Goal: Task Accomplishment & Management: Manage account settings

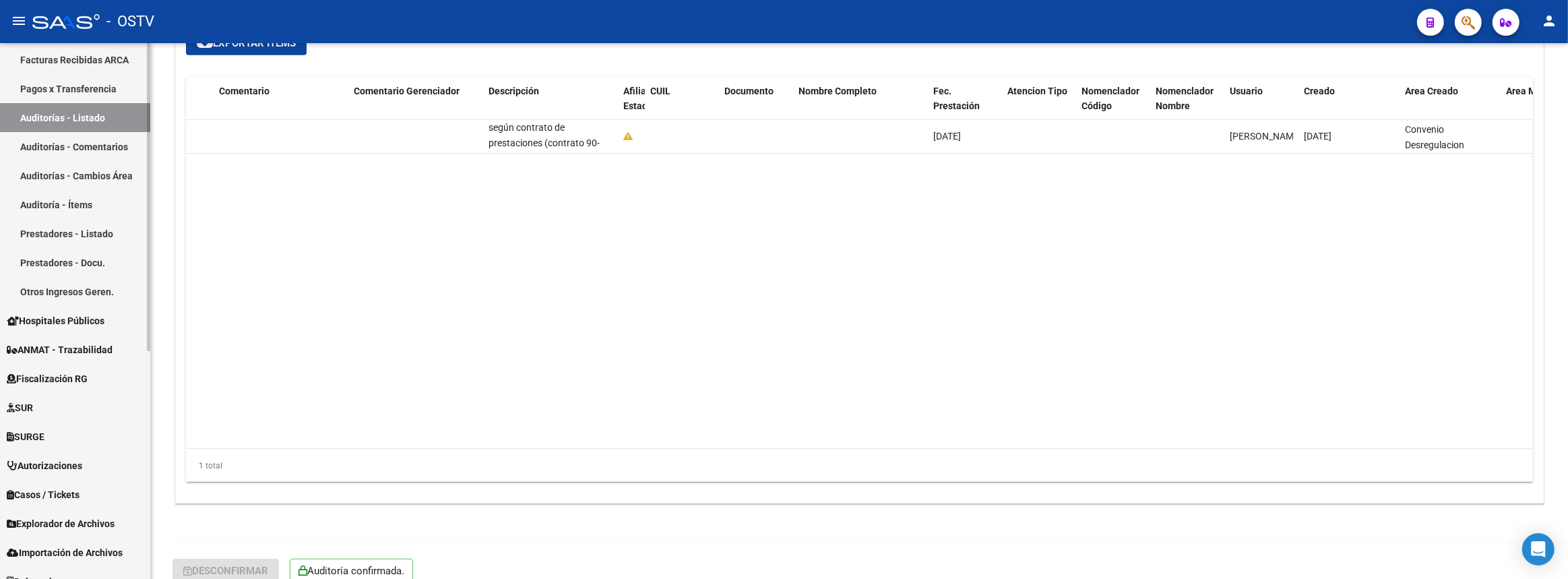
scroll to position [77, 0]
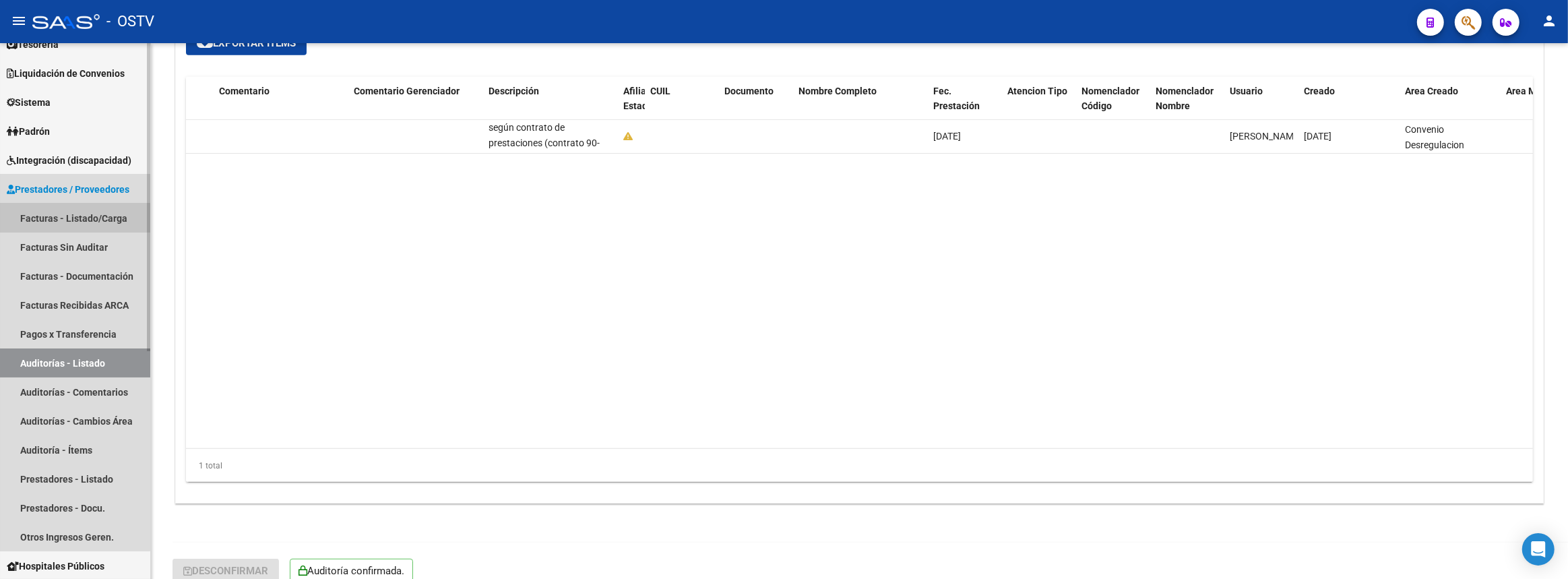
click at [74, 218] on link "Facturas - Listado/Carga" at bounding box center [75, 218] width 150 height 29
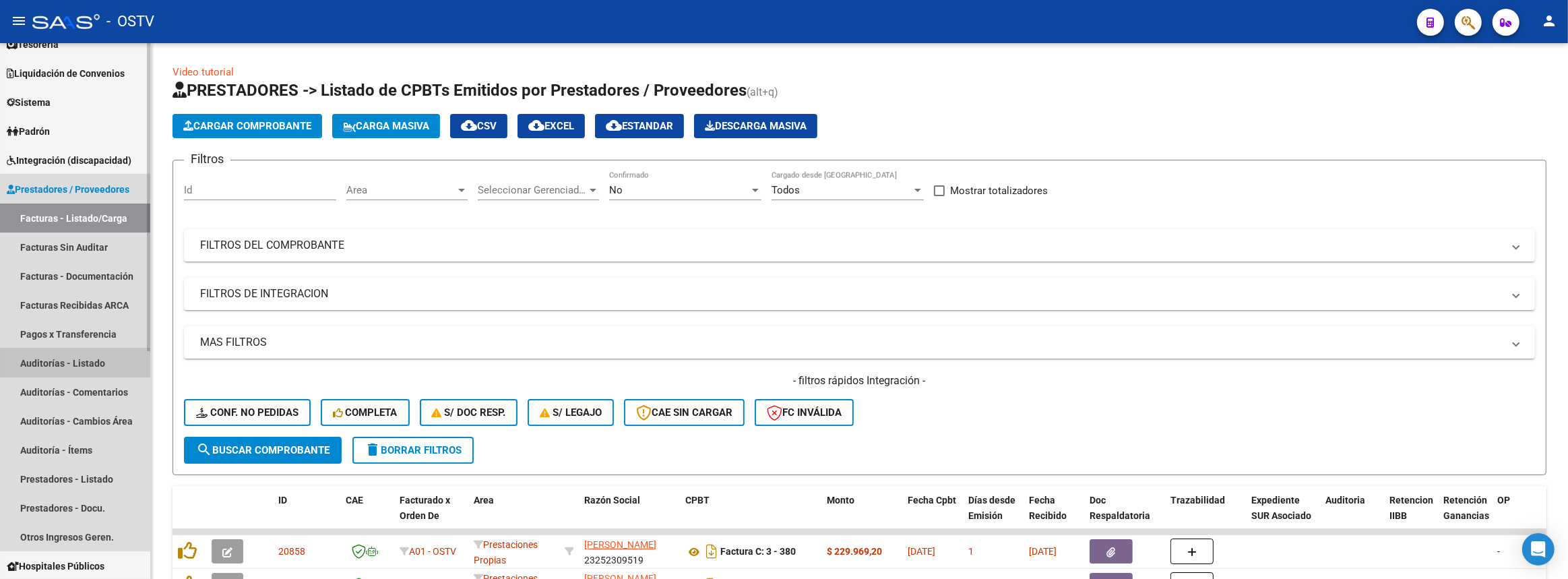
click at [104, 354] on link "Auditorías - Listado" at bounding box center [75, 363] width 150 height 29
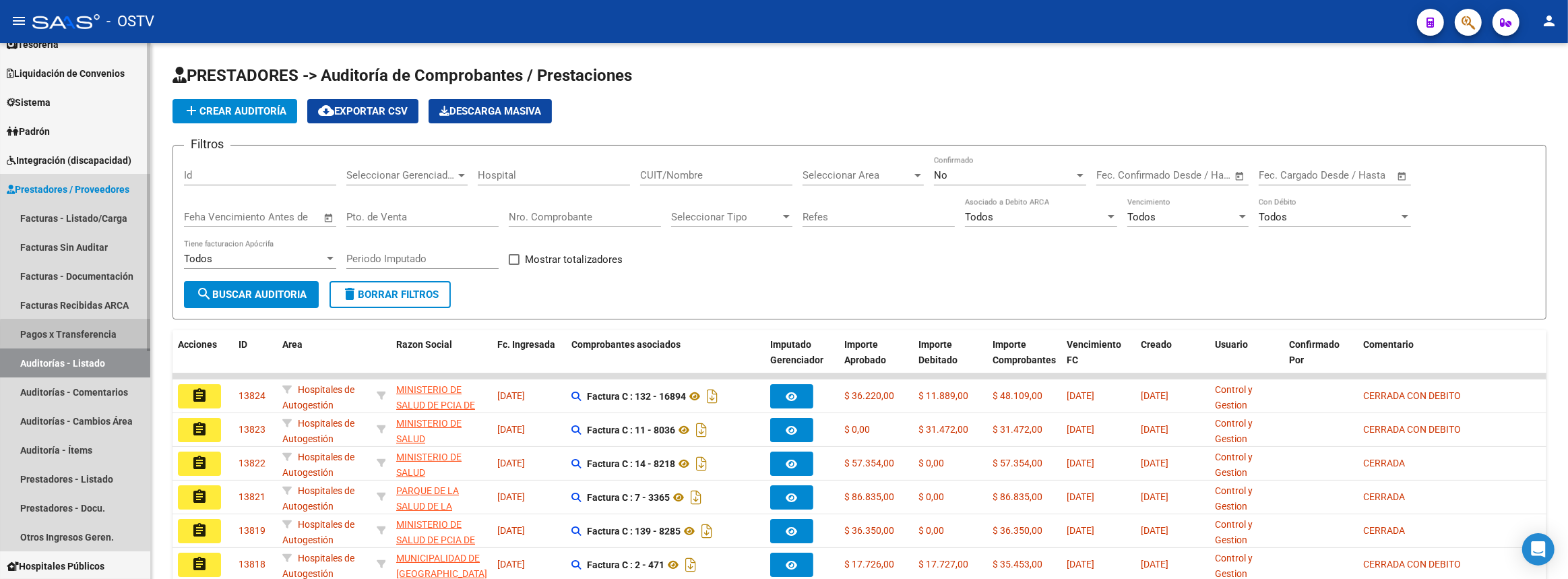
click at [79, 335] on link "Pagos x Transferencia" at bounding box center [75, 334] width 150 height 29
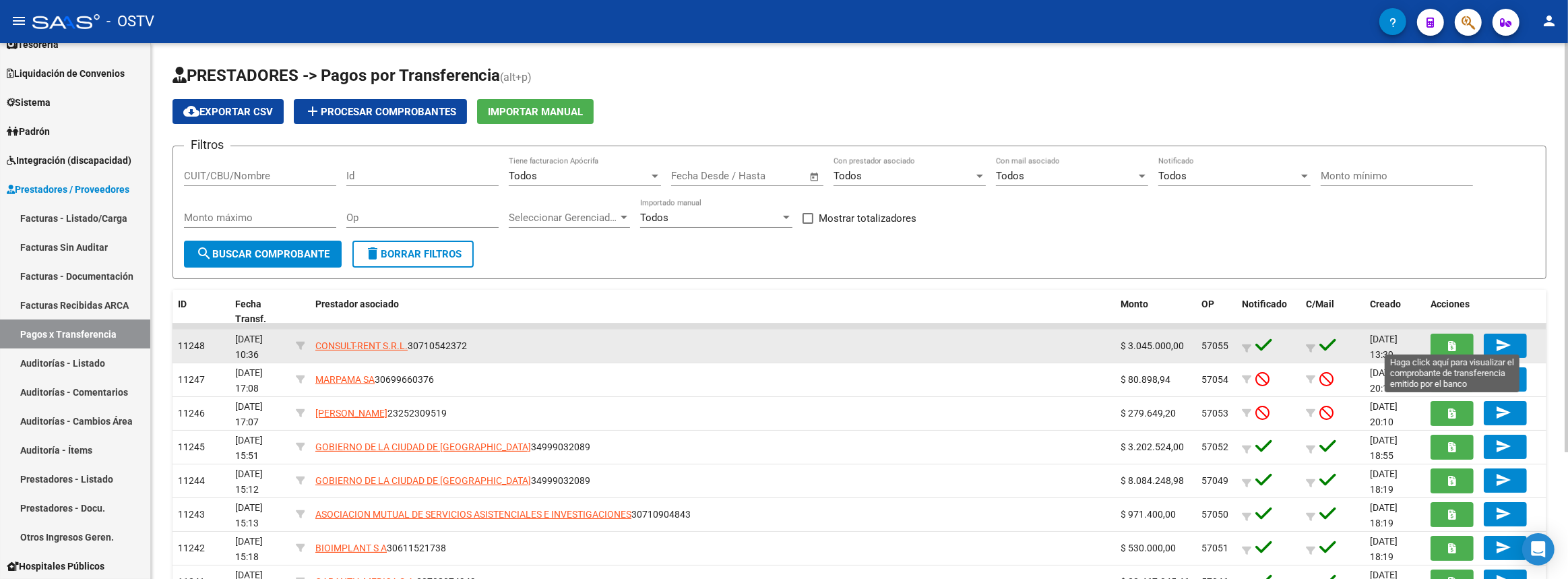
click at [1449, 343] on icon "button" at bounding box center [1453, 346] width 8 height 10
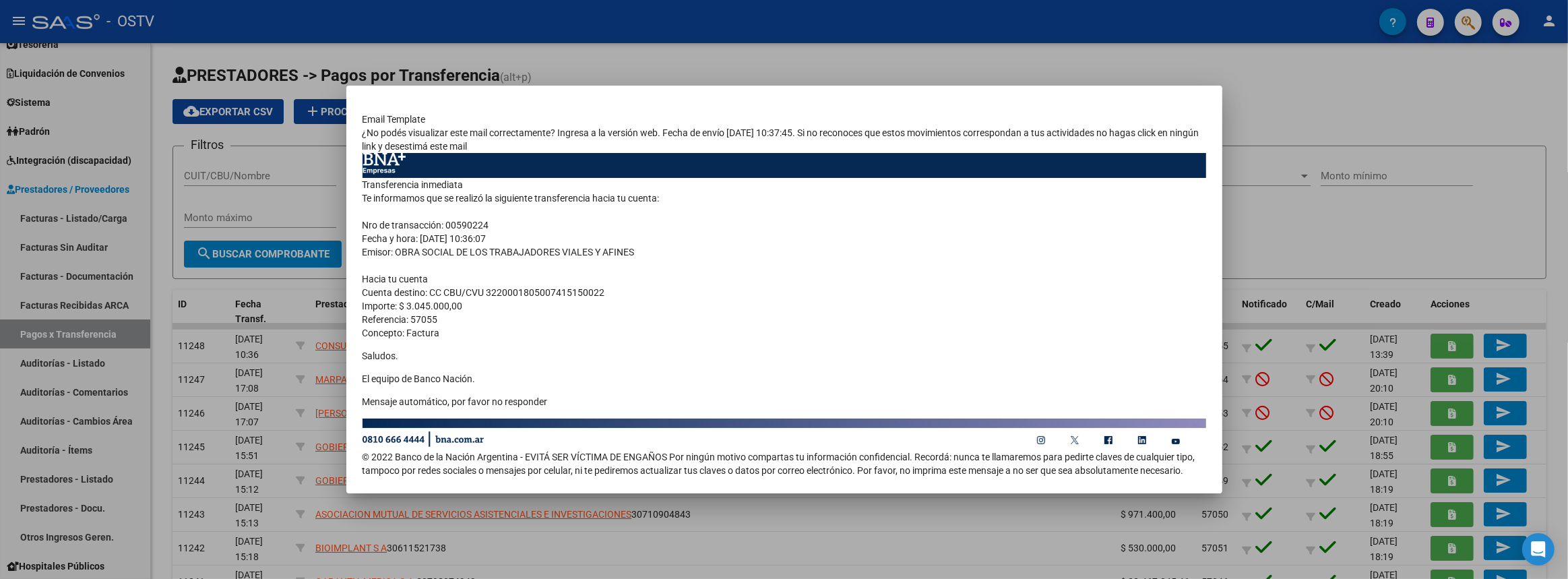
drag, startPoint x: 363, startPoint y: 185, endPoint x: 573, endPoint y: 396, distance: 297.7
click at [573, 396] on td "Transferencia inmediata Te informamos que se realizó la siguiente transferencia…" at bounding box center [784, 298] width 843 height 240
copy td "Transferencia inmediata Te informamos que se realizó la siguiente transferencia…"
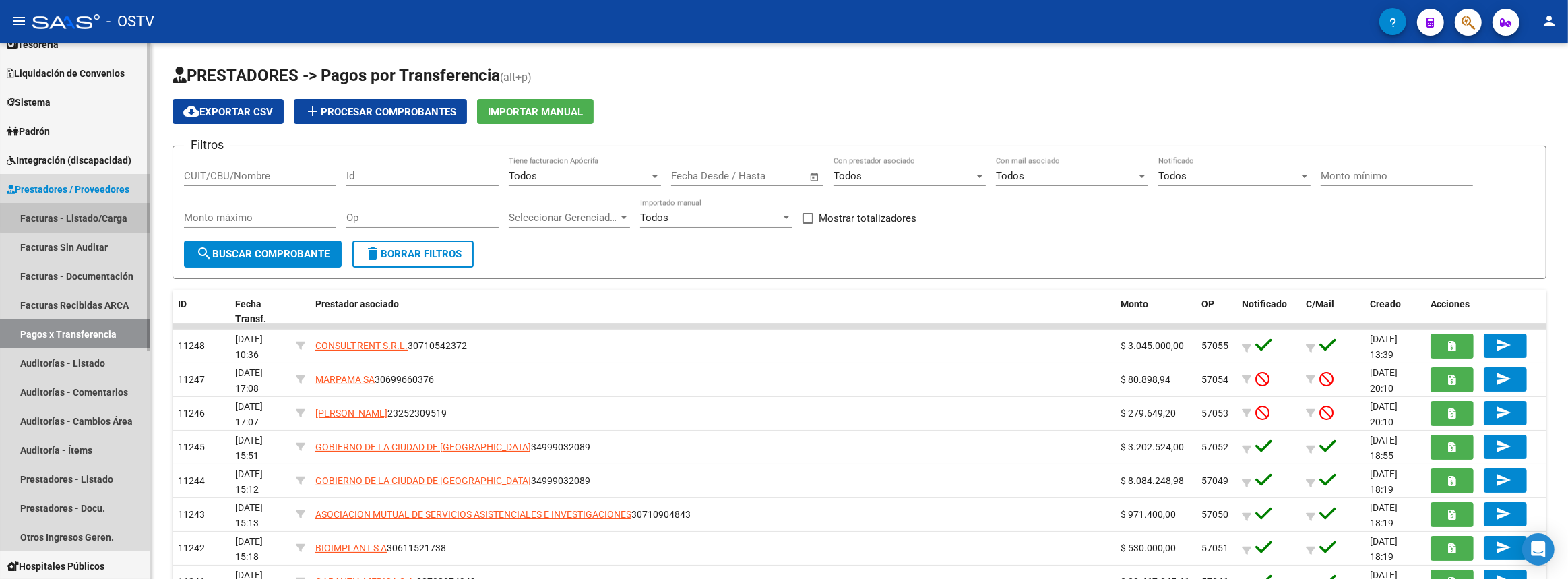
click at [105, 216] on link "Facturas - Listado/Carga" at bounding box center [75, 218] width 150 height 29
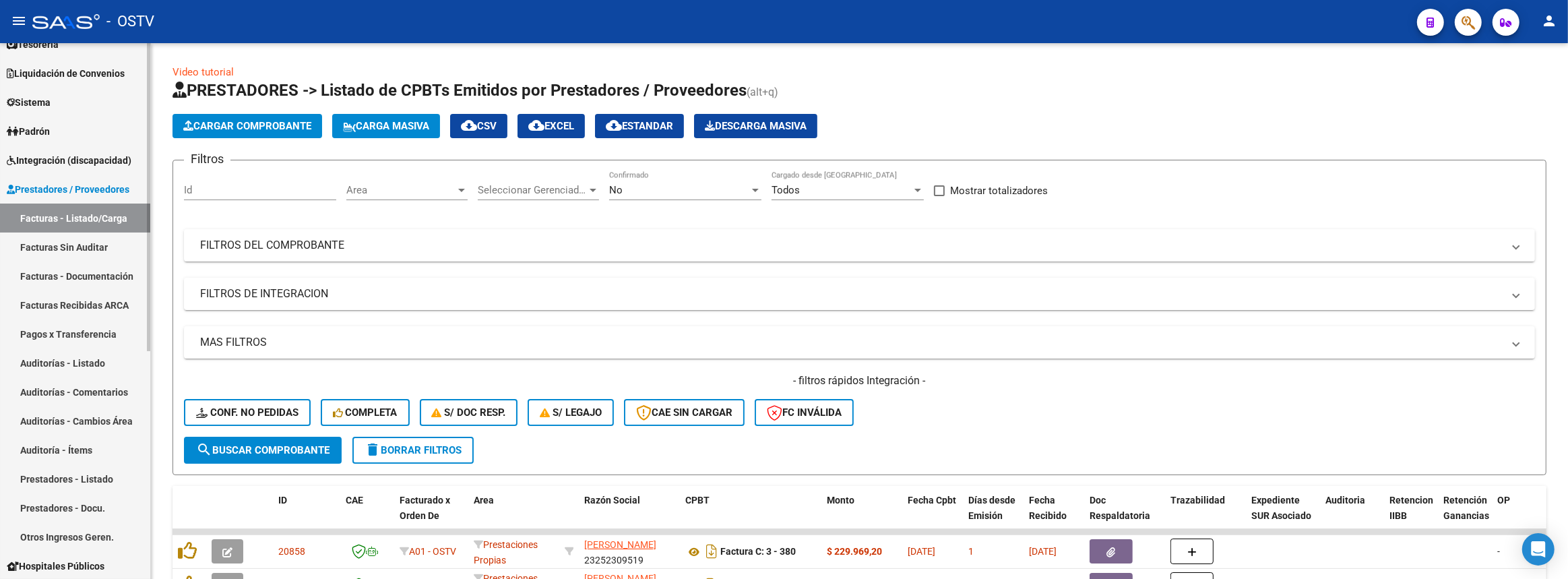
click at [78, 215] on link "Facturas - Listado/Carga" at bounding box center [75, 218] width 150 height 29
click at [414, 233] on mat-expansion-panel-header "FILTROS DEL COMPROBANTE" at bounding box center [859, 245] width 1351 height 32
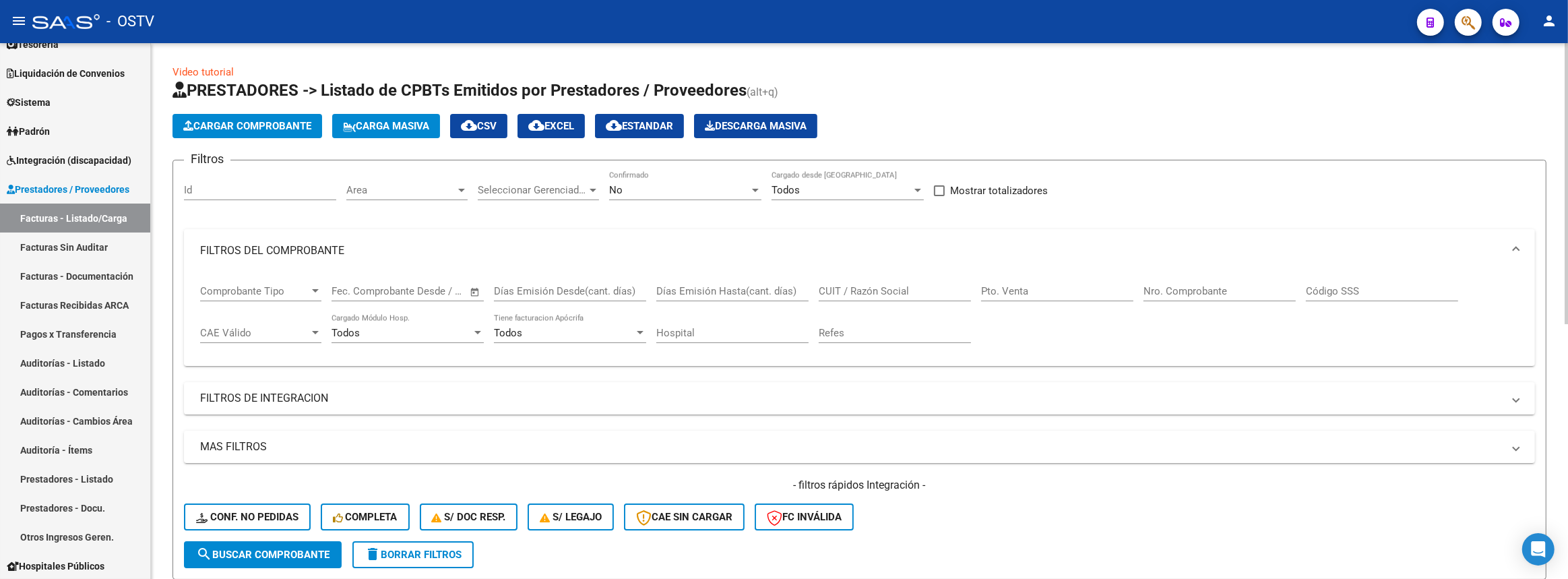
click at [895, 287] on input "CUIT / Razón Social" at bounding box center [895, 291] width 152 height 12
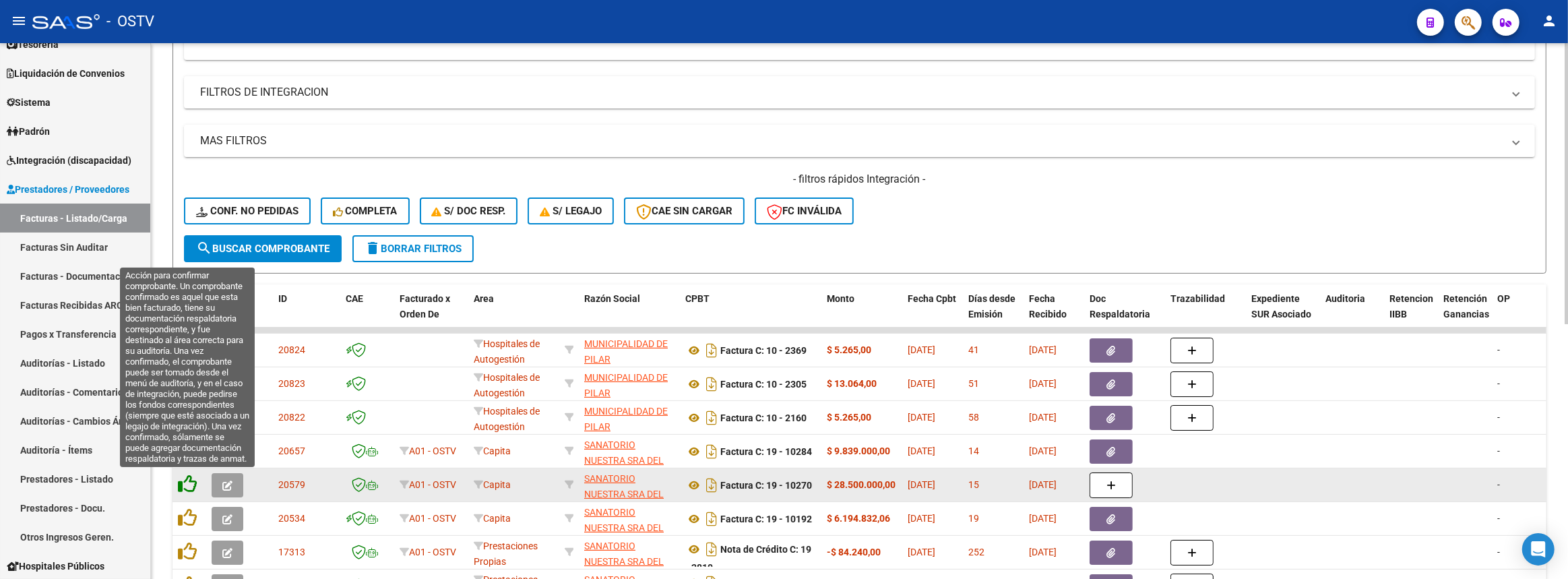
type input "pilar"
click at [192, 480] on icon at bounding box center [187, 484] width 19 height 19
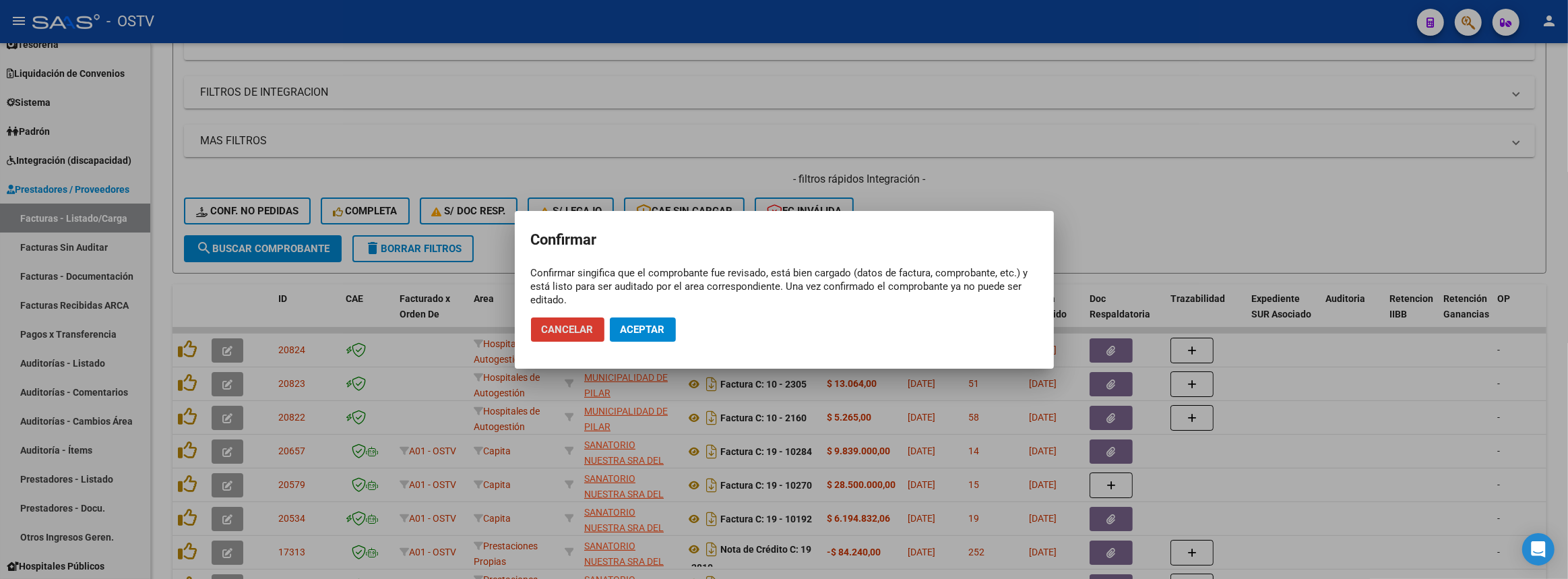
click at [643, 324] on span "Aceptar" at bounding box center [643, 330] width 45 height 12
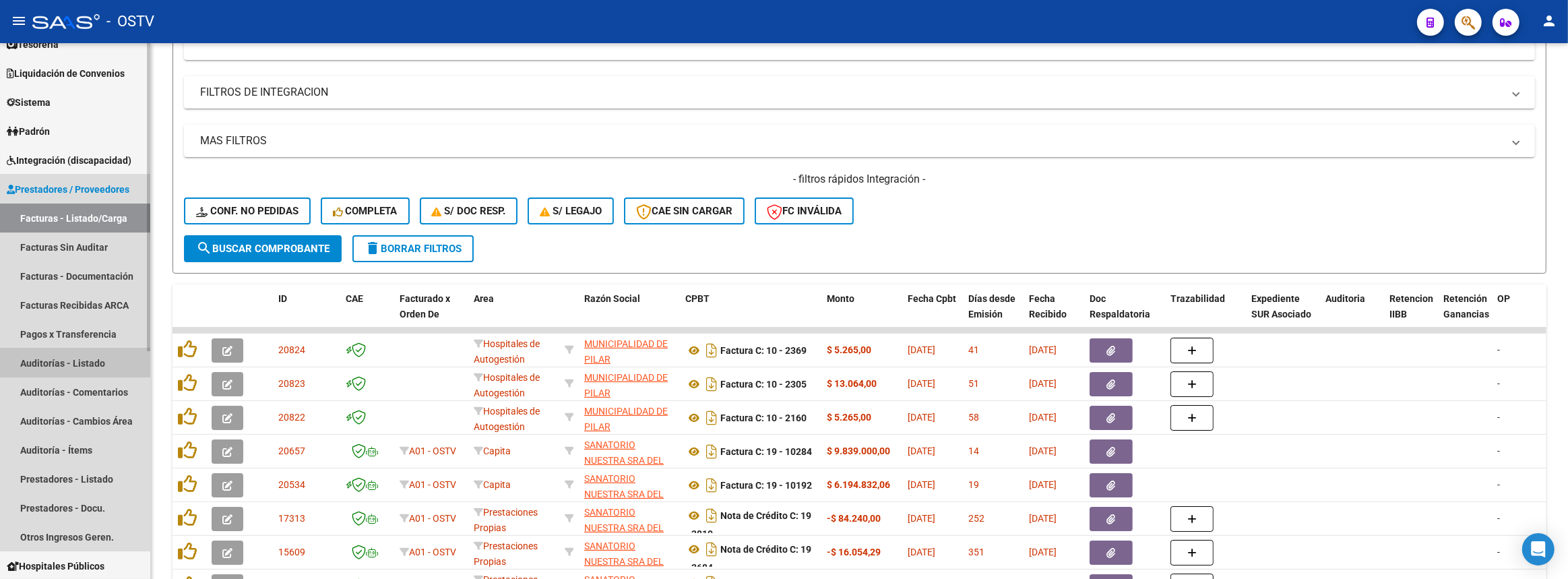
click at [55, 361] on link "Auditorías - Listado" at bounding box center [75, 363] width 150 height 29
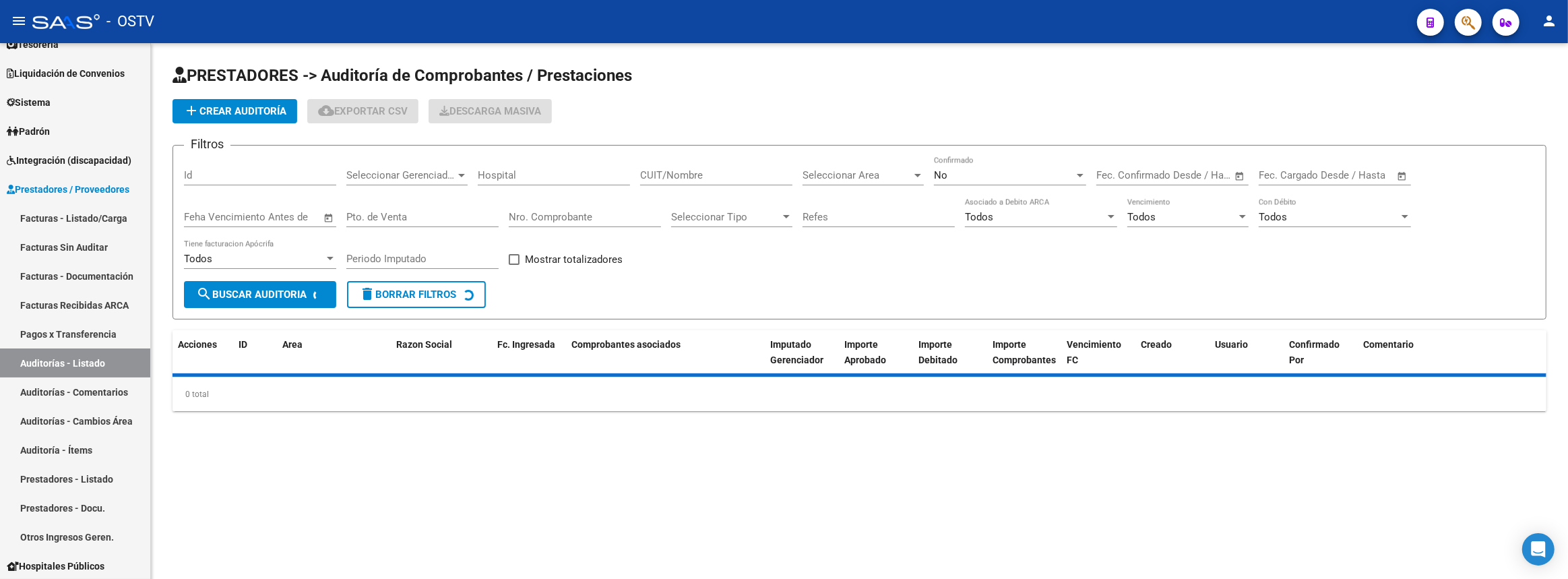
click at [215, 105] on span "add Crear Auditoría" at bounding box center [234, 111] width 103 height 12
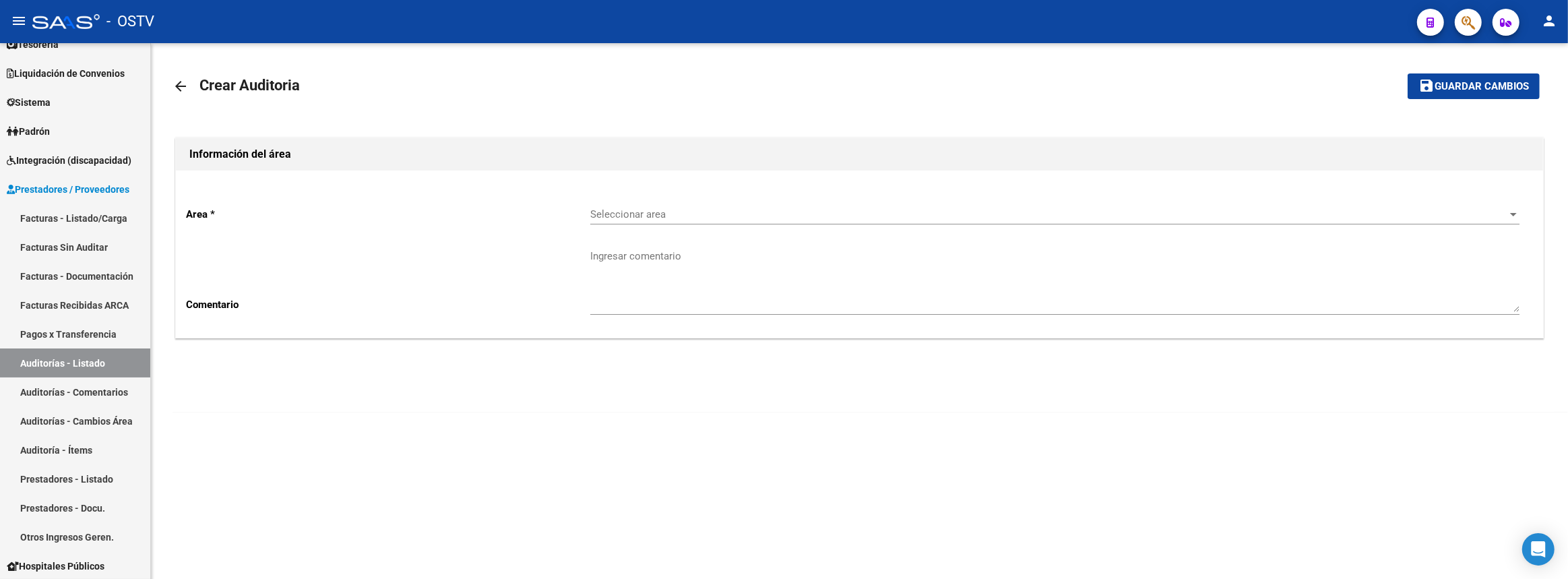
drag, startPoint x: 658, startPoint y: 226, endPoint x: 657, endPoint y: 217, distance: 9.1
click at [659, 224] on div "Seleccionar area Seleccionar area" at bounding box center [1055, 216] width 929 height 42
click at [657, 216] on span "Seleccionar area" at bounding box center [1048, 215] width 917 height 12
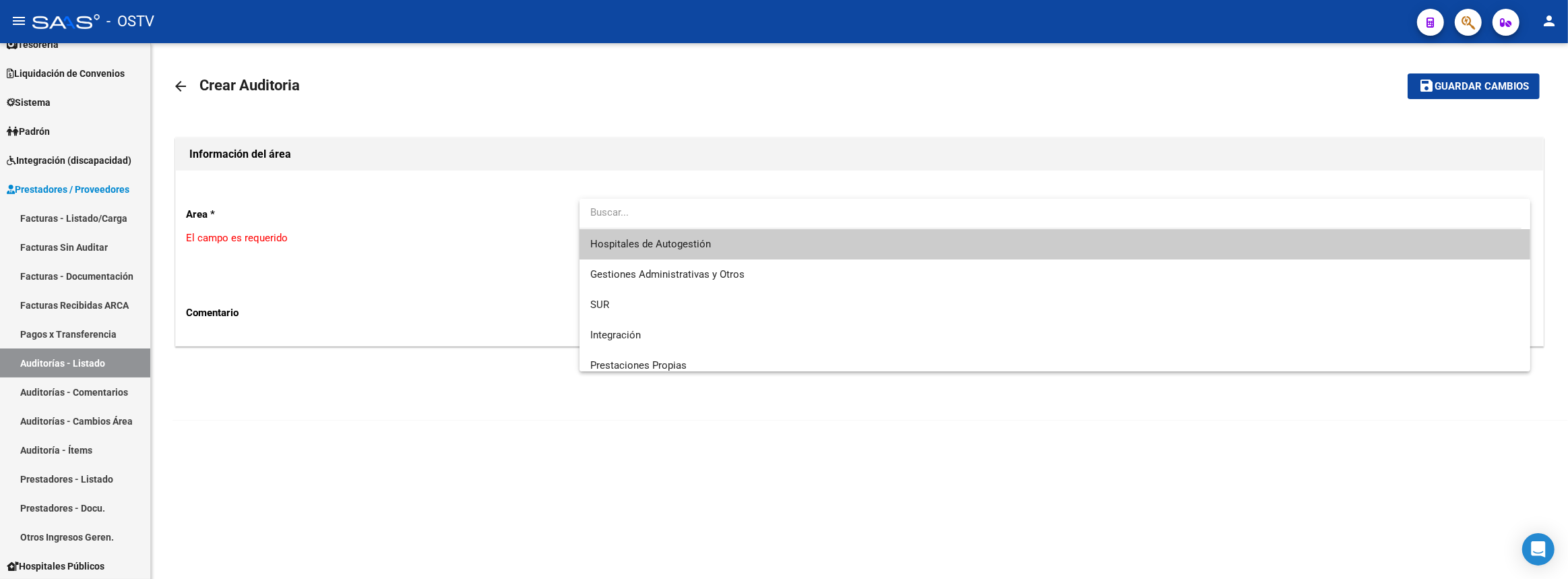
scroll to position [161, 0]
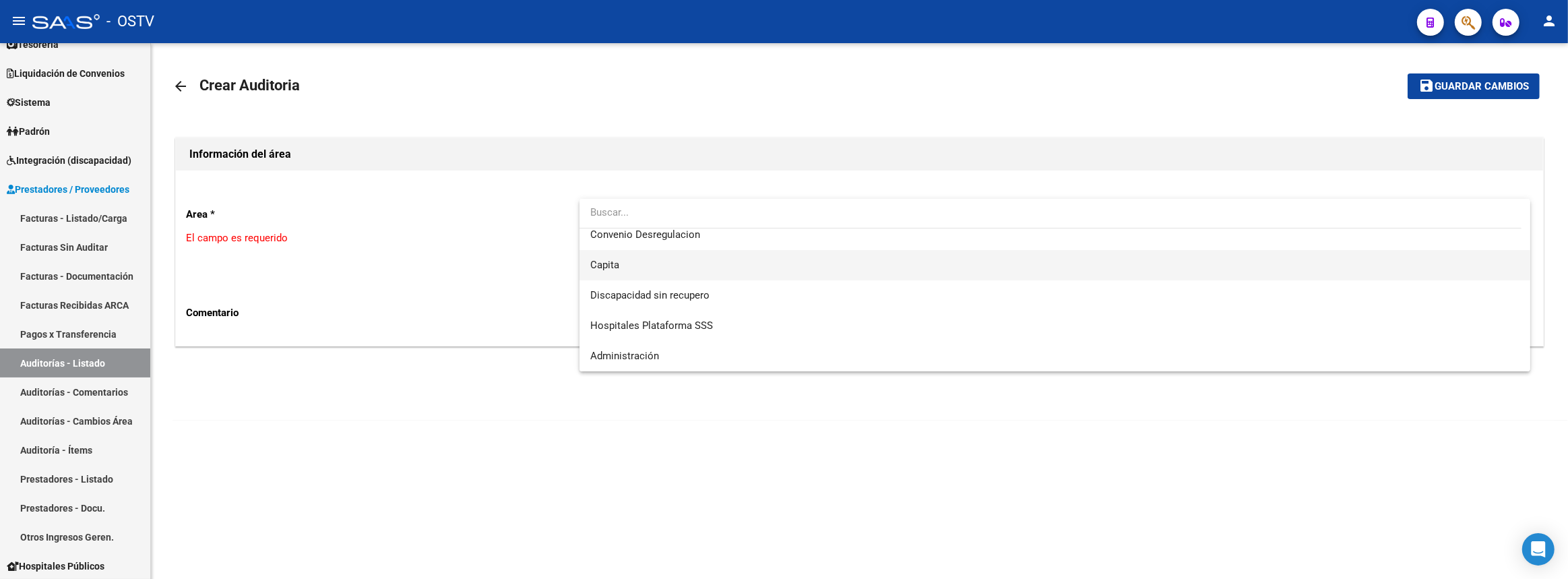
click at [626, 275] on span "Capita" at bounding box center [1055, 265] width 930 height 30
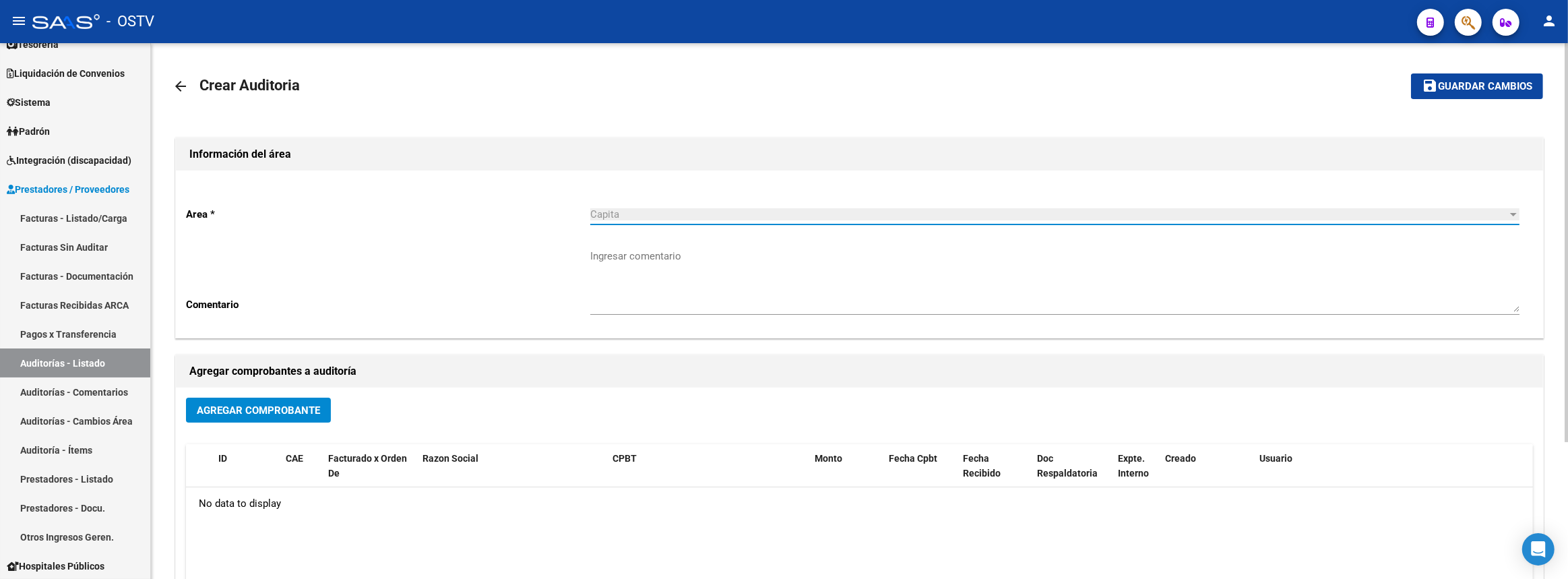
click at [243, 414] on span "Agregar Comprobante" at bounding box center [258, 411] width 123 height 12
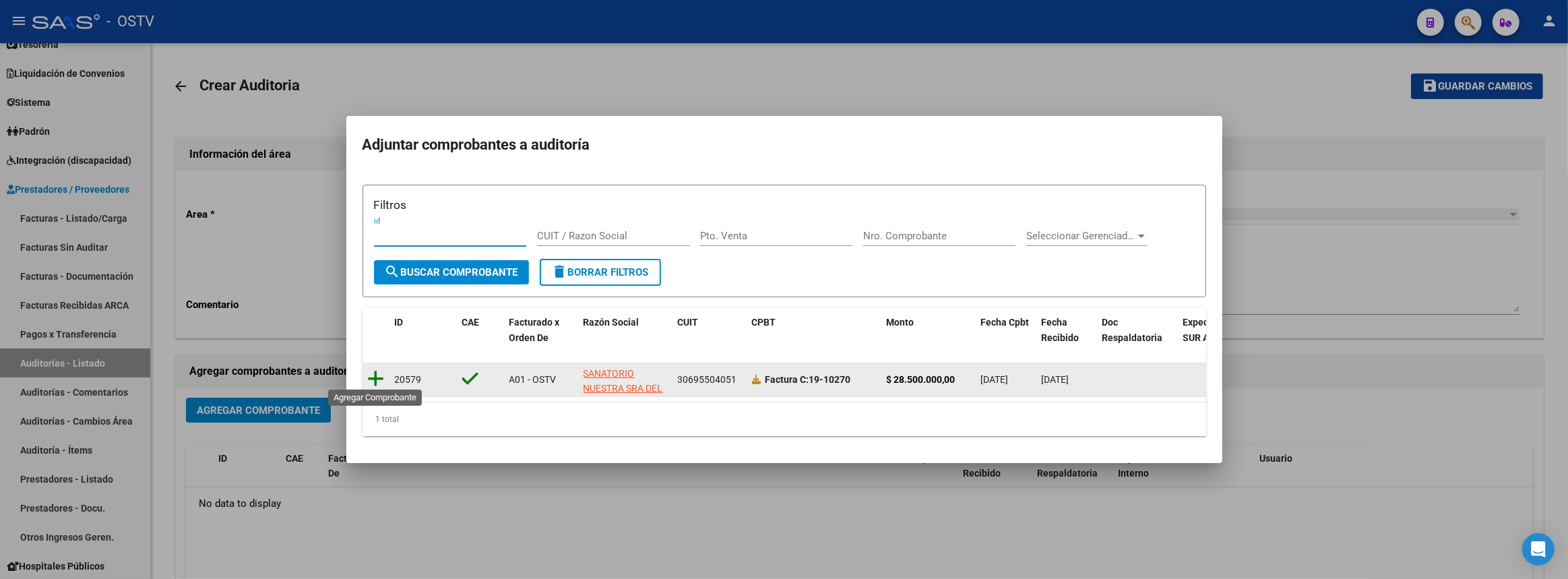
click at [372, 379] on icon at bounding box center [377, 378] width 17 height 19
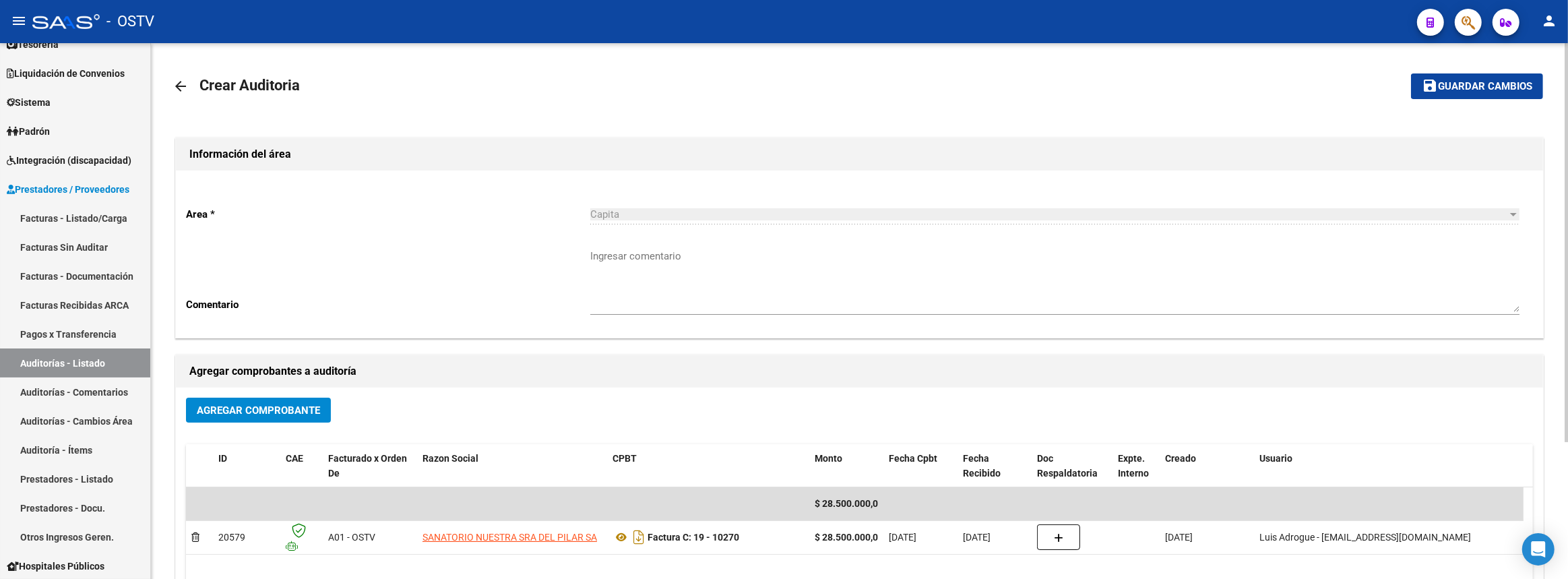
click at [1500, 54] on div "arrow_back Crear Auditoria save Guardar cambios Información del área Area * Cap…" at bounding box center [859, 403] width 1417 height 720
click at [1471, 76] on button "save Guardar cambios" at bounding box center [1477, 86] width 132 height 25
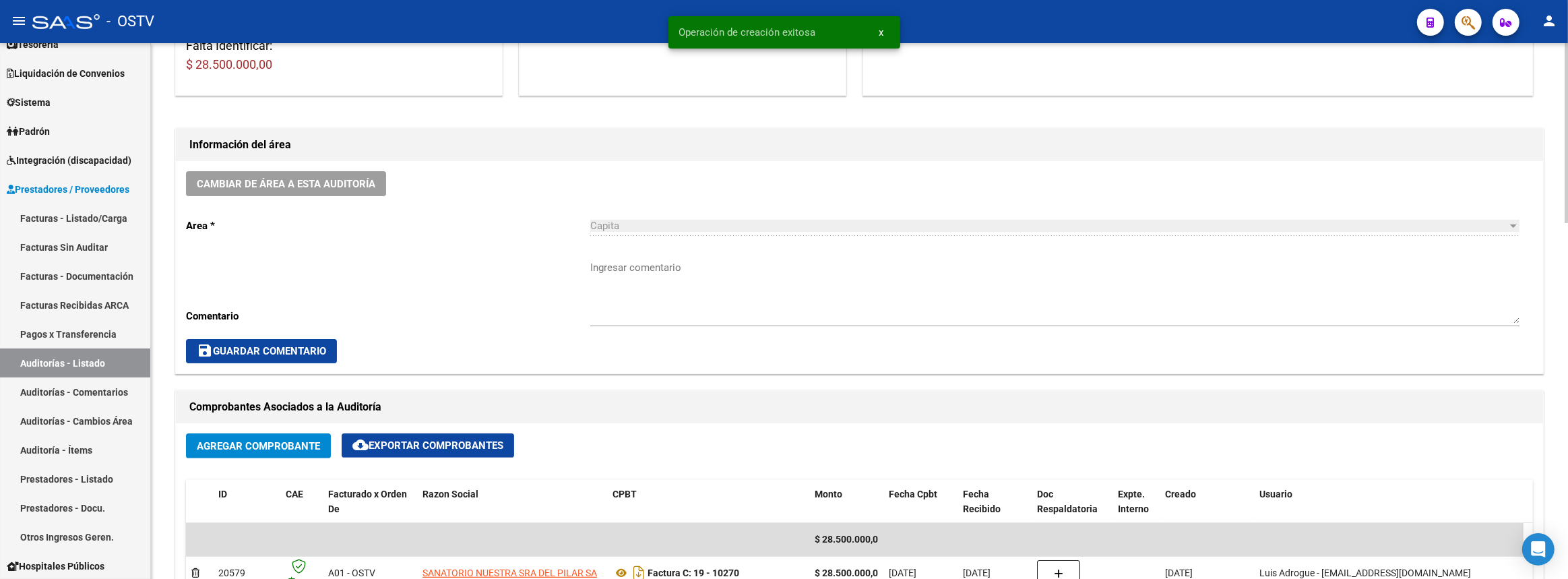
scroll to position [429, 0]
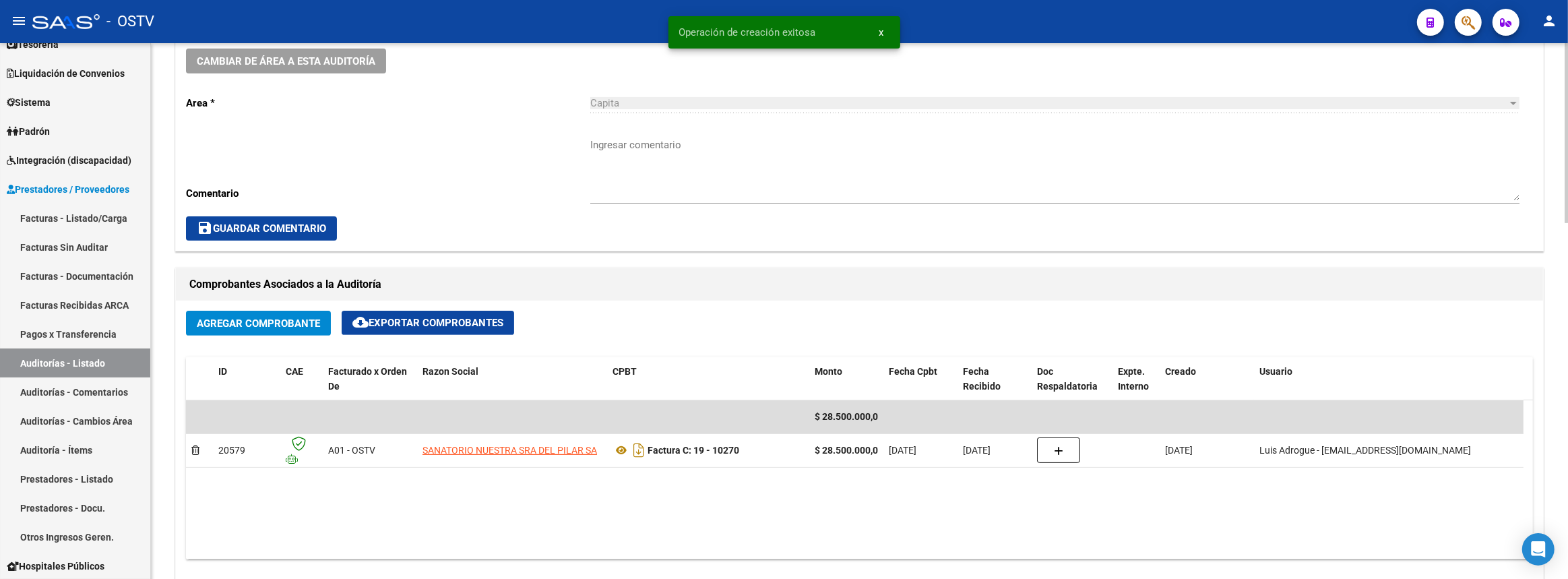
click at [673, 186] on textarea "Ingresar comentario" at bounding box center [1055, 169] width 929 height 63
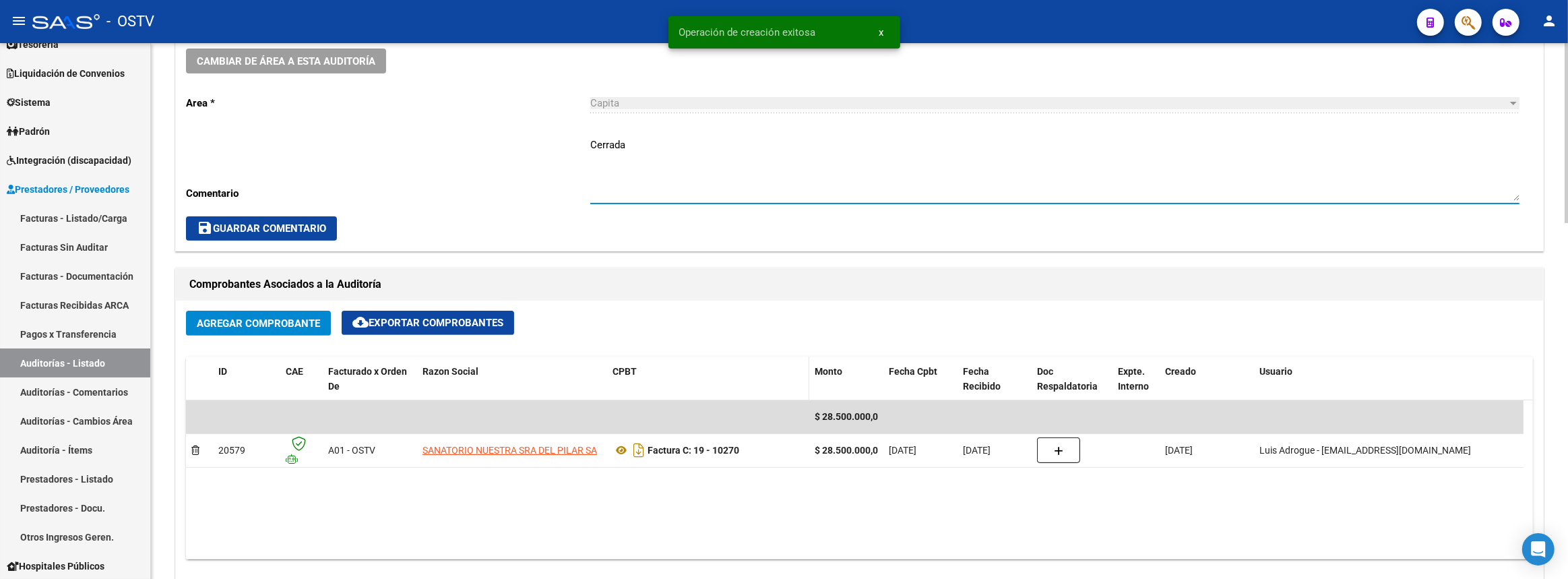
scroll to position [613, 0]
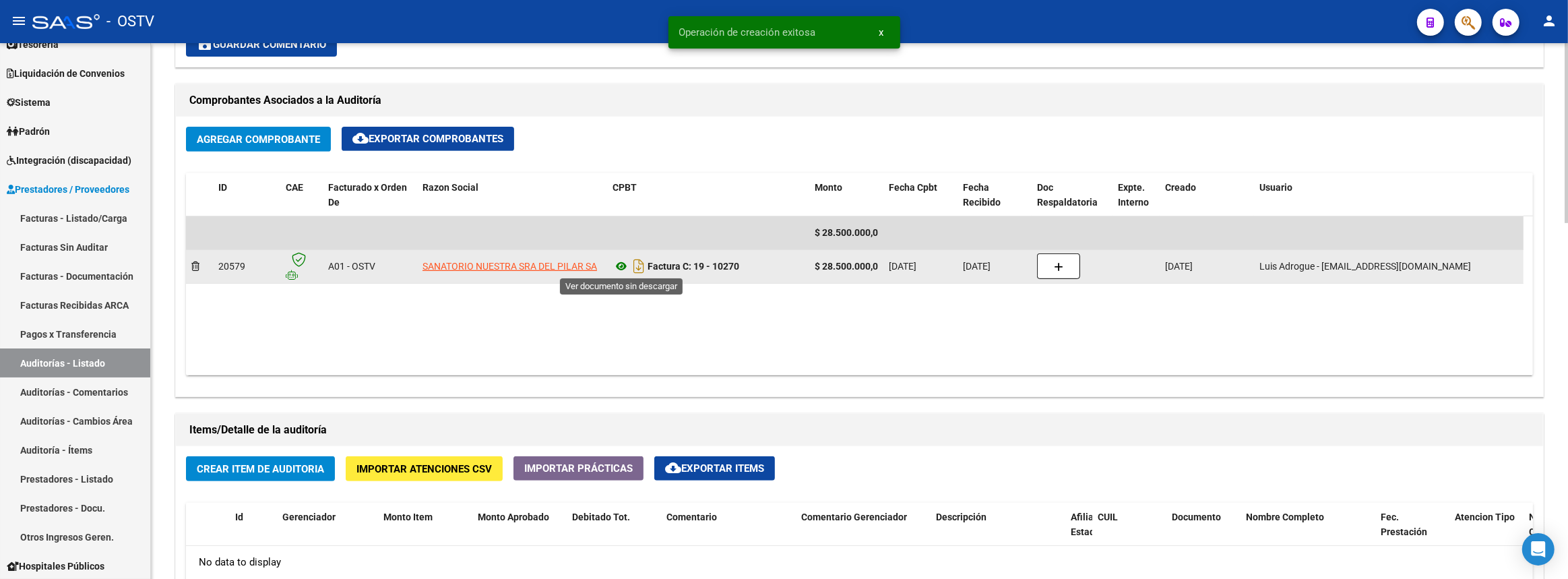
type textarea "Cerrada"
click at [620, 261] on icon at bounding box center [621, 266] width 18 height 16
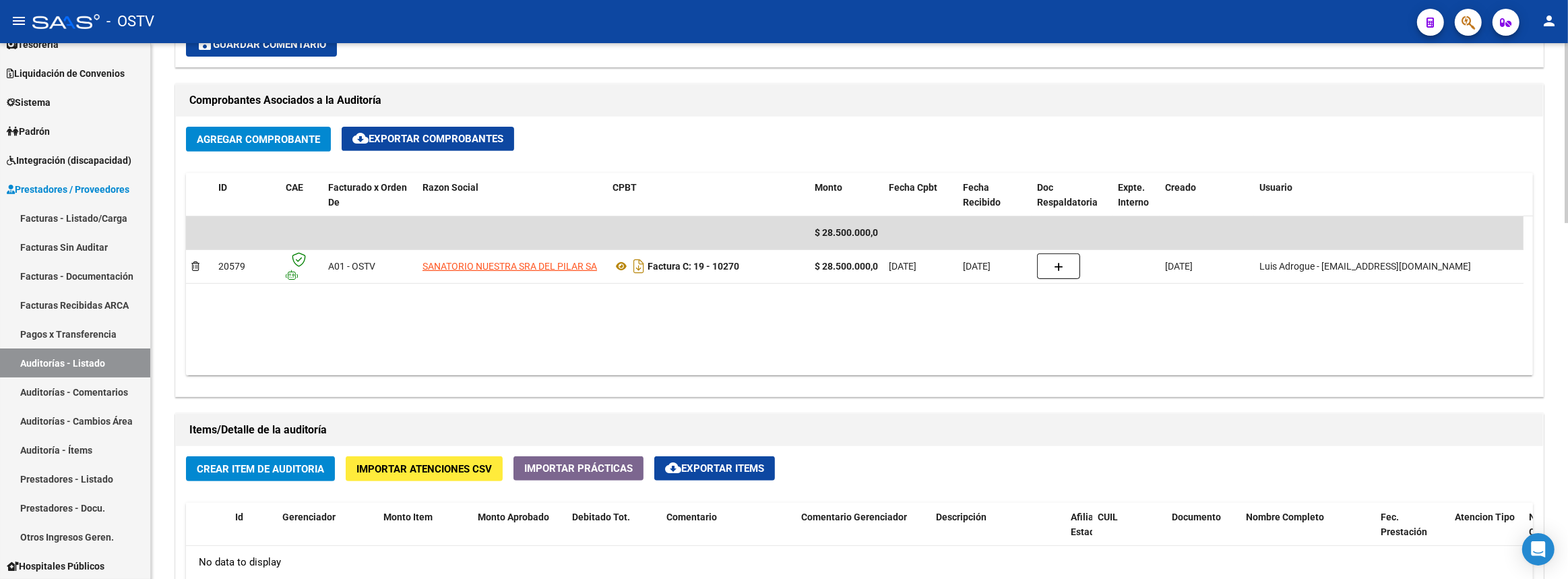
click at [236, 471] on span "Crear Item de Auditoria" at bounding box center [261, 469] width 128 height 12
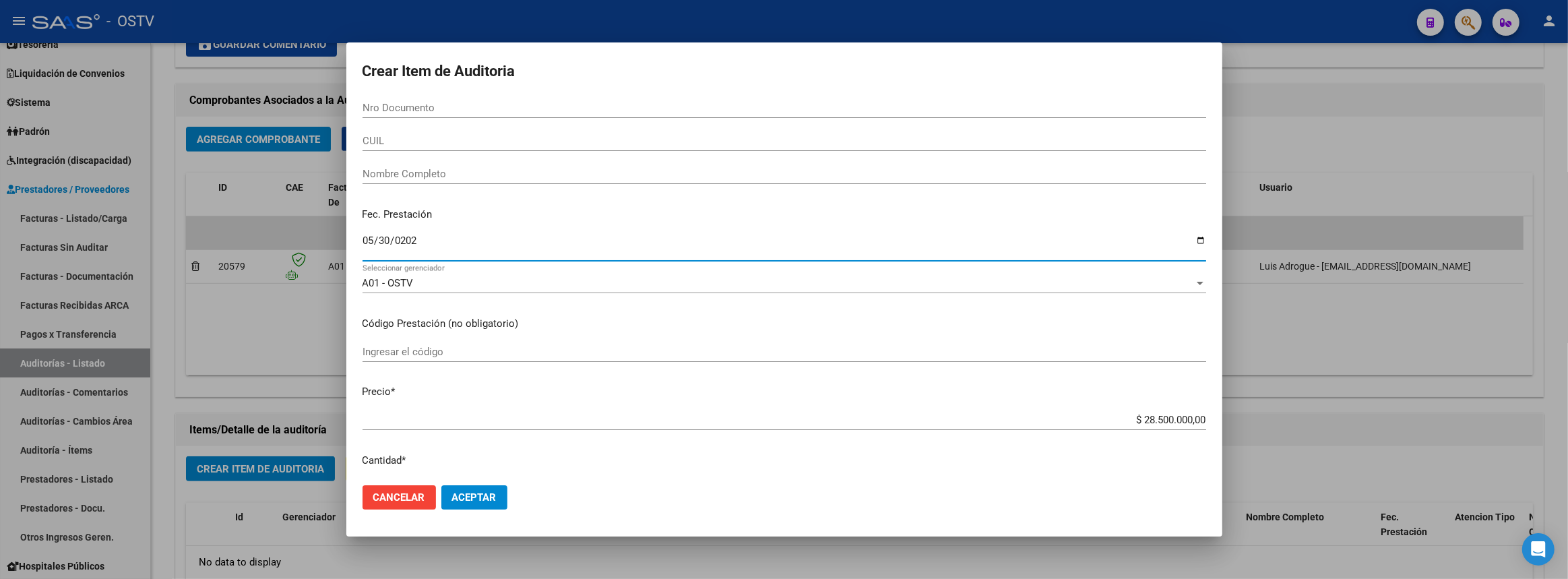
type input "2025-05-30"
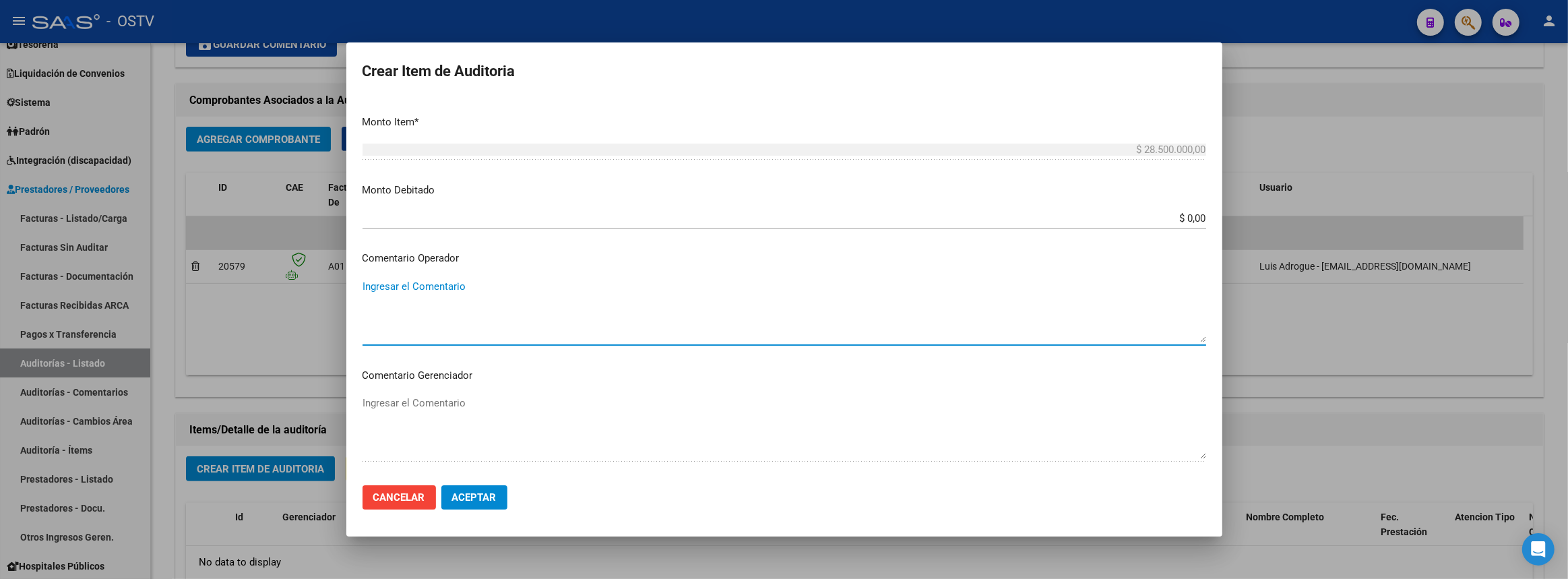
scroll to position [641, 0]
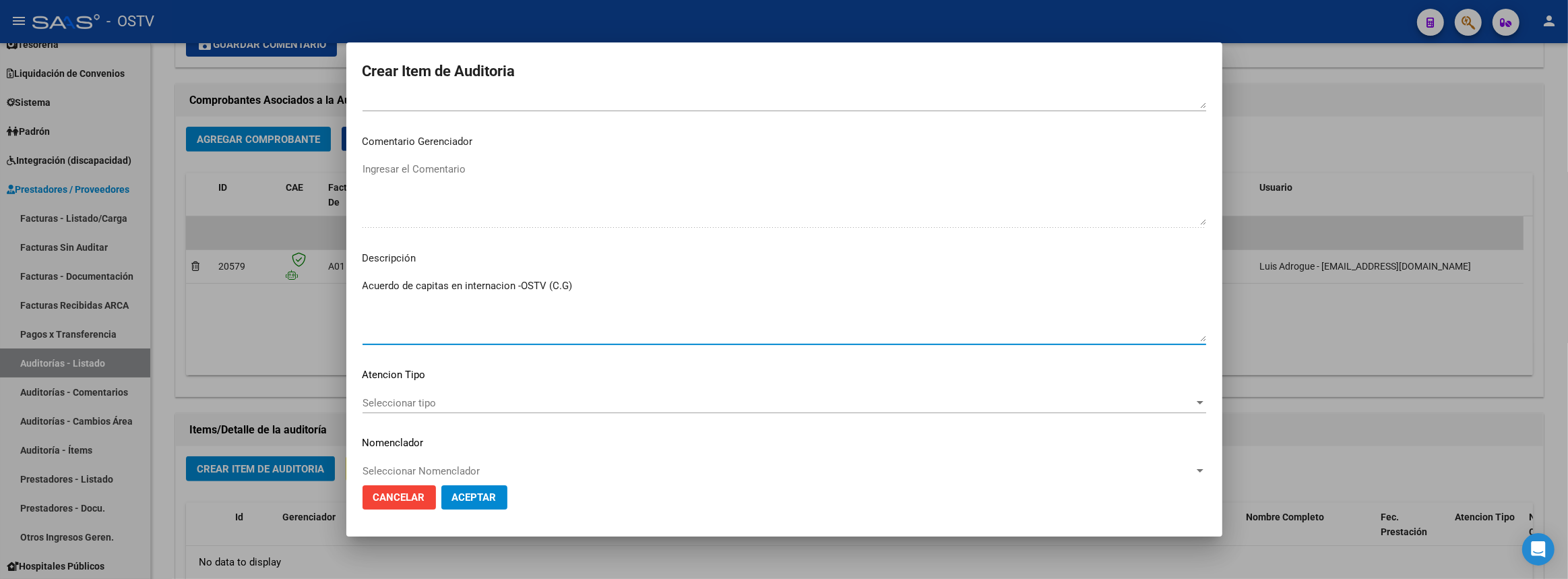
type textarea "Acuerdo de capitas en internacion -OSTV (C.G)"
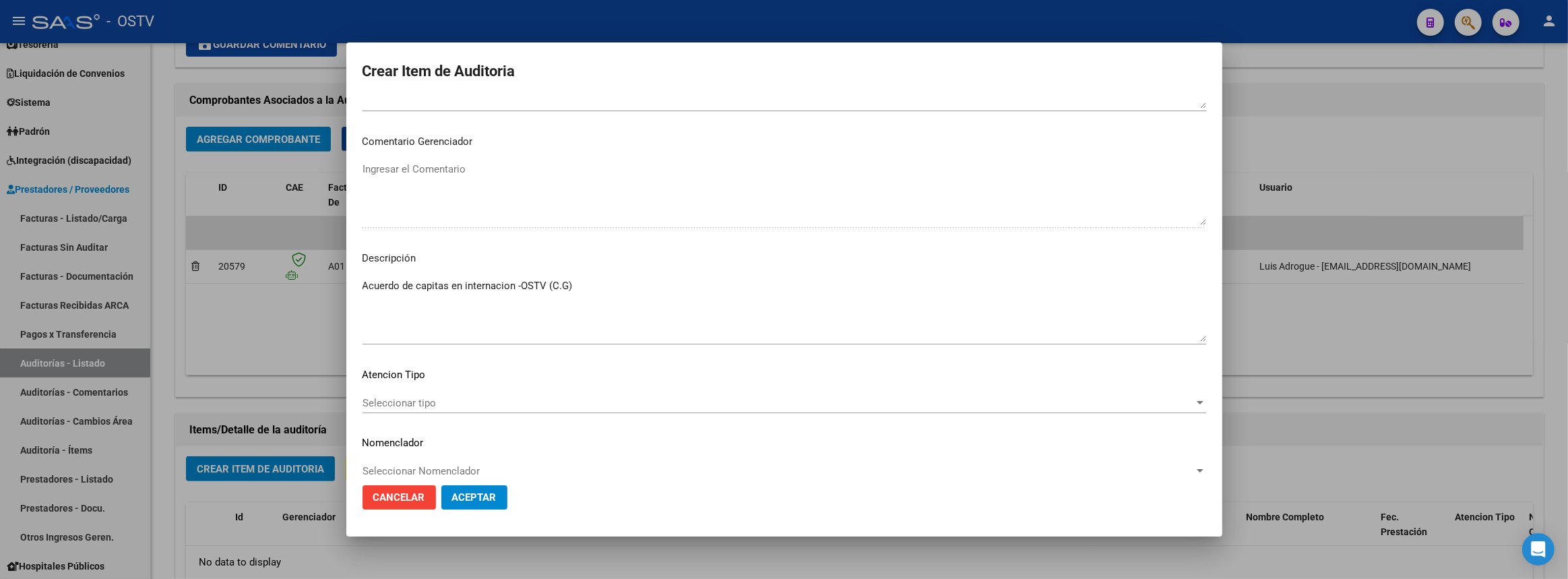
click at [460, 391] on mat-dialog-content "Nro Documento CUIL Nombre Completo Fec. Prestación 2025-05-30 Ingresar la fecha…" at bounding box center [785, 285] width 876 height 376
click at [458, 396] on div "Seleccionar tipo Seleccionar tipo" at bounding box center [784, 403] width 843 height 20
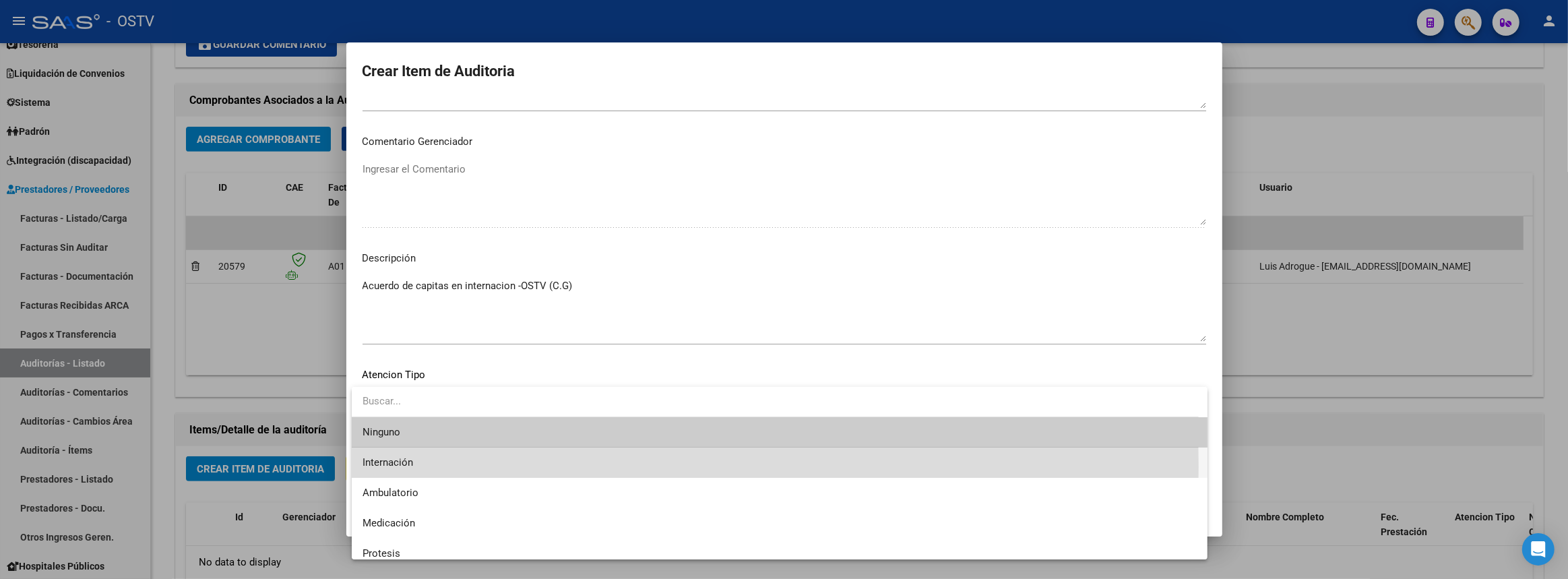
click at [442, 467] on span "Internación" at bounding box center [779, 462] width 834 height 30
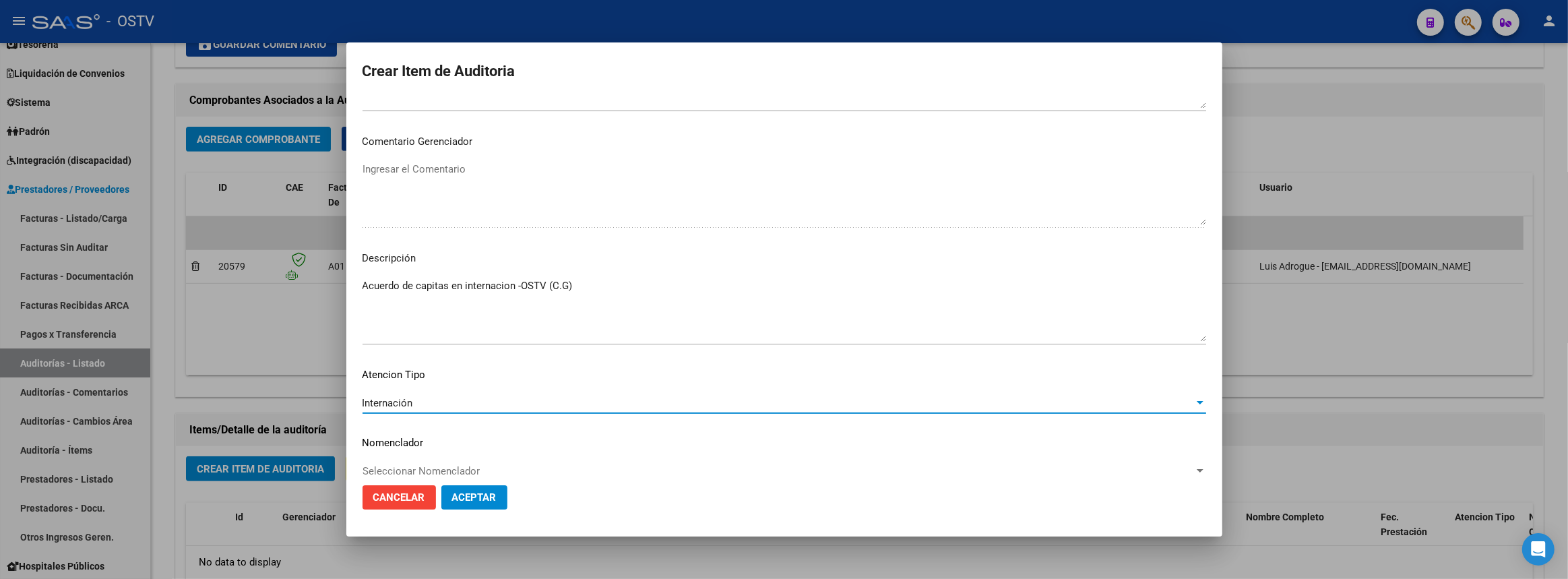
click at [472, 487] on button "Aceptar" at bounding box center [474, 497] width 66 height 25
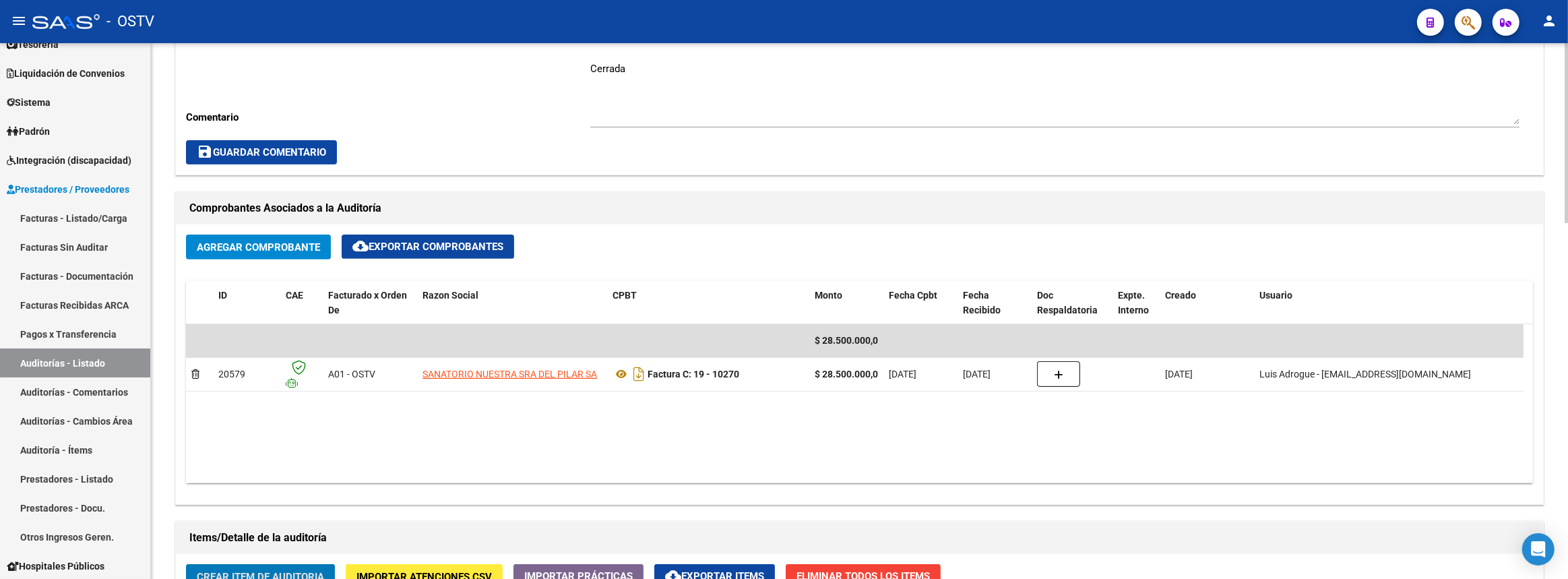
scroll to position [383, 0]
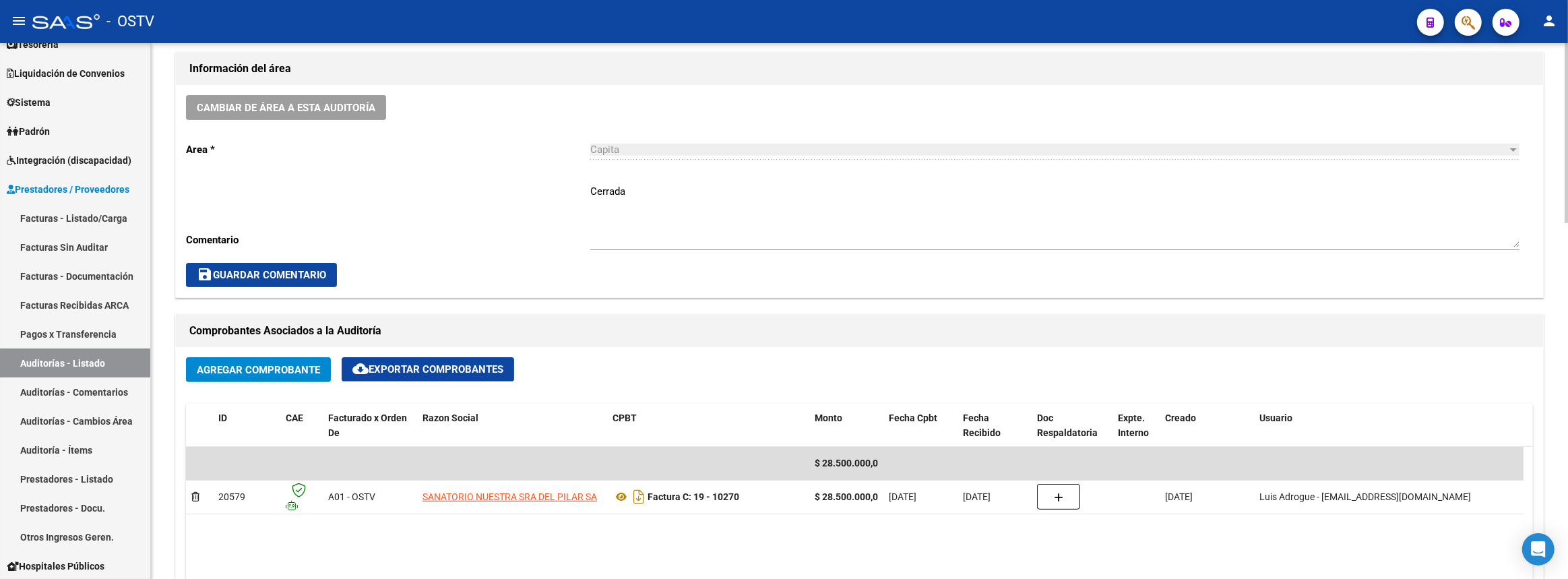
click at [659, 230] on textarea "Cerrada" at bounding box center [1055, 215] width 929 height 63
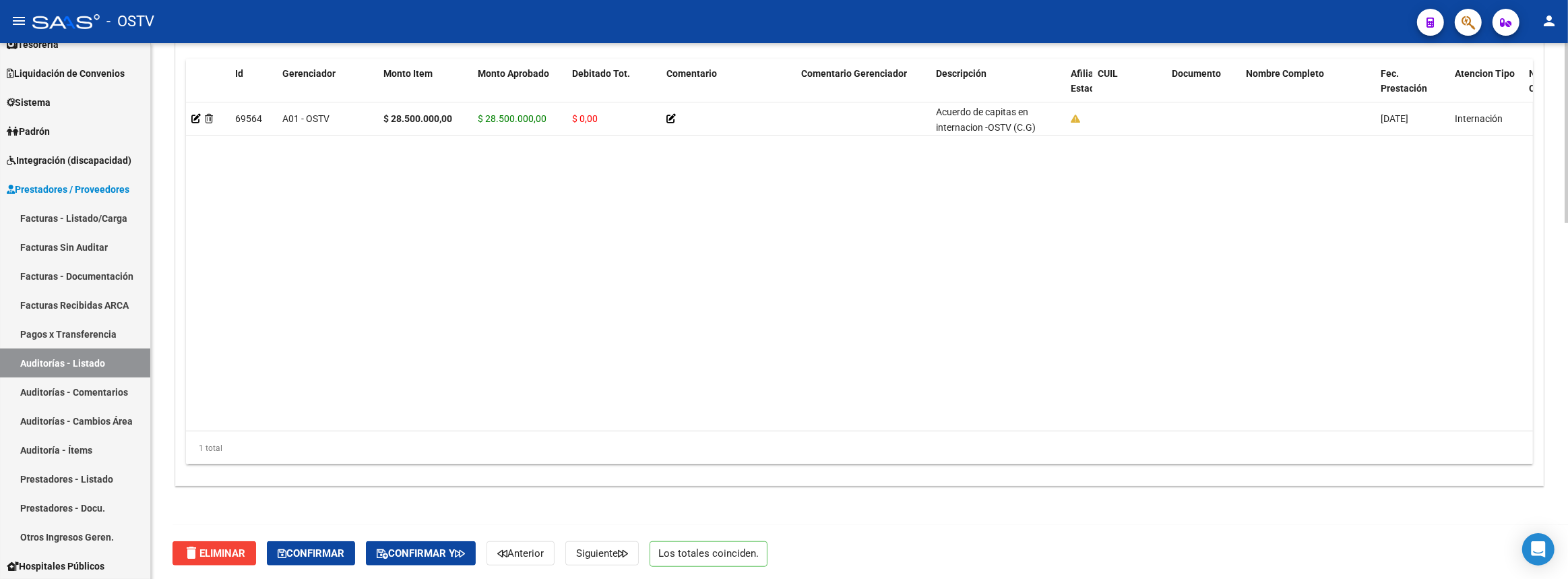
type textarea "Cerrada: Pago de $10.000.000 19/08 y el resto a definir"
click at [331, 547] on span "Confirmar" at bounding box center [311, 554] width 67 height 12
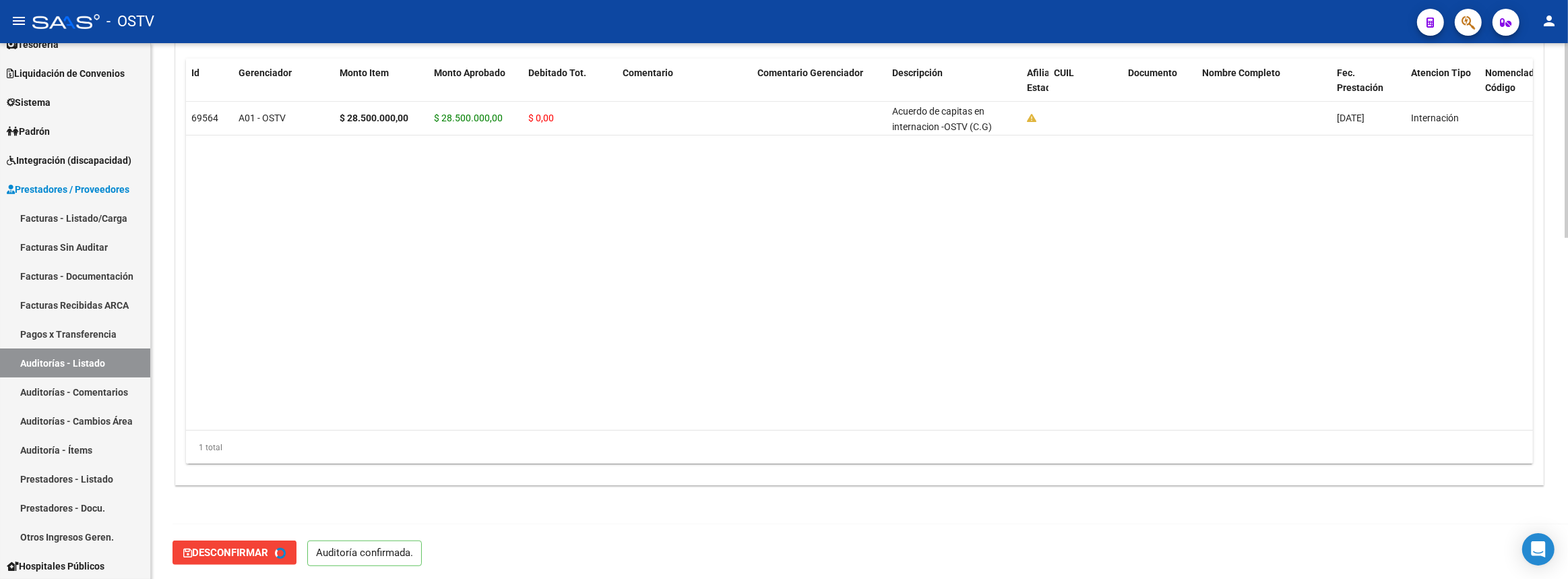
type input "202508"
drag, startPoint x: 92, startPoint y: 358, endPoint x: 151, endPoint y: 352, distance: 59.3
click at [92, 358] on link "Auditorías - Listado" at bounding box center [75, 363] width 150 height 29
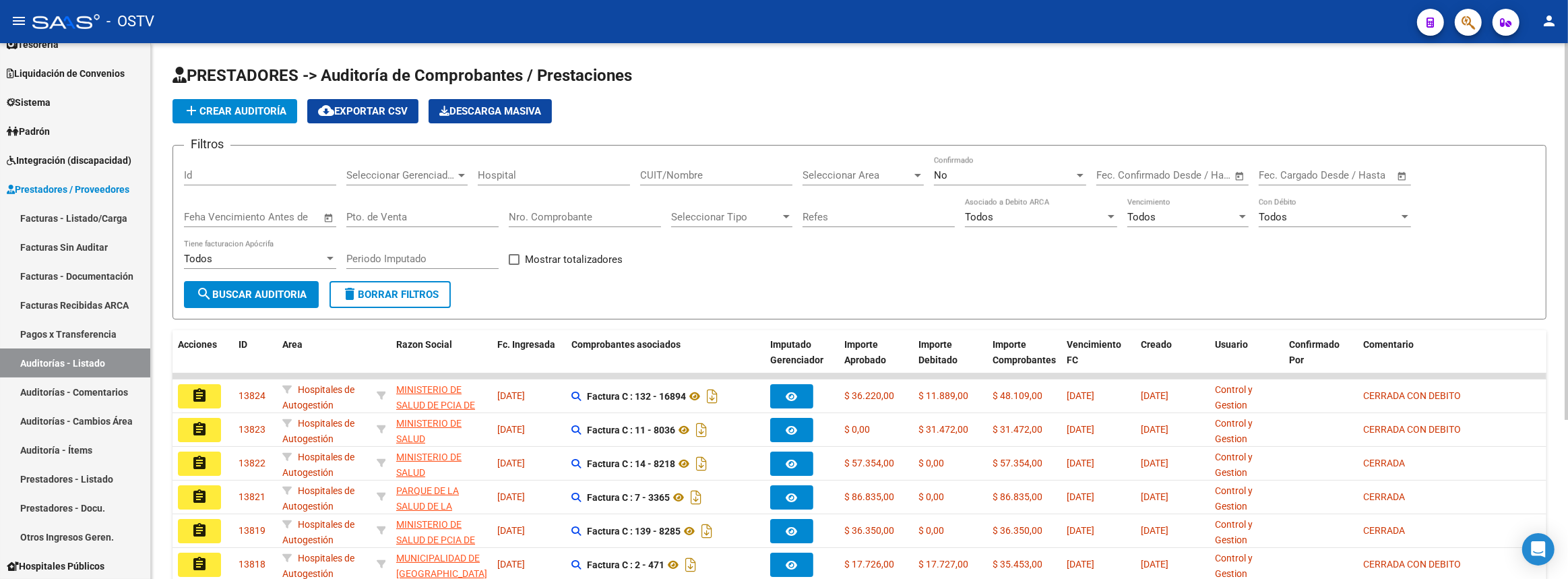
click at [617, 211] on input "Nro. Comprobante" at bounding box center [585, 217] width 152 height 12
click at [707, 170] on input "CUIT/Nombre" at bounding box center [716, 175] width 152 height 12
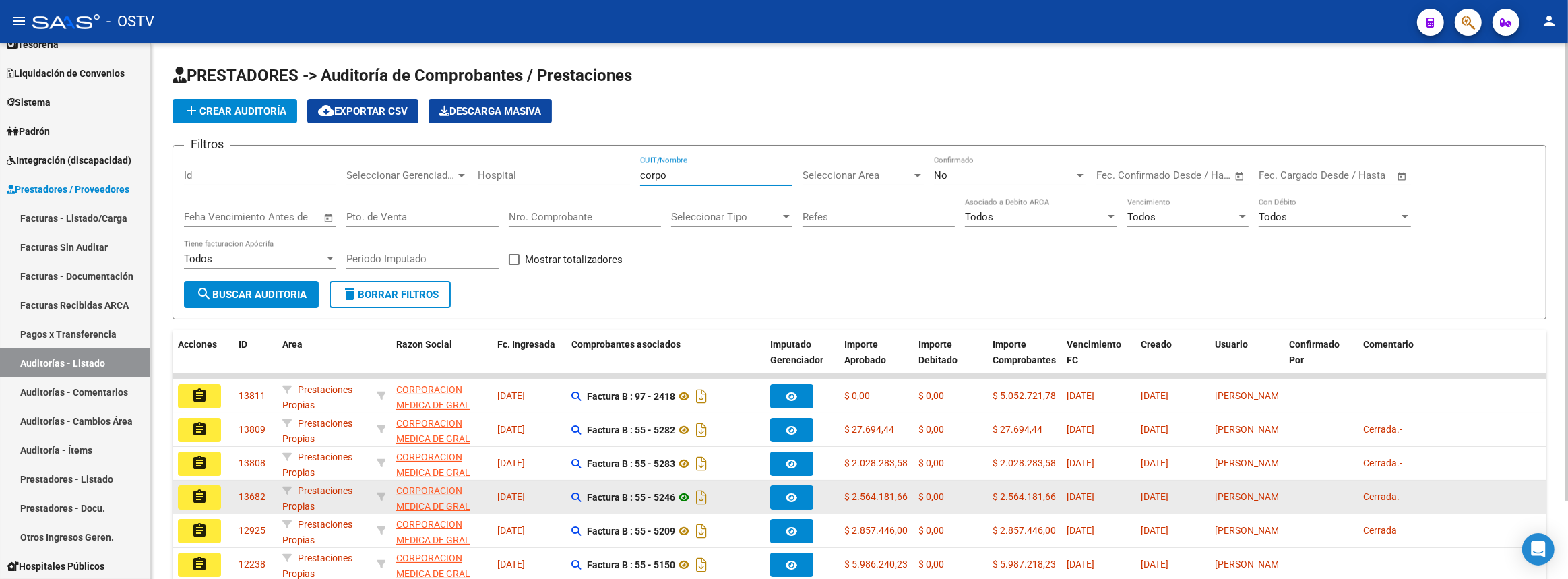
scroll to position [91, 0]
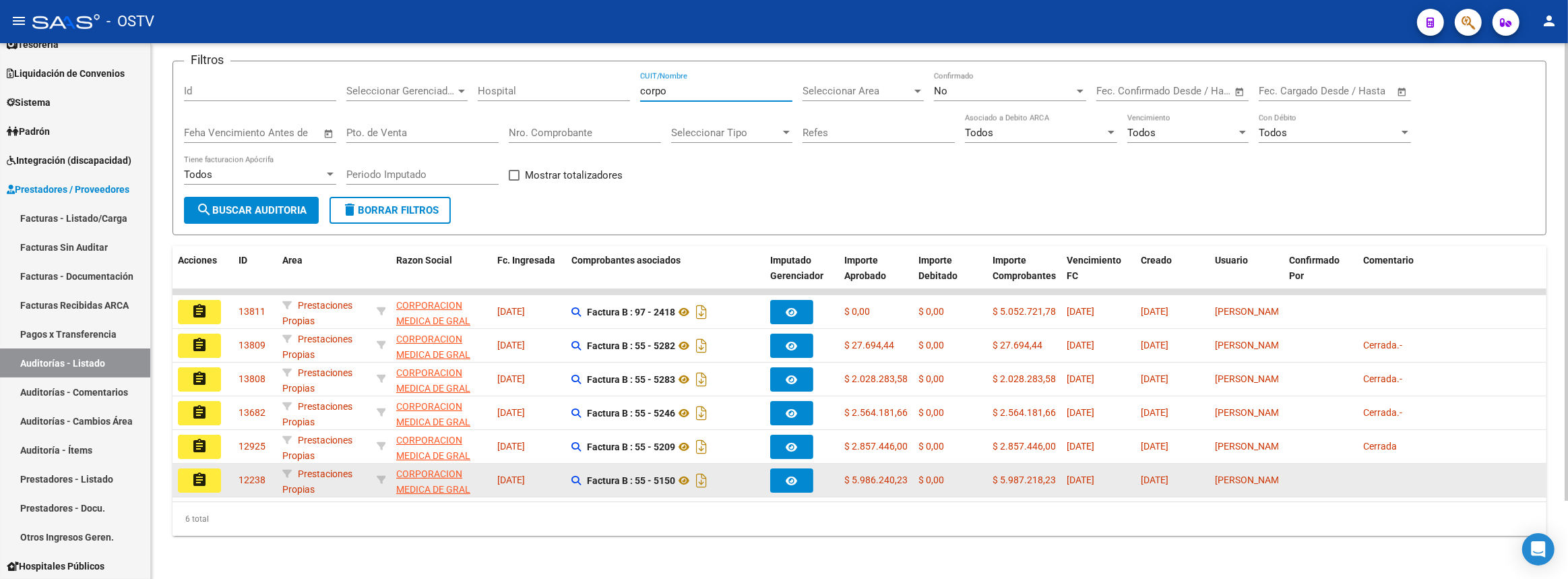
type input "corpo"
click at [202, 472] on mat-icon "assignment" at bounding box center [199, 480] width 16 height 16
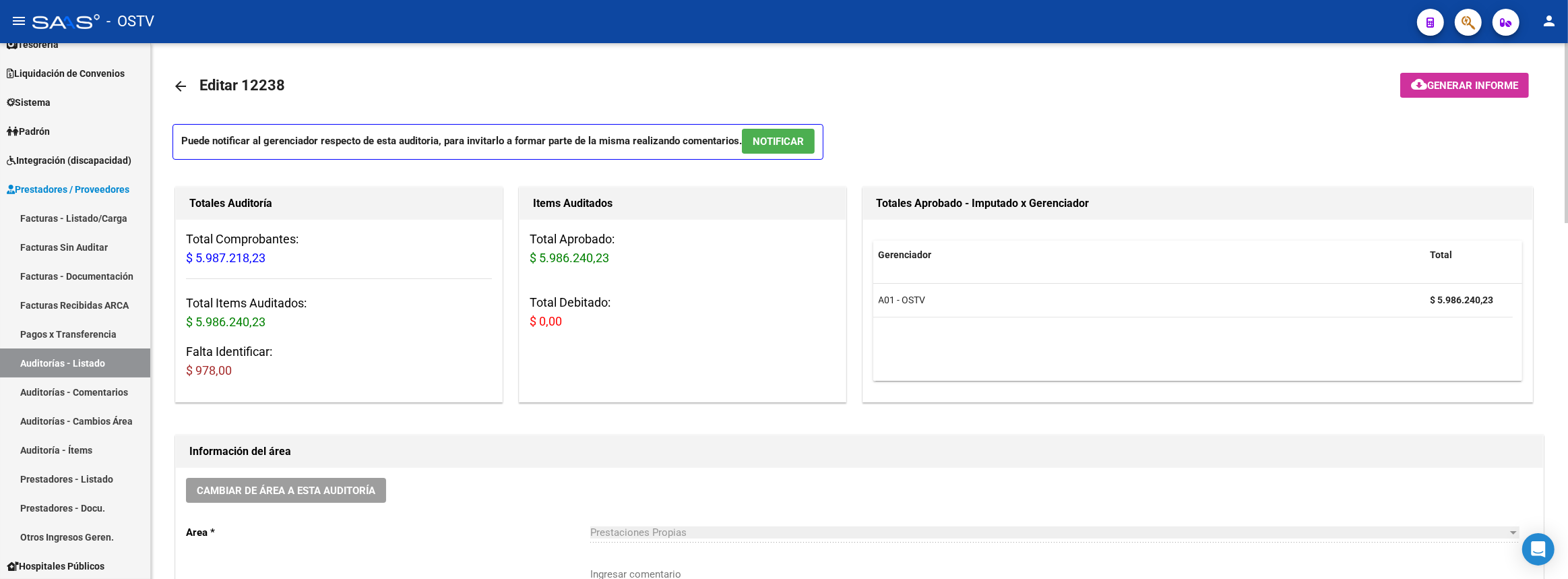
scroll to position [306, 0]
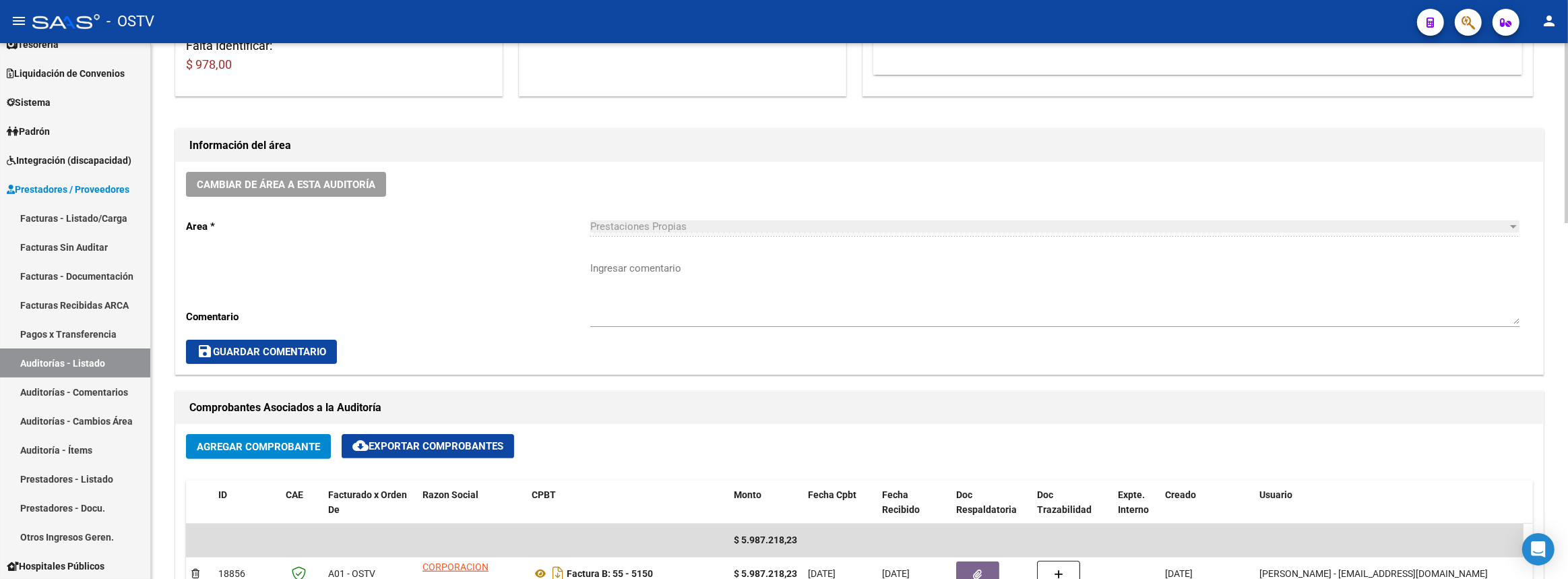
click at [696, 314] on textarea "Ingresar comentario" at bounding box center [1055, 292] width 929 height 63
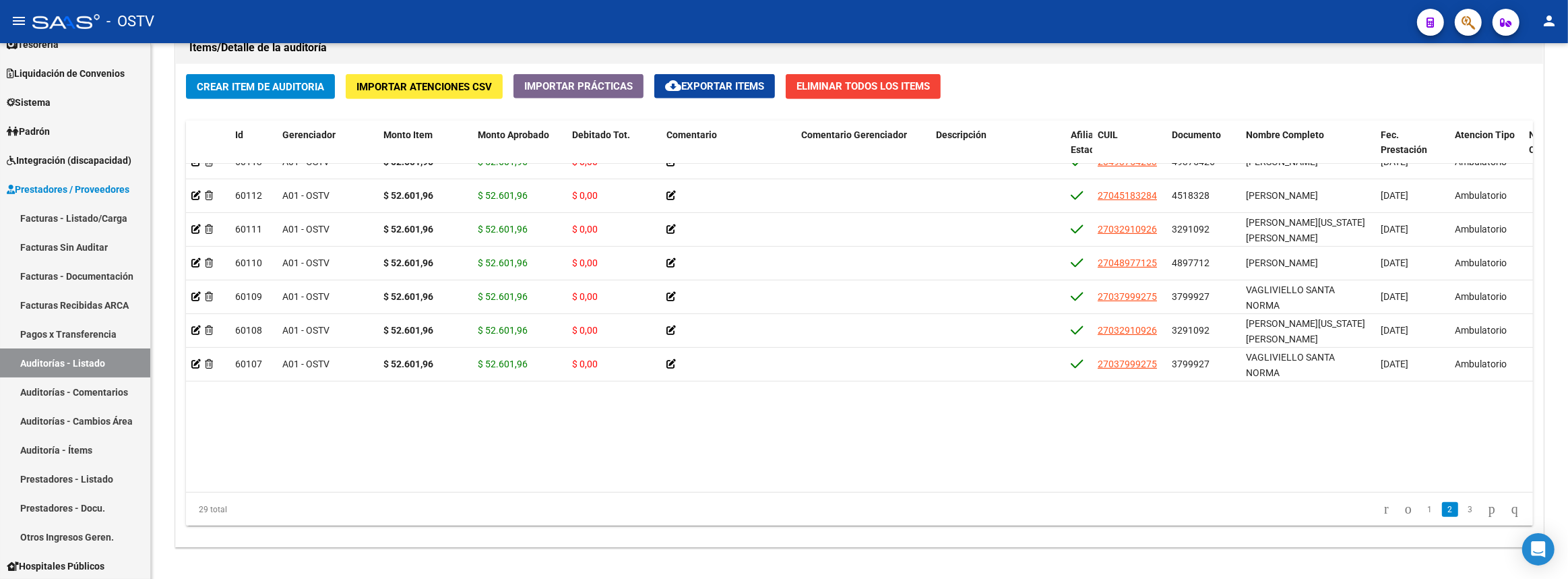
scroll to position [368, 0]
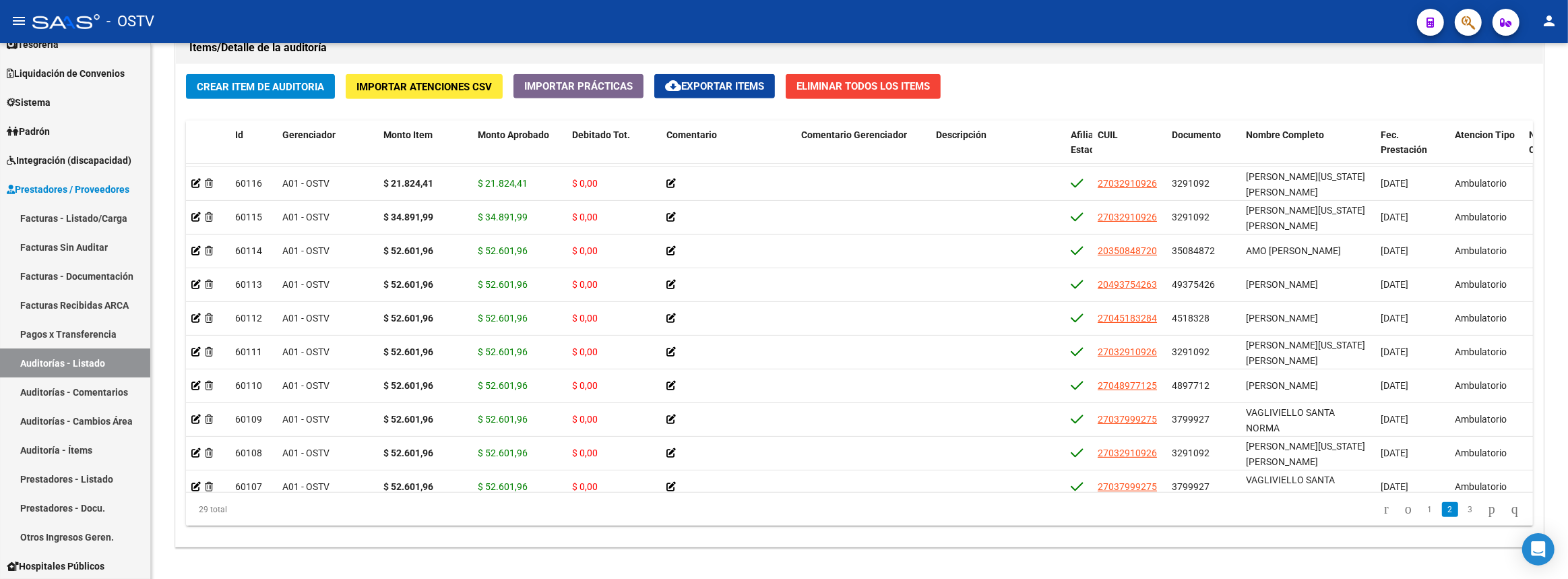
type textarea "Cerrada: 50% 20/08 y la diferencia restante el 22/08"
click at [271, 81] on span "Crear Item de Auditoria" at bounding box center [261, 87] width 128 height 12
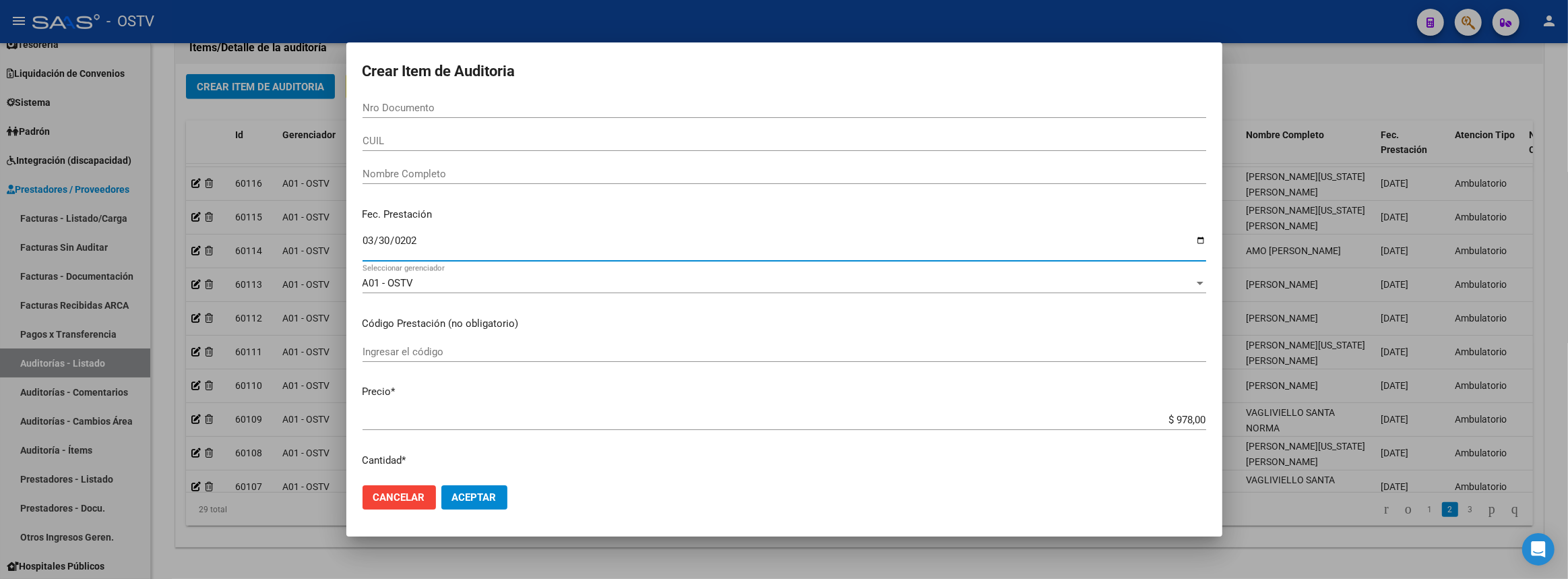
type input "2025-03-30"
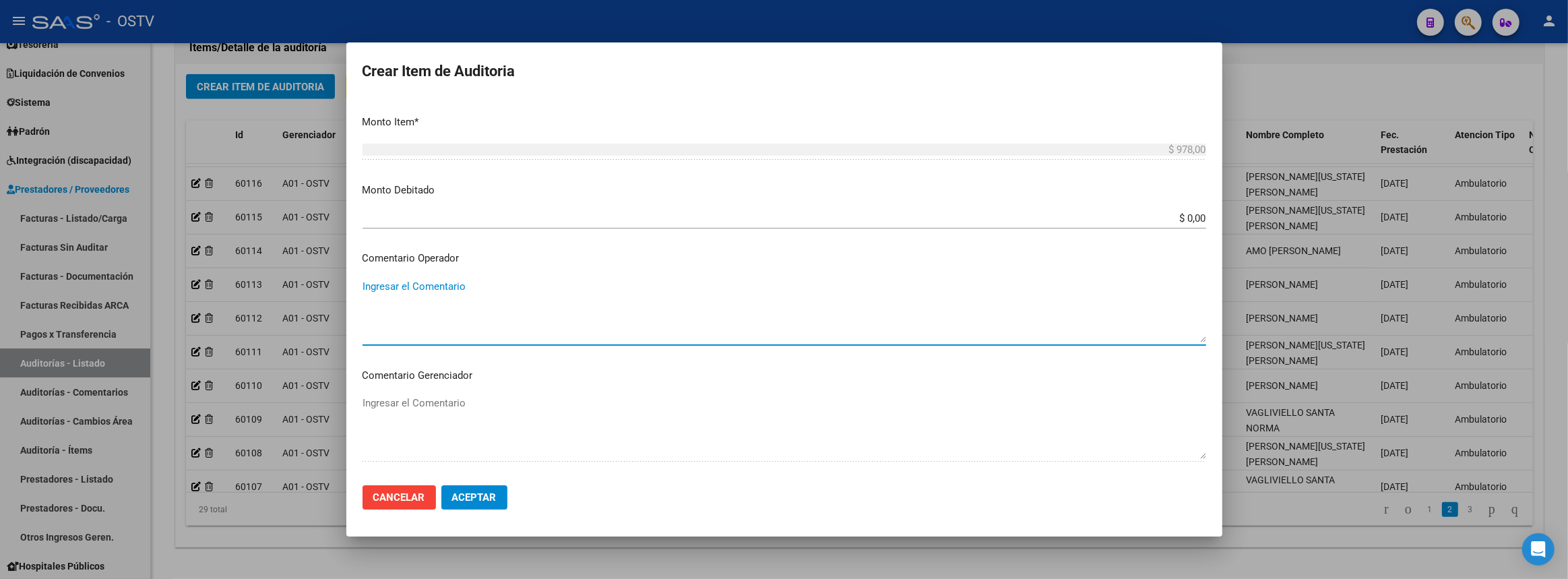
scroll to position [641, 0]
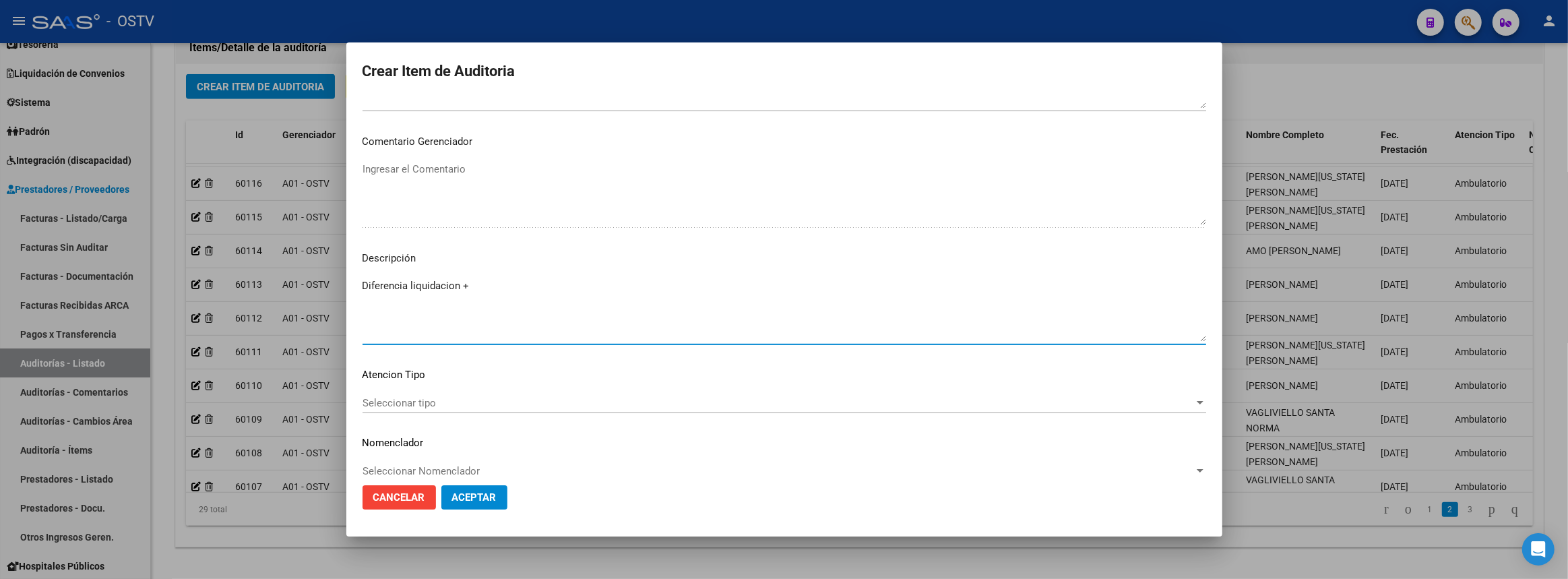
type textarea "Diferencia liquidacion +"
click at [489, 501] on span "Aceptar" at bounding box center [474, 497] width 45 height 12
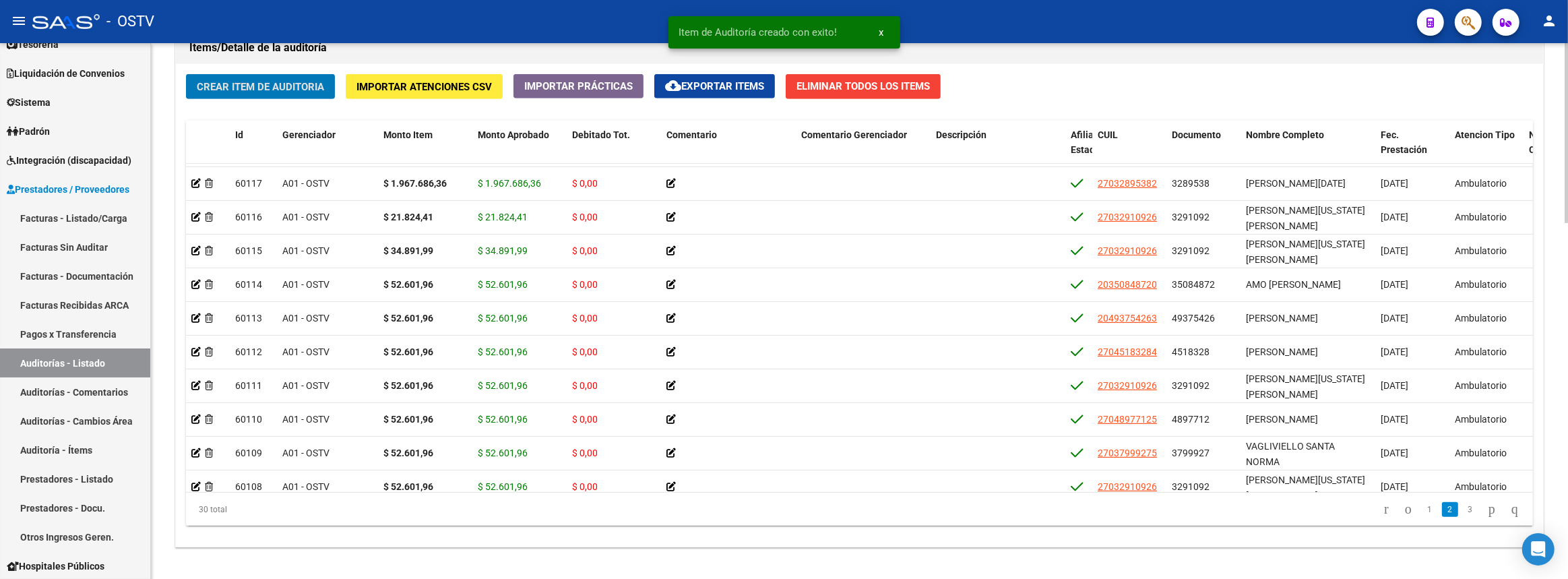
scroll to position [1057, 0]
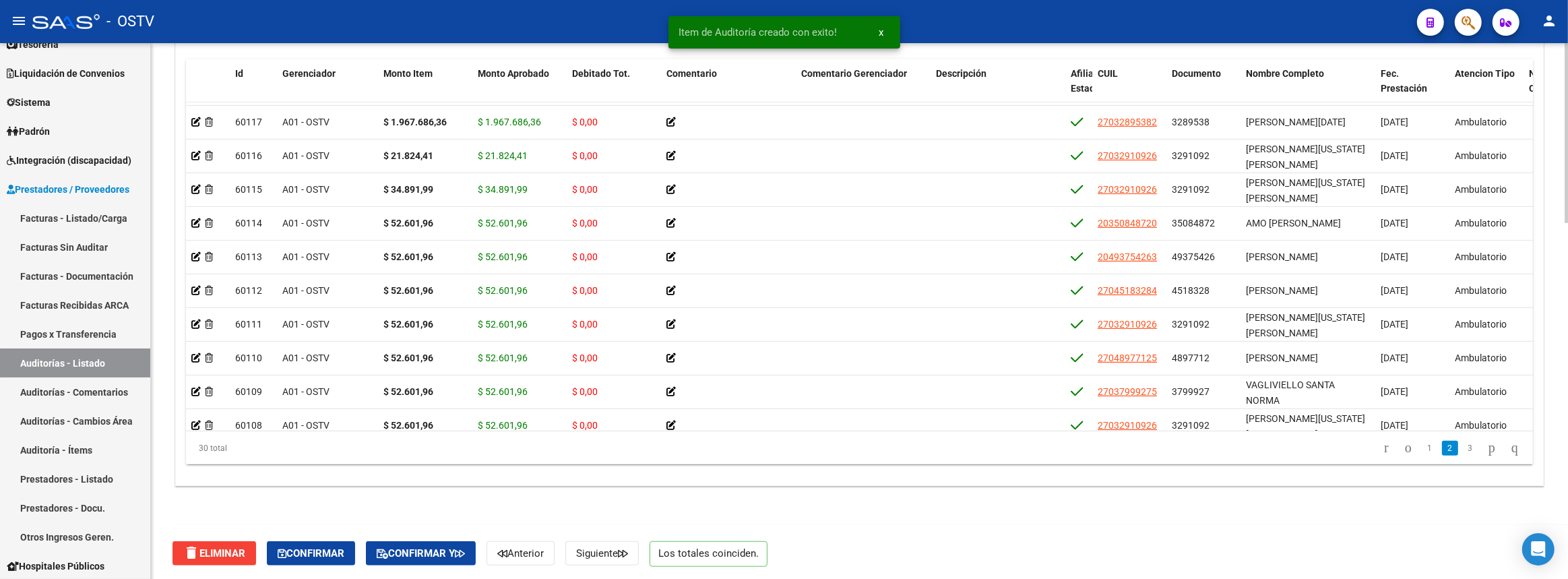
click at [326, 537] on div "delete Eliminar Confirmar Confirmar y Anterior Siguiente Los totales coinciden." at bounding box center [865, 554] width 1385 height 57
click at [327, 547] on span "Confirmar" at bounding box center [311, 554] width 67 height 12
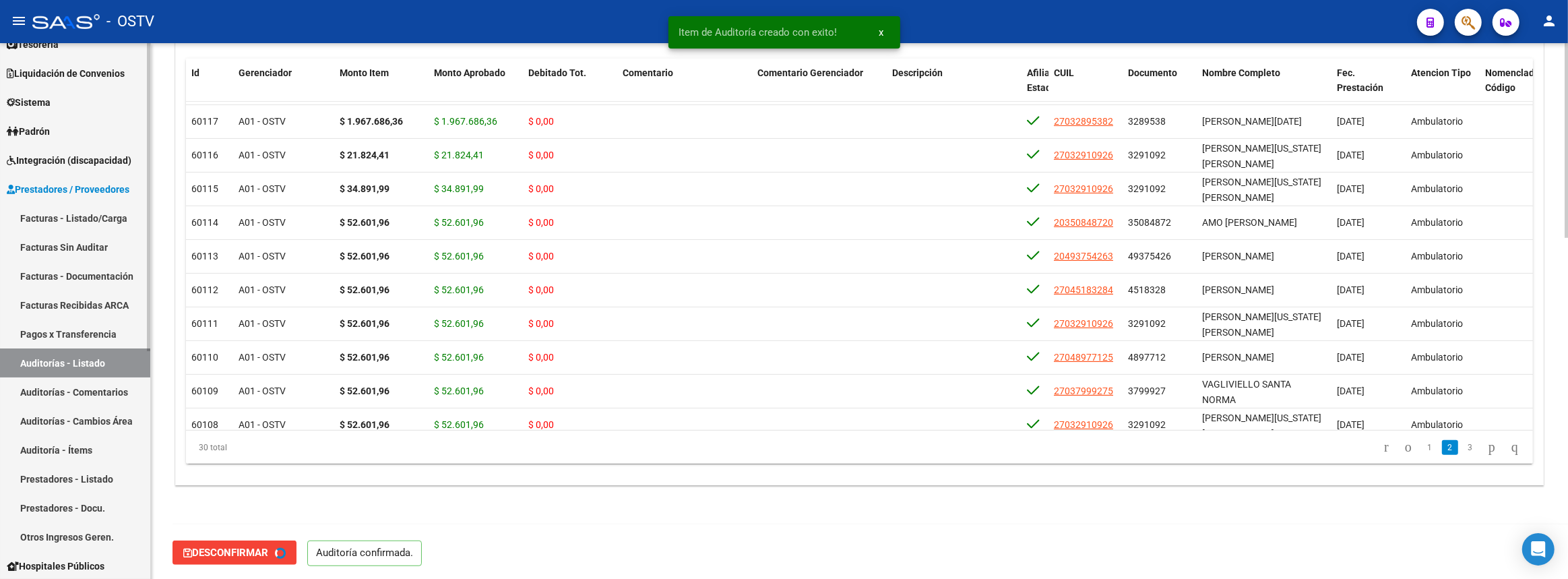
type input "202508"
click at [82, 208] on link "Facturas - Listado/Carga" at bounding box center [75, 218] width 150 height 29
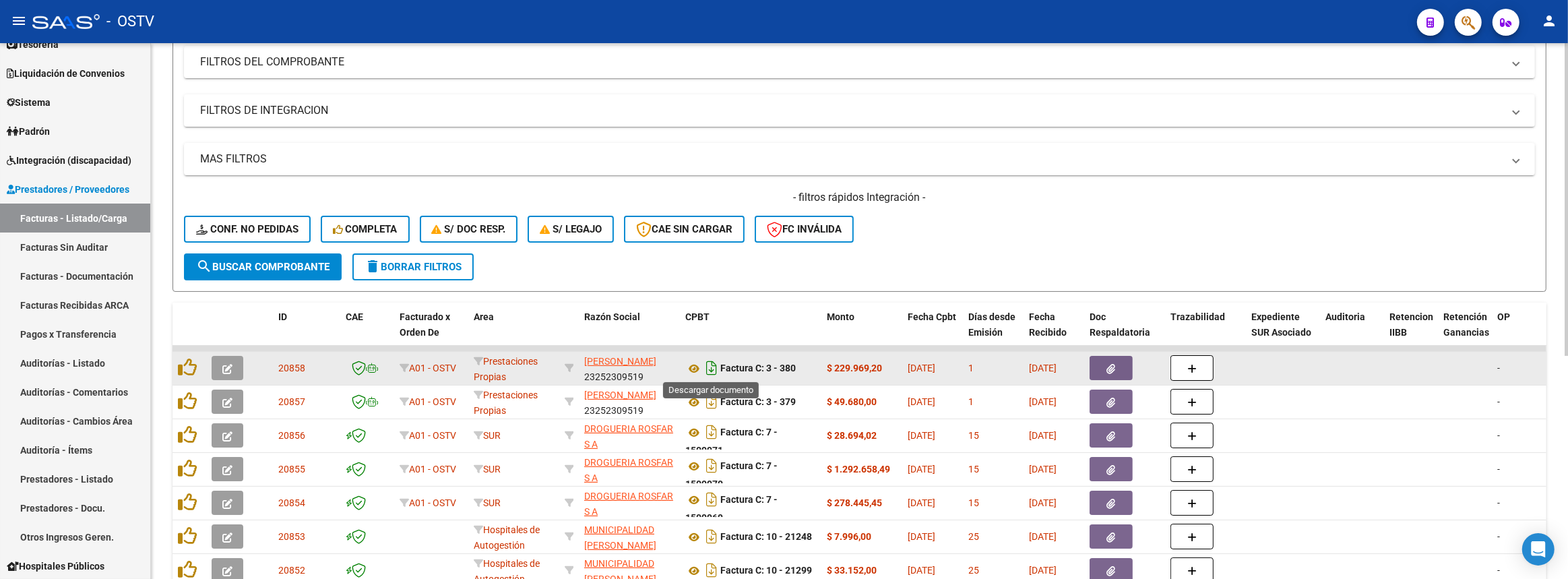
scroll to position [368, 0]
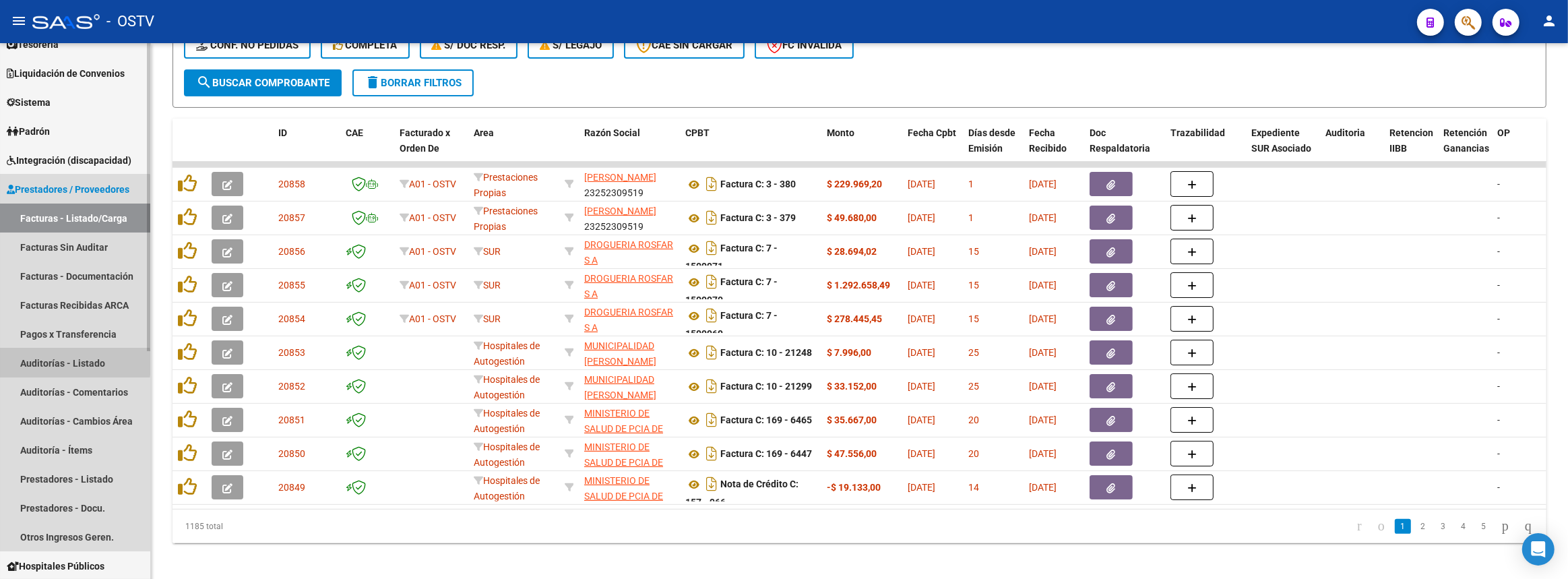
click at [39, 362] on link "Auditorías - Listado" at bounding box center [75, 363] width 150 height 29
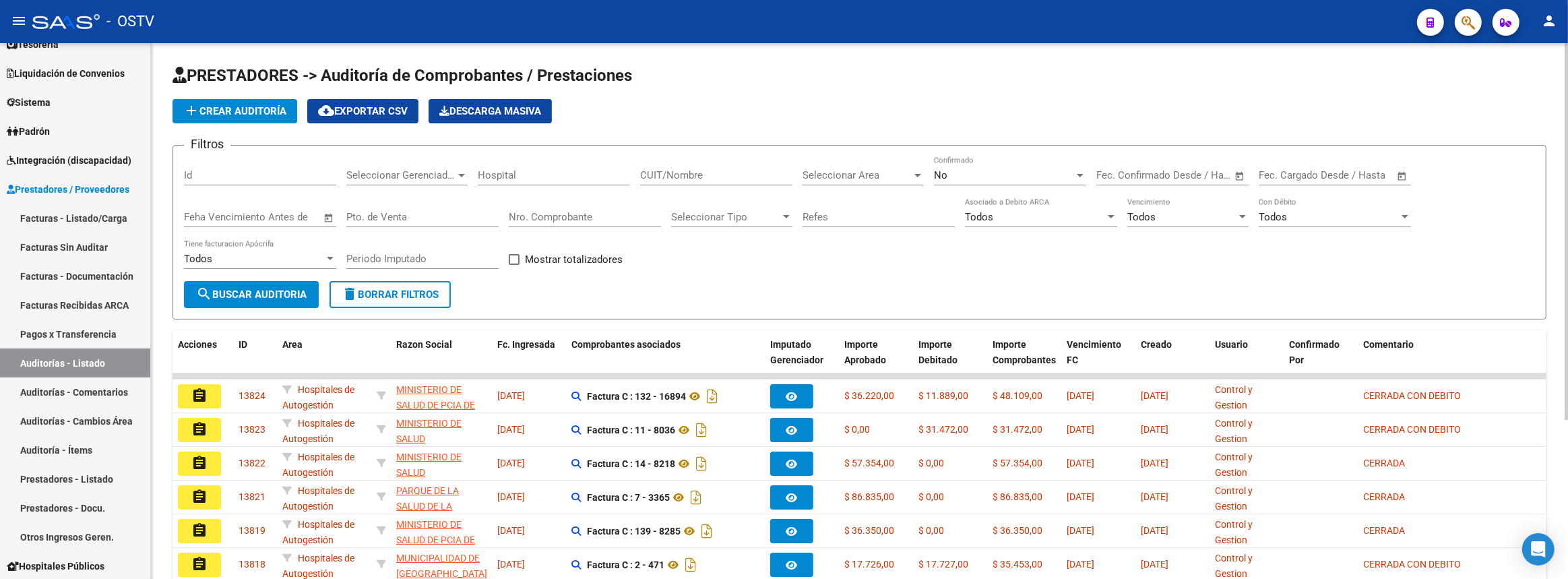
scroll to position [183, 0]
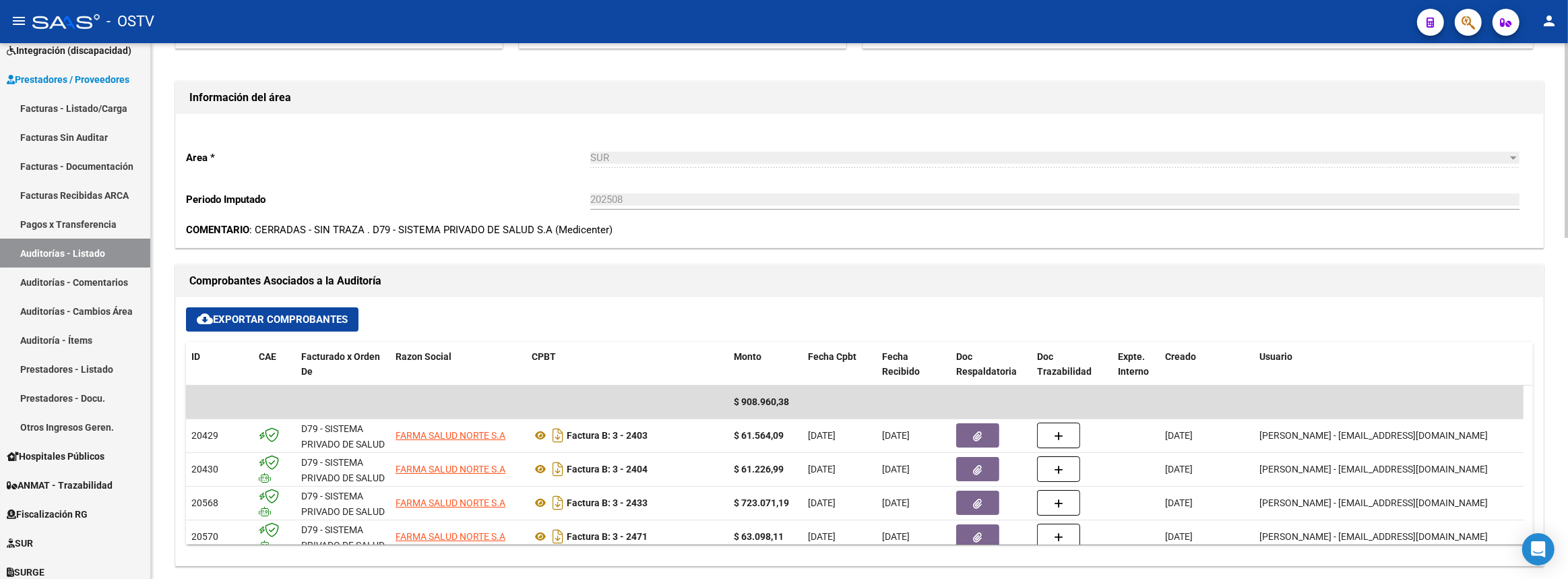
scroll to position [80, 0]
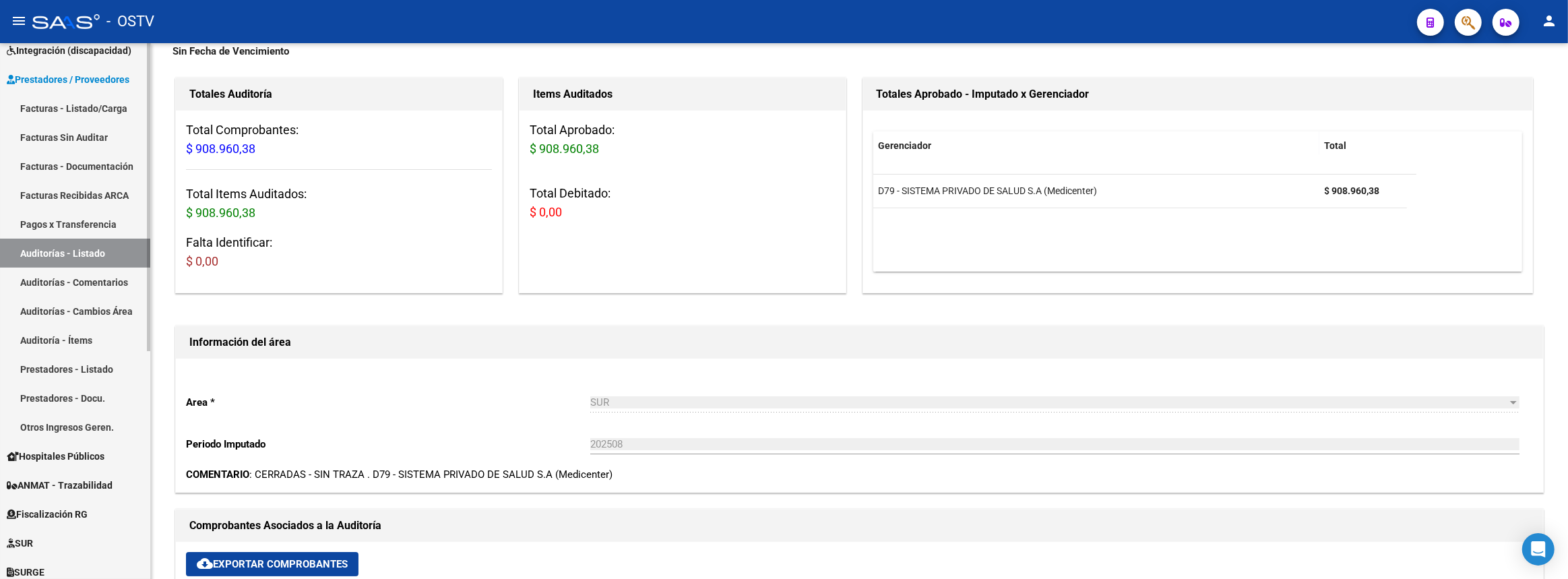
click at [47, 249] on link "Auditorías - Listado" at bounding box center [75, 253] width 150 height 29
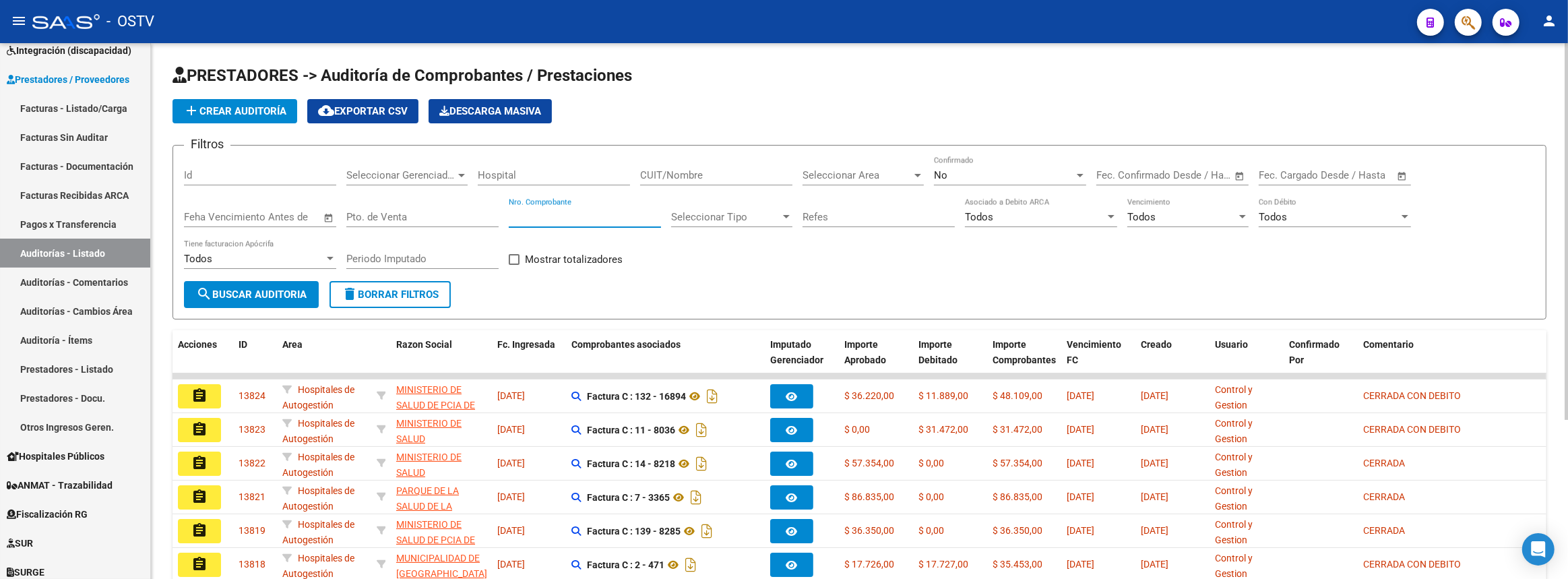
click at [636, 214] on input "Nro. Comprobante" at bounding box center [585, 217] width 152 height 12
type input "4"
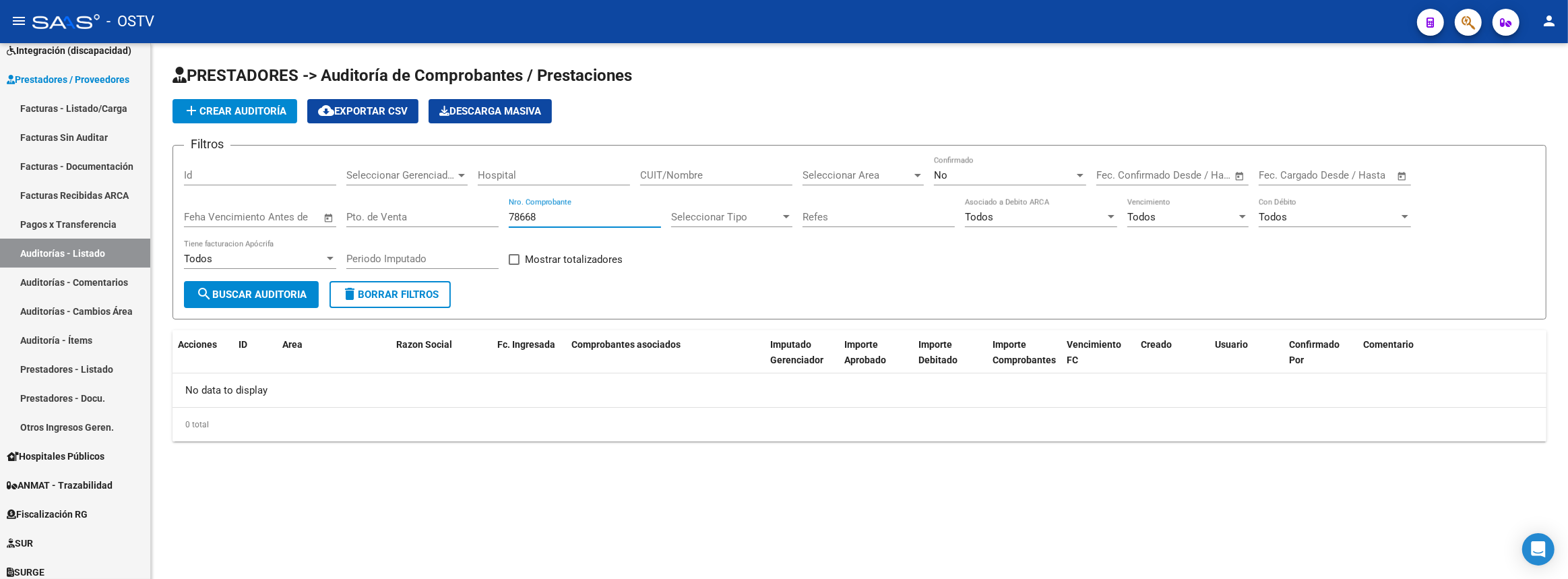
type input "78668"
click at [1051, 172] on div "No" at bounding box center [1004, 175] width 140 height 12
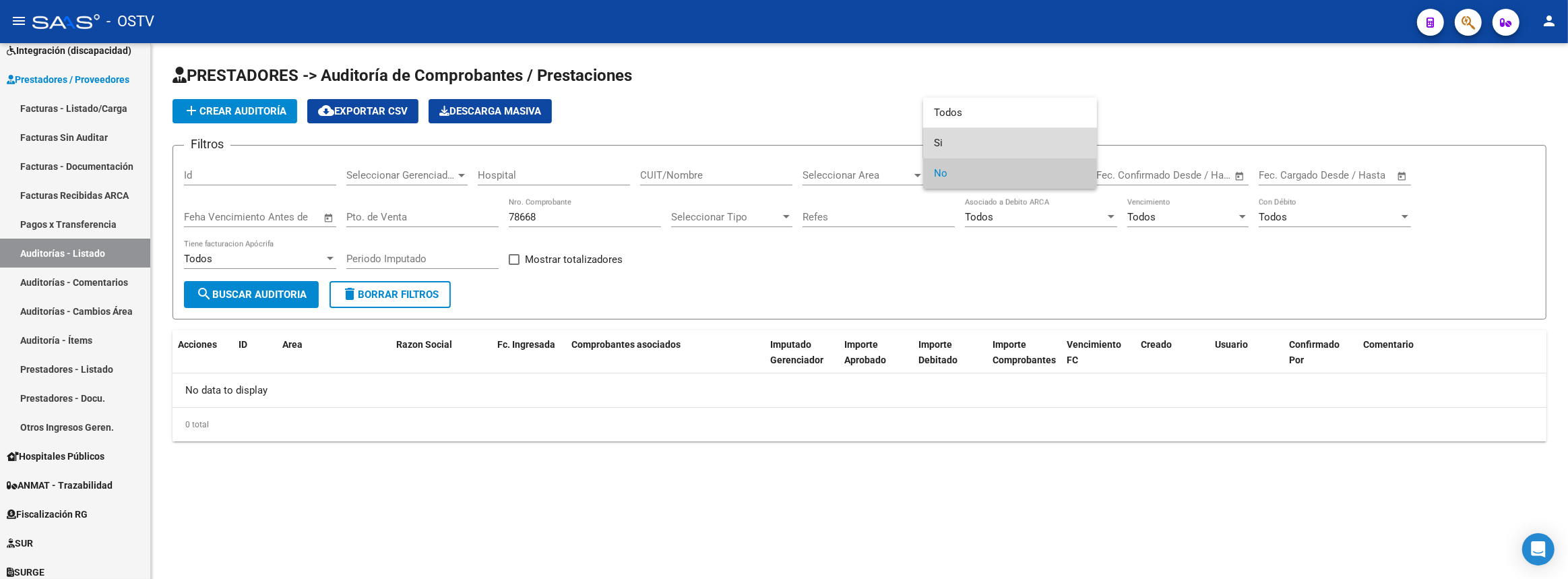
click at [1034, 150] on span "Si" at bounding box center [1010, 143] width 152 height 30
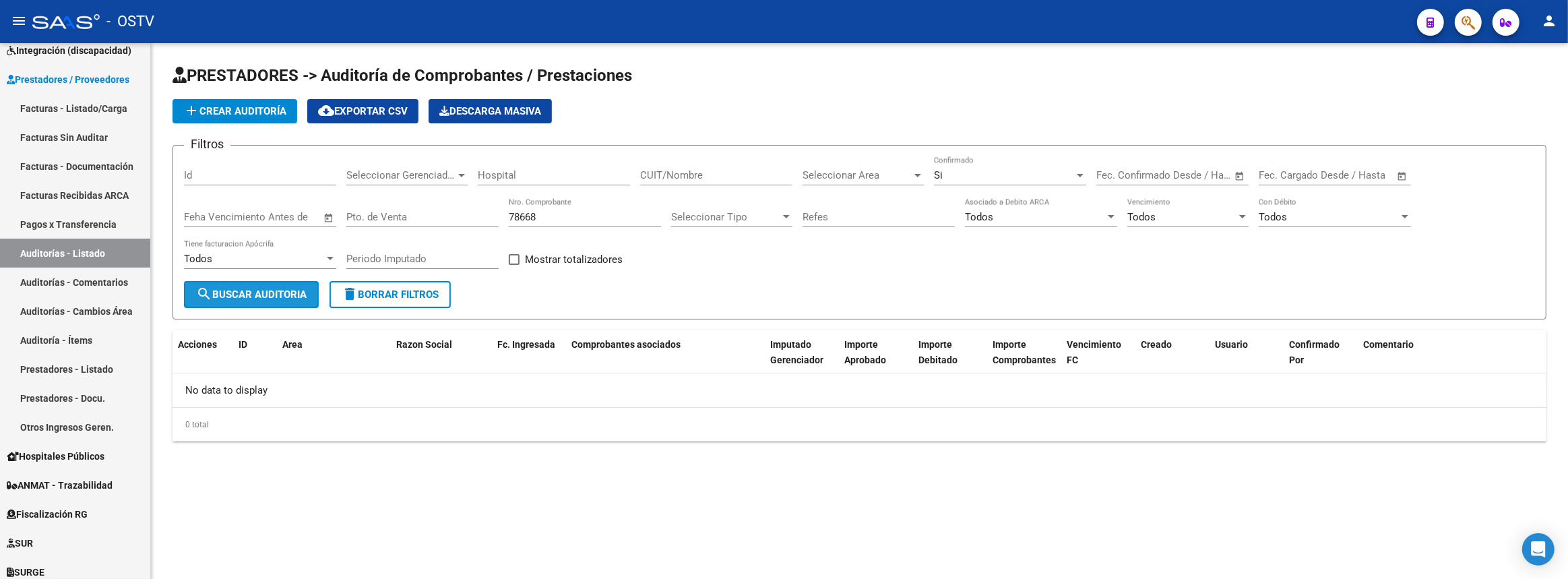
click at [281, 288] on span "search Buscar Auditoria" at bounding box center [251, 294] width 111 height 12
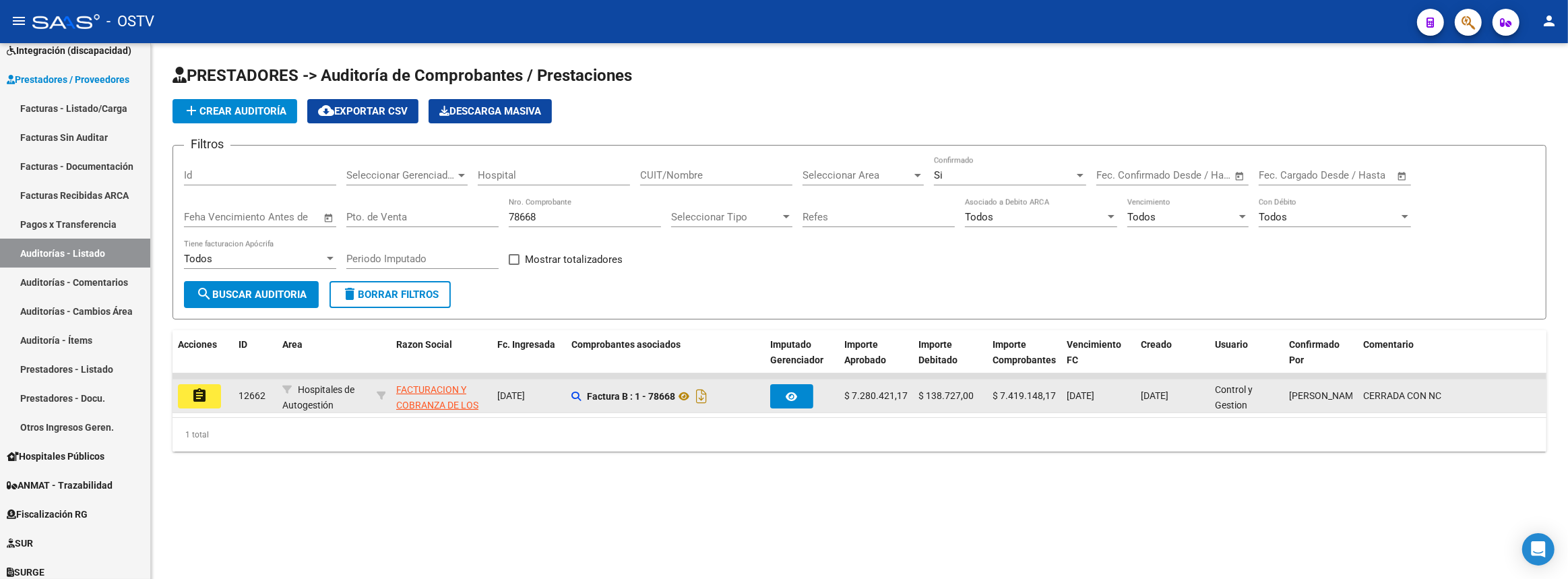
click at [197, 394] on mat-icon "assignment" at bounding box center [199, 395] width 16 height 16
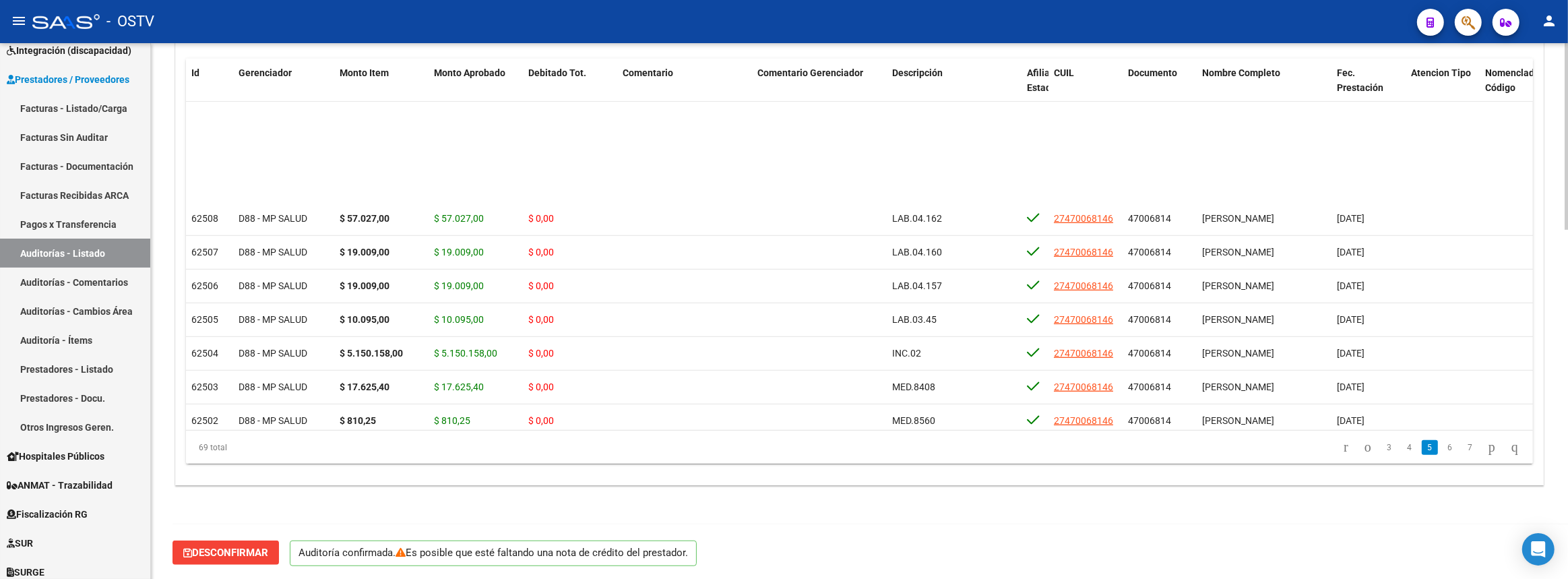
scroll to position [1127, 0]
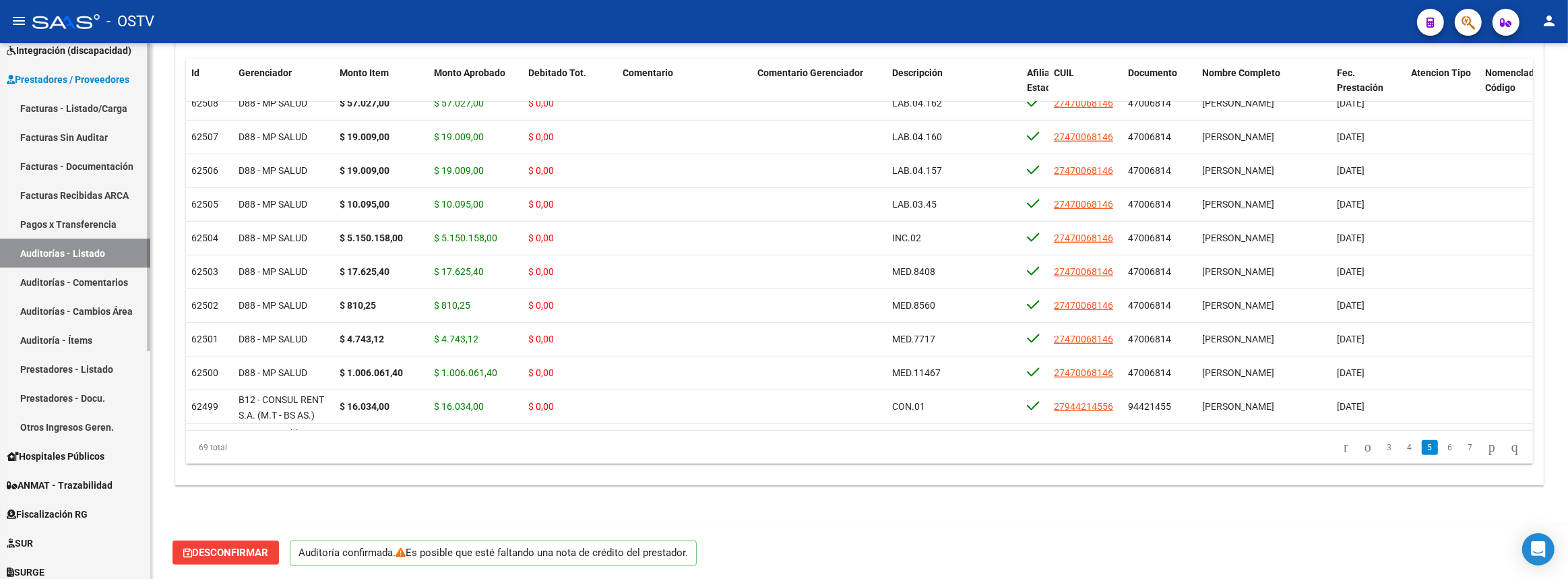
click at [51, 250] on link "Auditorías - Listado" at bounding box center [75, 253] width 150 height 29
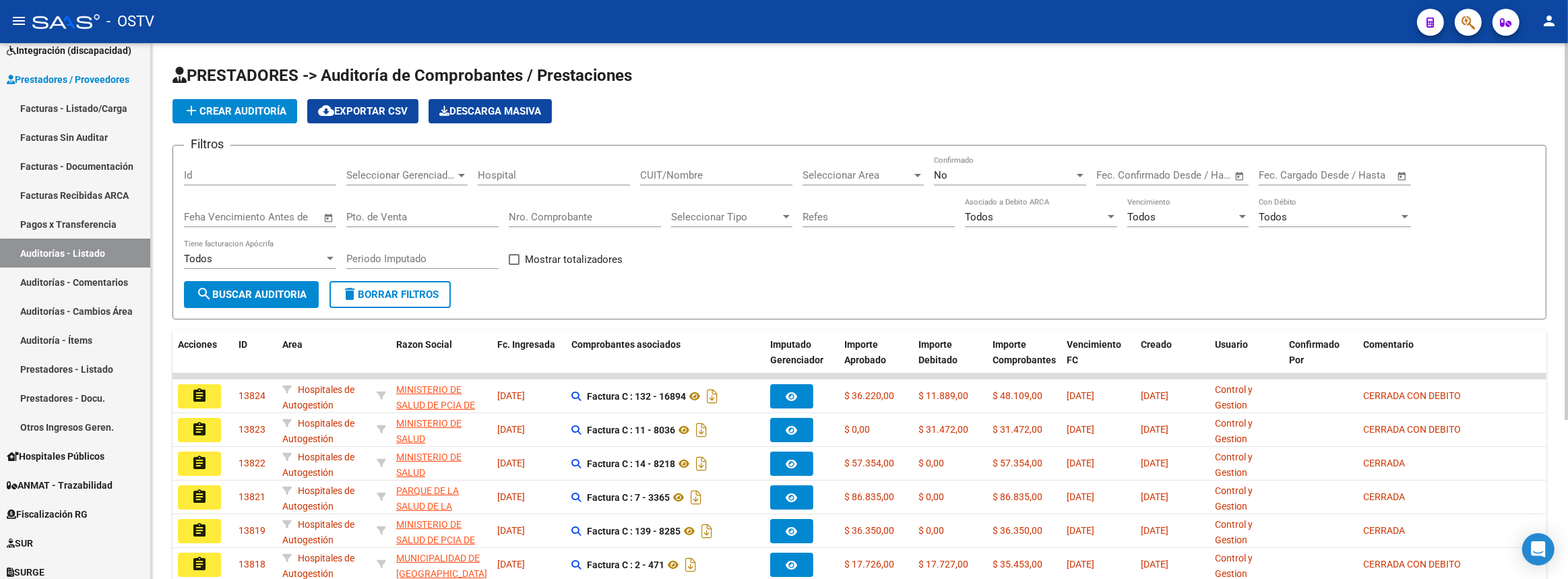
click at [630, 222] on div "Nro. Comprobante" at bounding box center [585, 213] width 152 height 29
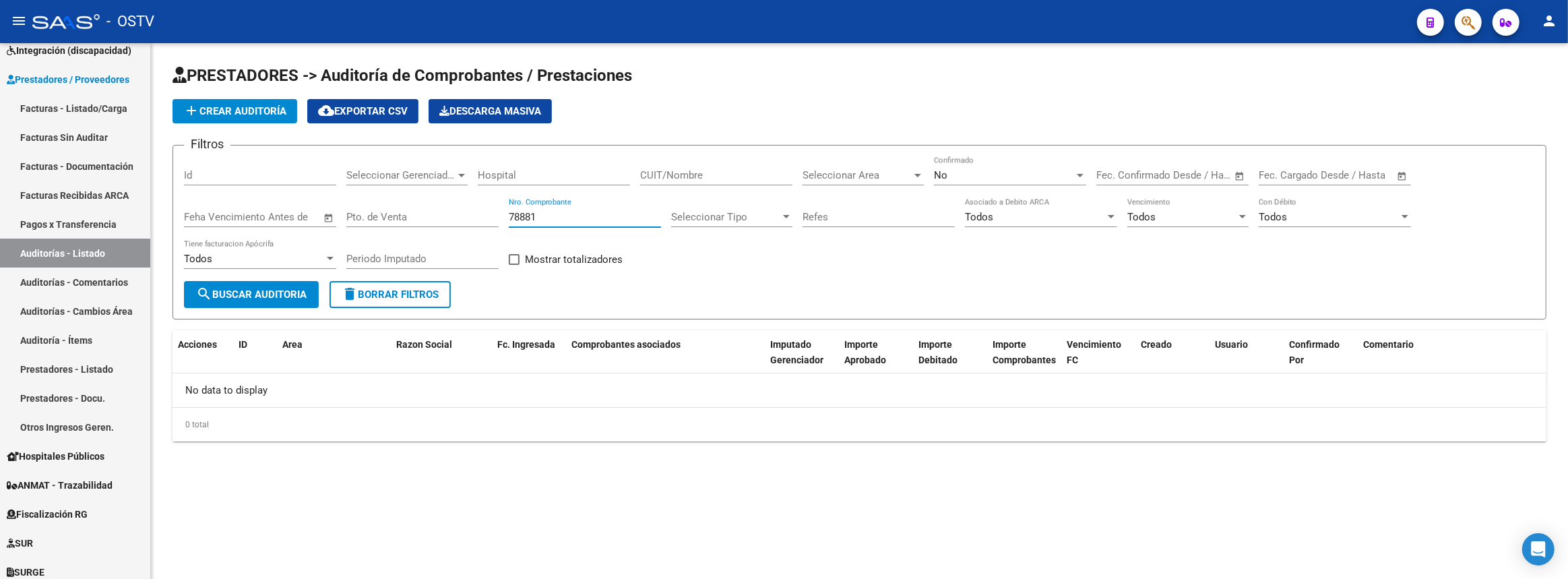
type input "78881"
click at [1059, 181] on div "No Confirmado" at bounding box center [1010, 171] width 152 height 29
click at [1043, 155] on span "Si" at bounding box center [1010, 143] width 152 height 30
click at [1026, 180] on div "Si Confirmado" at bounding box center [1010, 171] width 152 height 29
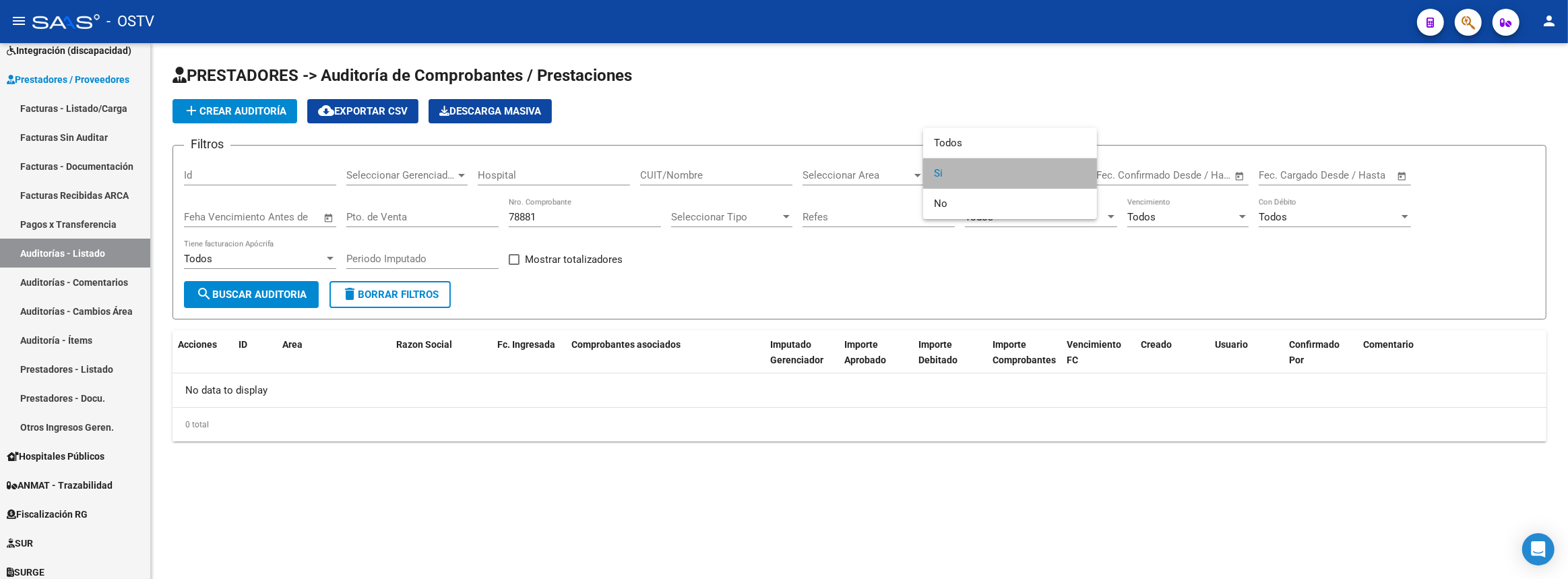
click at [1015, 172] on span "Si" at bounding box center [1010, 173] width 152 height 30
click at [254, 303] on button "search Buscar Auditoria" at bounding box center [251, 294] width 135 height 27
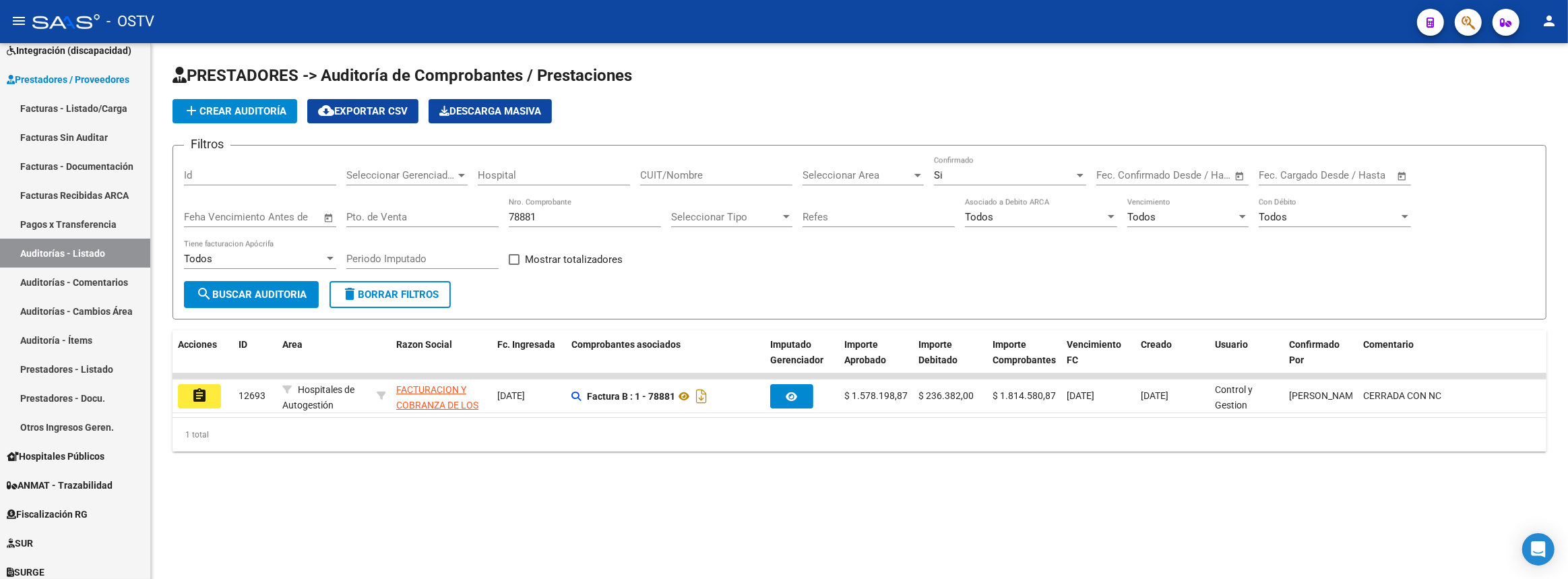
click at [191, 396] on mat-icon "assignment" at bounding box center [199, 395] width 16 height 16
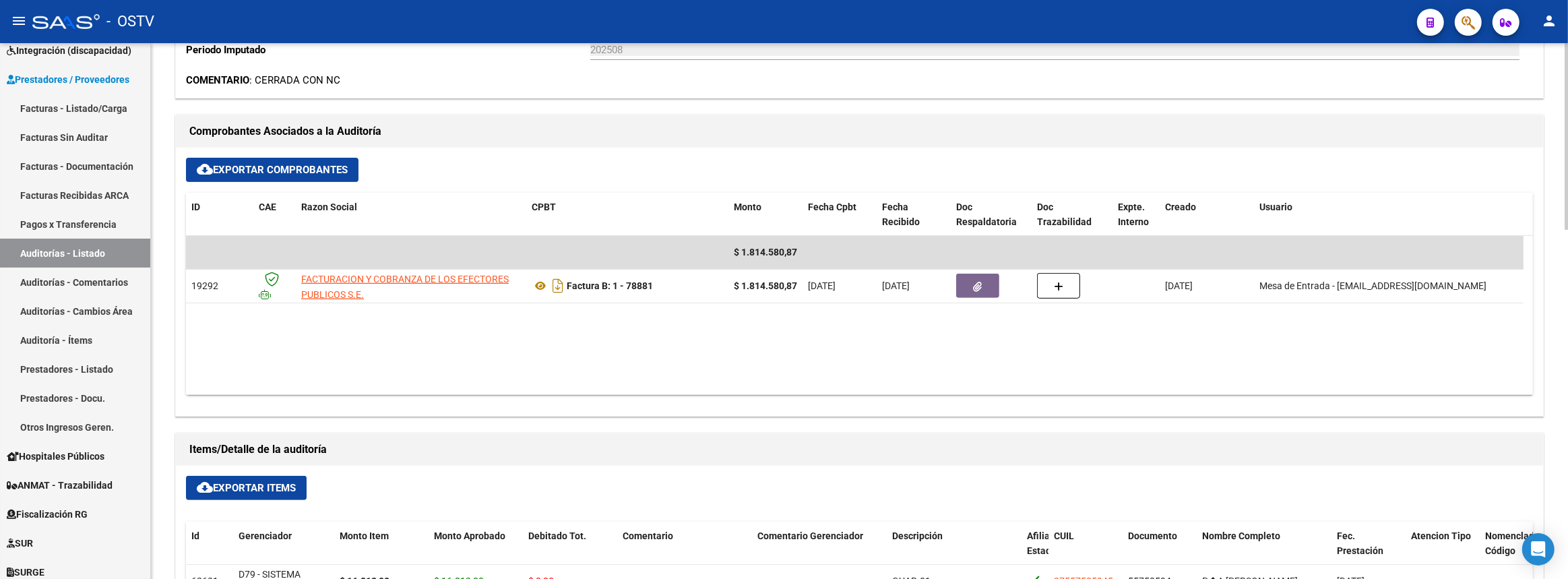
click at [1567, 298] on div at bounding box center [1566, 311] width 3 height 536
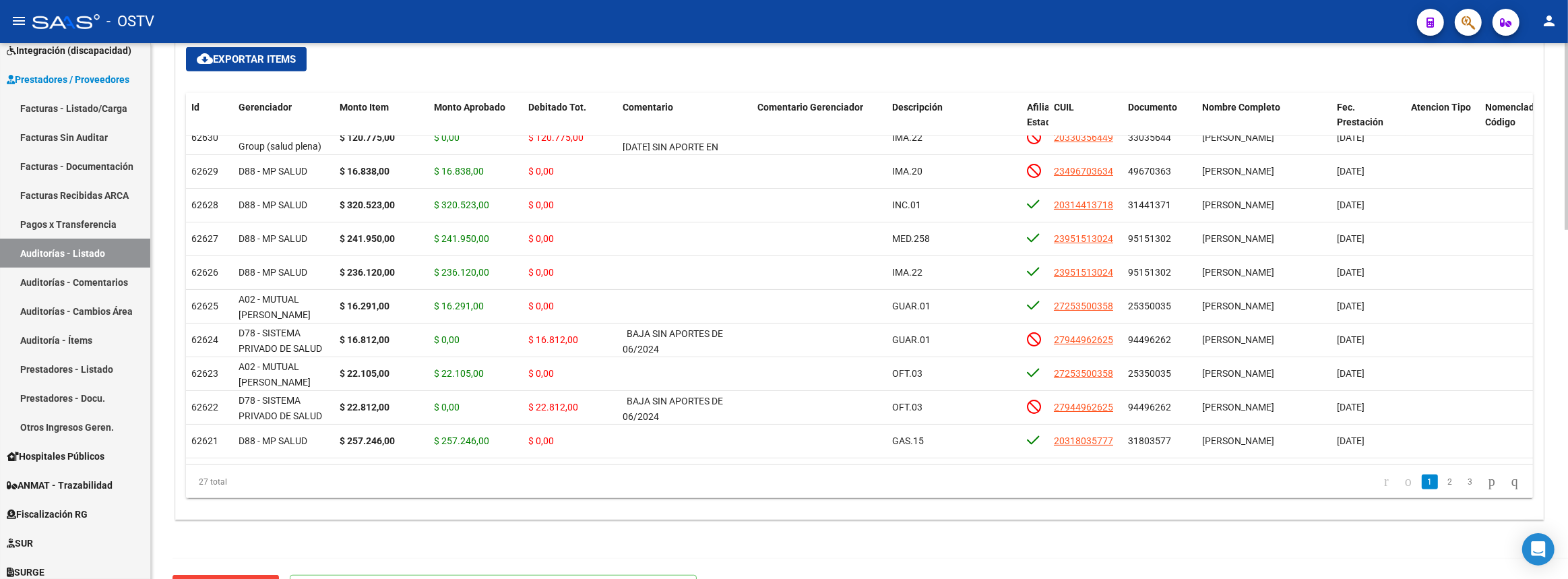
scroll to position [46, 0]
click at [92, 255] on link "Auditorías - Listado" at bounding box center [75, 253] width 150 height 29
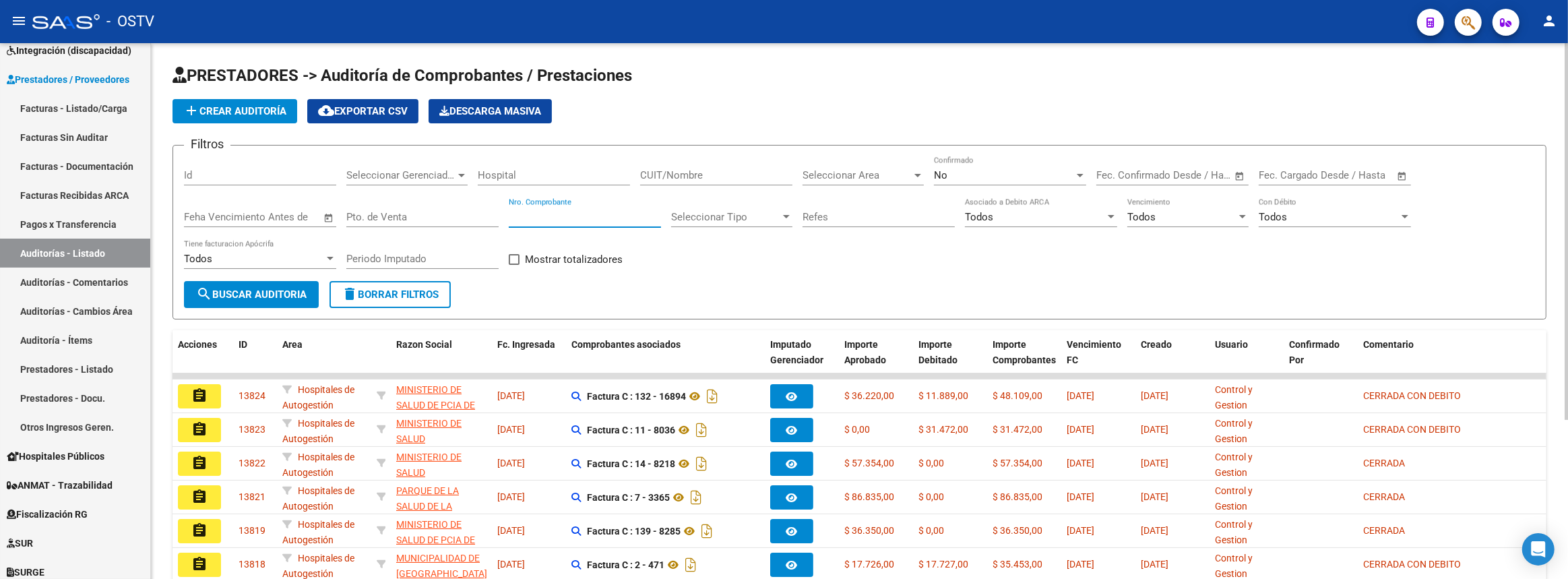
click at [606, 211] on input "Nro. Comprobante" at bounding box center [585, 217] width 152 height 12
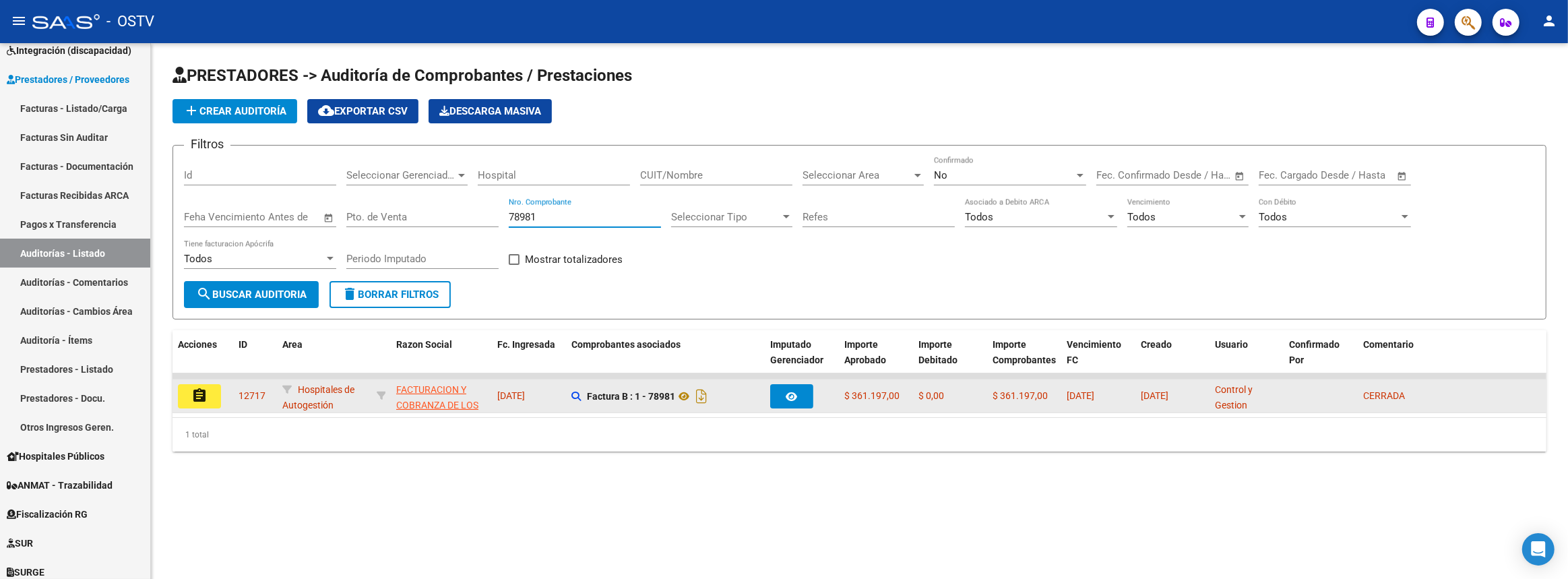
type input "78981"
click at [189, 391] on button "assignment" at bounding box center [199, 397] width 43 height 25
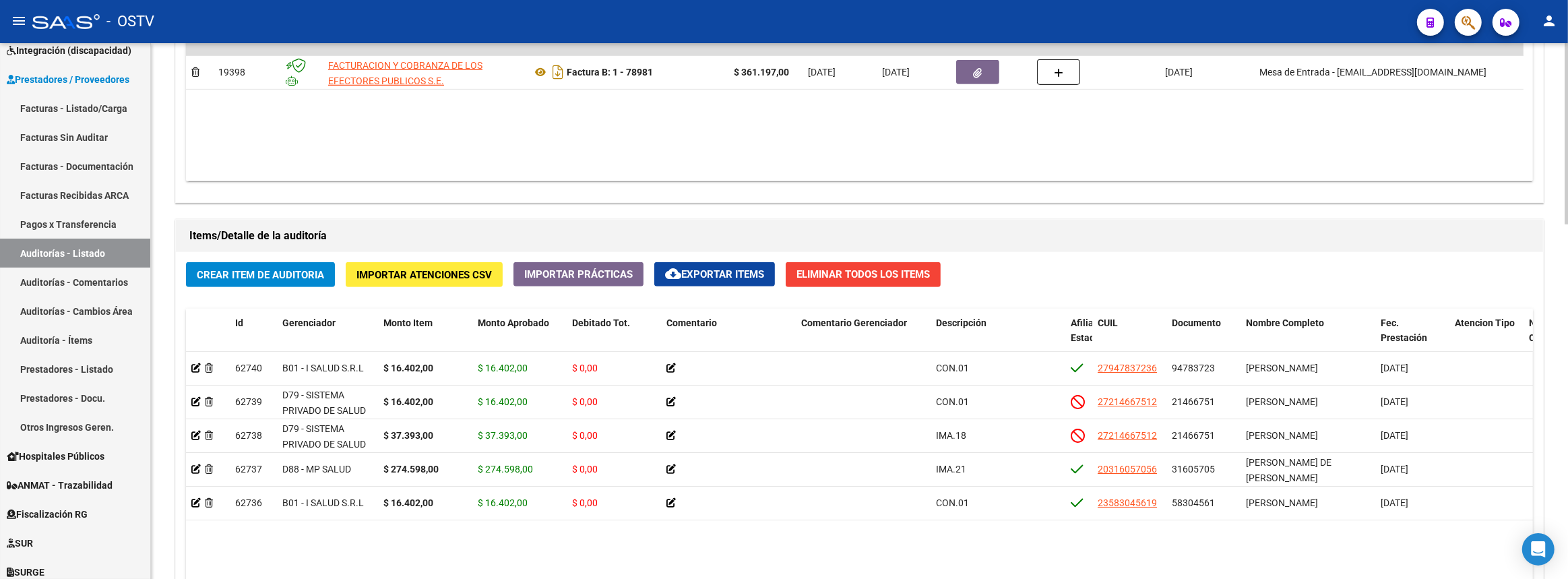
scroll to position [857, 0]
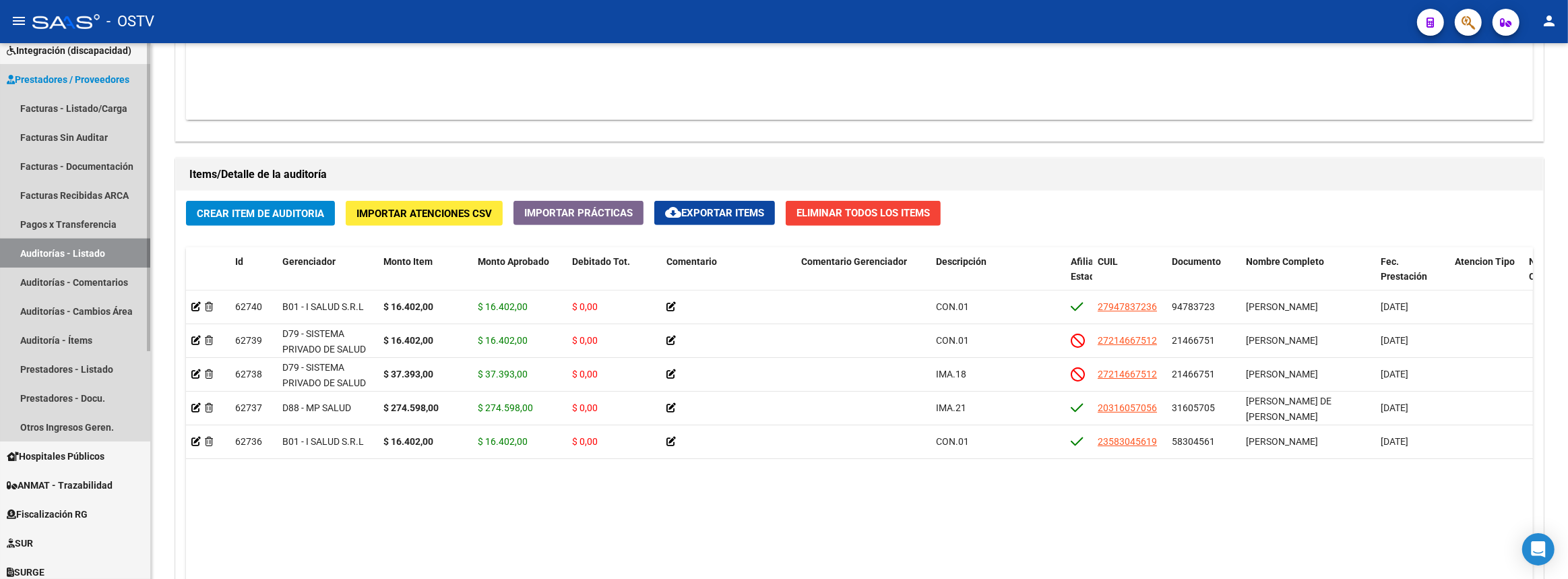
click at [134, 249] on link "Auditorías - Listado" at bounding box center [75, 253] width 150 height 29
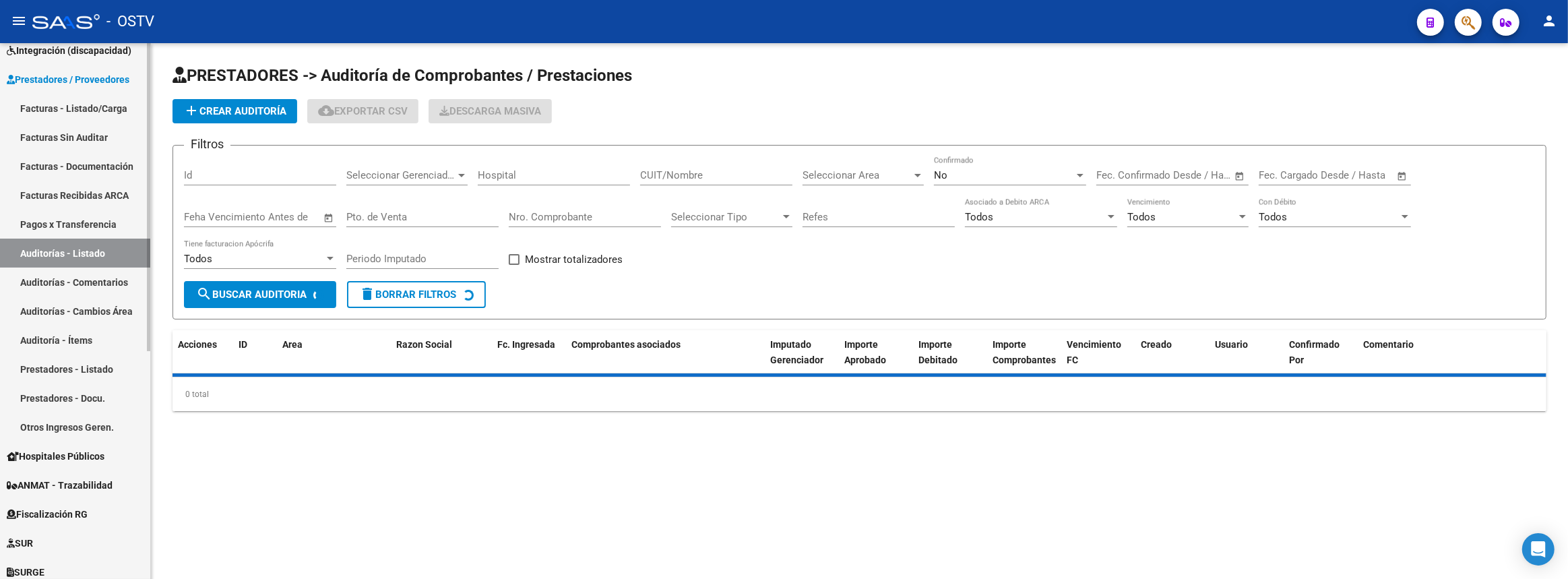
scroll to position [248, 0]
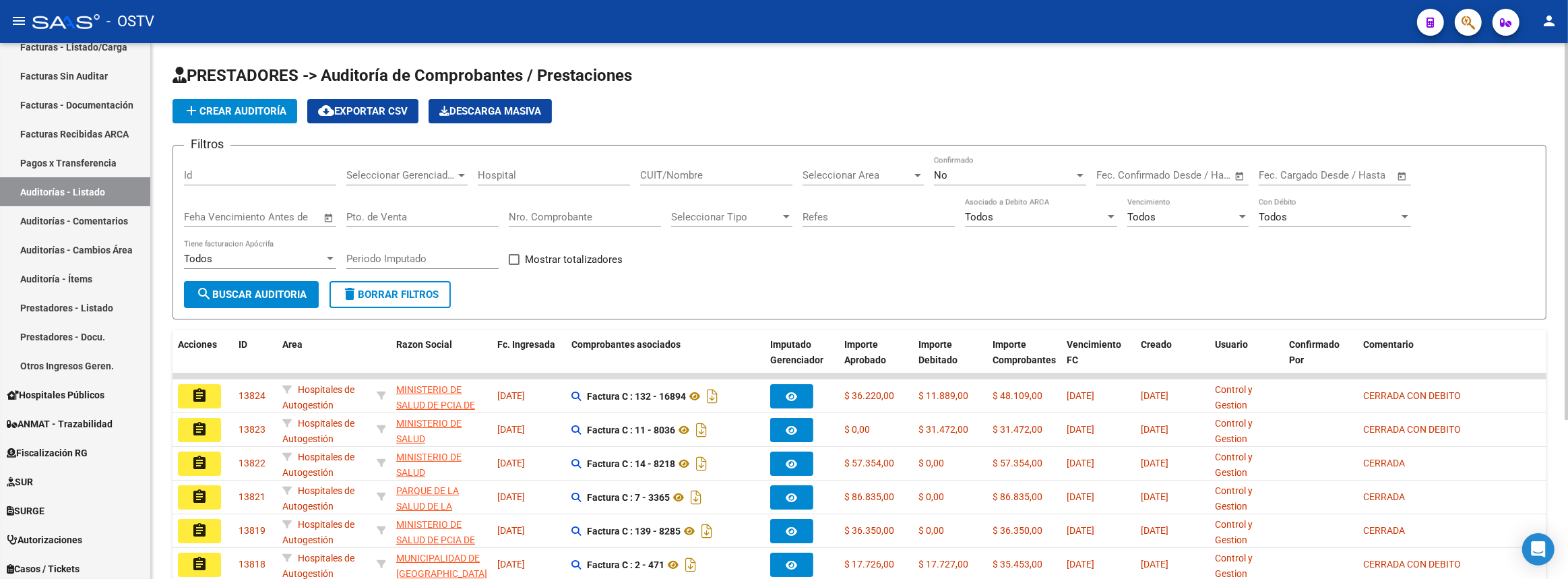
click at [592, 214] on input "Nro. Comprobante" at bounding box center [585, 217] width 152 height 12
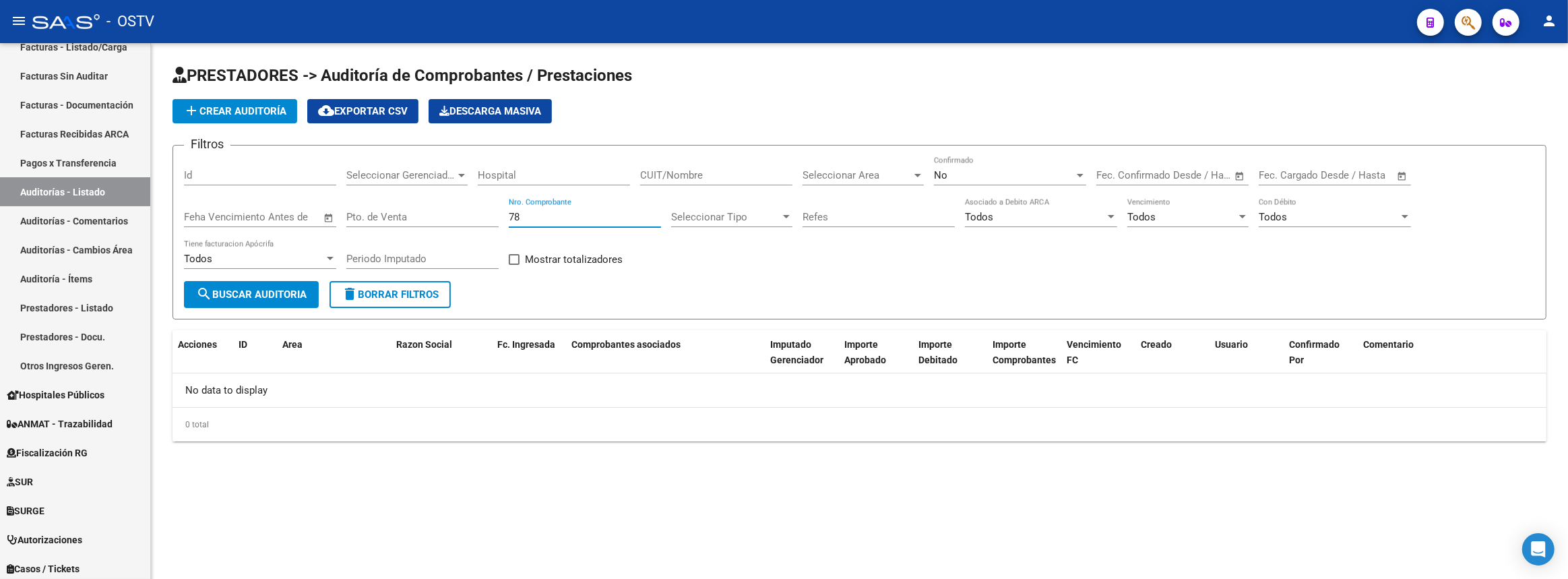
type input "7"
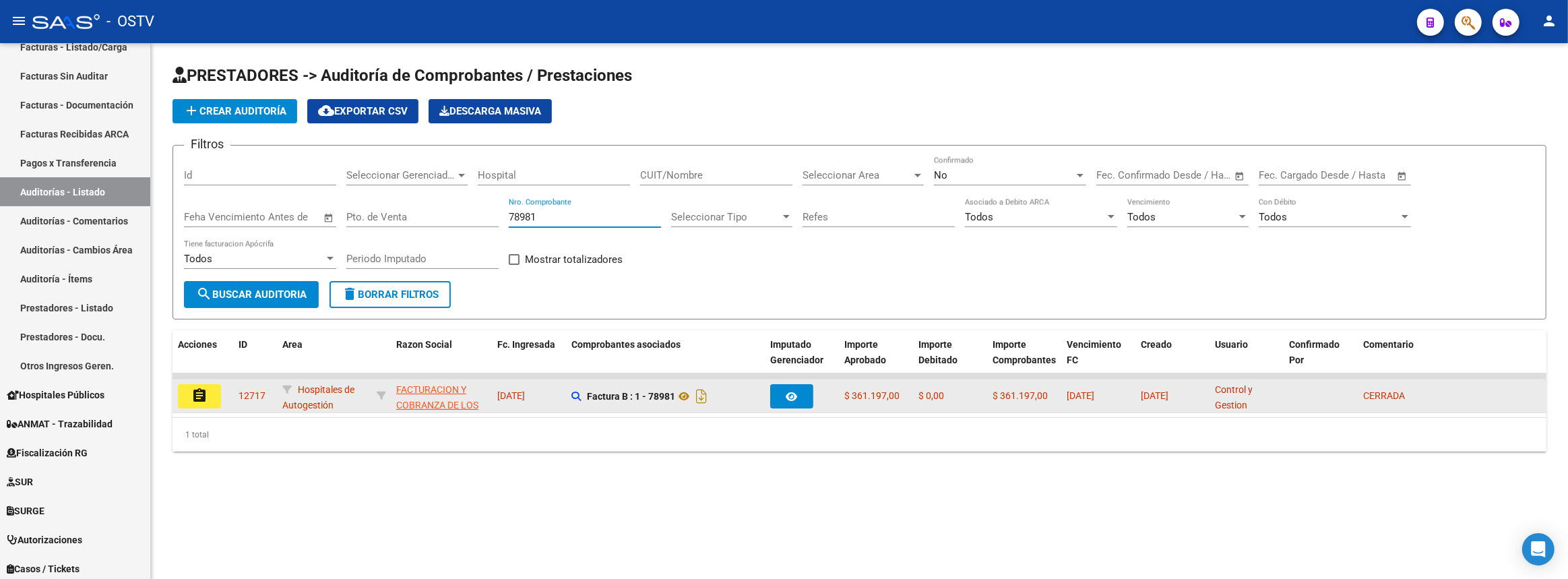
type input "78981"
click at [186, 399] on button "assignment" at bounding box center [199, 397] width 43 height 25
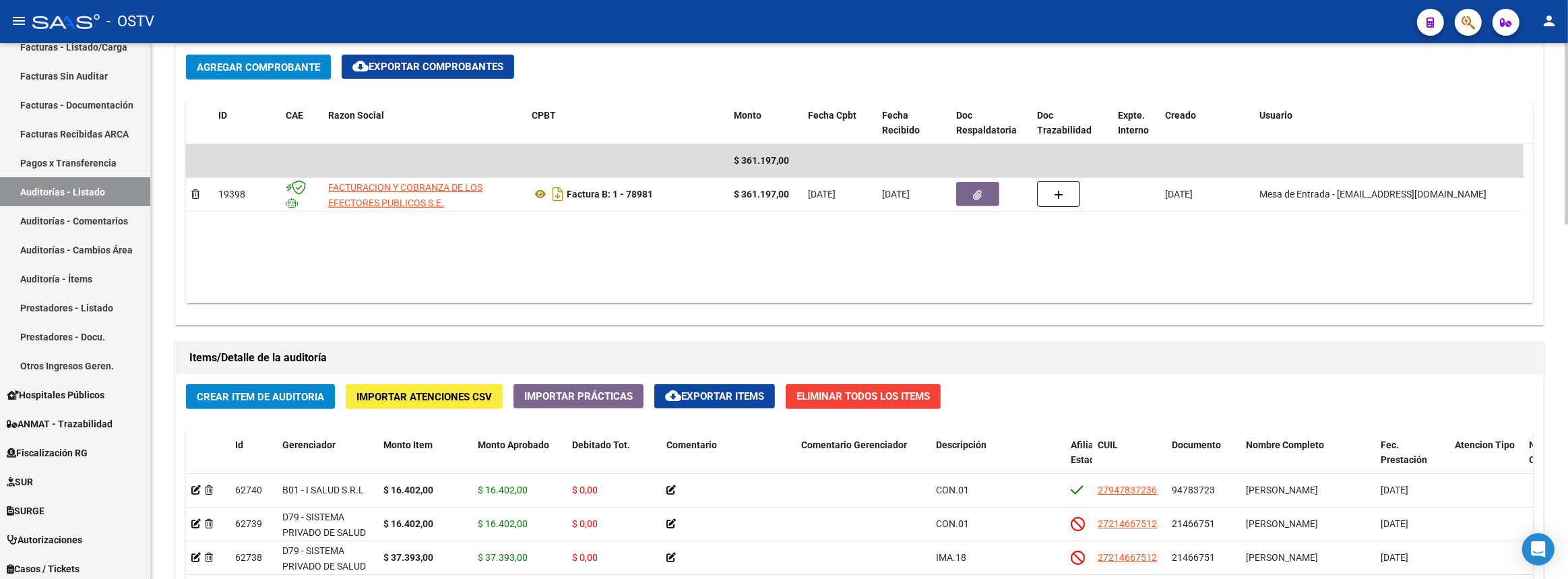
scroll to position [1041, 0]
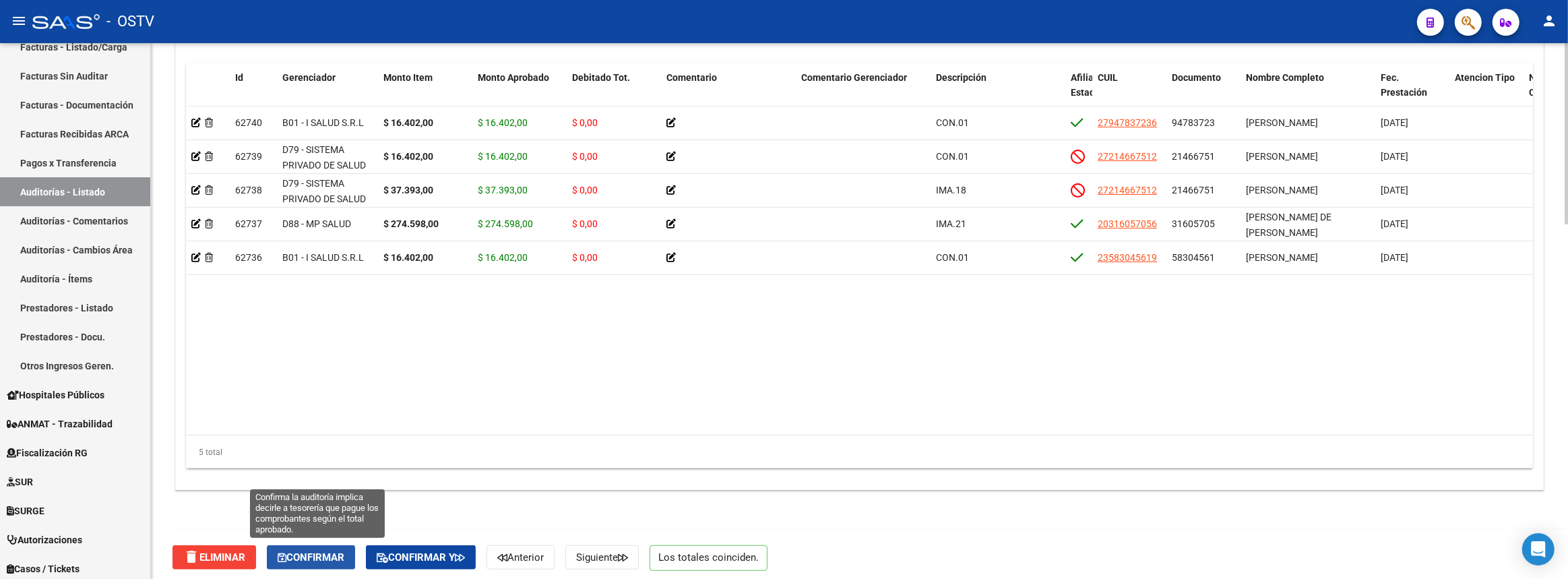
click at [323, 552] on span "Confirmar" at bounding box center [311, 557] width 67 height 12
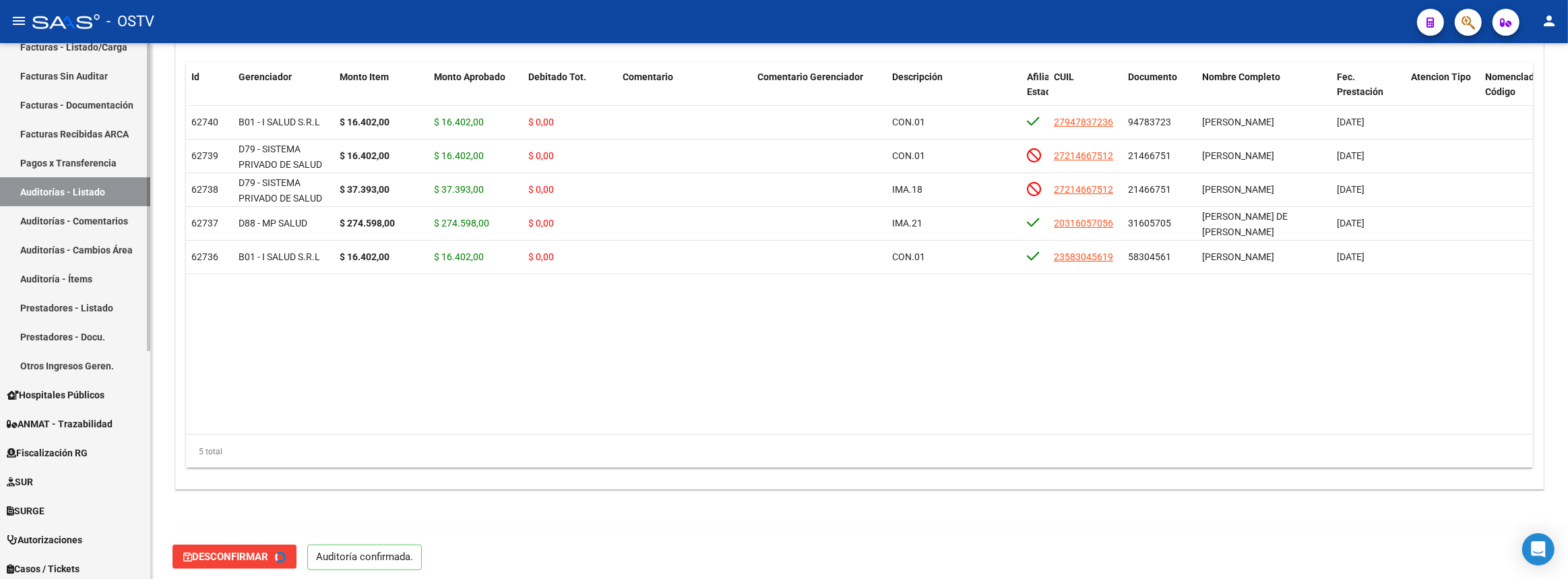
type input "202508"
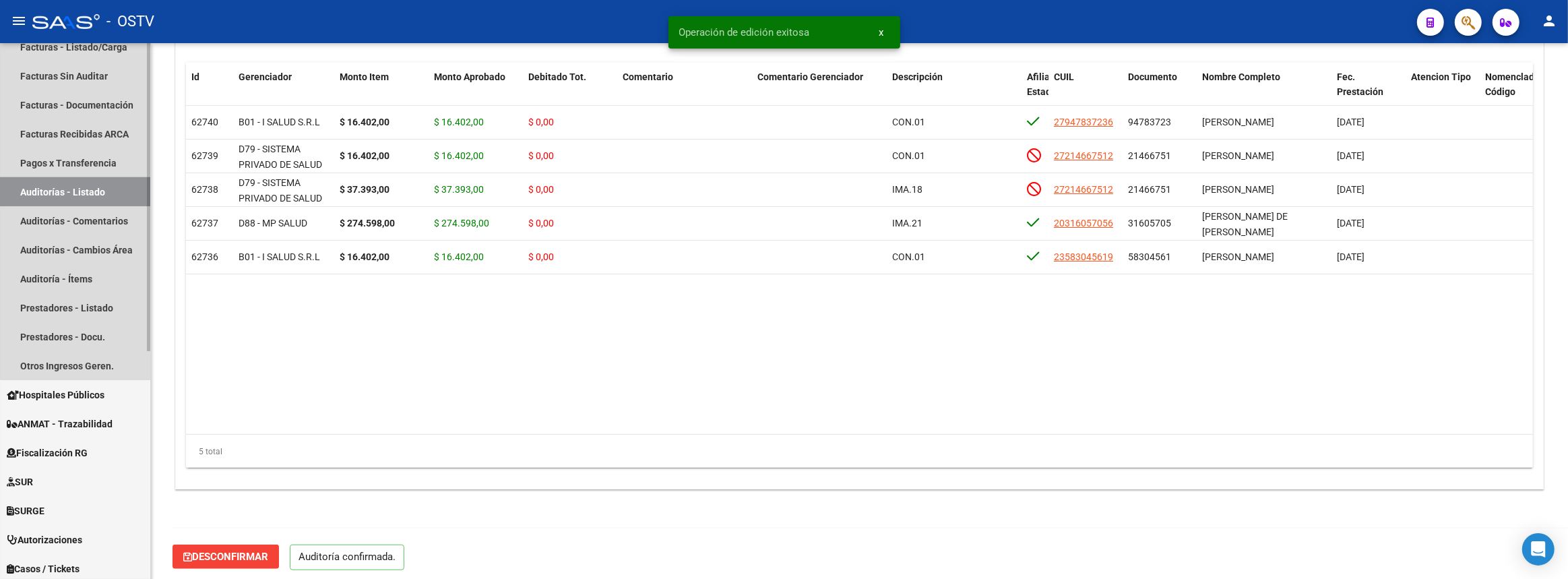
click at [75, 188] on link "Auditorías - Listado" at bounding box center [75, 192] width 150 height 29
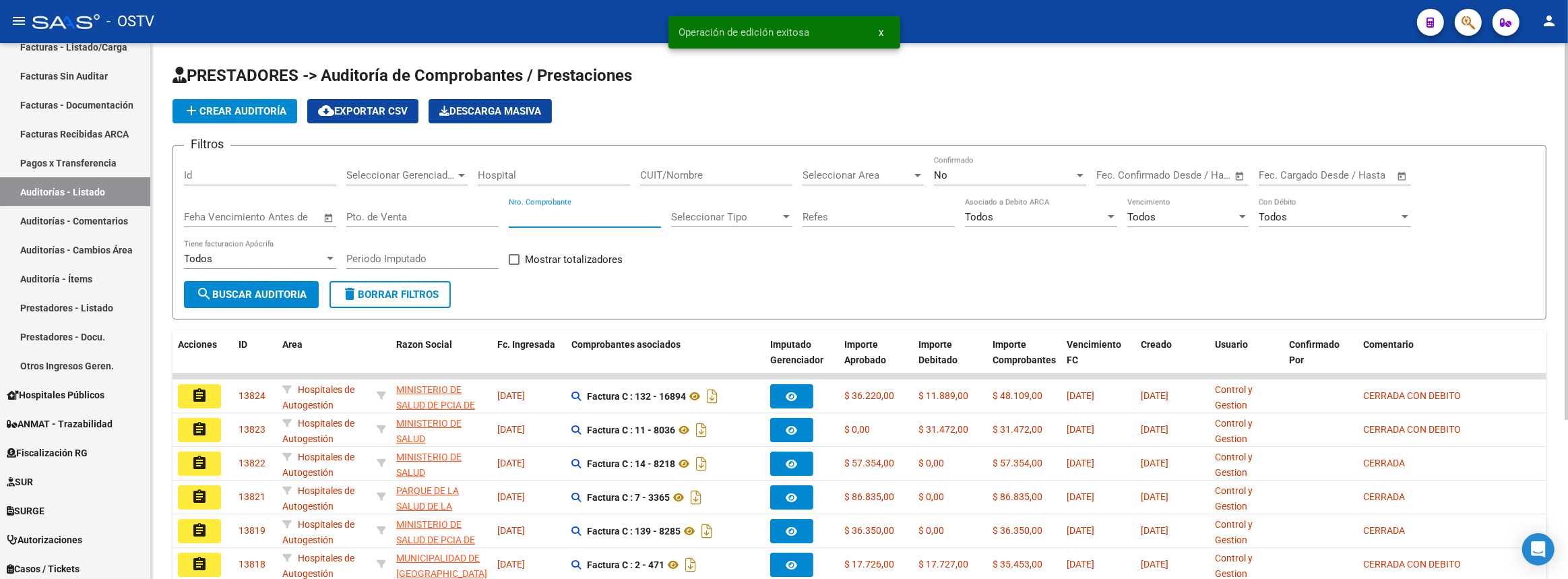
click at [543, 215] on input "Nro. Comprobante" at bounding box center [585, 217] width 152 height 12
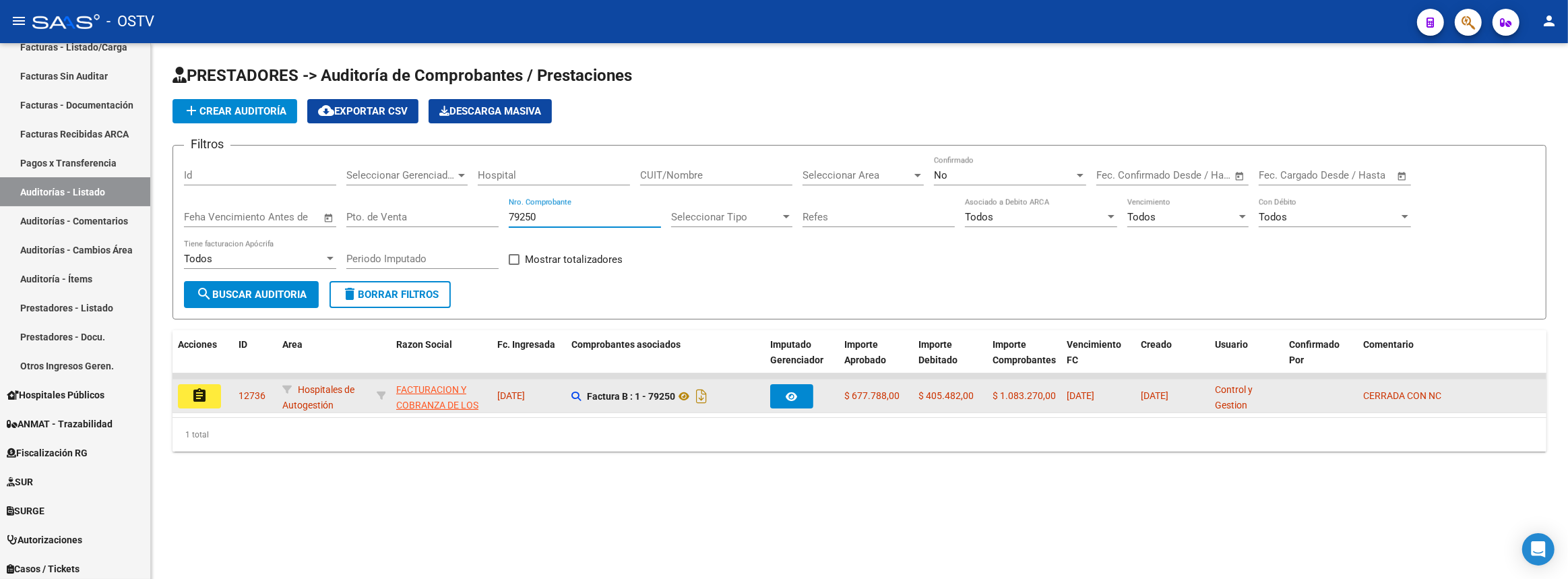
type input "79250"
click at [204, 391] on mat-icon "assignment" at bounding box center [199, 395] width 16 height 16
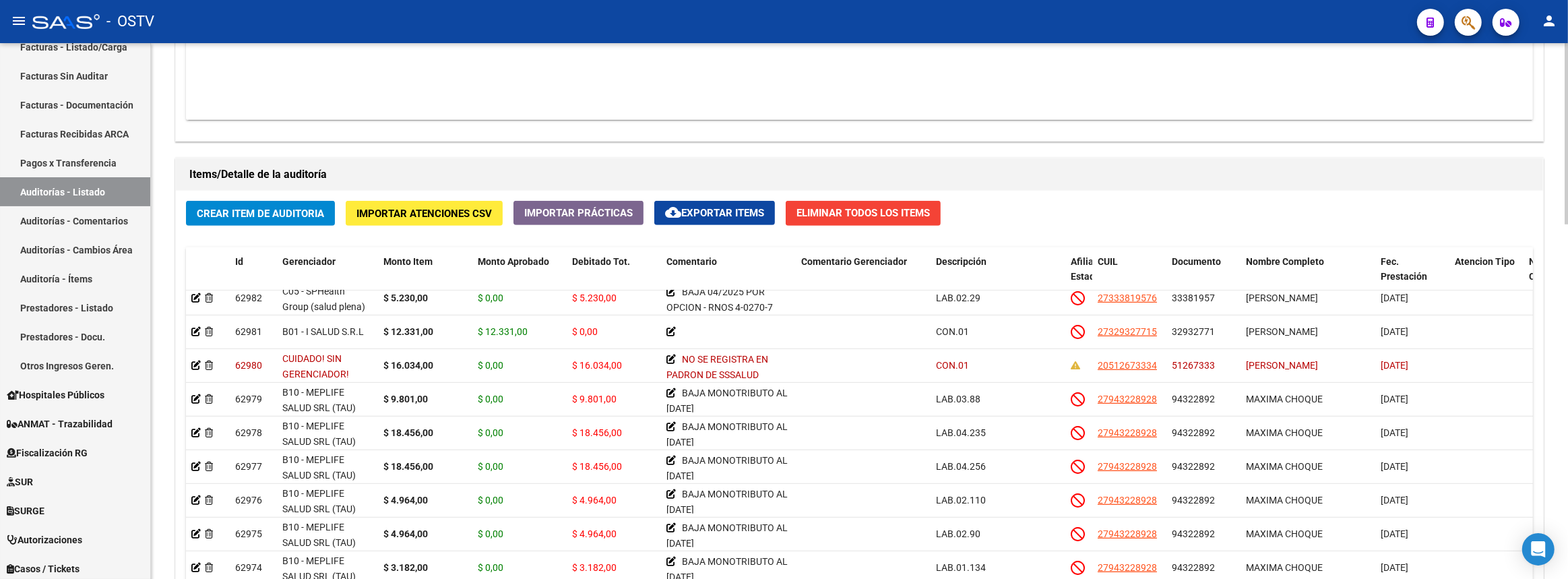
scroll to position [1046, 0]
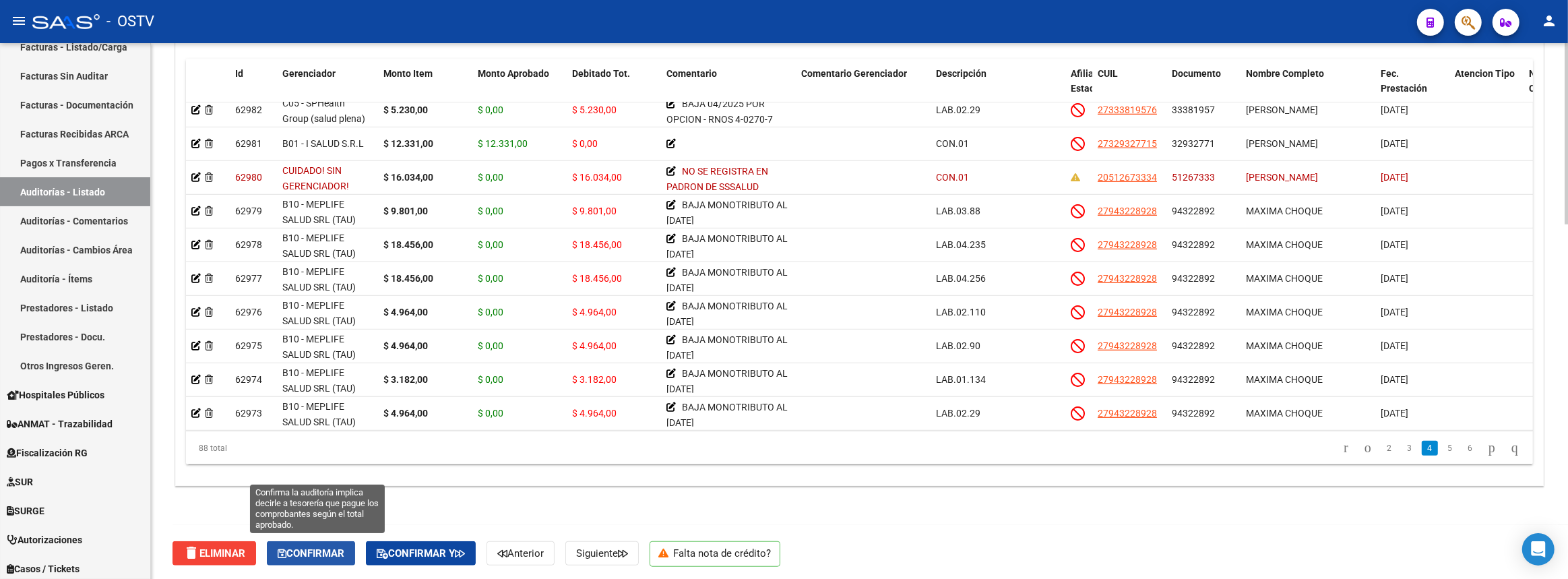
click at [312, 547] on span "Confirmar" at bounding box center [311, 554] width 67 height 12
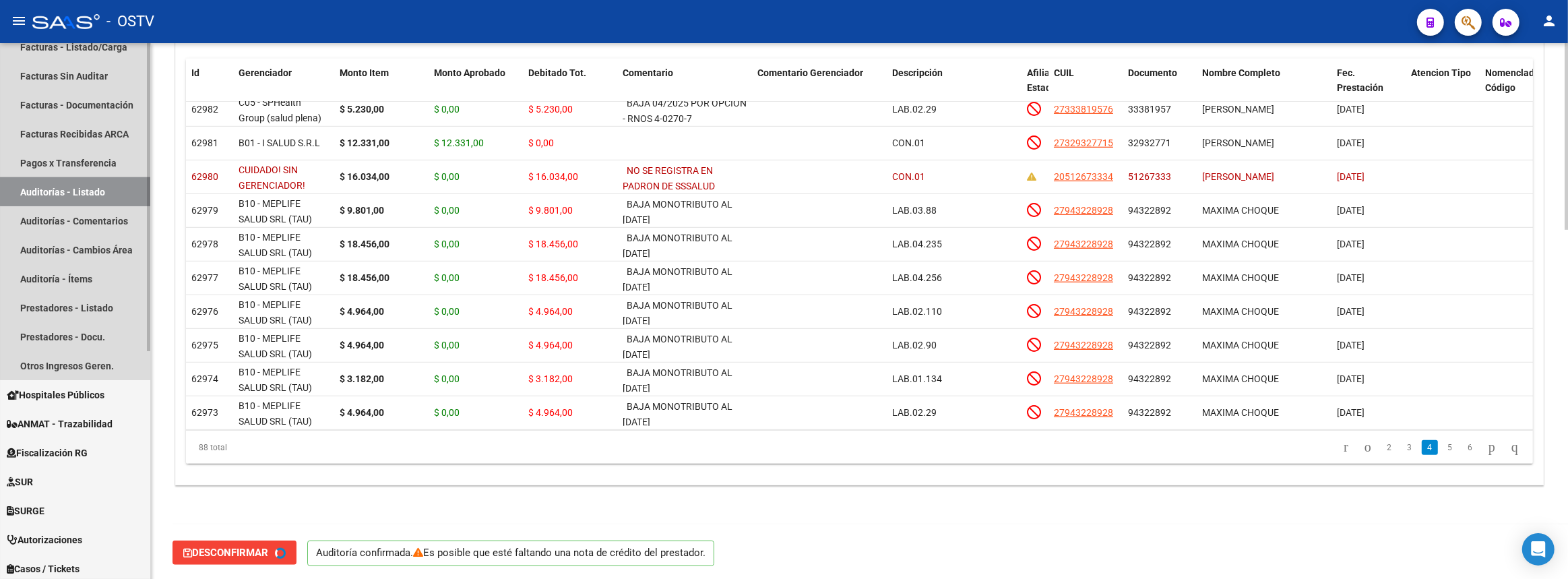
click at [91, 189] on link "Auditorías - Listado" at bounding box center [75, 192] width 150 height 29
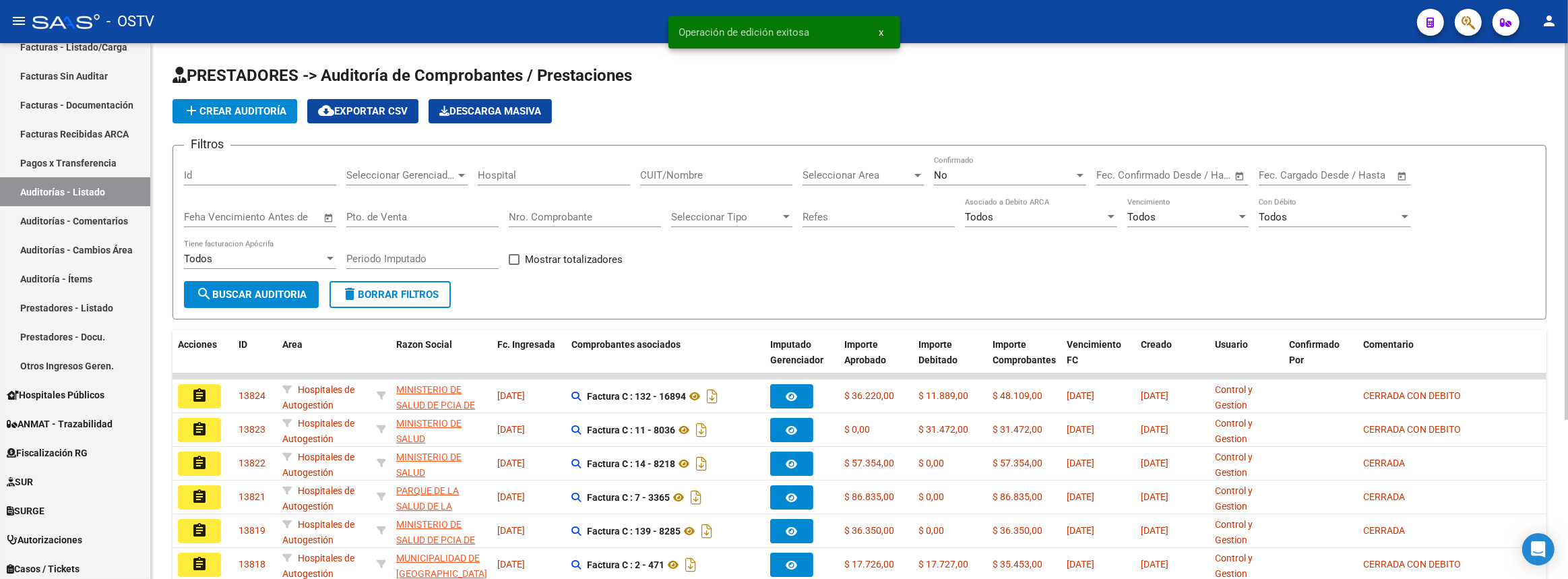
click at [580, 211] on input "Nro. Comprobante" at bounding box center [585, 217] width 152 height 12
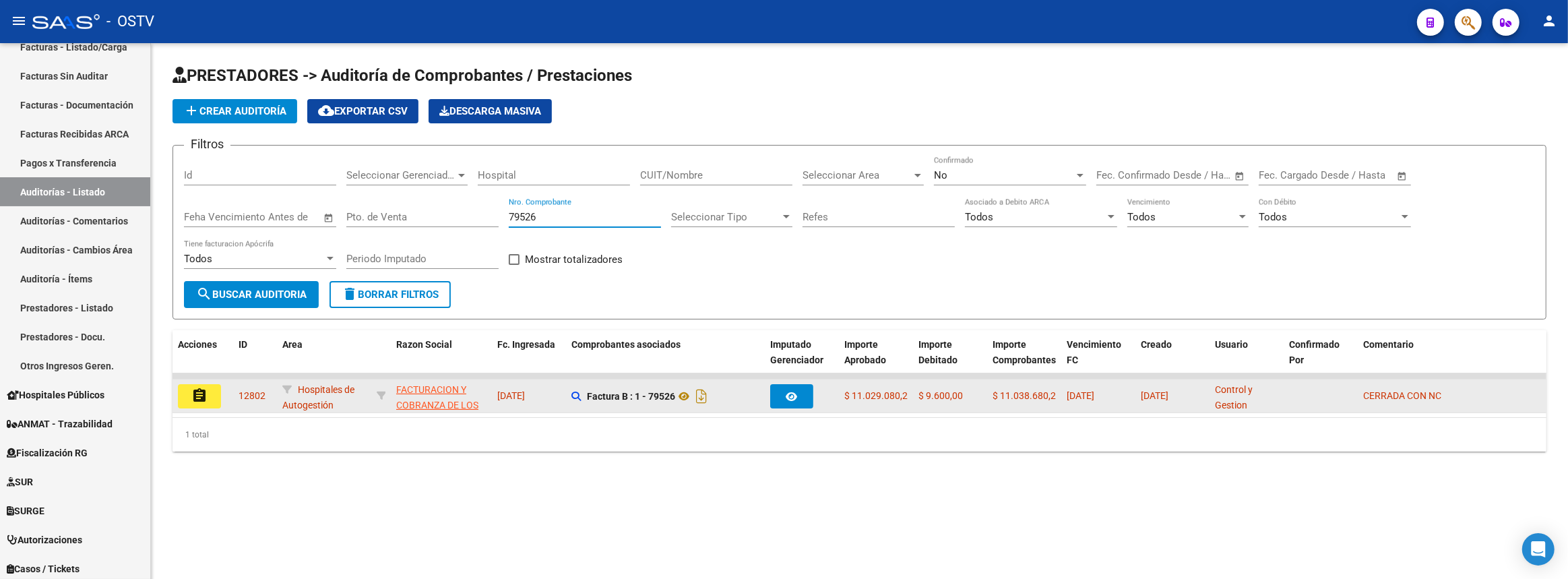
type input "79526"
click at [188, 398] on button "assignment" at bounding box center [199, 397] width 43 height 25
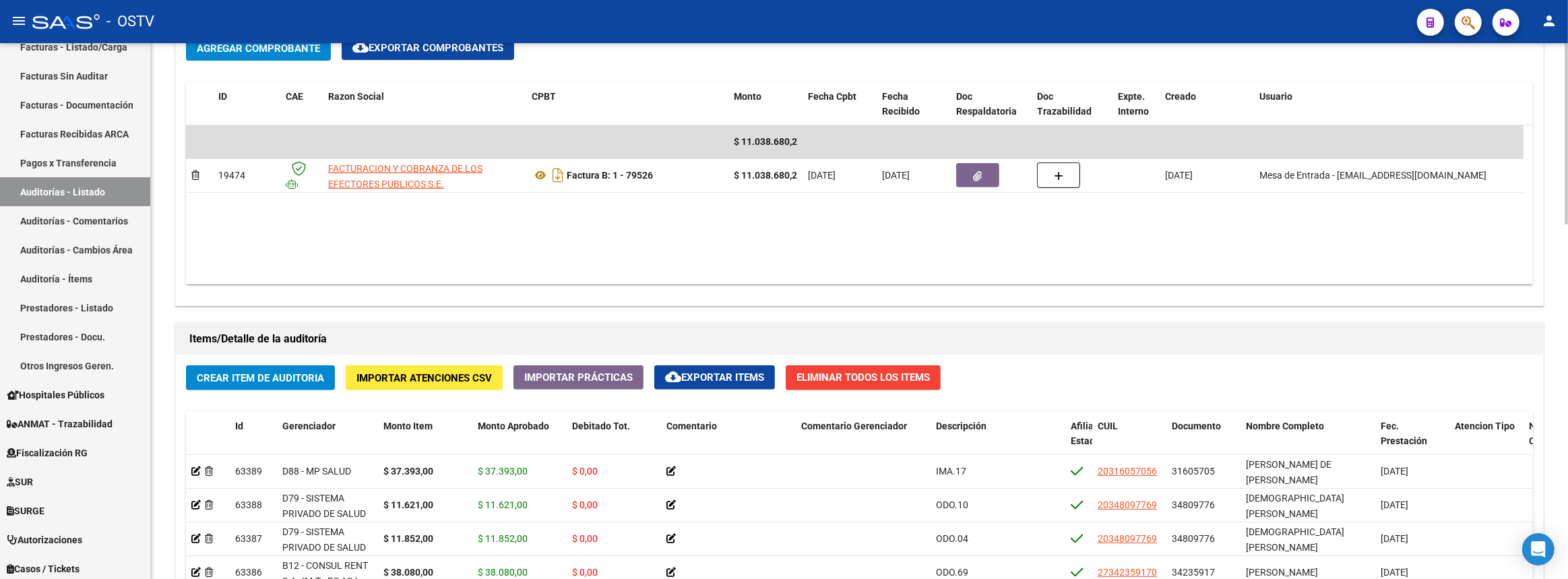
scroll to position [664, 0]
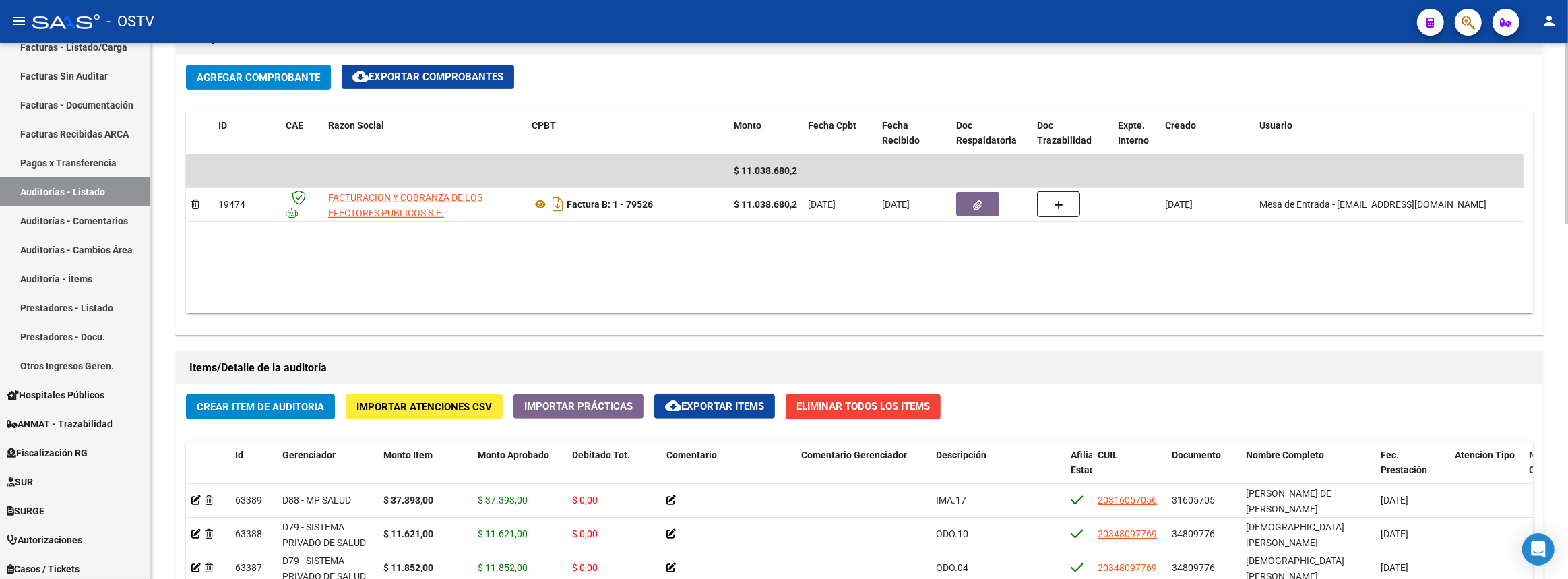
click at [1567, 294] on div at bounding box center [1566, 358] width 3 height 181
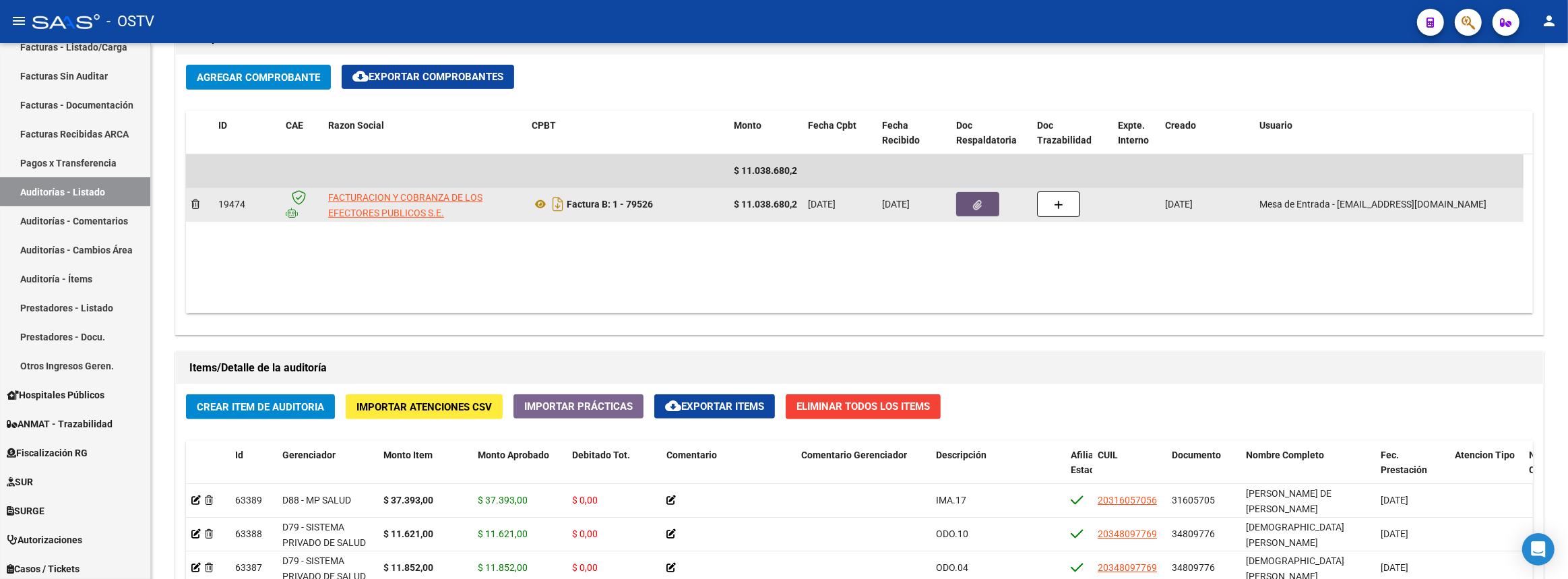
click at [975, 209] on button "button" at bounding box center [978, 205] width 43 height 25
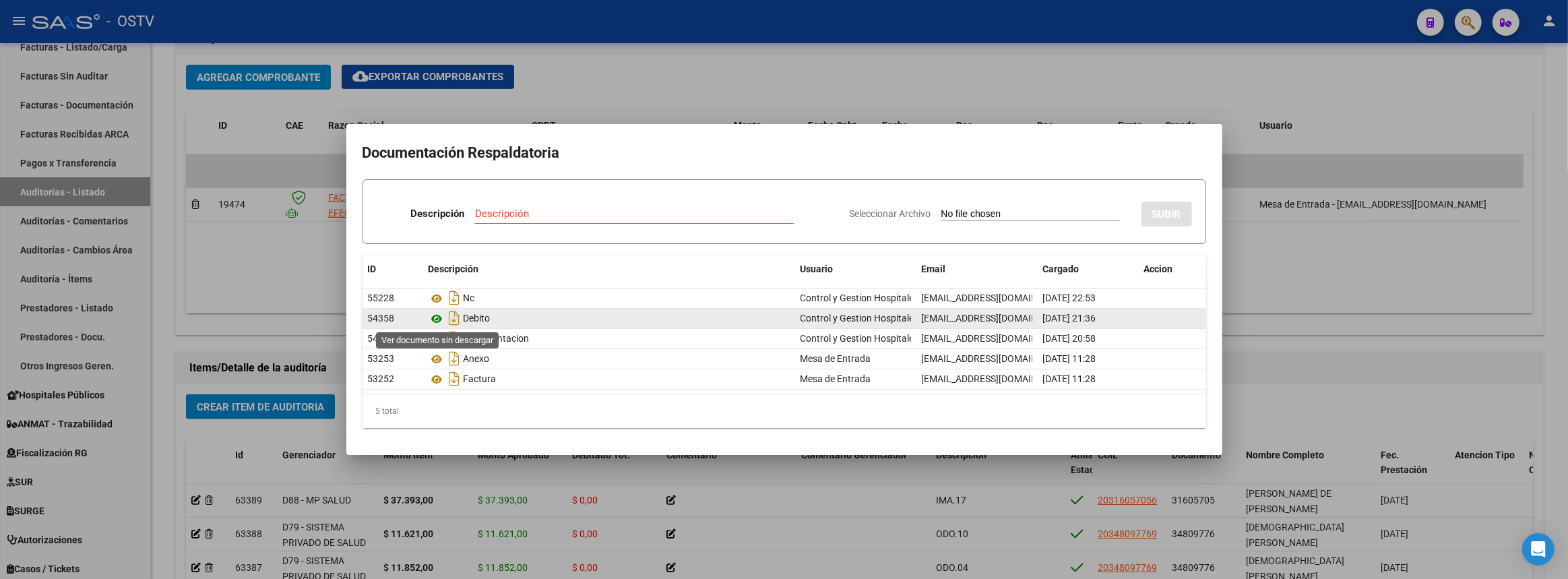
click at [440, 316] on icon at bounding box center [437, 318] width 18 height 16
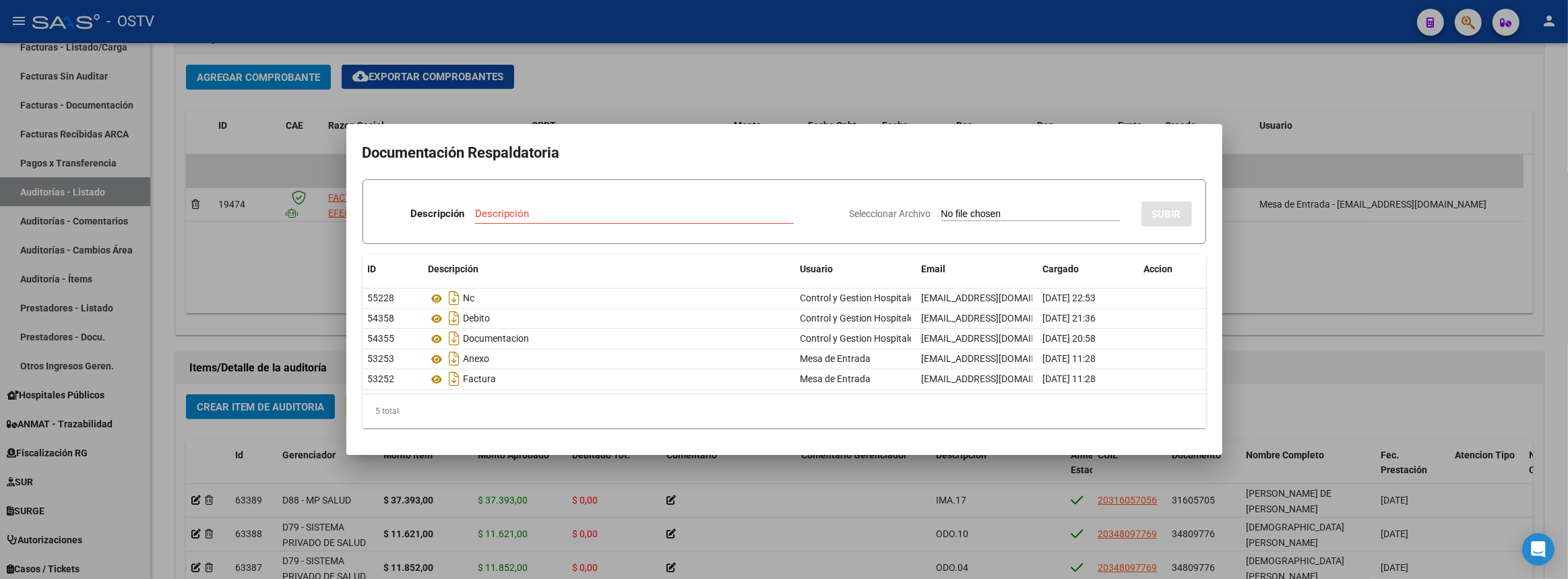
click at [1435, 276] on div at bounding box center [784, 289] width 1568 height 579
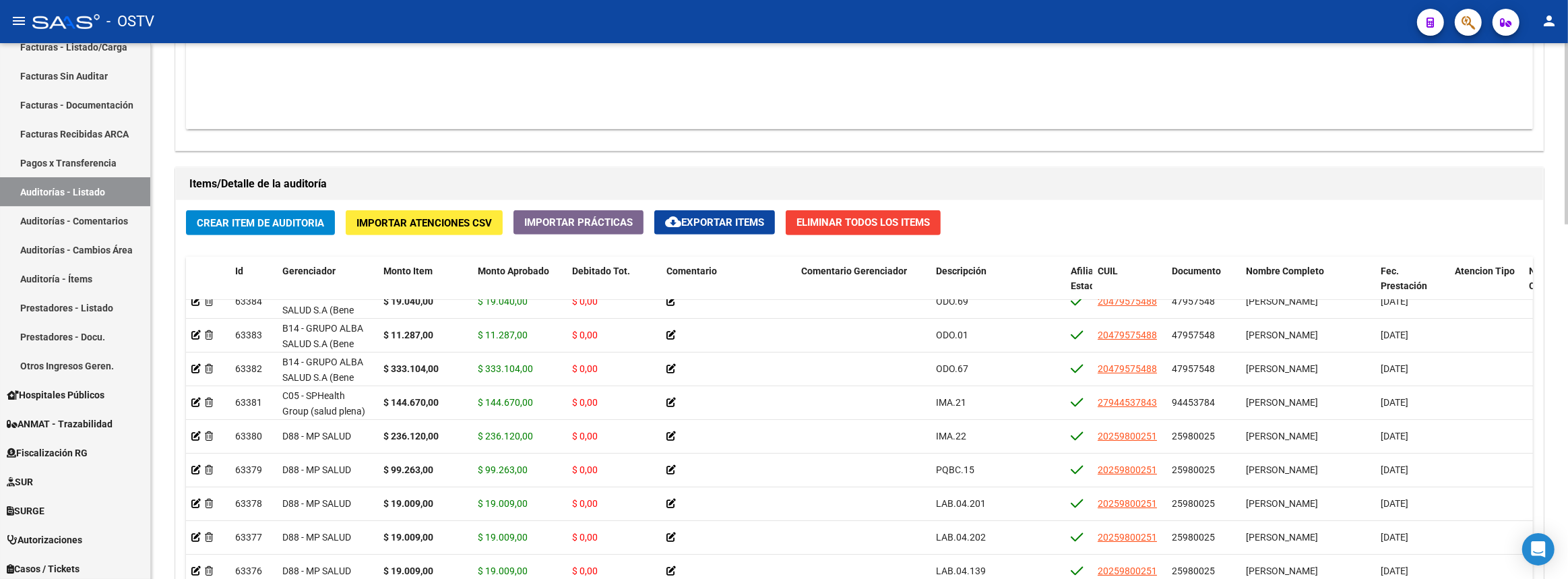
scroll to position [1046, 0]
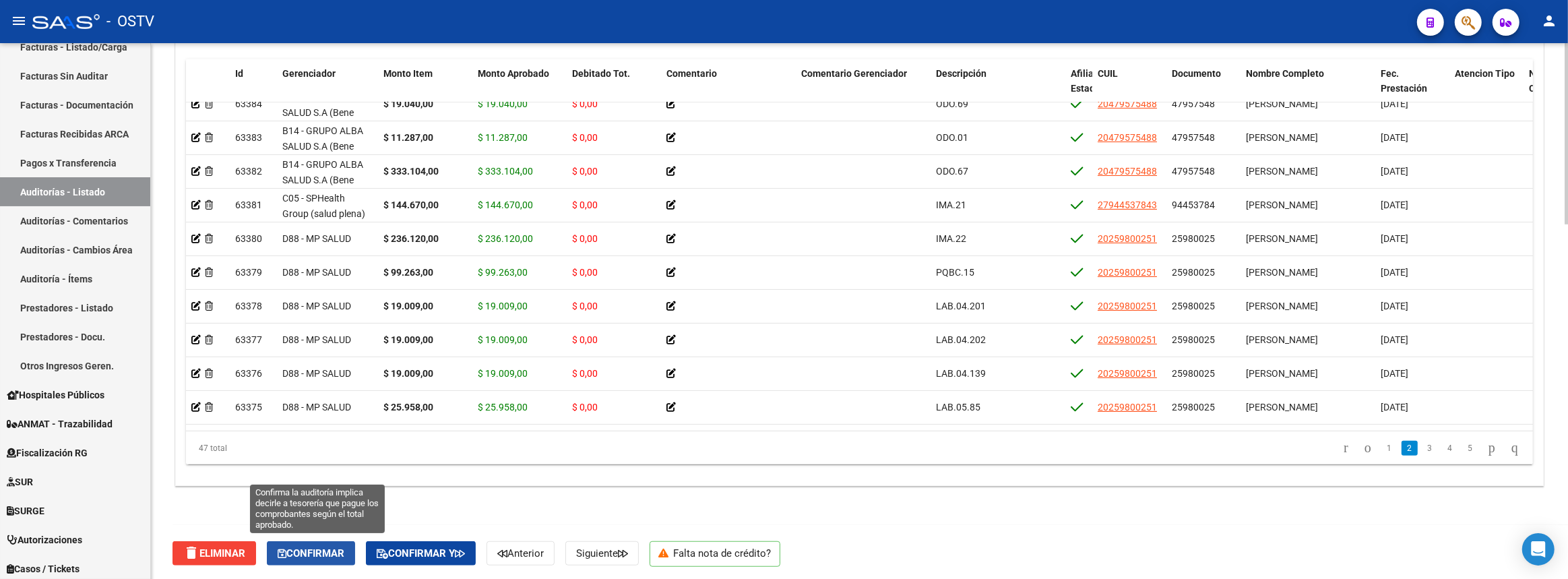
click at [303, 554] on span "Confirmar" at bounding box center [311, 554] width 67 height 12
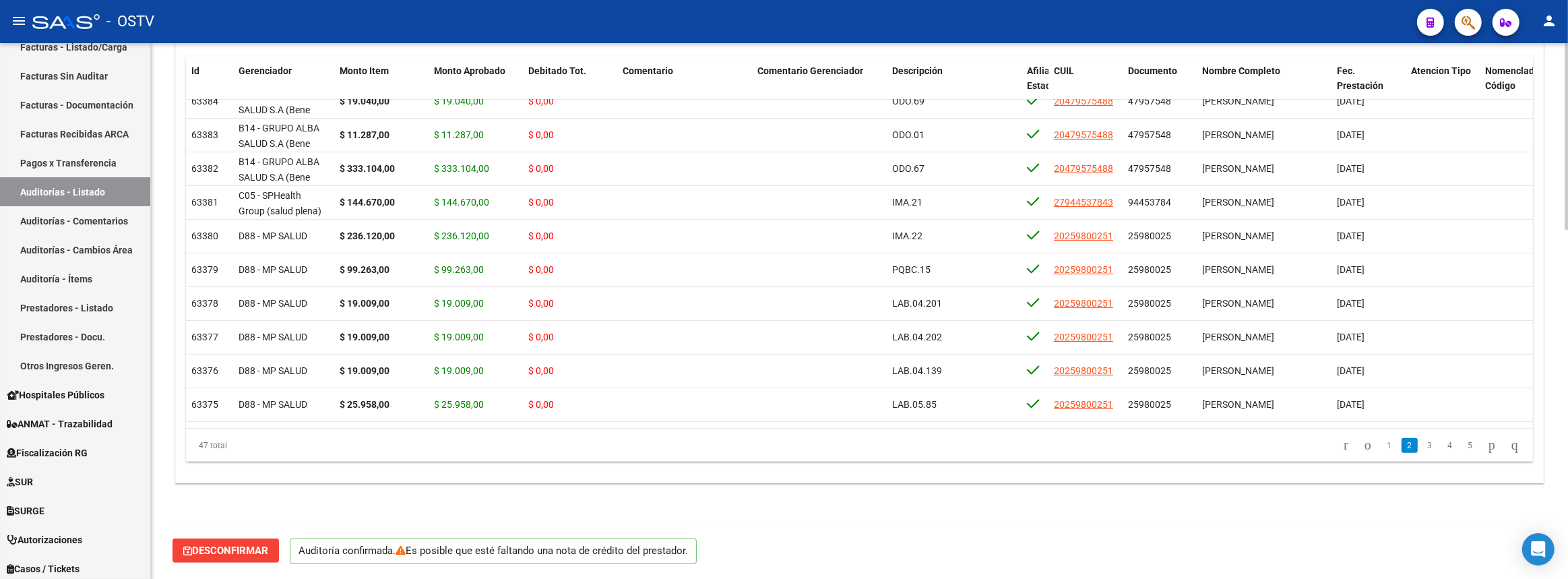
scroll to position [999, 0]
type input "202508"
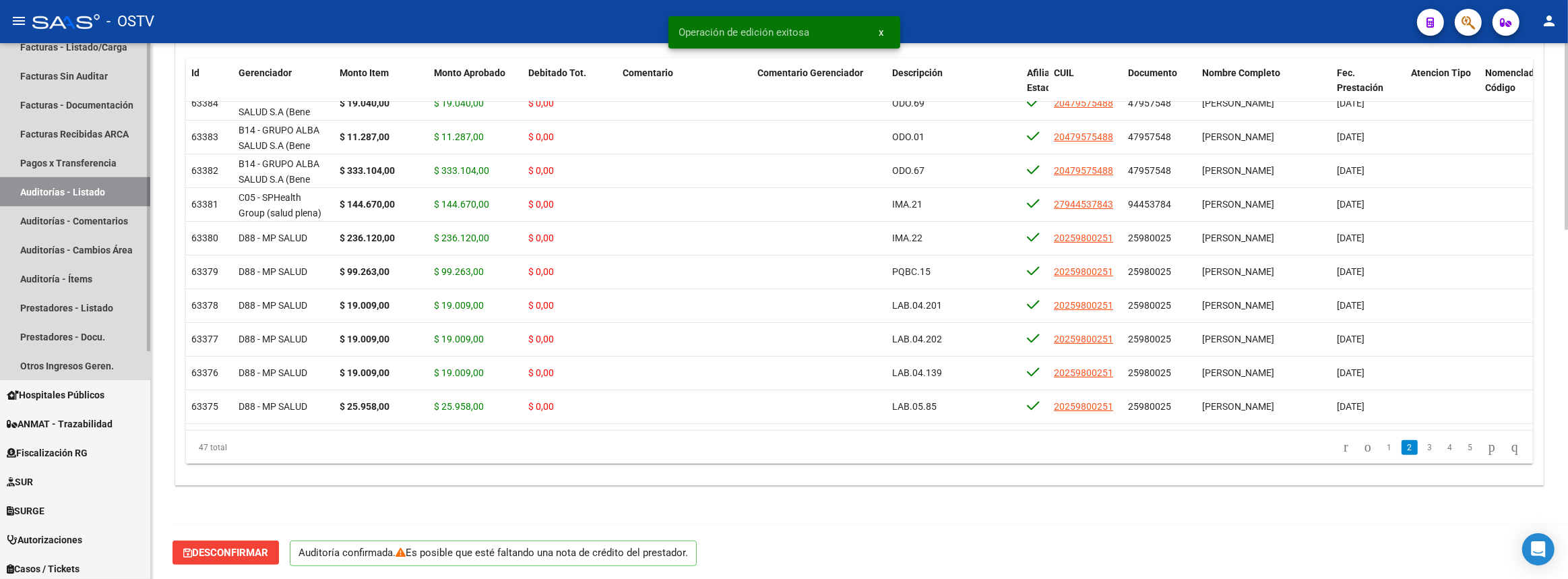
click at [88, 195] on link "Auditorías - Listado" at bounding box center [75, 192] width 150 height 29
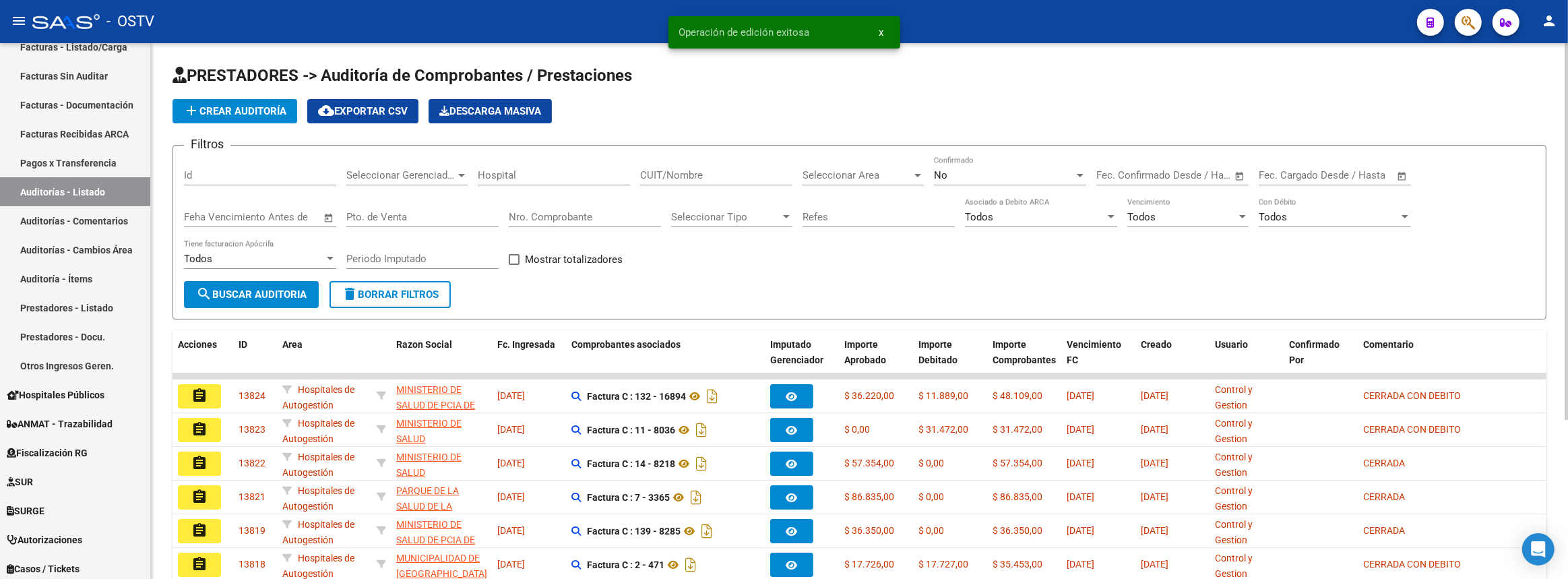
click at [590, 211] on input "Nro. Comprobante" at bounding box center [585, 217] width 152 height 12
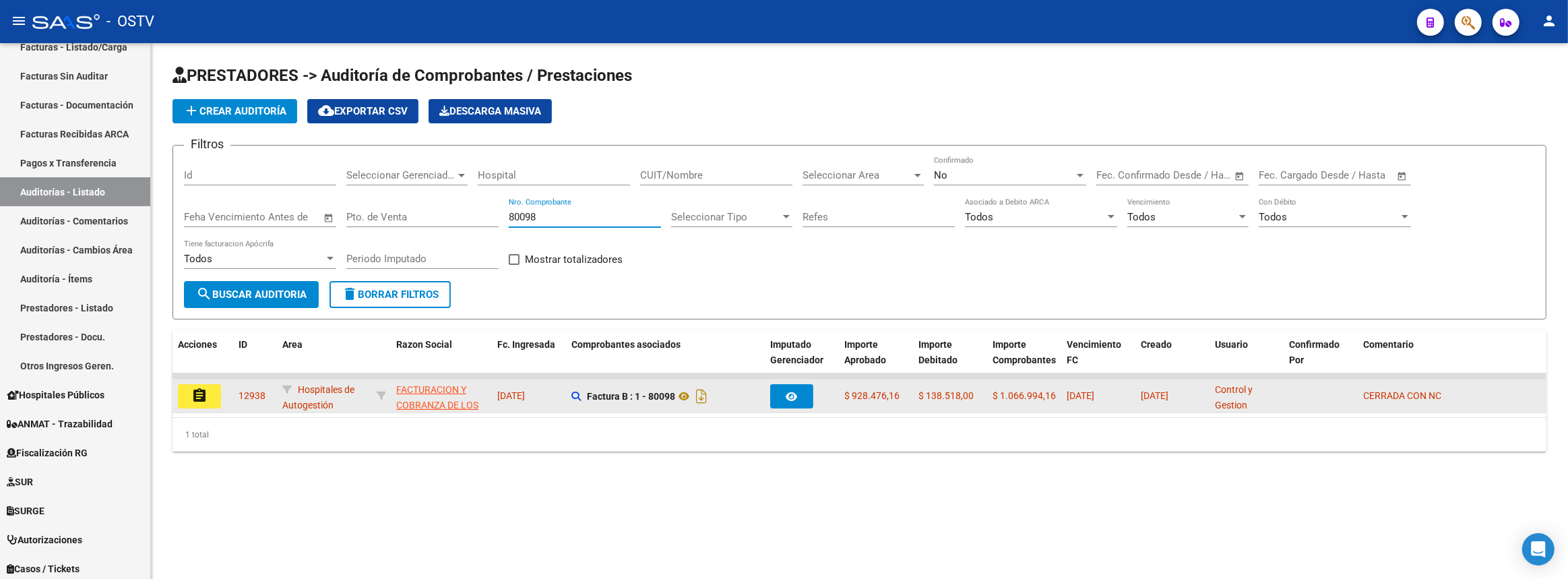
type input "80098"
click at [208, 391] on button "assignment" at bounding box center [199, 397] width 43 height 25
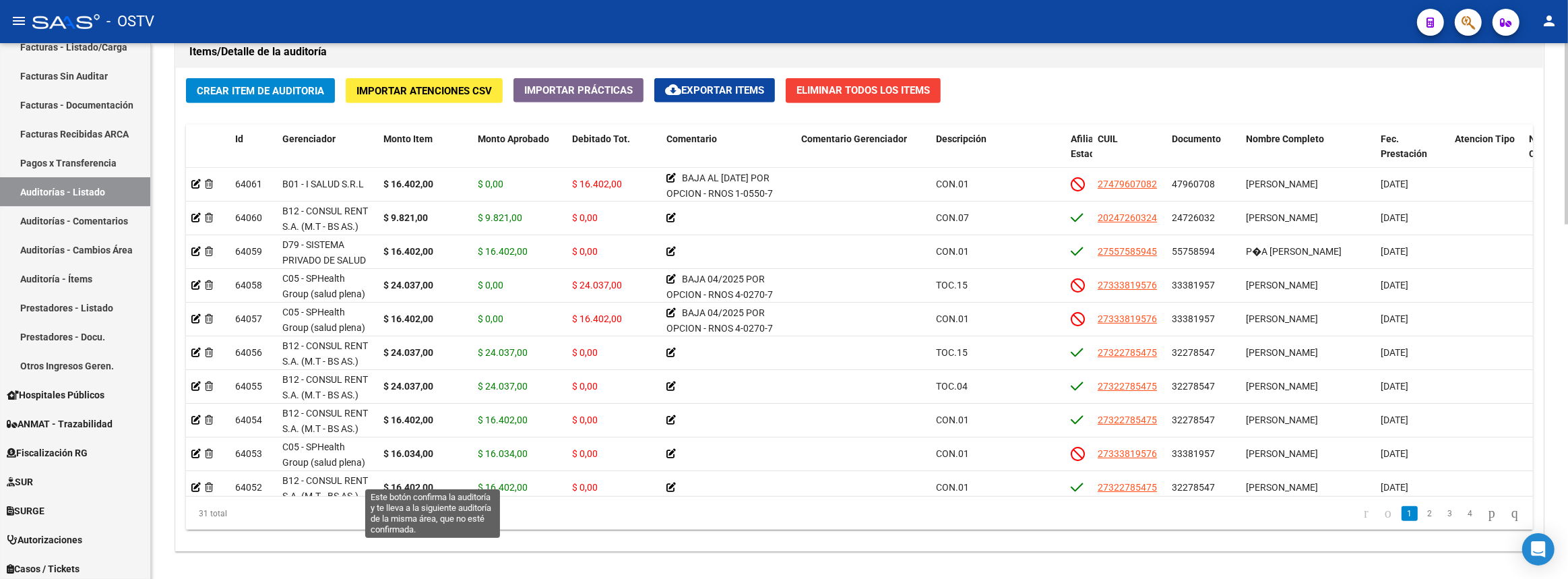
scroll to position [1046, 0]
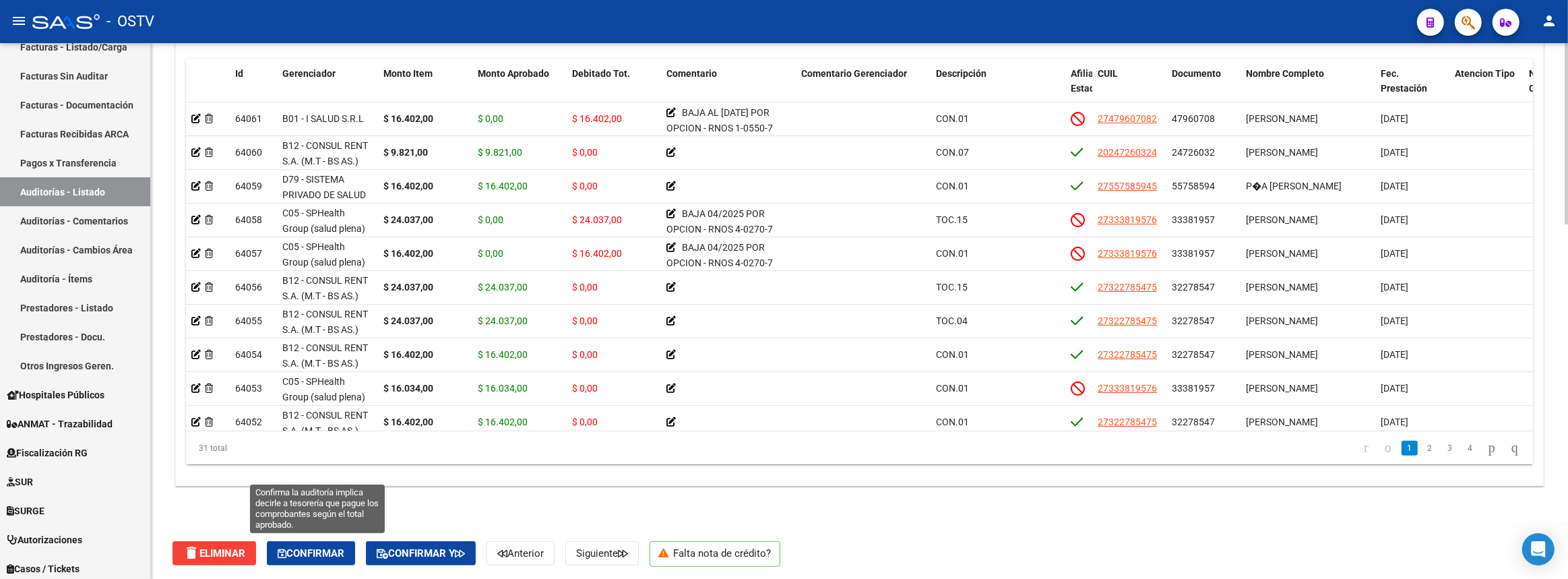
click at [317, 561] on button "Confirmar" at bounding box center [311, 554] width 88 height 25
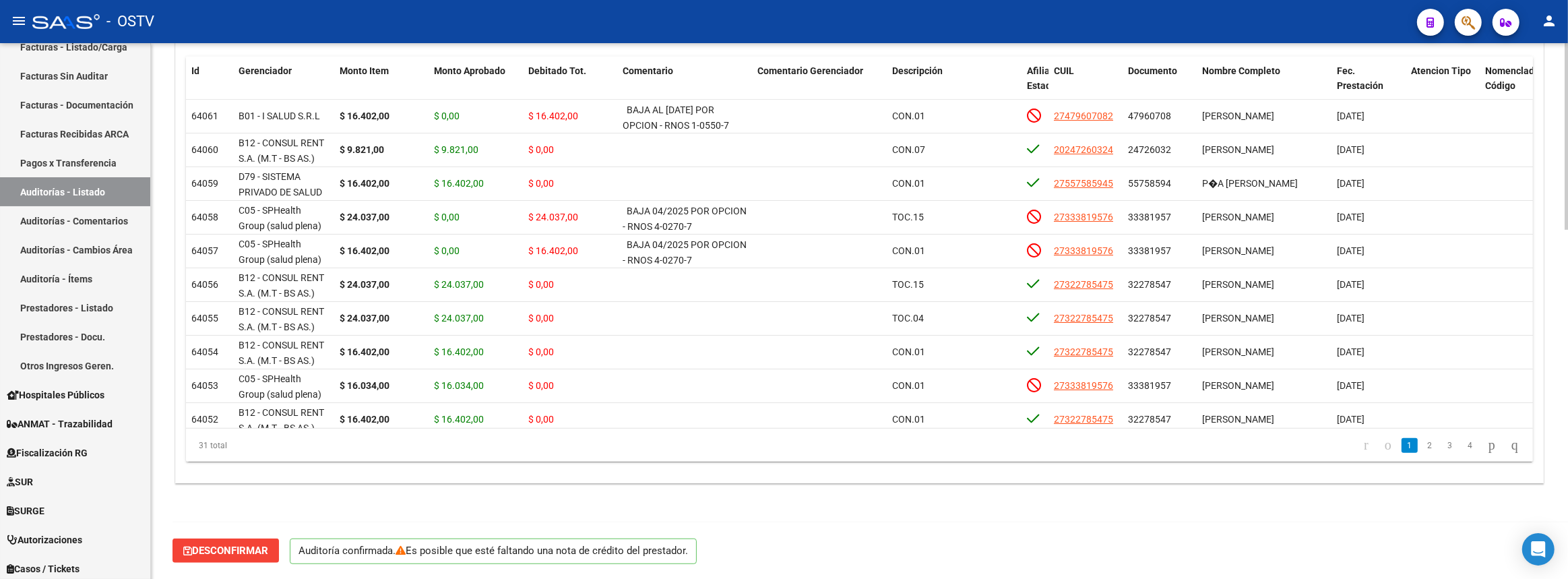
scroll to position [999, 0]
type input "202508"
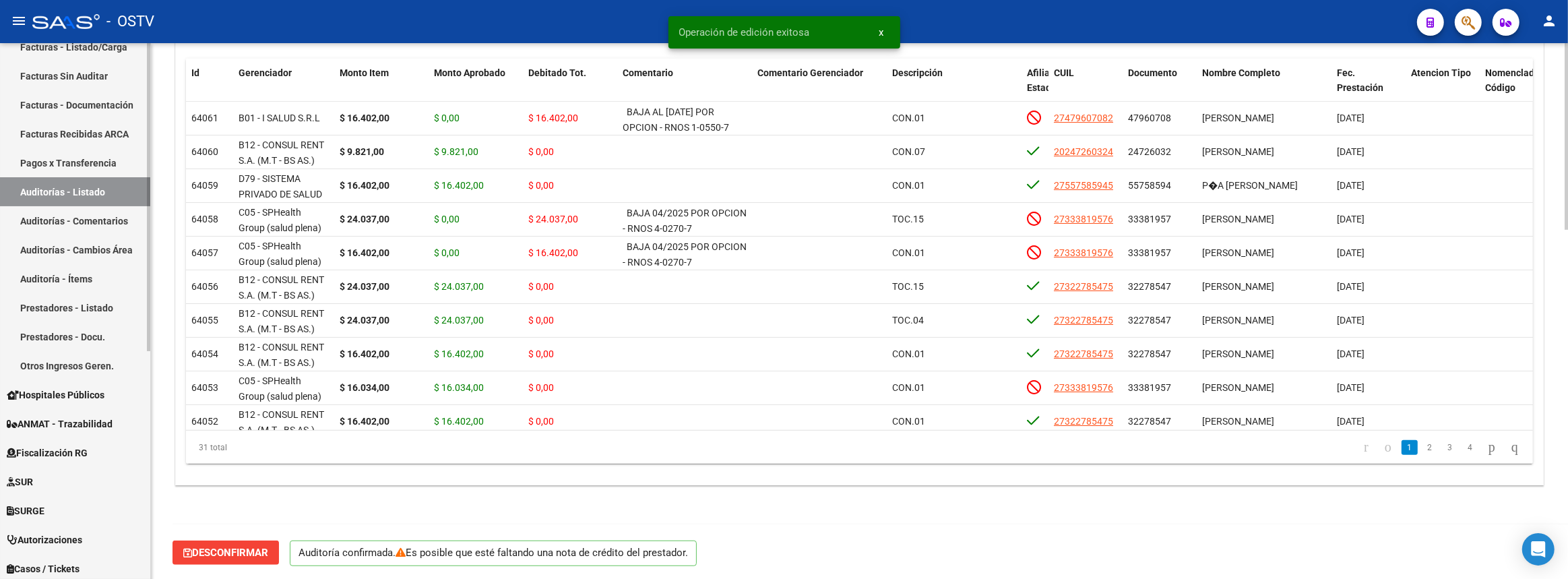
click at [112, 194] on link "Auditorías - Listado" at bounding box center [75, 192] width 150 height 29
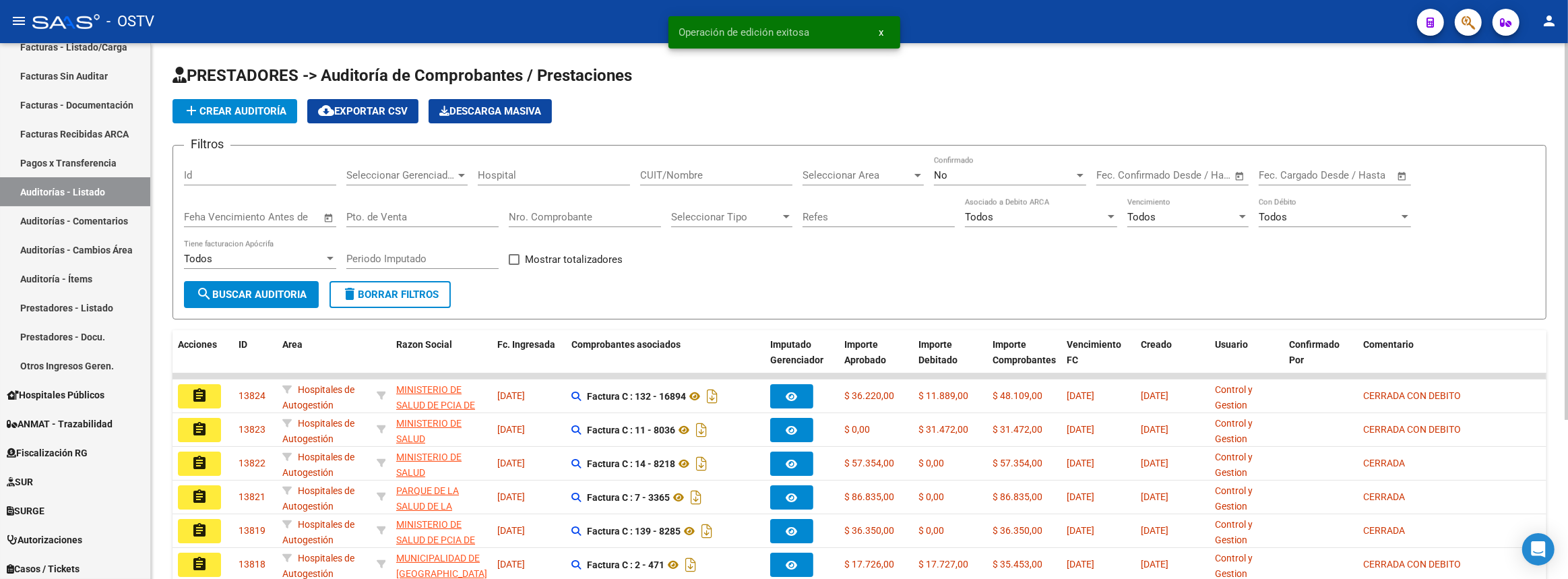
click at [614, 215] on input "Nro. Comprobante" at bounding box center [585, 217] width 152 height 12
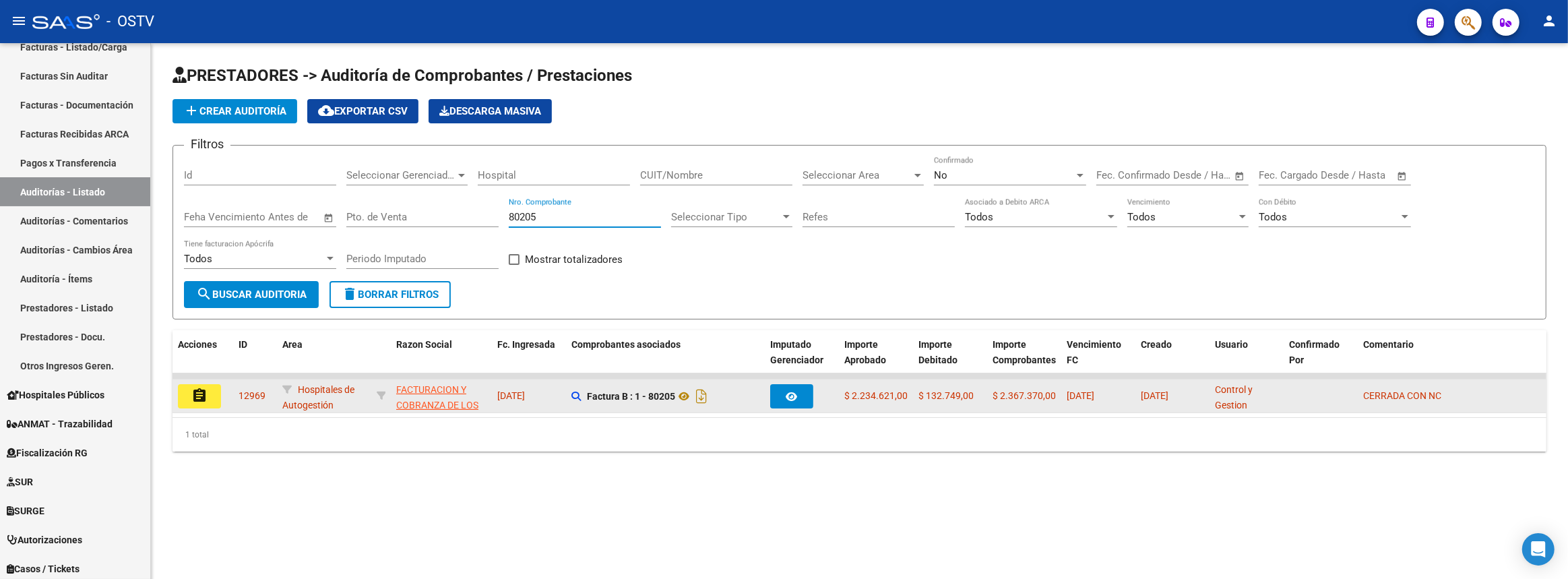
type input "80205"
click at [201, 391] on mat-icon "assignment" at bounding box center [199, 395] width 16 height 16
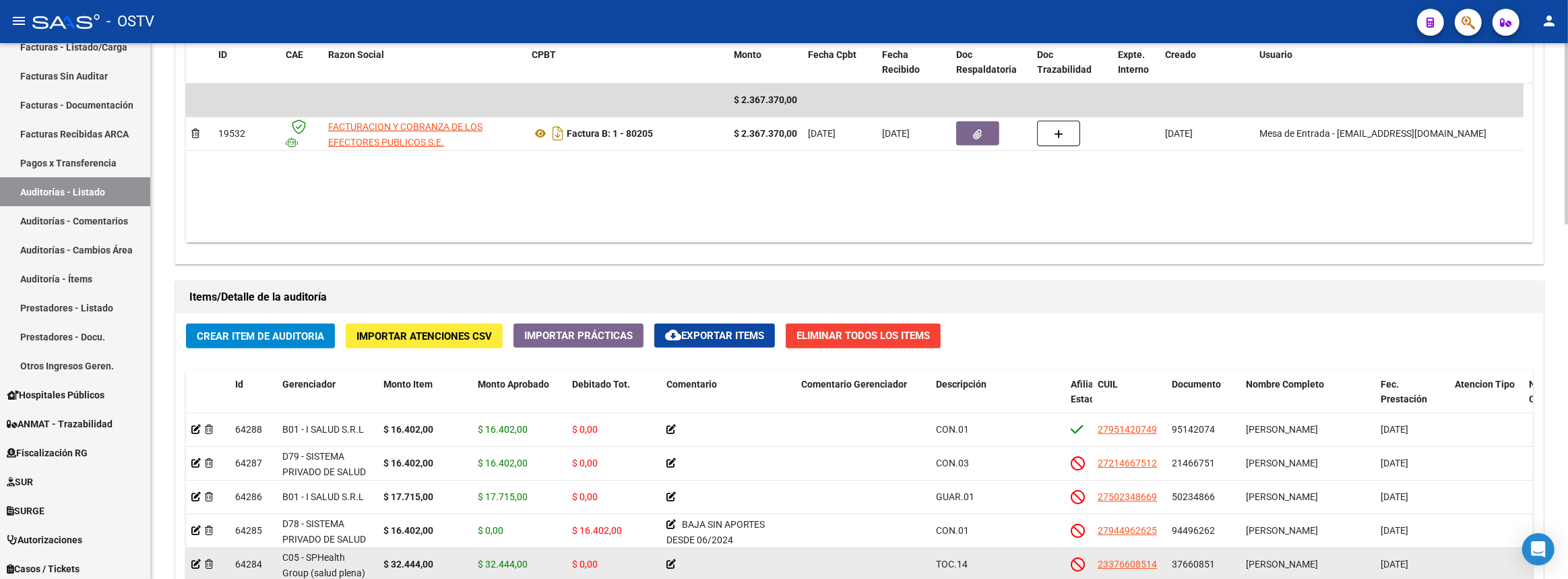
scroll to position [1046, 0]
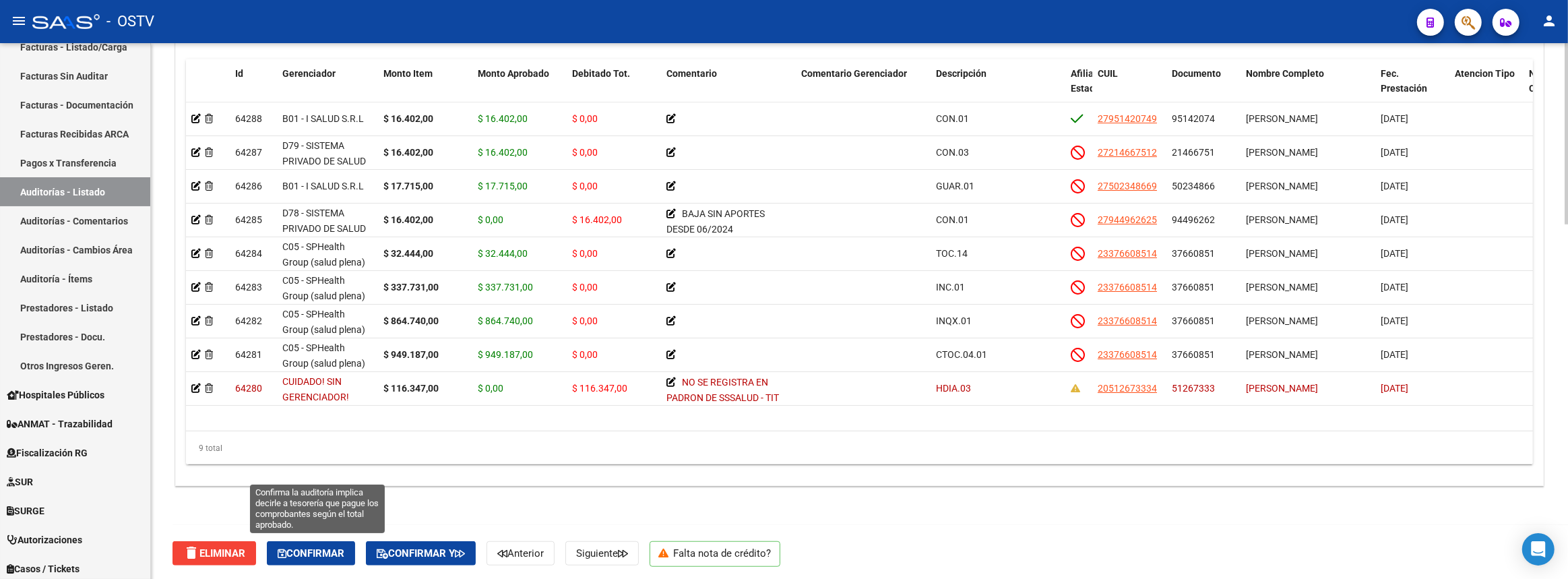
click at [325, 552] on span "Confirmar" at bounding box center [311, 554] width 67 height 12
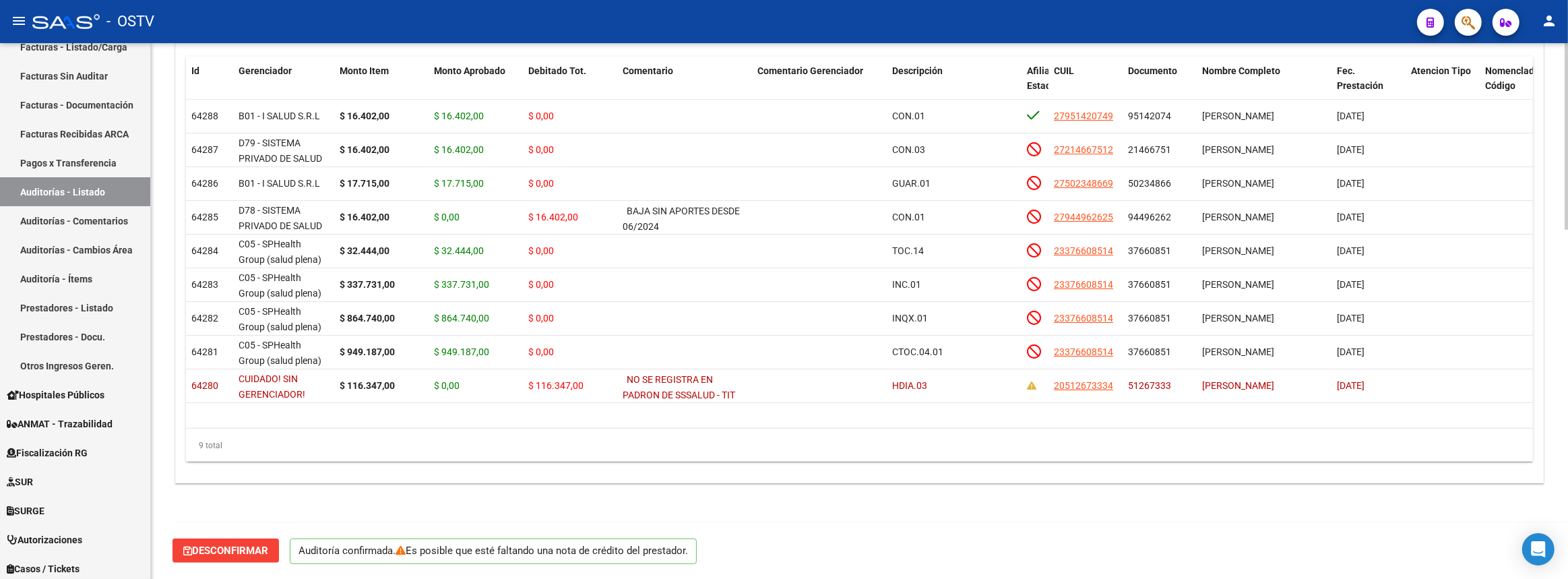
scroll to position [999, 0]
type input "202508"
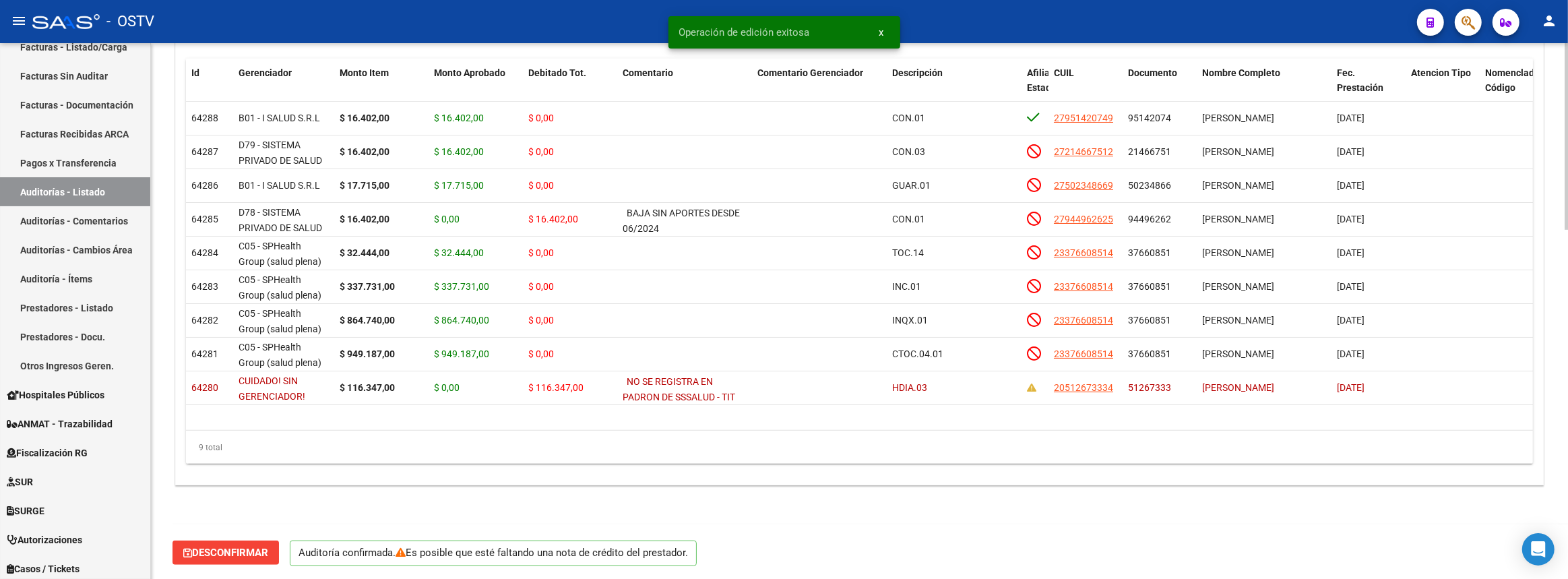
scroll to position [877, 0]
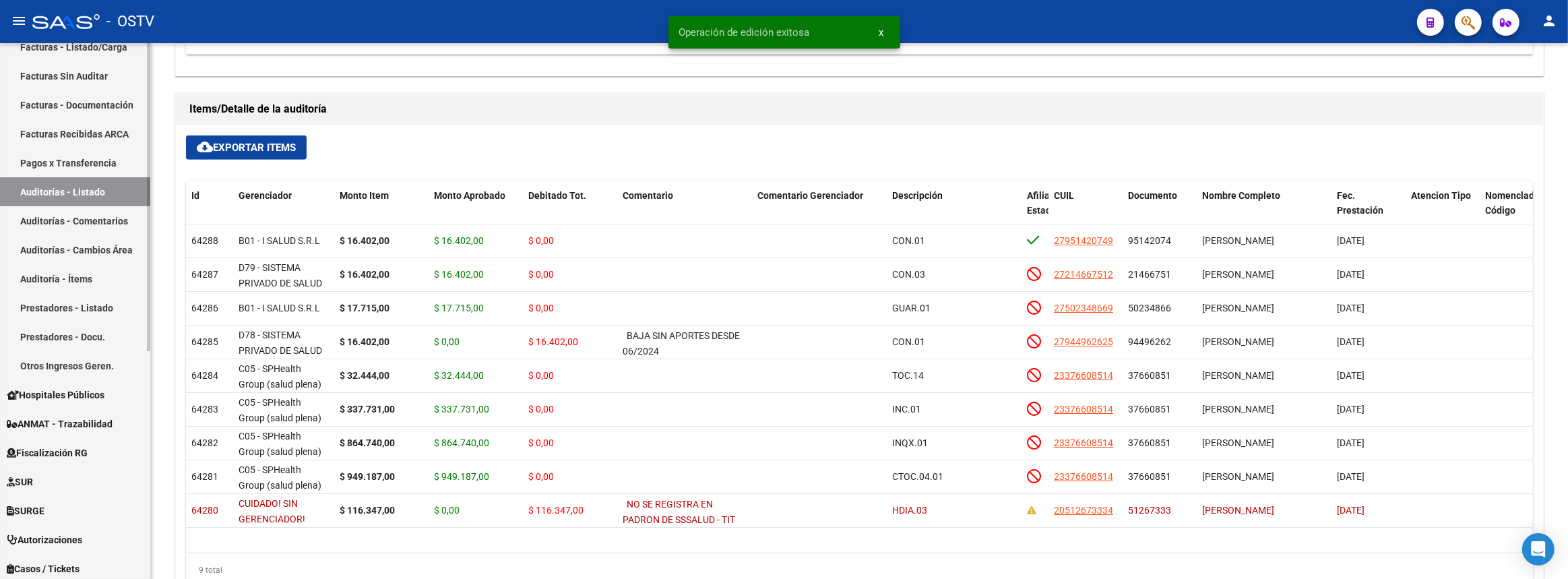
click at [118, 195] on link "Auditorías - Listado" at bounding box center [75, 192] width 150 height 29
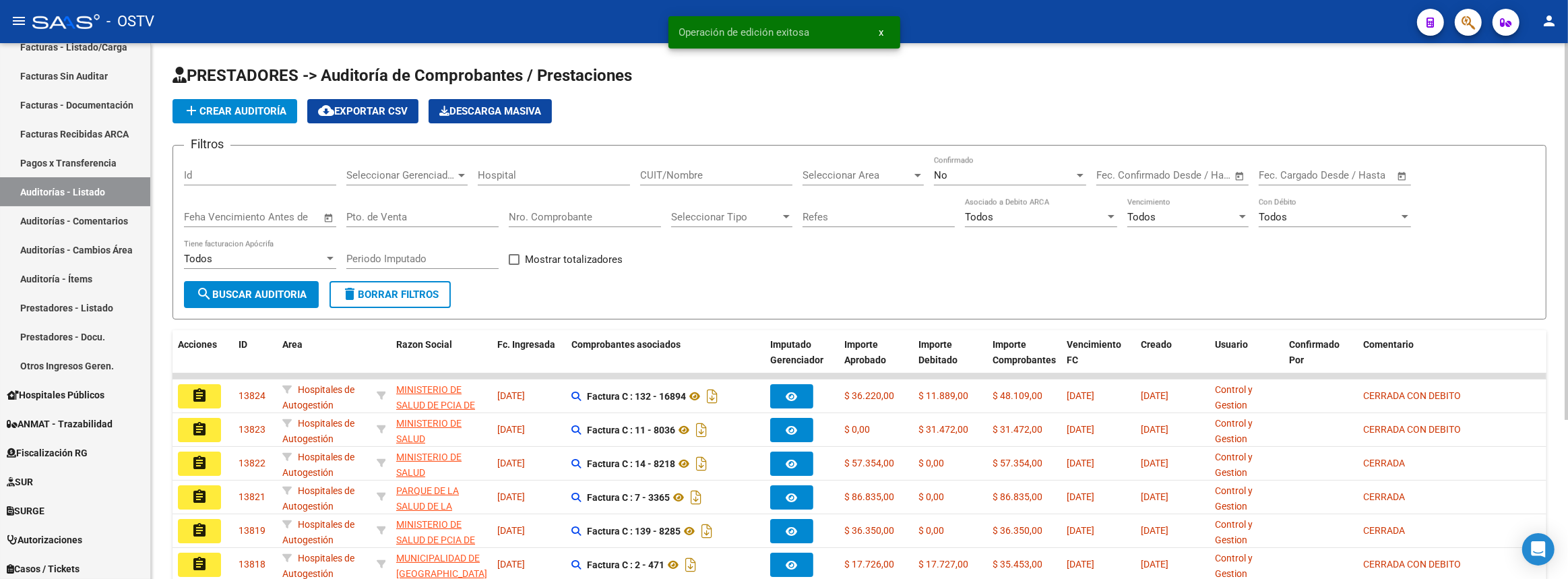
click at [553, 208] on div "Nro. Comprobante" at bounding box center [585, 213] width 152 height 29
click at [998, 171] on div "No" at bounding box center [1004, 175] width 140 height 12
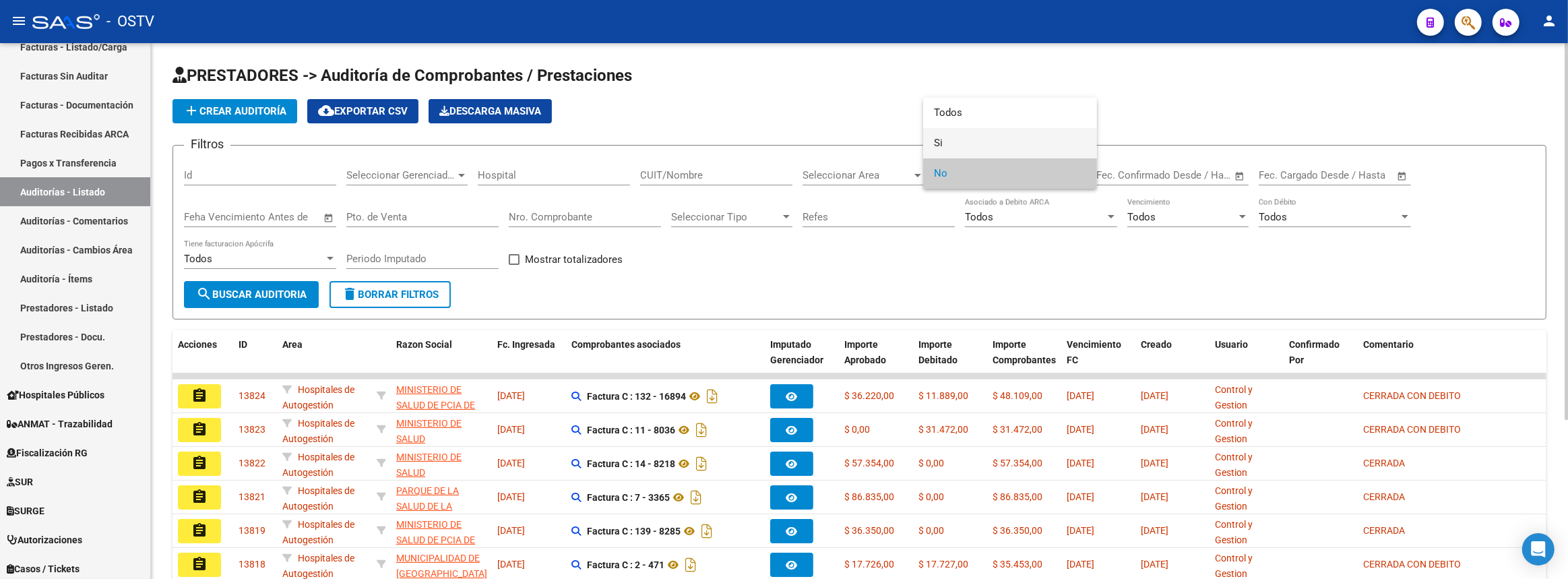
drag, startPoint x: 990, startPoint y: 145, endPoint x: 943, endPoint y: 161, distance: 49.6
click at [990, 145] on span "Si" at bounding box center [1010, 143] width 152 height 30
click at [600, 222] on div "Nro. Comprobante" at bounding box center [585, 213] width 152 height 29
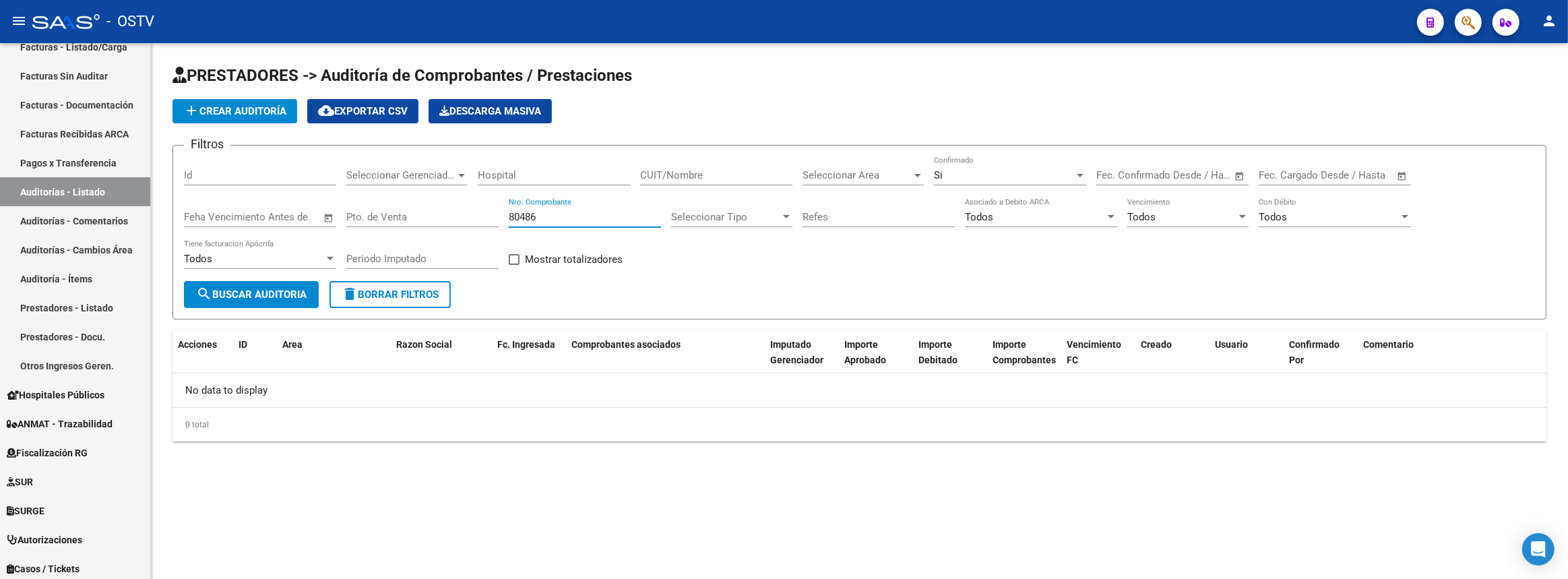
type input "80486"
click at [965, 173] on div "Si" at bounding box center [1004, 175] width 140 height 12
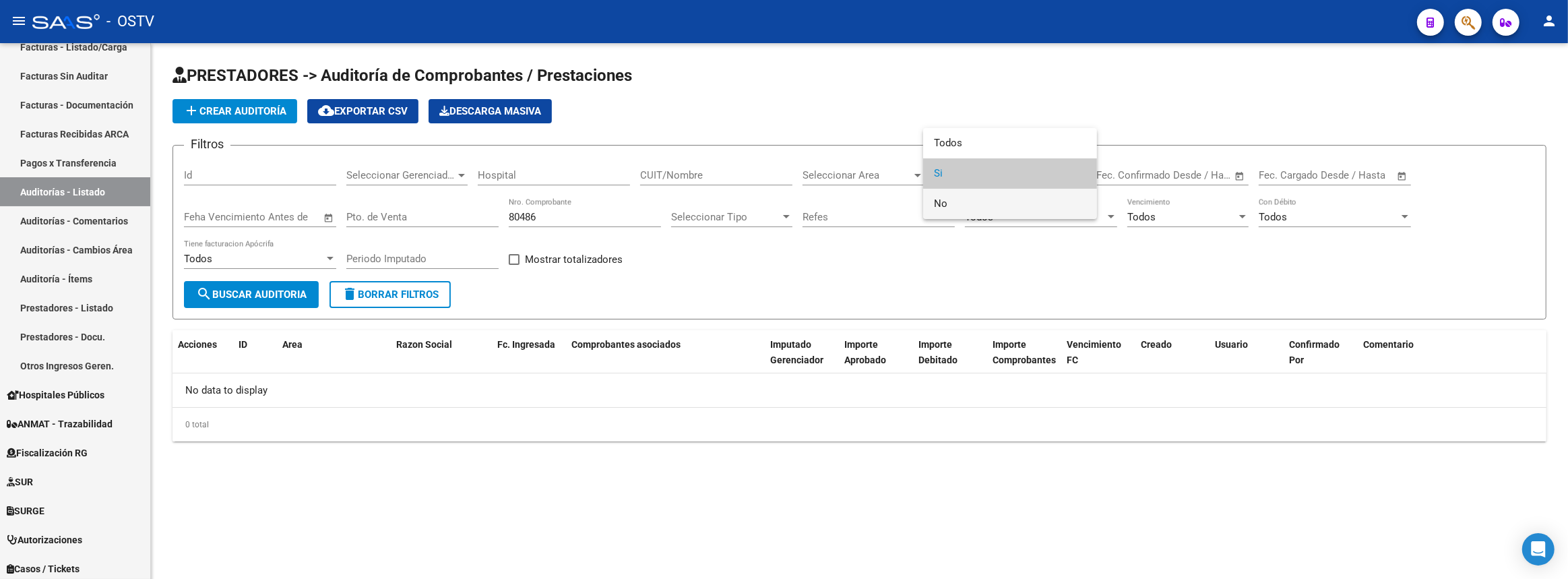
click at [954, 198] on span "No" at bounding box center [1010, 203] width 152 height 30
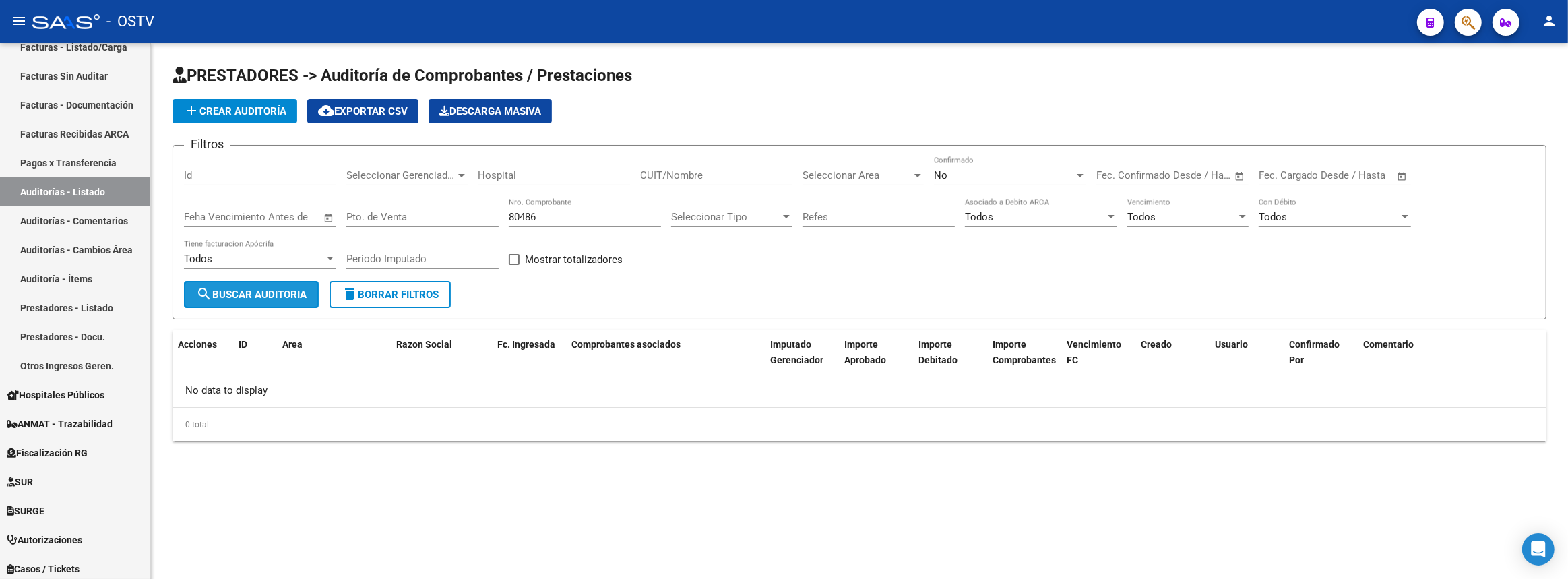
click at [273, 294] on span "search Buscar Auditoria" at bounding box center [251, 294] width 111 height 12
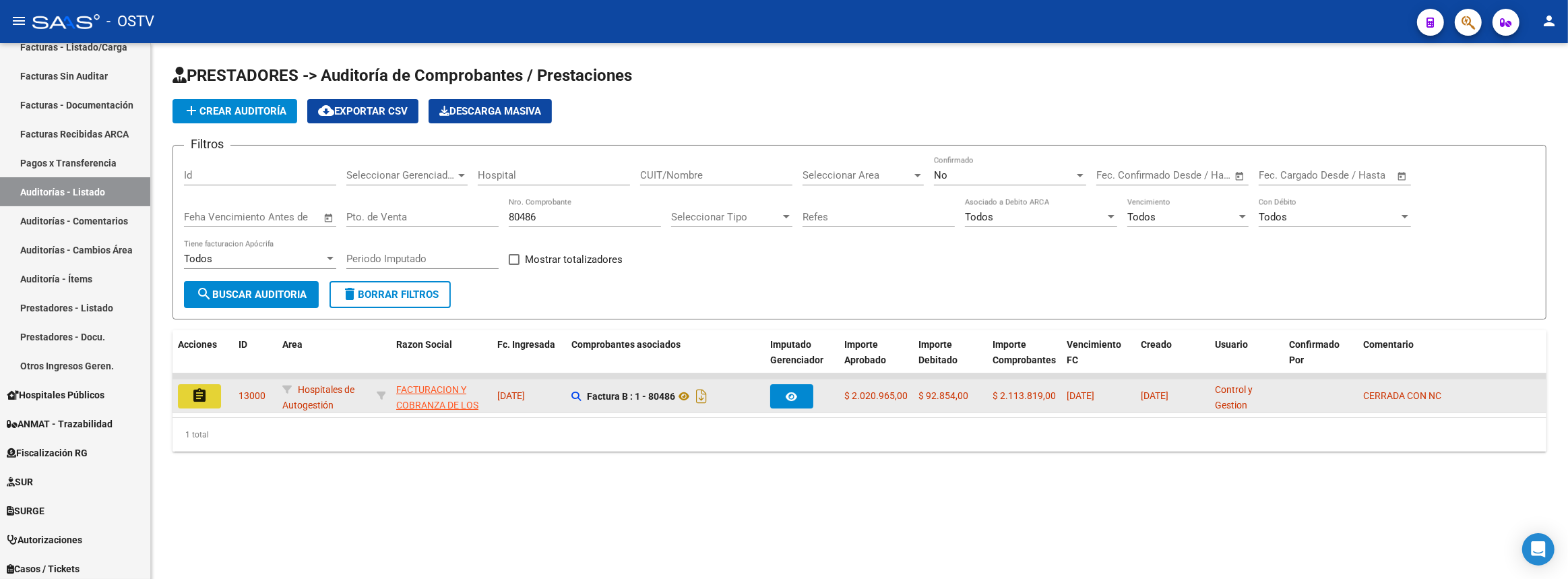
click at [211, 390] on button "assignment" at bounding box center [199, 397] width 43 height 25
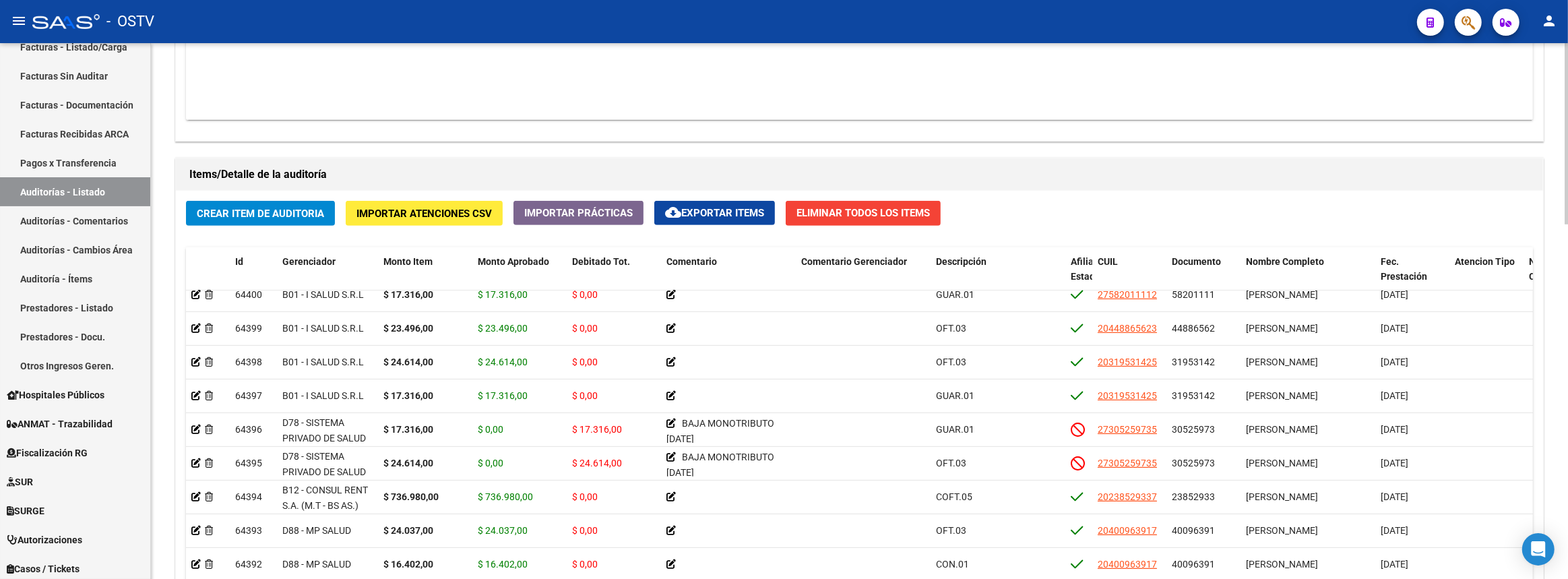
scroll to position [1046, 0]
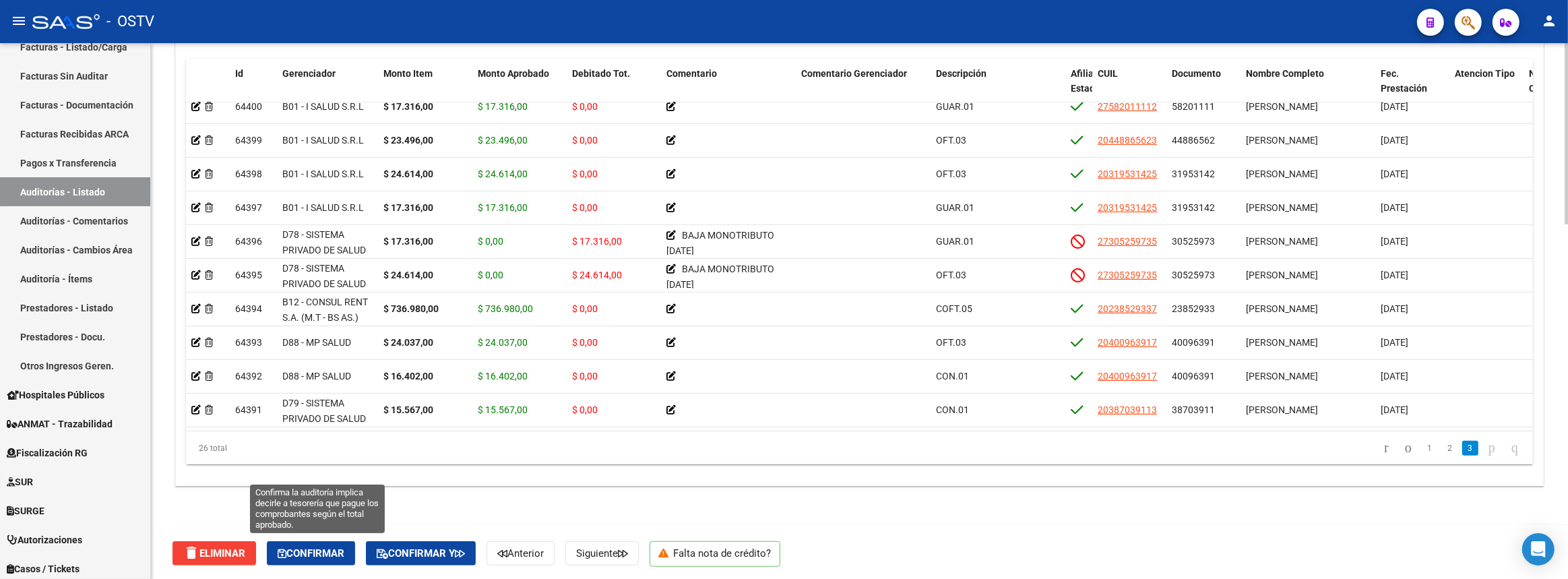
click at [337, 557] on button "Confirmar" at bounding box center [311, 554] width 88 height 25
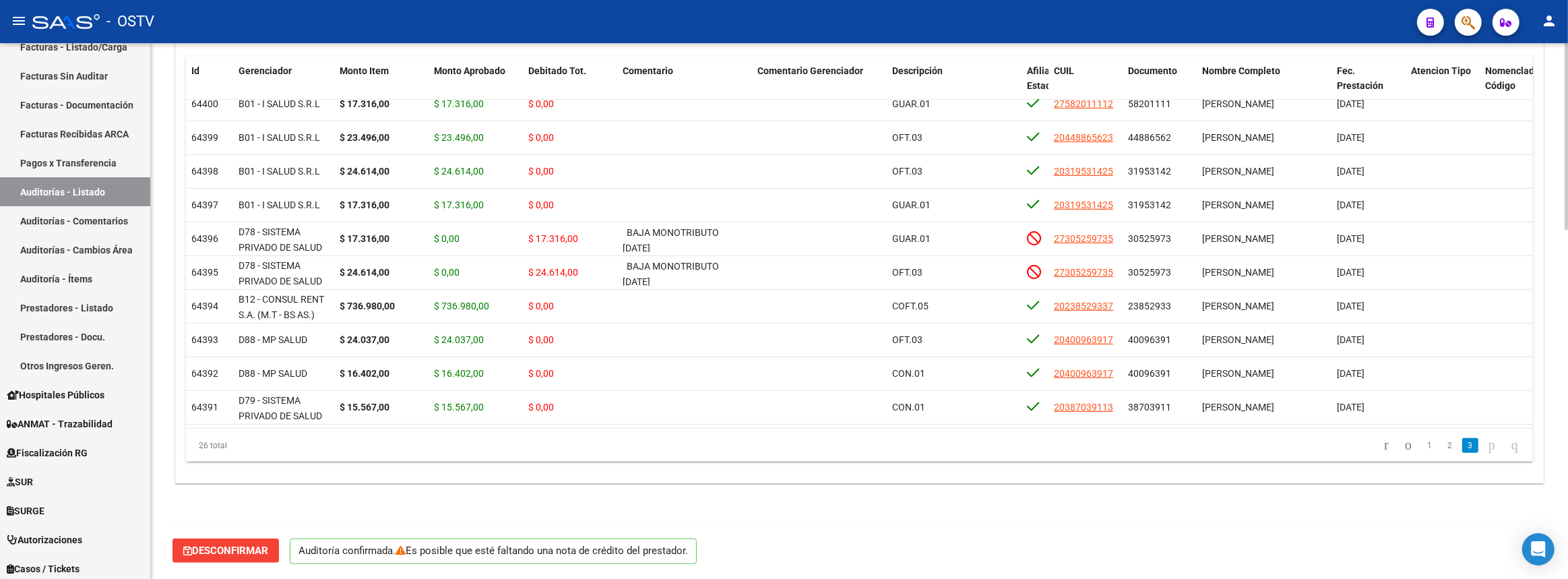
scroll to position [999, 0]
type input "202508"
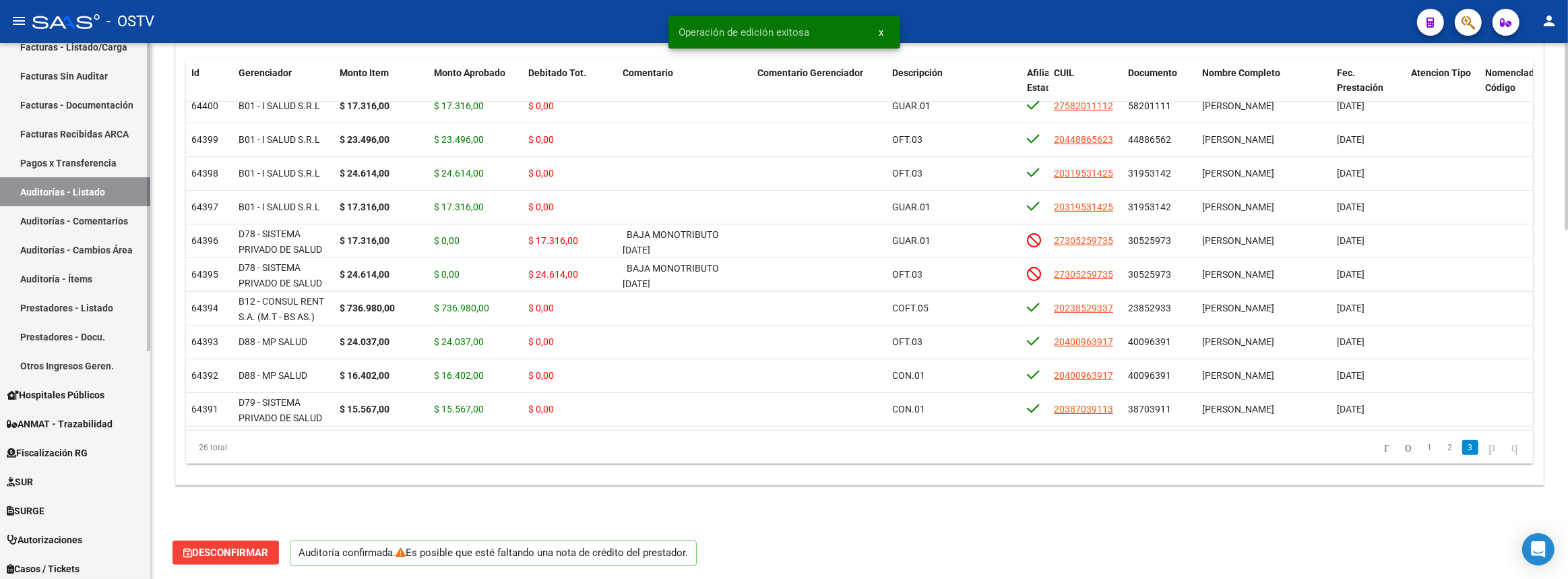
click at [45, 195] on link "Auditorías - Listado" at bounding box center [75, 192] width 150 height 29
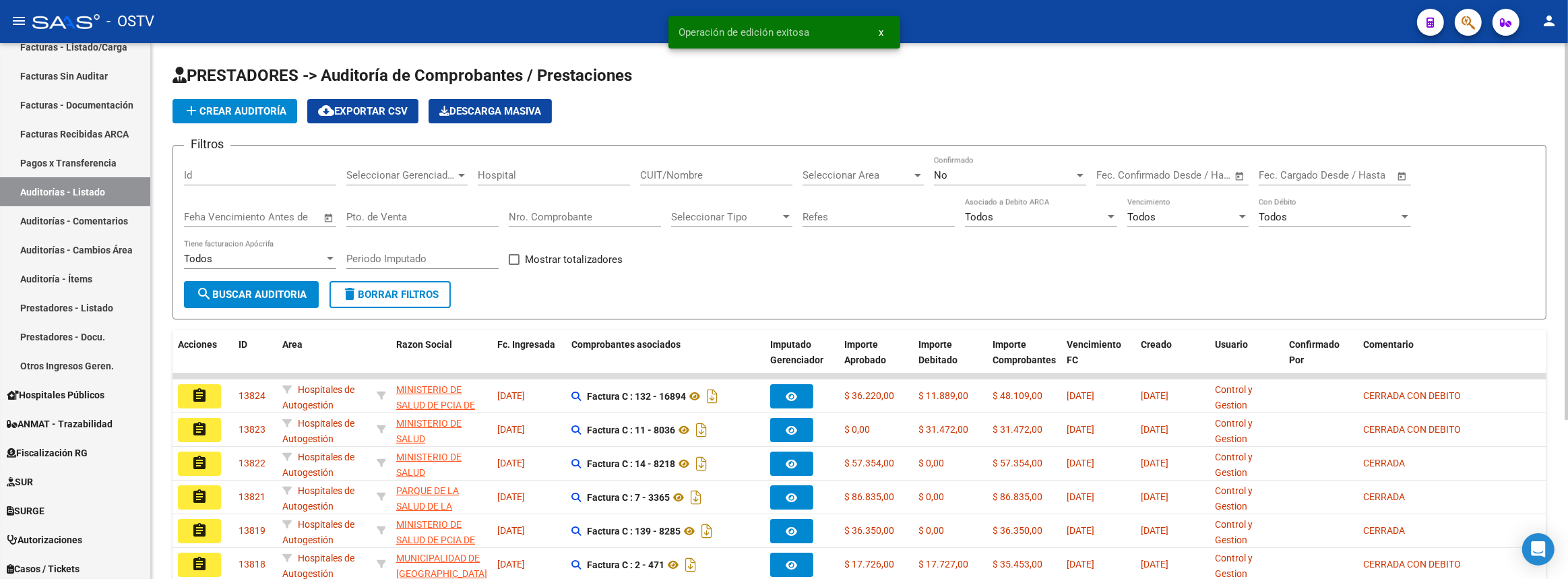
click at [580, 215] on input "Nro. Comprobante" at bounding box center [585, 217] width 152 height 12
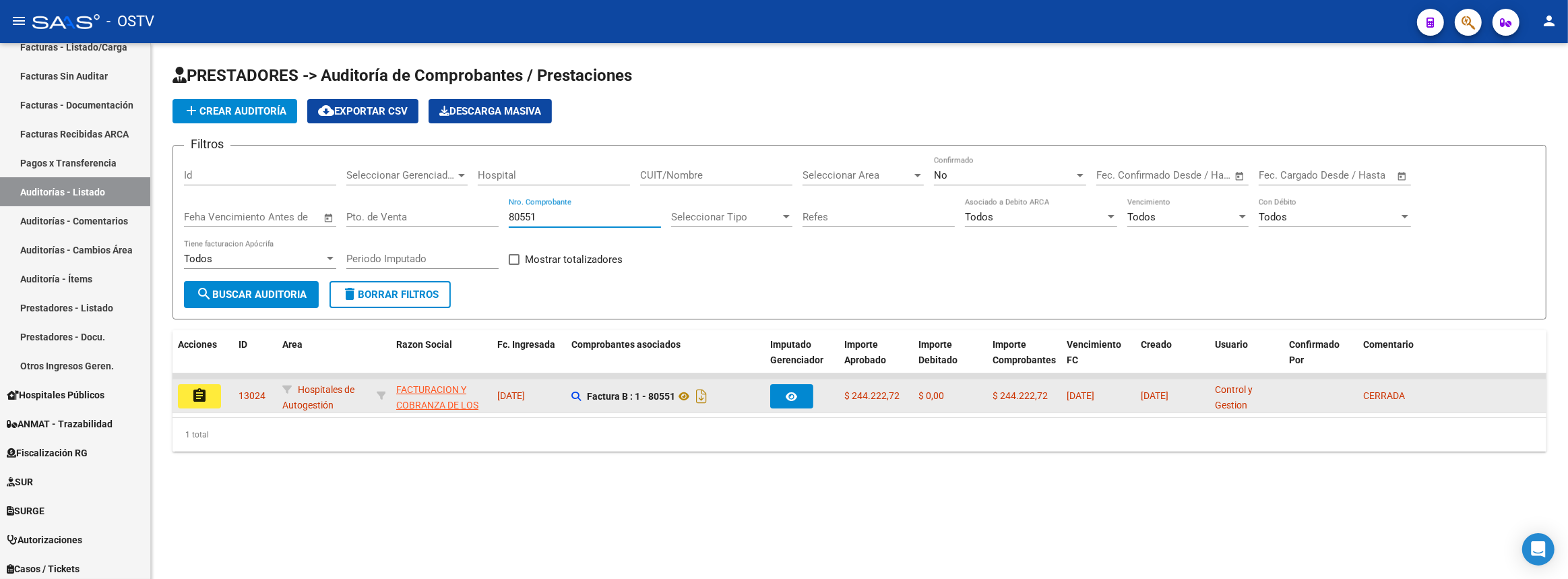
type input "80551"
click at [213, 401] on button "assignment" at bounding box center [199, 397] width 43 height 25
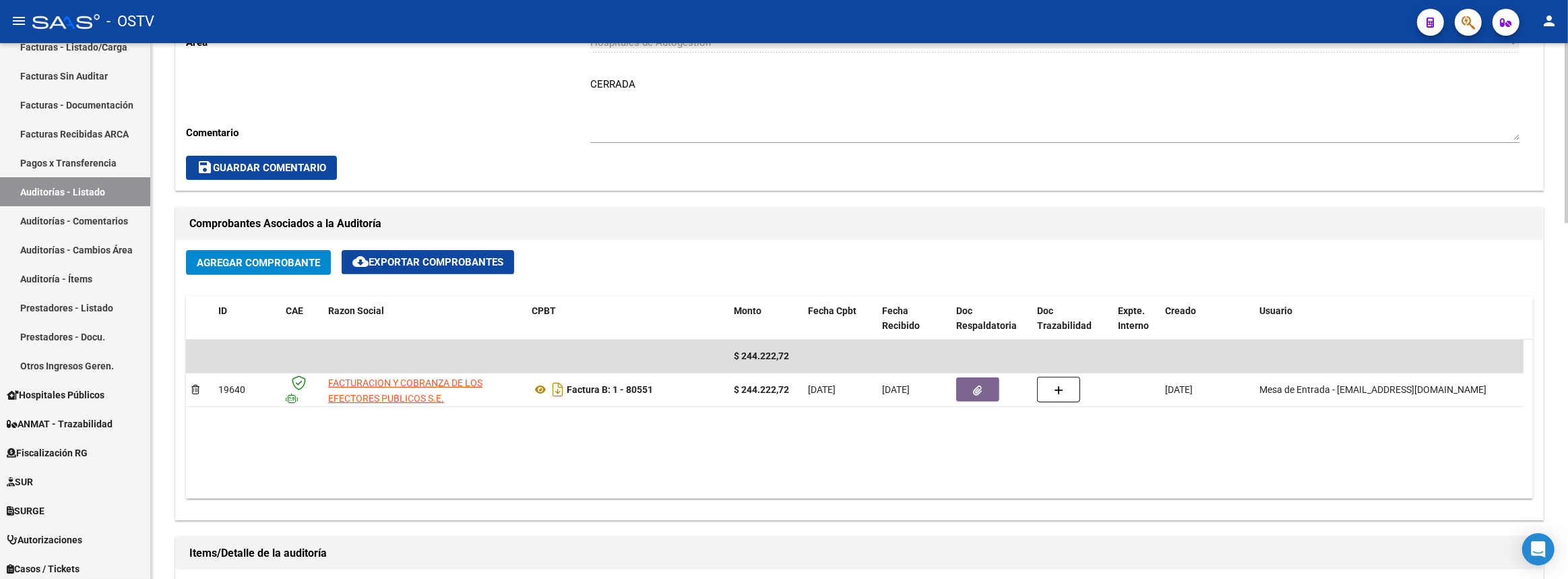
scroll to position [55, 0]
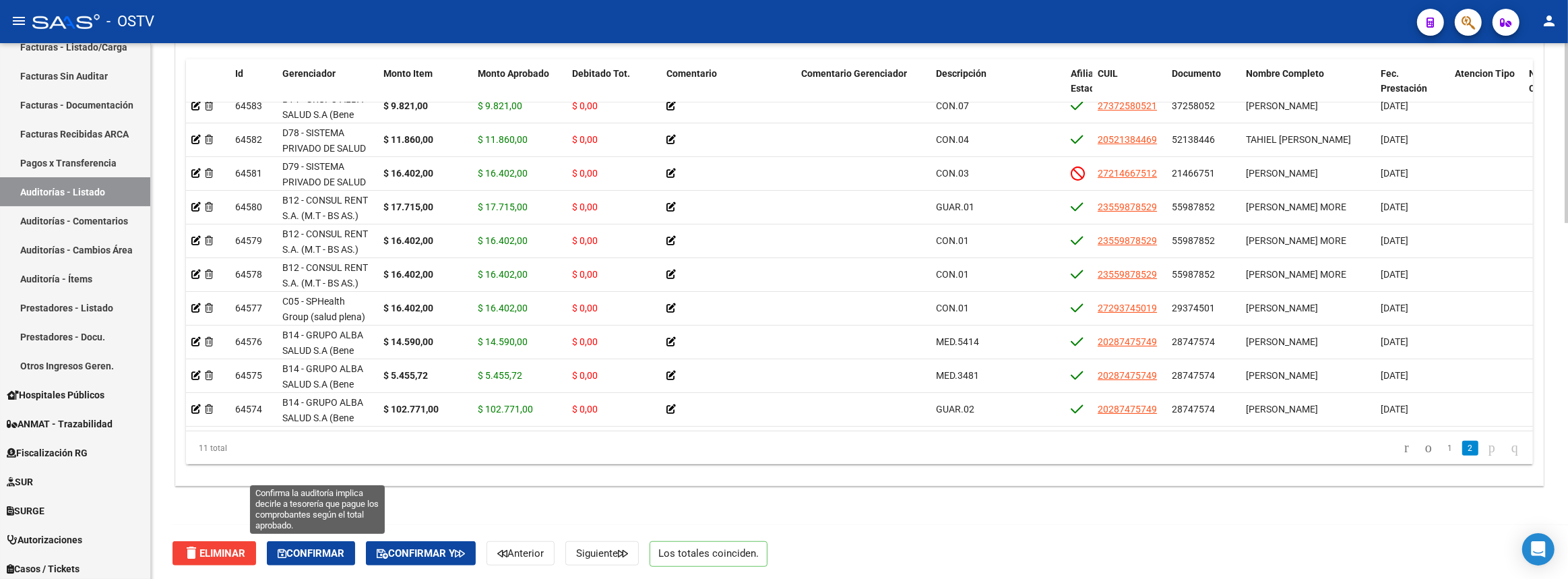
click at [336, 548] on span "Confirmar" at bounding box center [311, 554] width 67 height 12
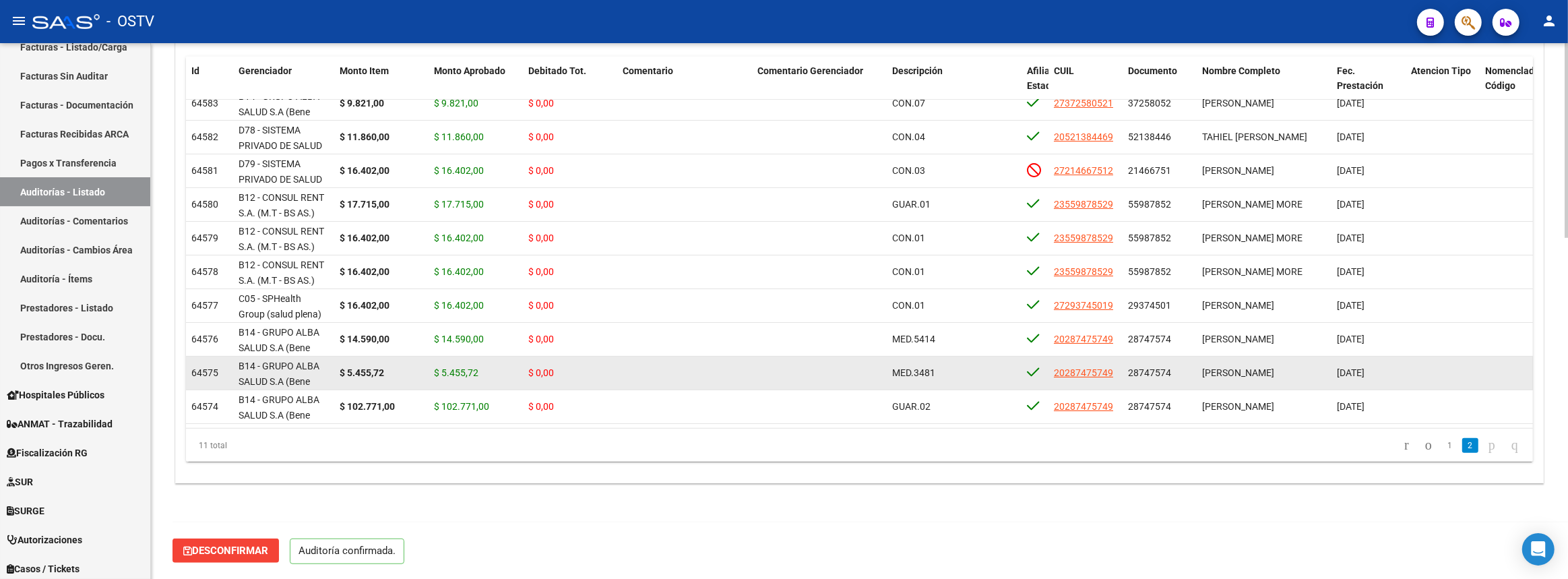
scroll to position [937, 0]
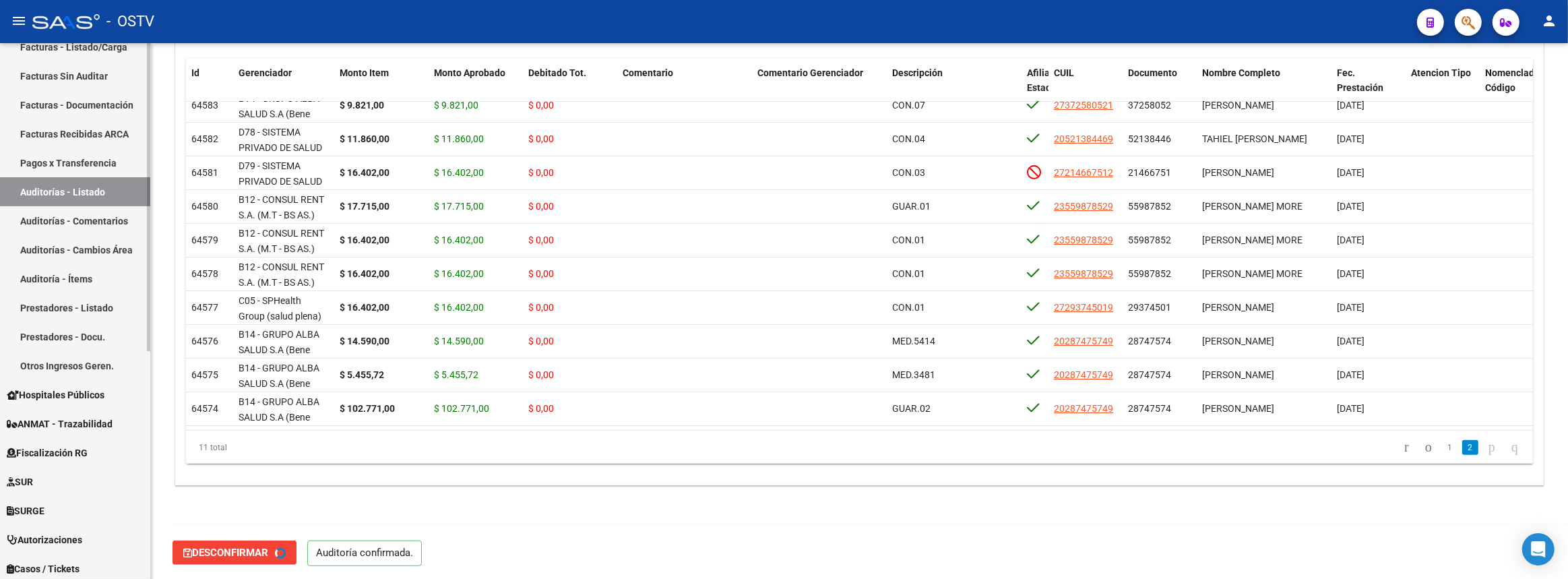
type input "202508"
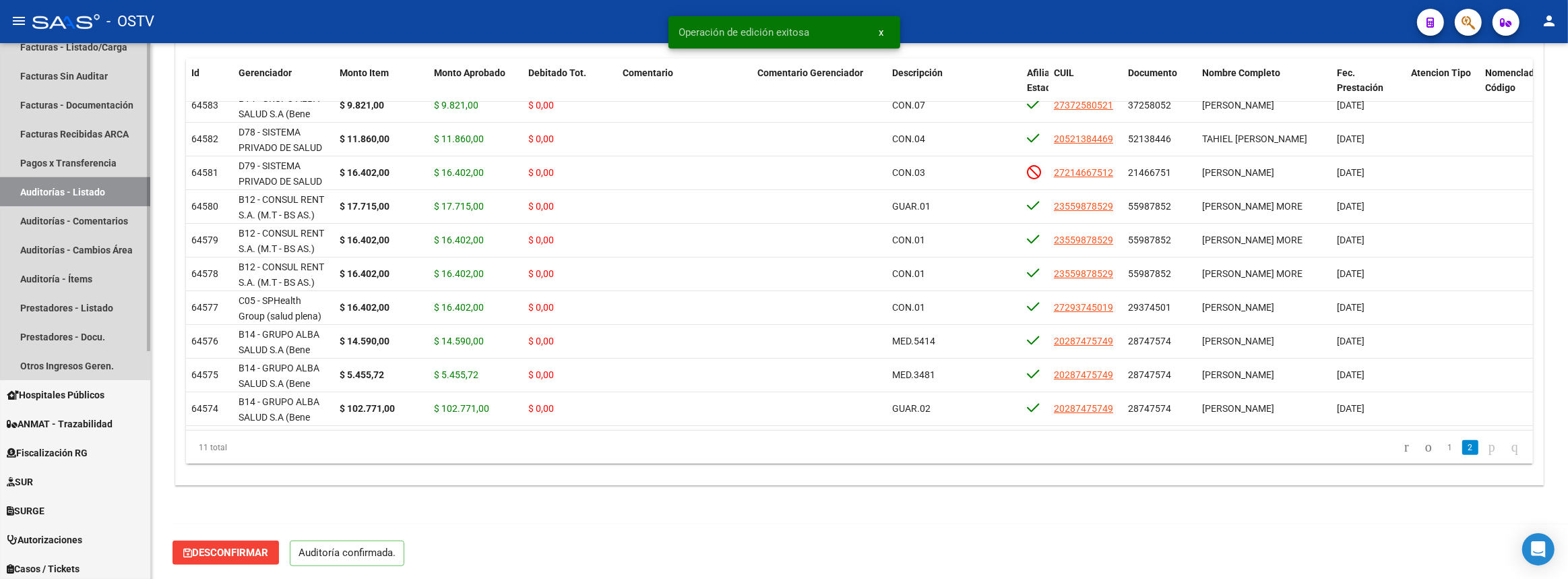
click at [125, 191] on link "Auditorías - Listado" at bounding box center [75, 192] width 150 height 29
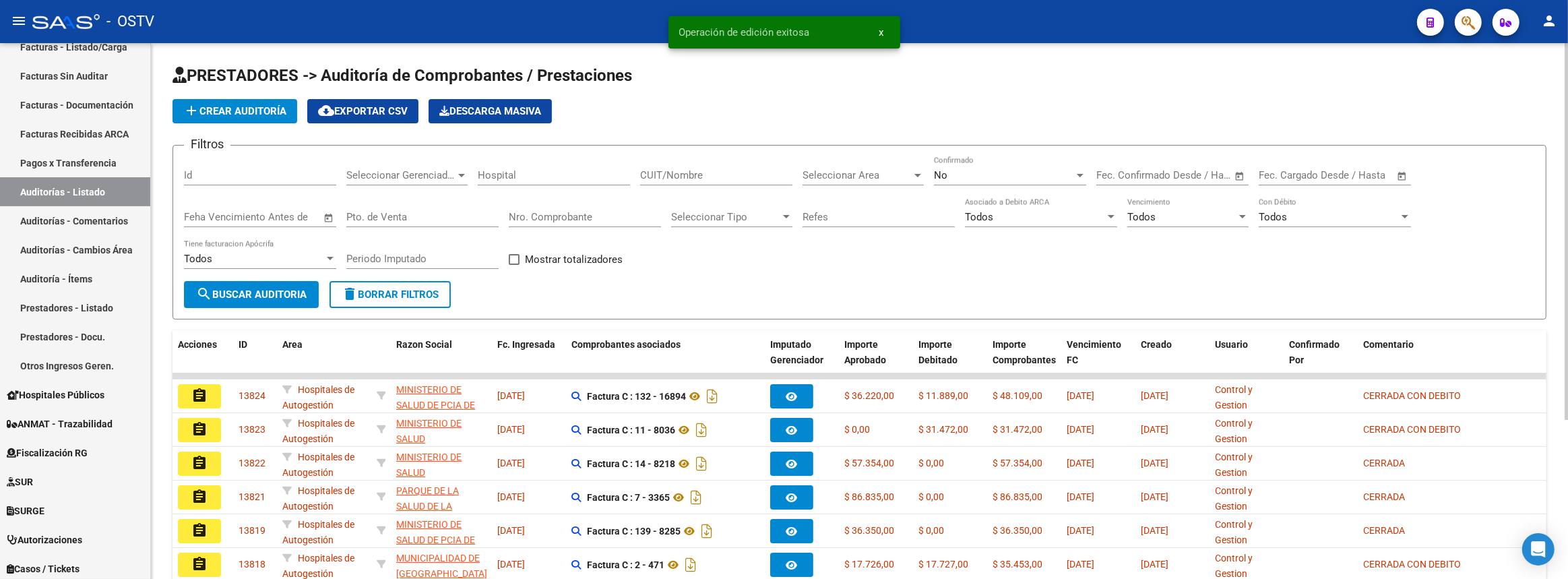
click at [570, 211] on input "Nro. Comprobante" at bounding box center [585, 217] width 152 height 12
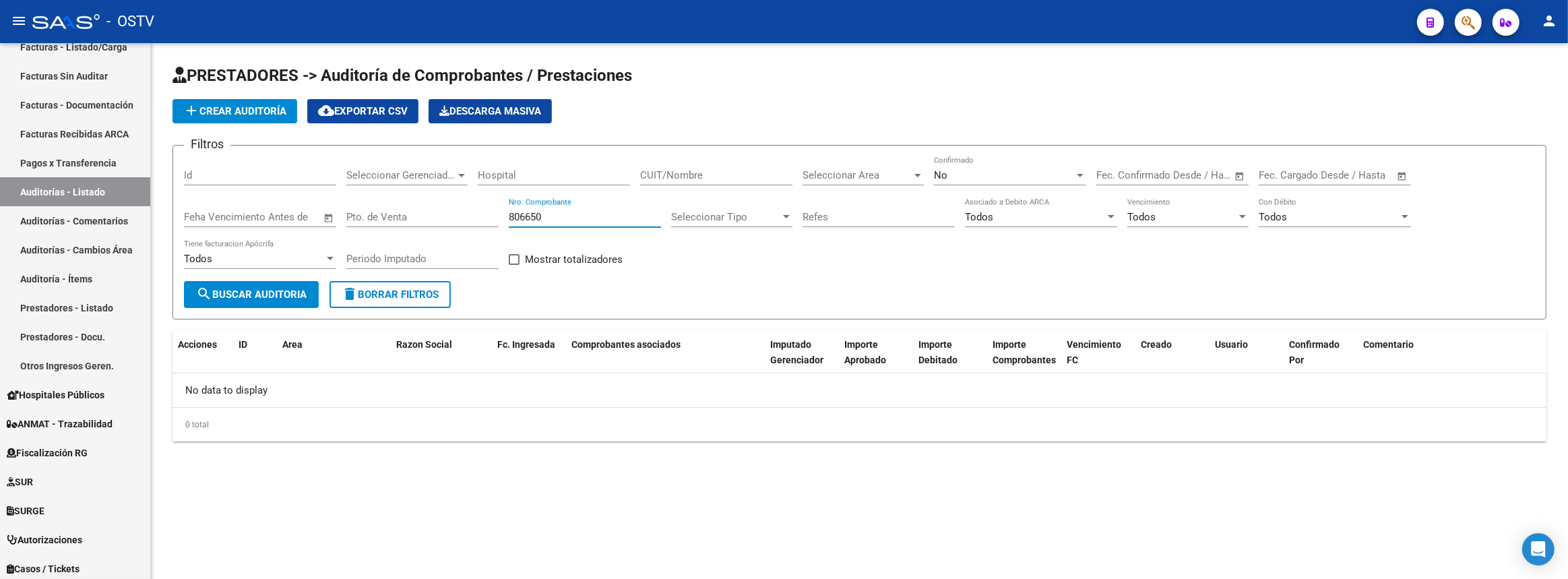
drag, startPoint x: 559, startPoint y: 216, endPoint x: 275, endPoint y: 249, distance: 285.9
click at [275, 249] on div "Filtros Id Seleccionar Gerenciador Seleccionar Gerenciador Hospital CUIT/Nombre…" at bounding box center [859, 218] width 1351 height 125
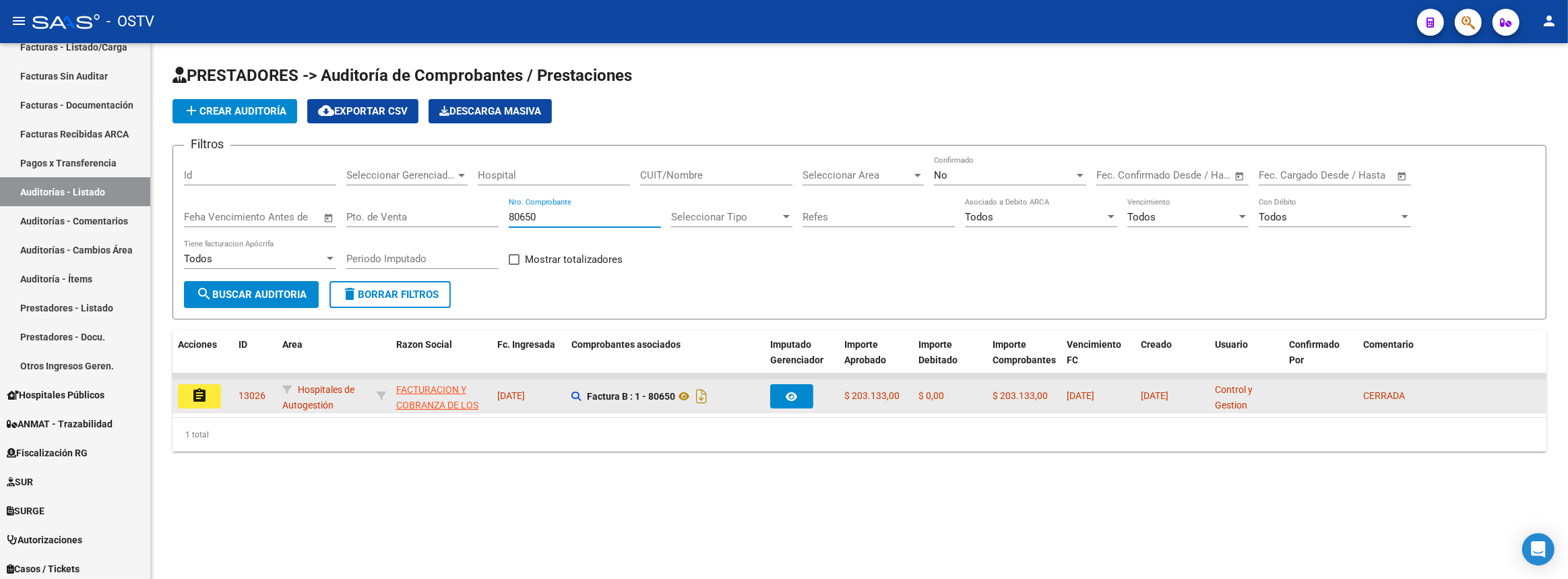
type input "80650"
click at [203, 392] on mat-icon "assignment" at bounding box center [199, 395] width 16 height 16
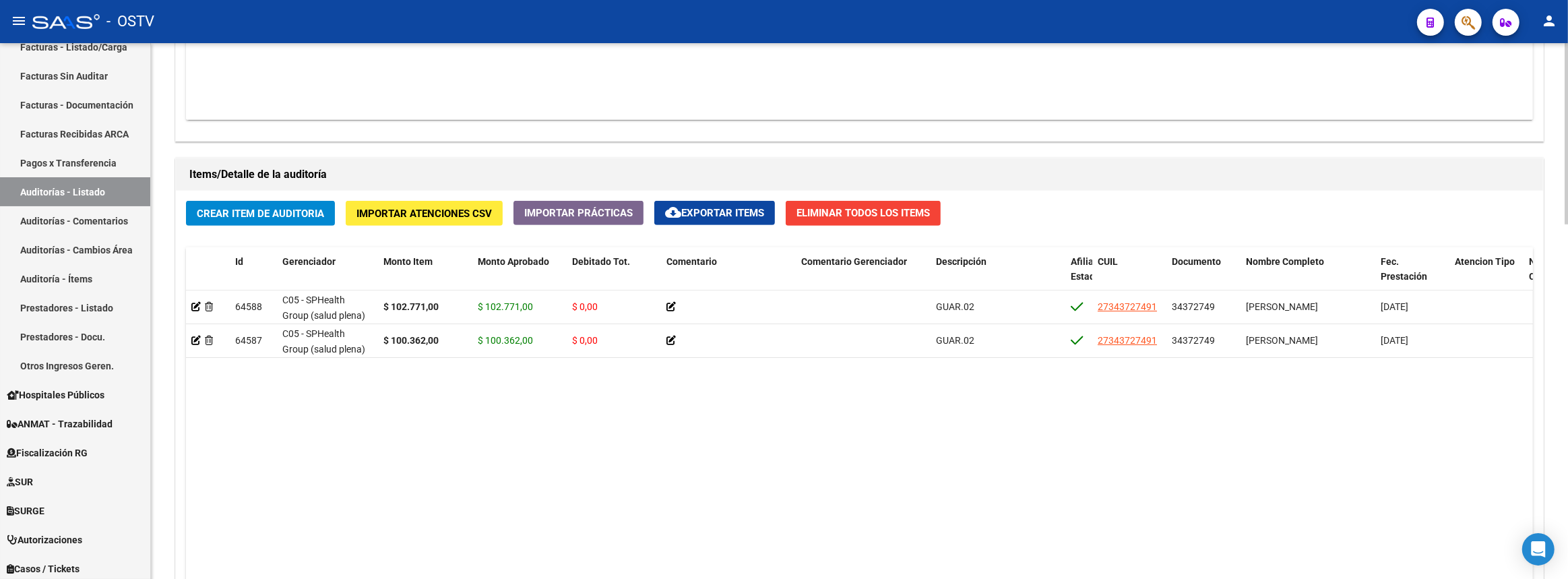
scroll to position [1046, 0]
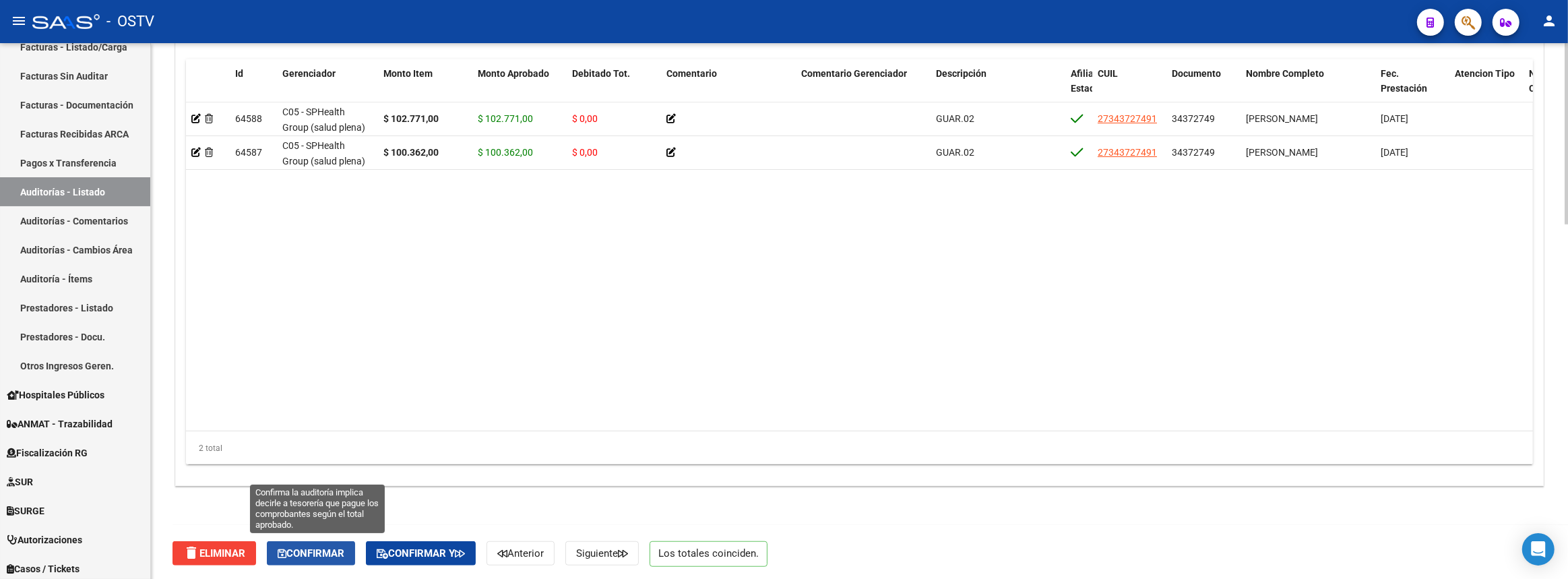
click at [331, 551] on span "Confirmar" at bounding box center [311, 554] width 67 height 12
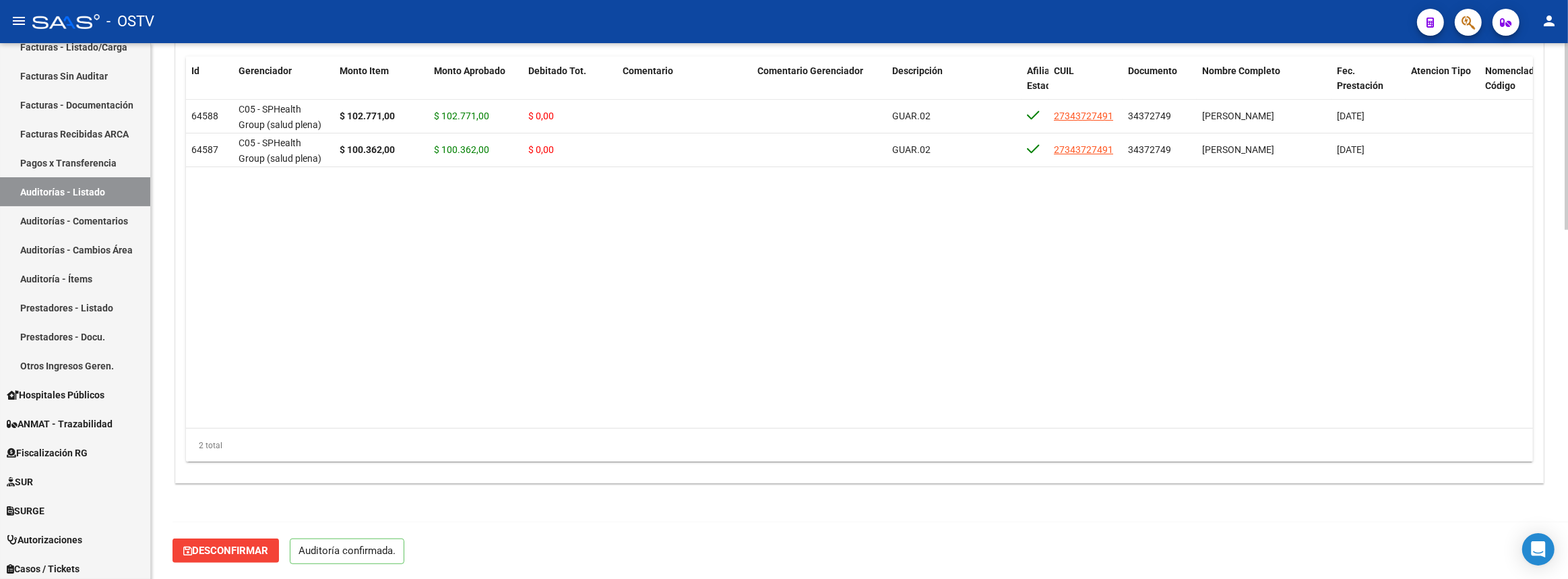
scroll to position [999, 0]
type input "202508"
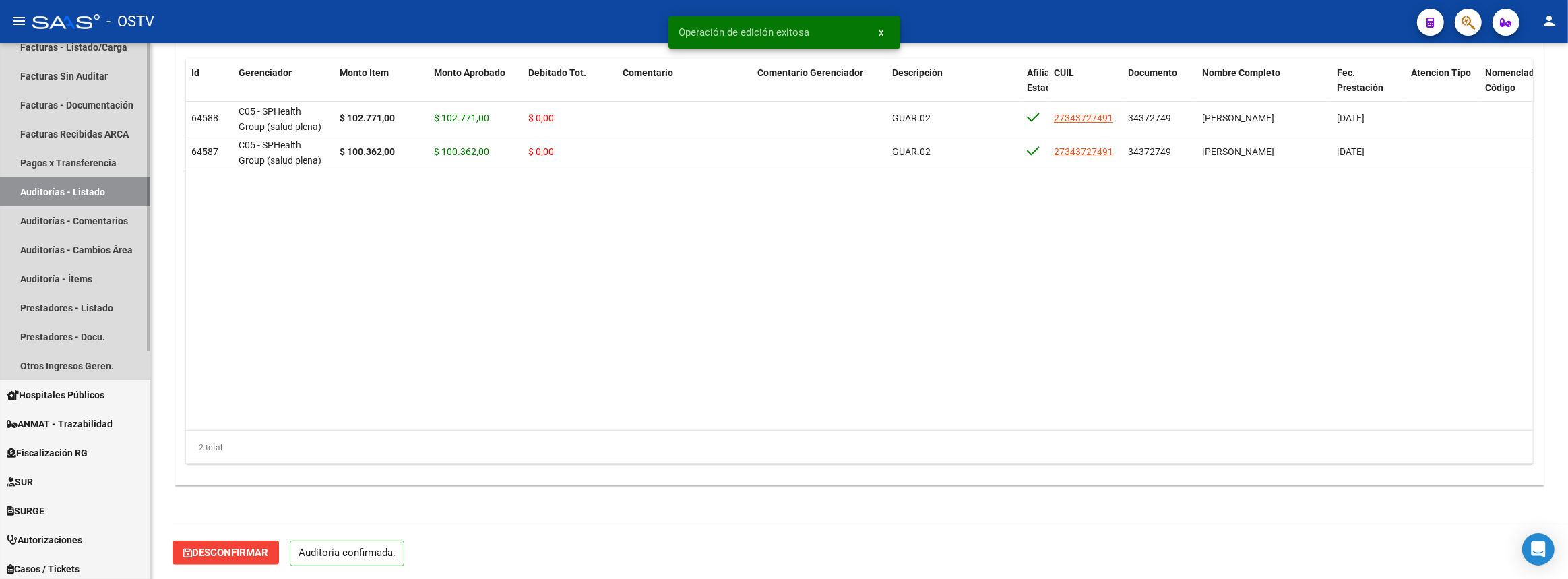
click at [105, 190] on link "Auditorías - Listado" at bounding box center [75, 192] width 150 height 29
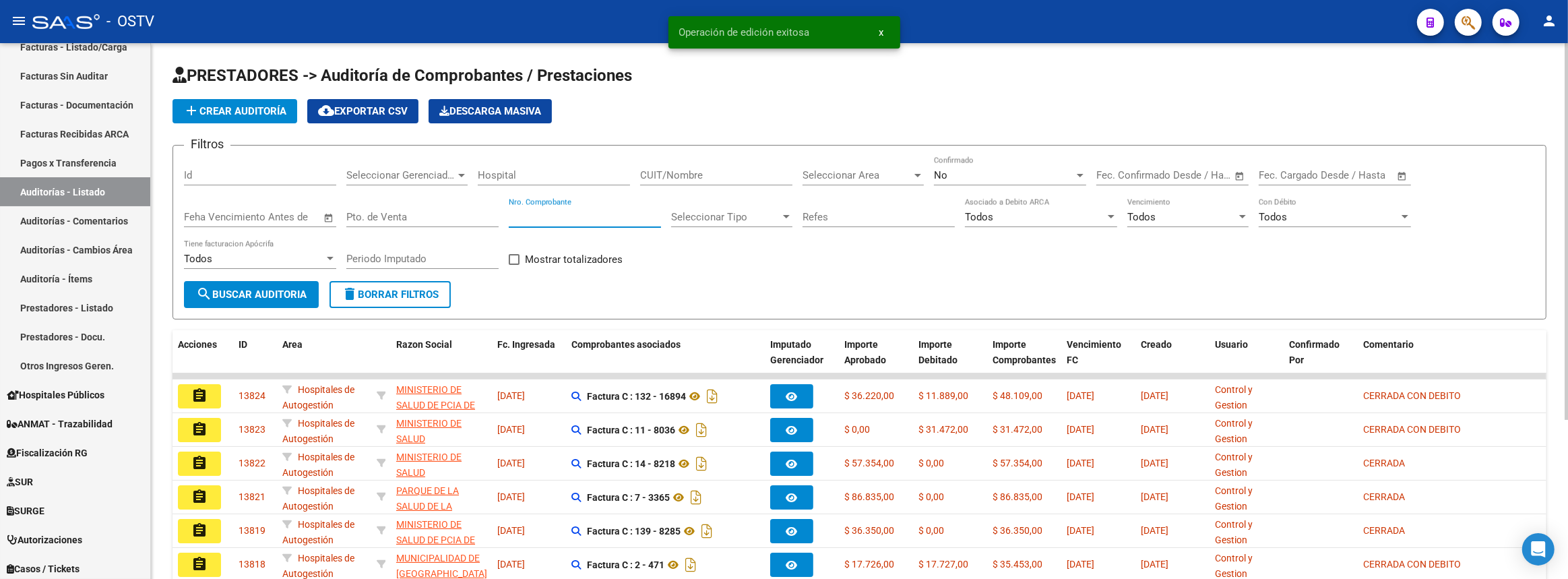
click at [556, 215] on input "Nro. Comprobante" at bounding box center [585, 217] width 152 height 12
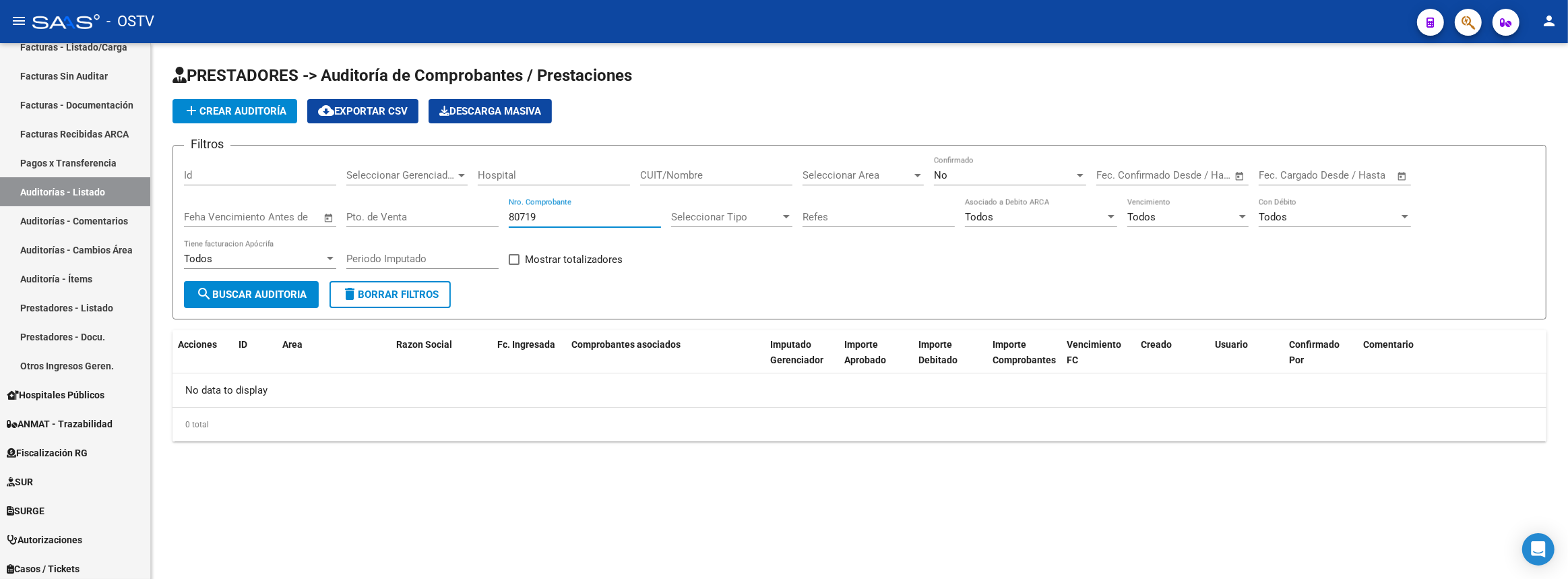
type input "80719"
click at [977, 172] on div "No" at bounding box center [1004, 175] width 140 height 12
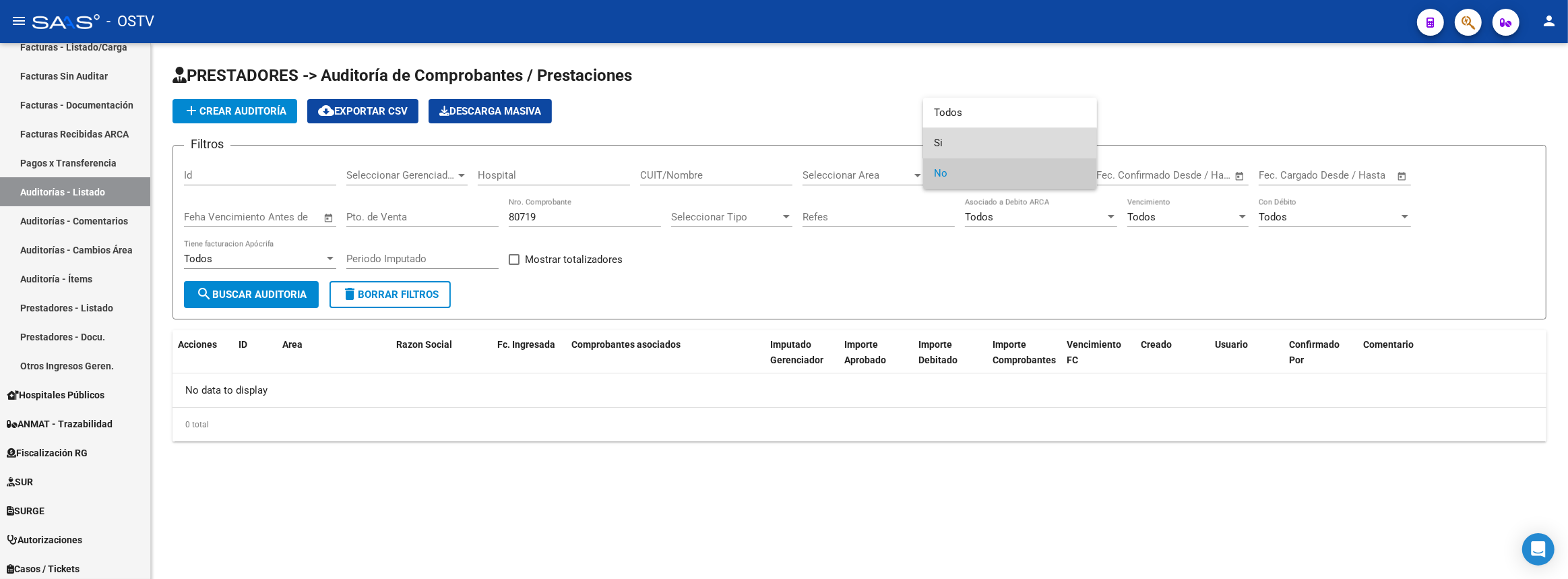
drag, startPoint x: 972, startPoint y: 148, endPoint x: 445, endPoint y: 268, distance: 540.5
click at [970, 148] on span "Si" at bounding box center [1010, 143] width 152 height 30
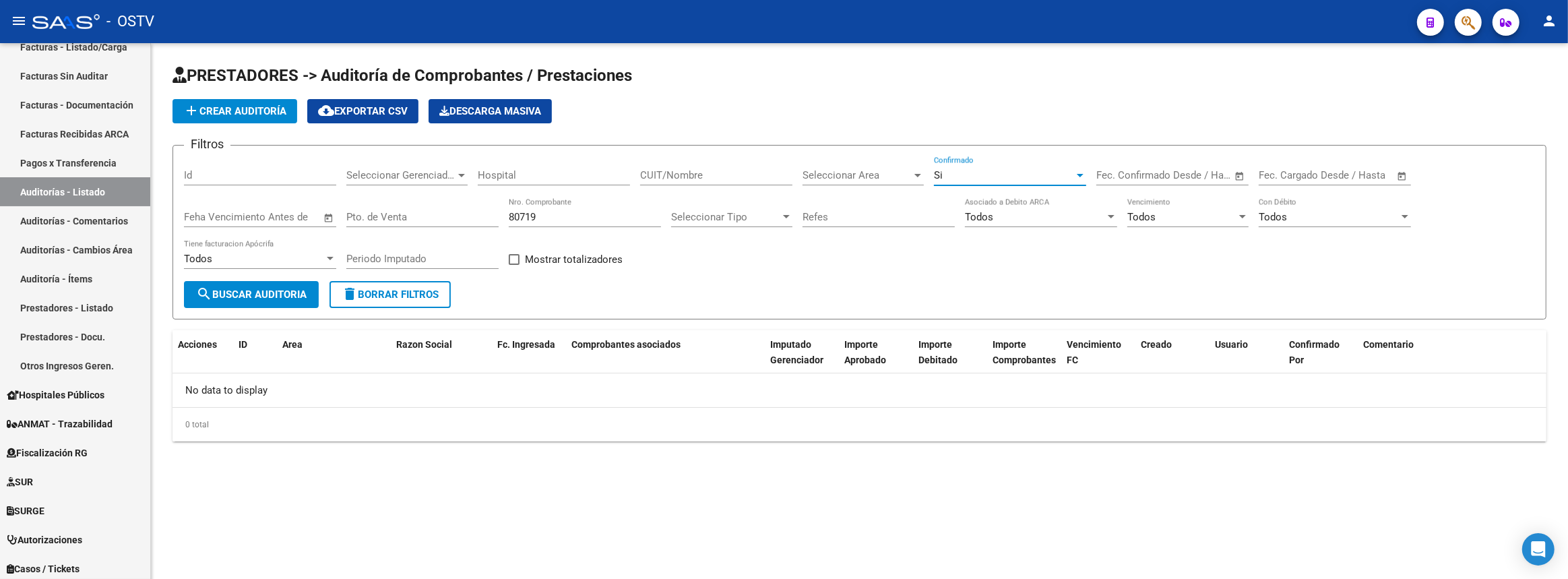
click at [276, 303] on button "search Buscar Auditoria" at bounding box center [251, 294] width 135 height 27
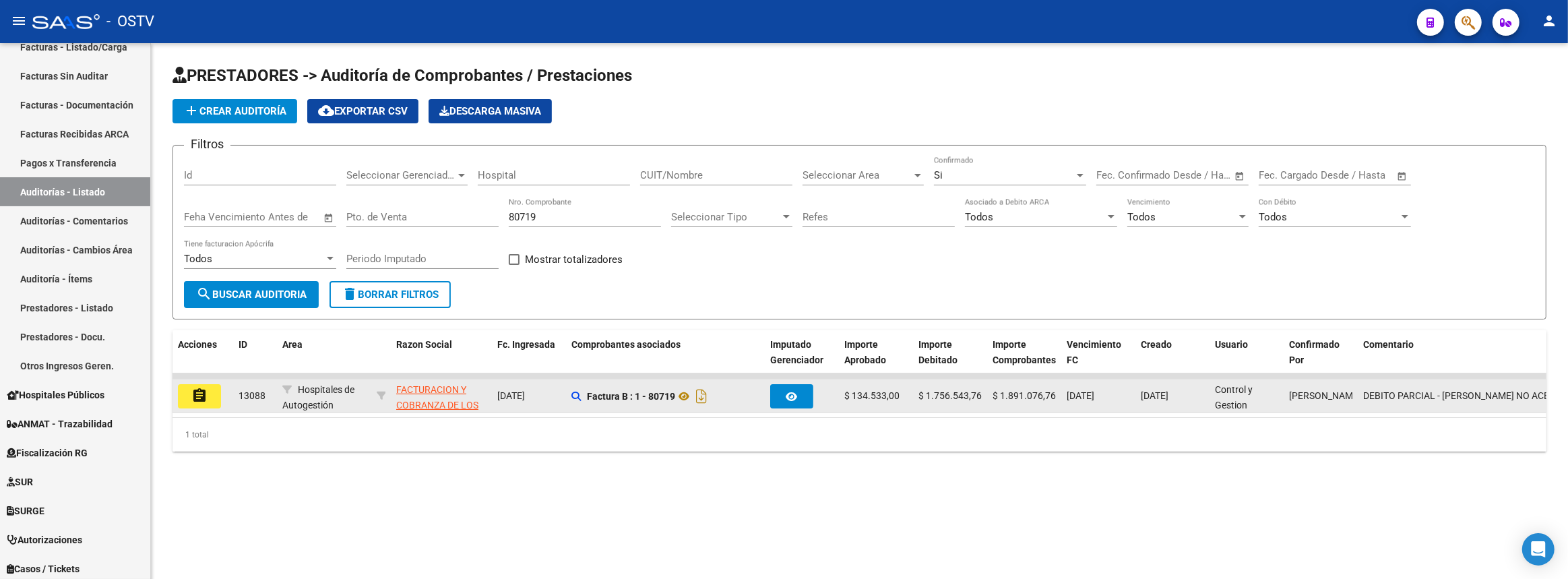
click at [209, 398] on button "assignment" at bounding box center [199, 397] width 43 height 25
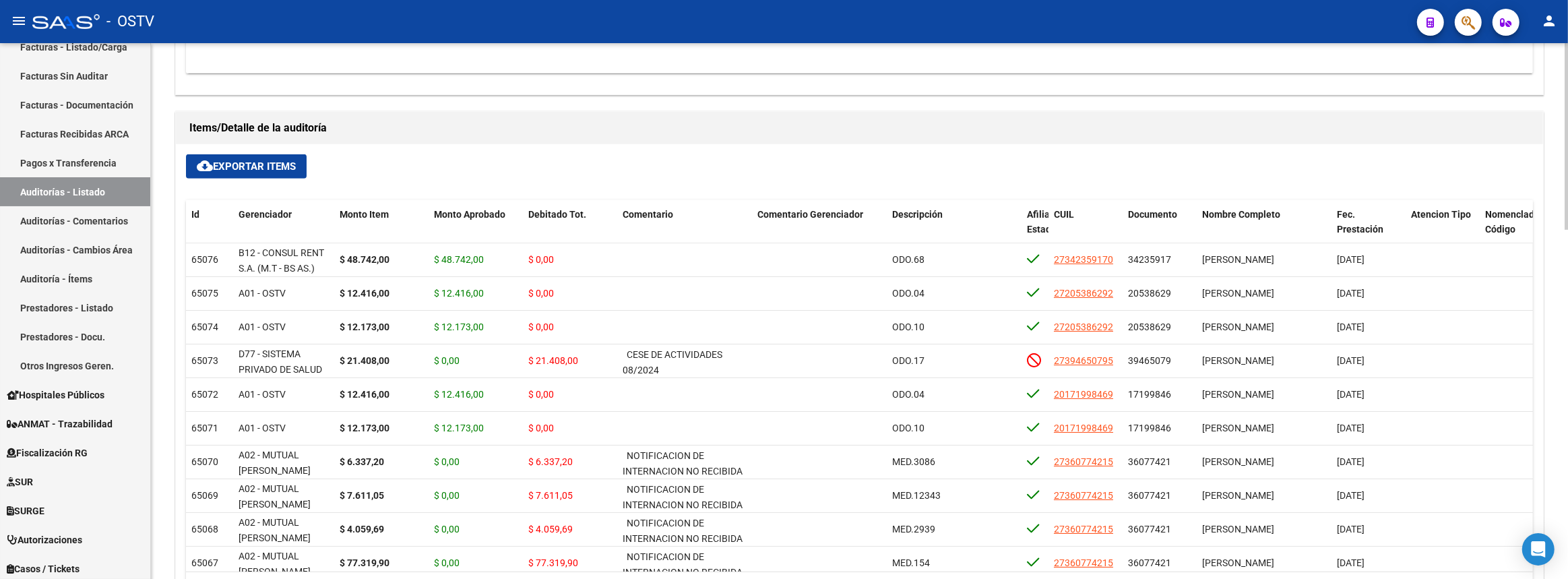
scroll to position [999, 0]
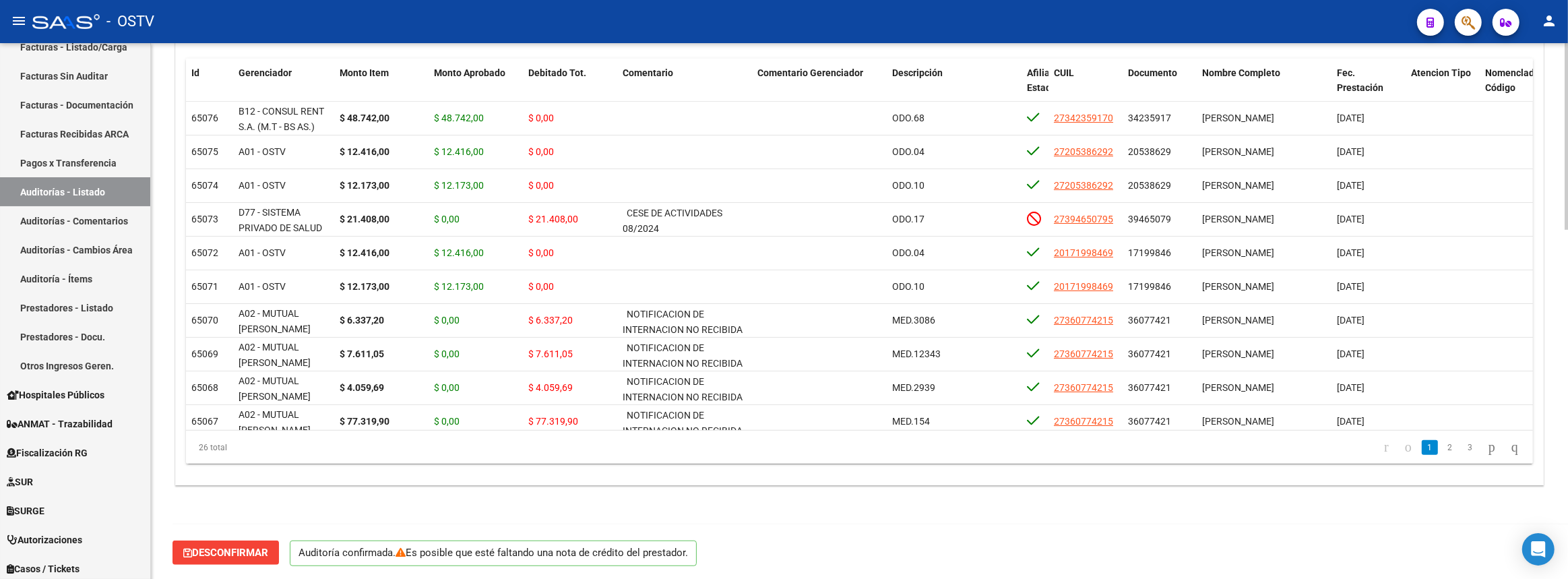
click at [256, 547] on span "Desconfirmar" at bounding box center [225, 553] width 85 height 12
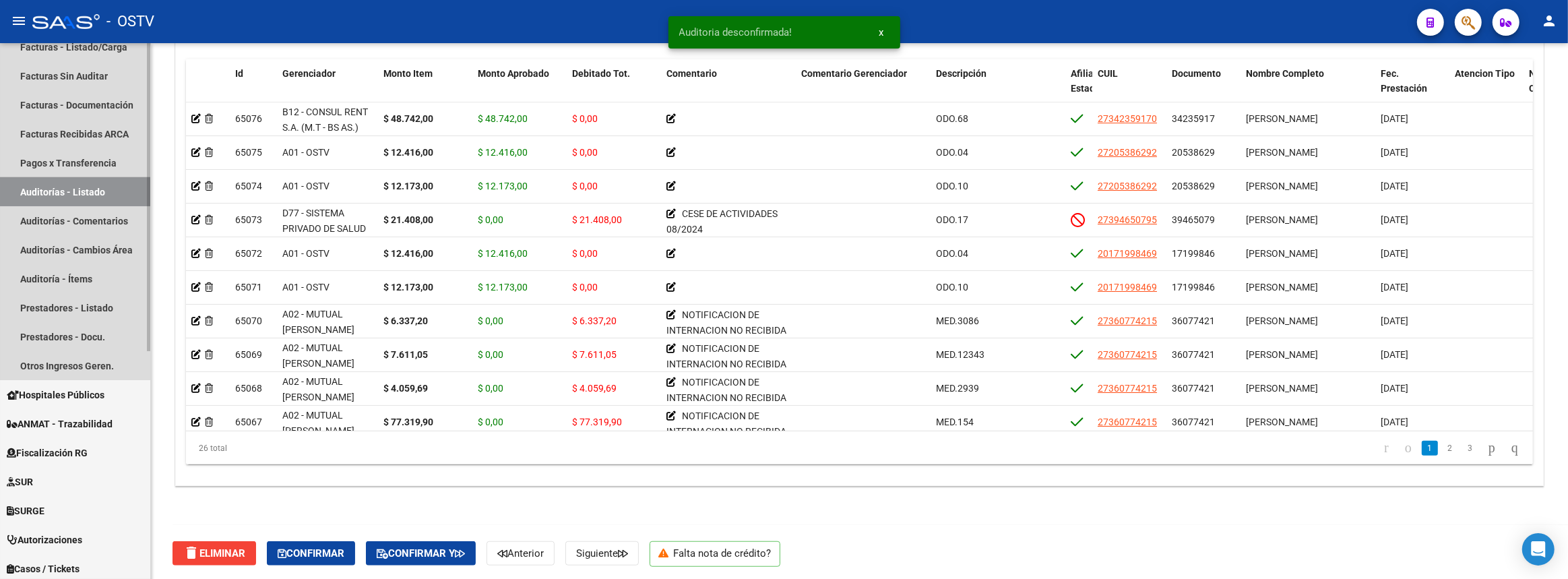
click at [115, 182] on link "Auditorías - Listado" at bounding box center [75, 192] width 150 height 29
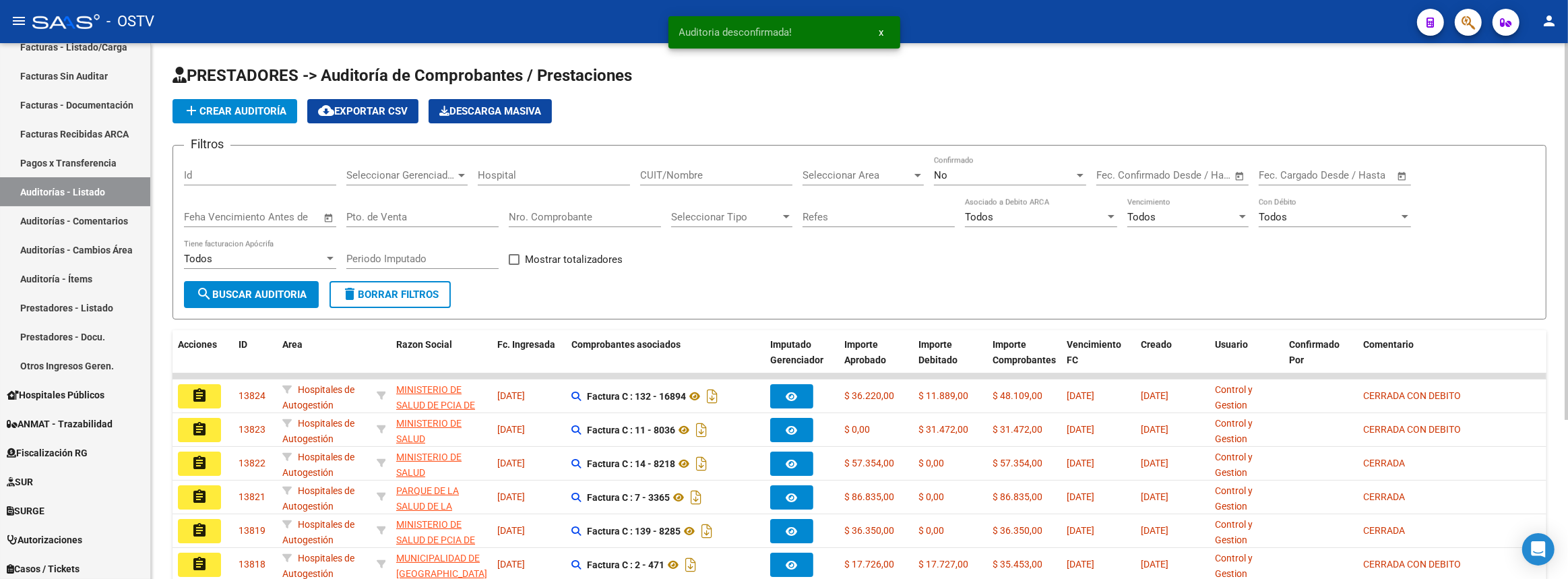
click at [572, 216] on input "Nro. Comprobante" at bounding box center [585, 217] width 152 height 12
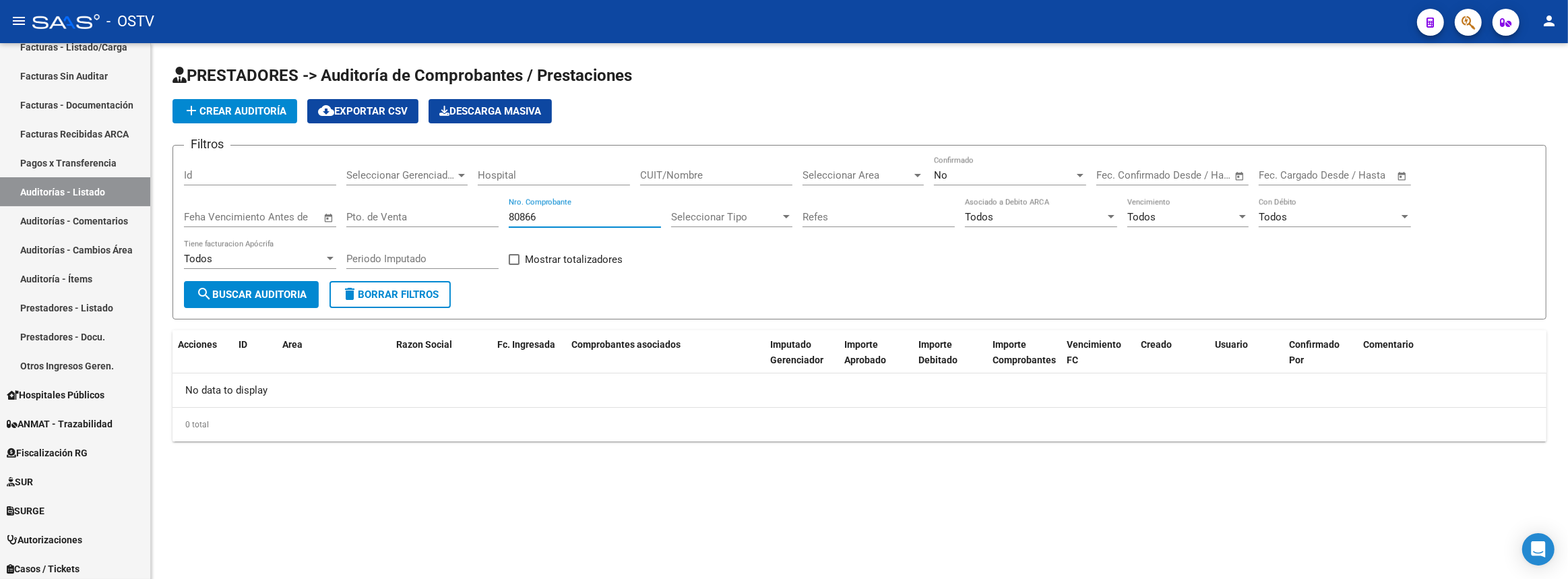
type input "80866"
click at [968, 176] on div "No" at bounding box center [1004, 175] width 140 height 12
click at [953, 148] on span "Si" at bounding box center [1010, 143] width 152 height 30
click at [274, 288] on span "search Buscar Auditoria" at bounding box center [251, 294] width 111 height 12
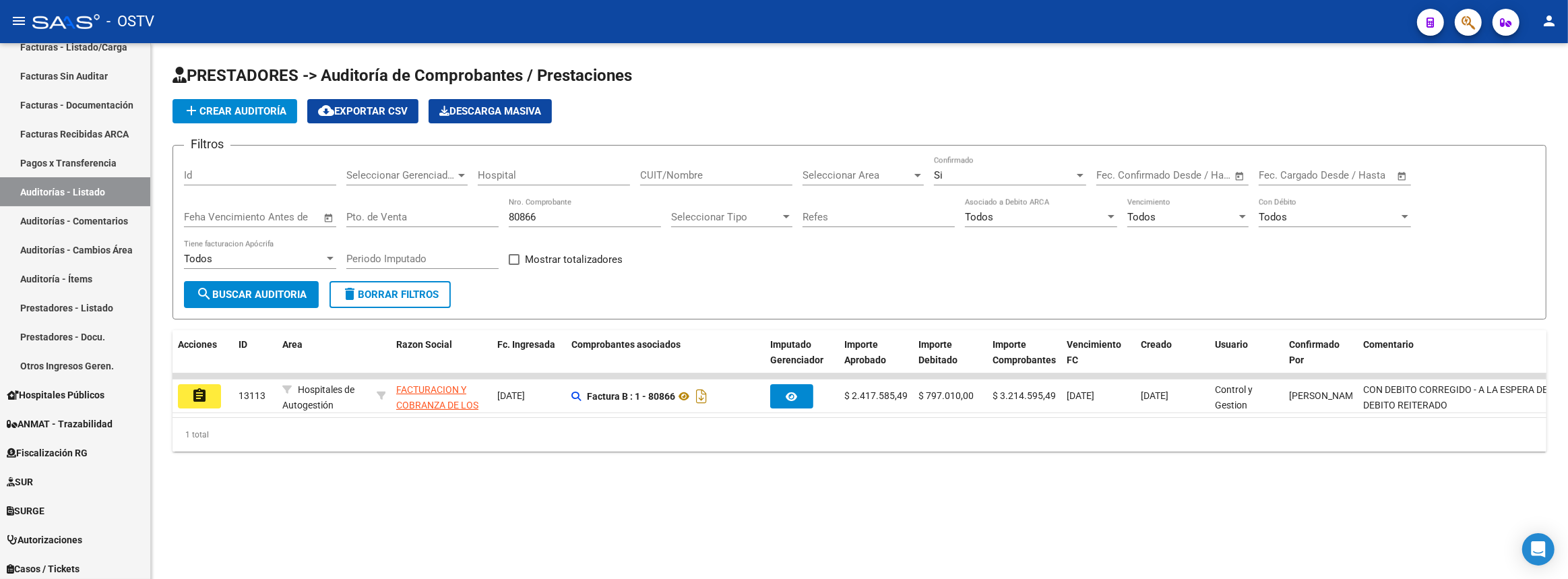
click at [196, 394] on mat-icon "assignment" at bounding box center [199, 395] width 16 height 16
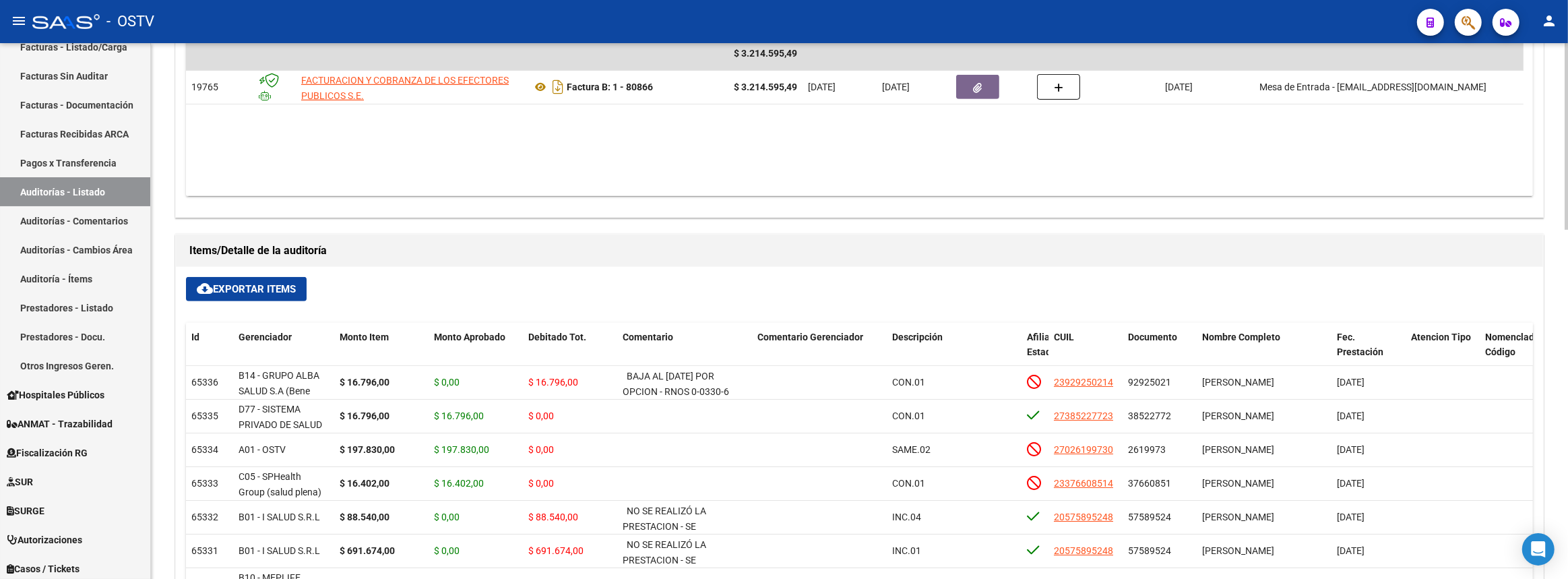
scroll to position [999, 0]
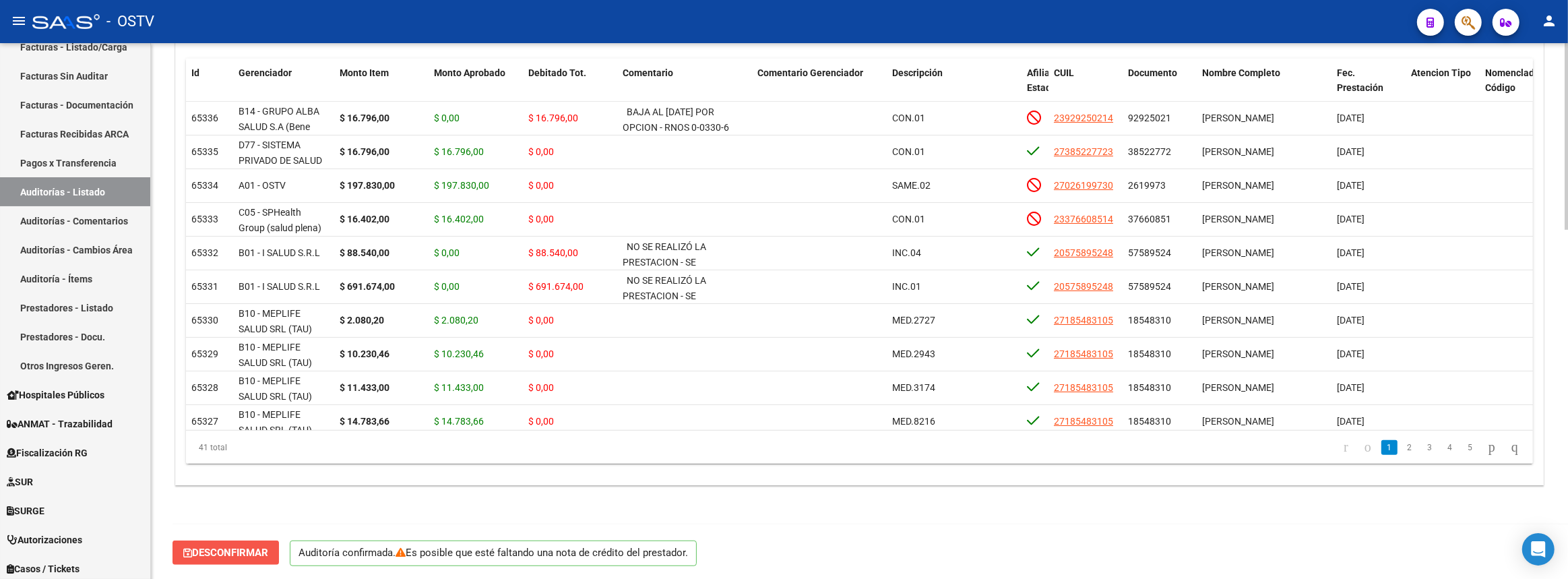
click at [260, 547] on span "Desconfirmar" at bounding box center [225, 553] width 85 height 12
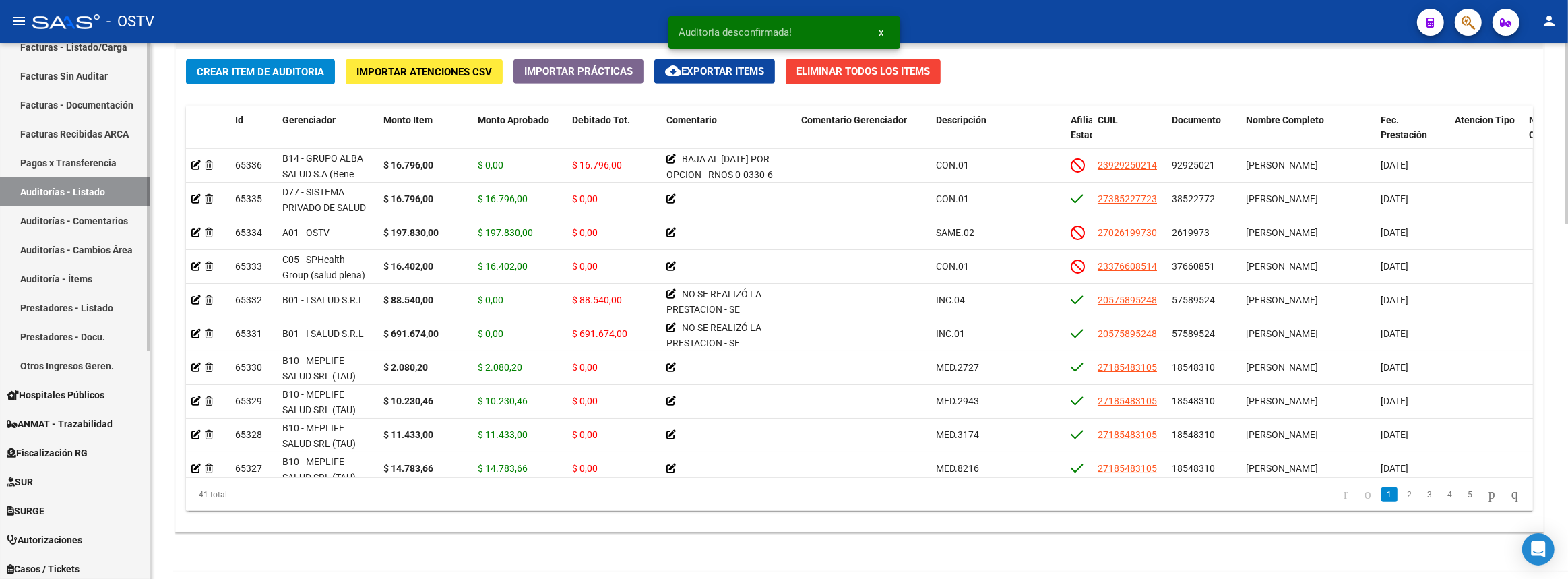
scroll to position [1046, 0]
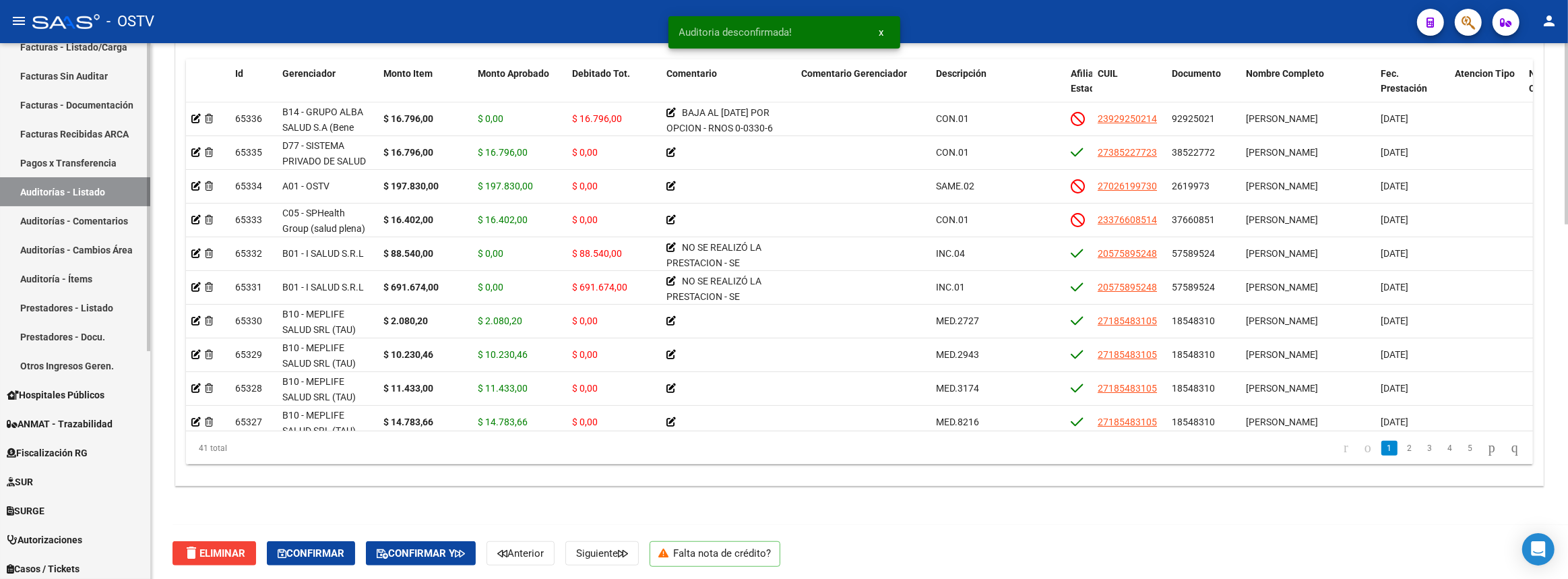
click at [117, 192] on link "Auditorías - Listado" at bounding box center [75, 192] width 150 height 29
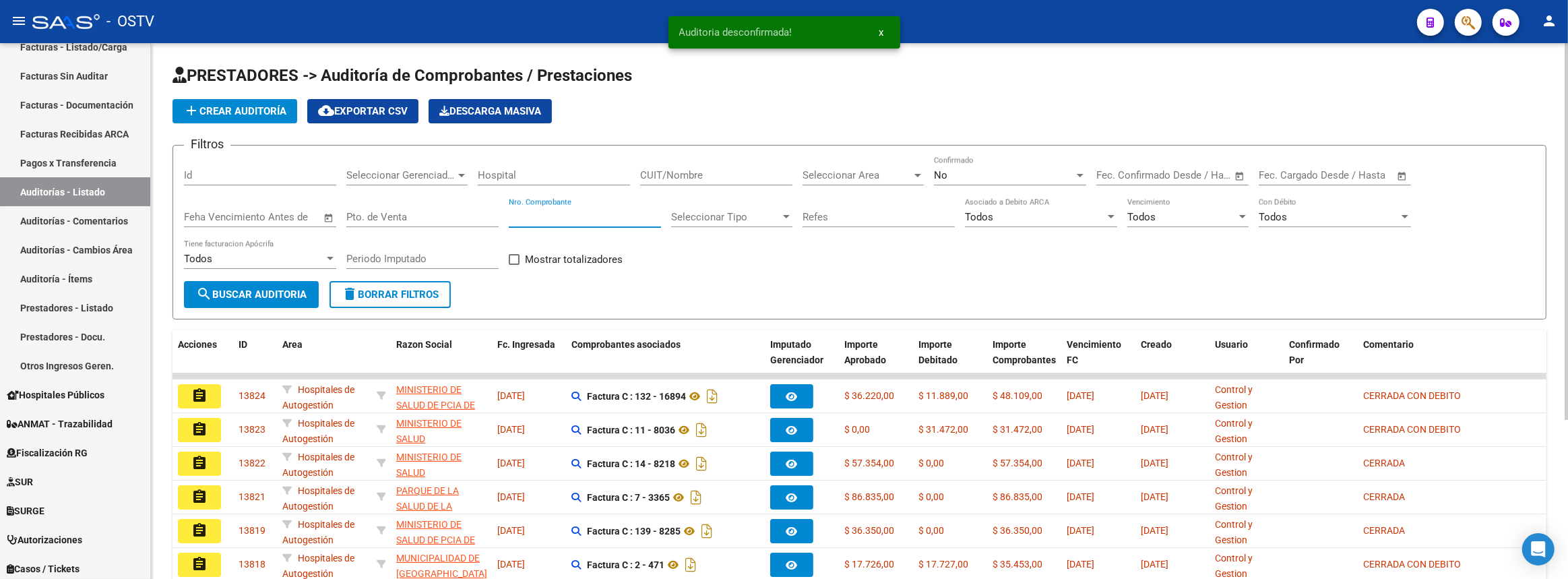
click at [569, 211] on input "Nro. Comprobante" at bounding box center [585, 217] width 152 height 12
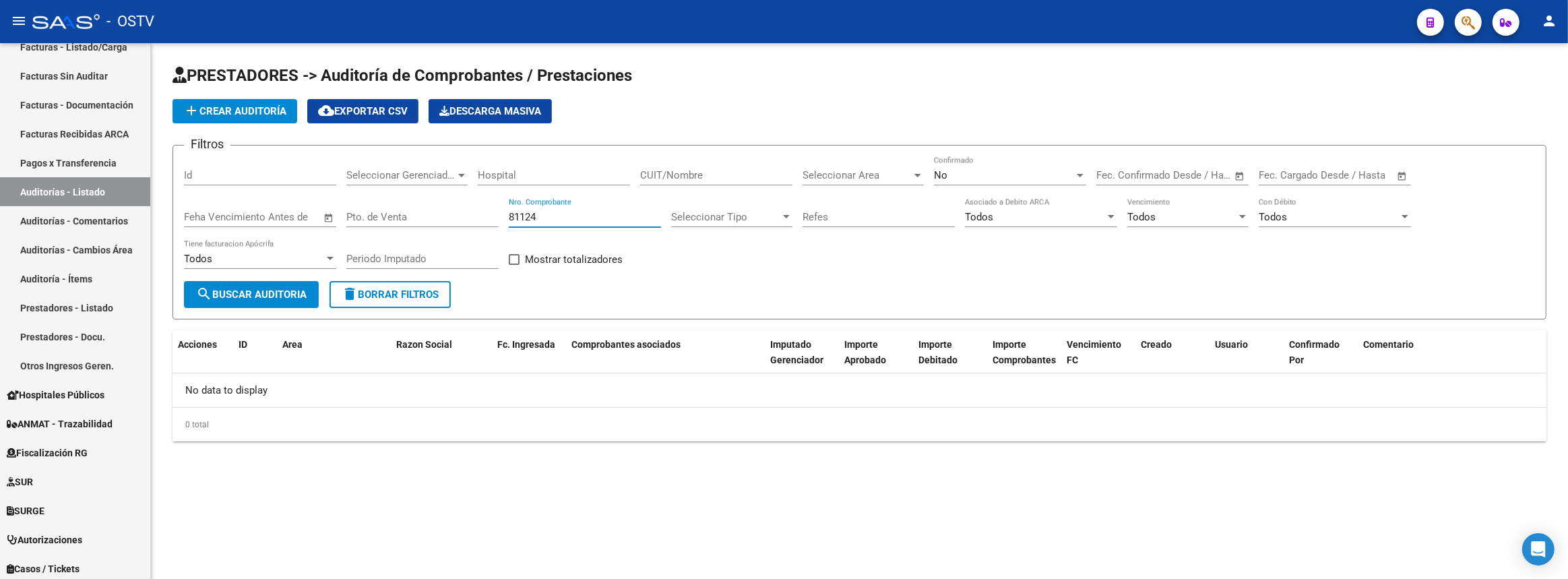
type input "81124"
click at [1017, 185] on div "No Confirmado" at bounding box center [1010, 177] width 152 height 42
click at [1009, 178] on div "No" at bounding box center [1004, 175] width 140 height 12
drag, startPoint x: 993, startPoint y: 155, endPoint x: 975, endPoint y: 155, distance: 18.0
click at [993, 155] on span "Si" at bounding box center [1010, 143] width 152 height 30
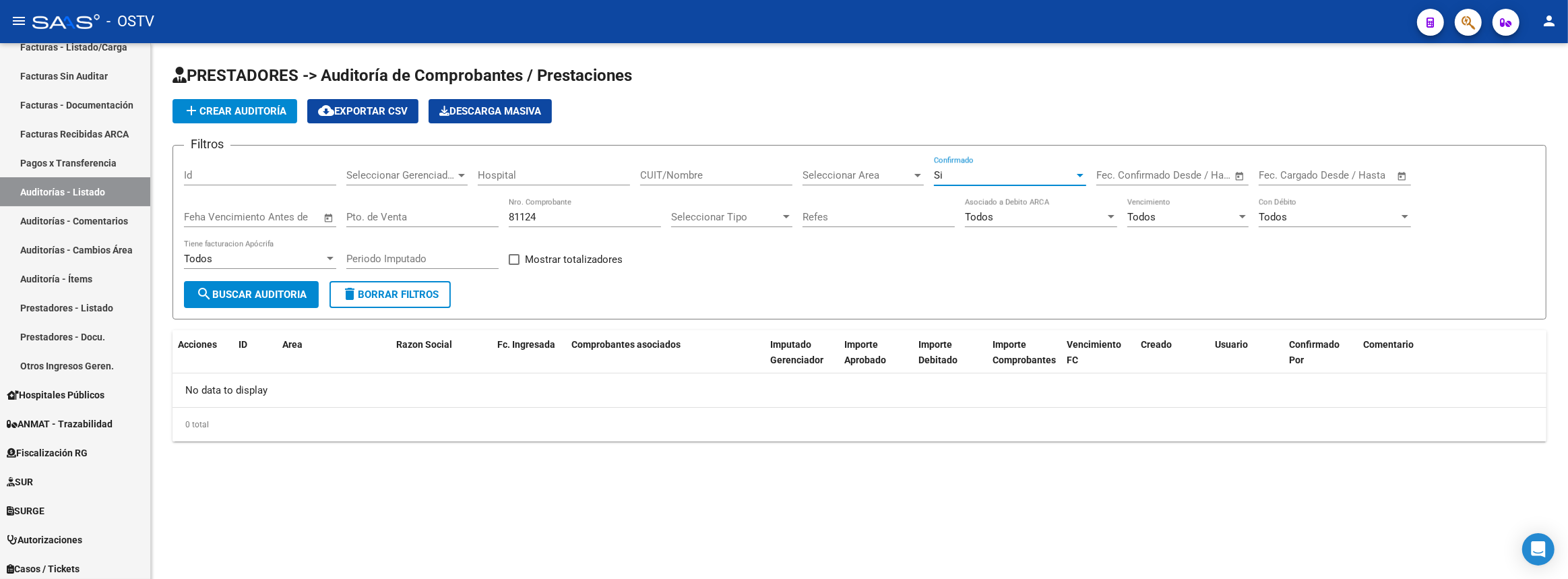
click at [221, 289] on span "search Buscar Auditoria" at bounding box center [251, 294] width 111 height 12
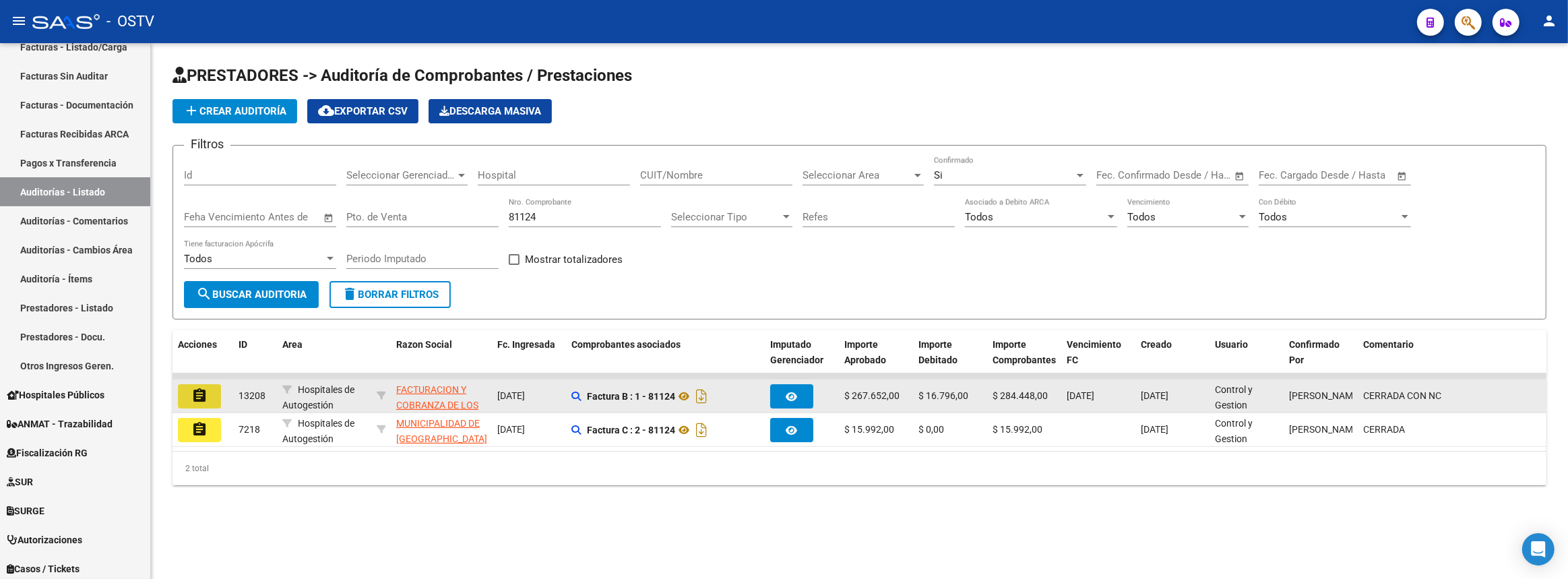
click at [203, 390] on mat-icon "assignment" at bounding box center [199, 395] width 16 height 16
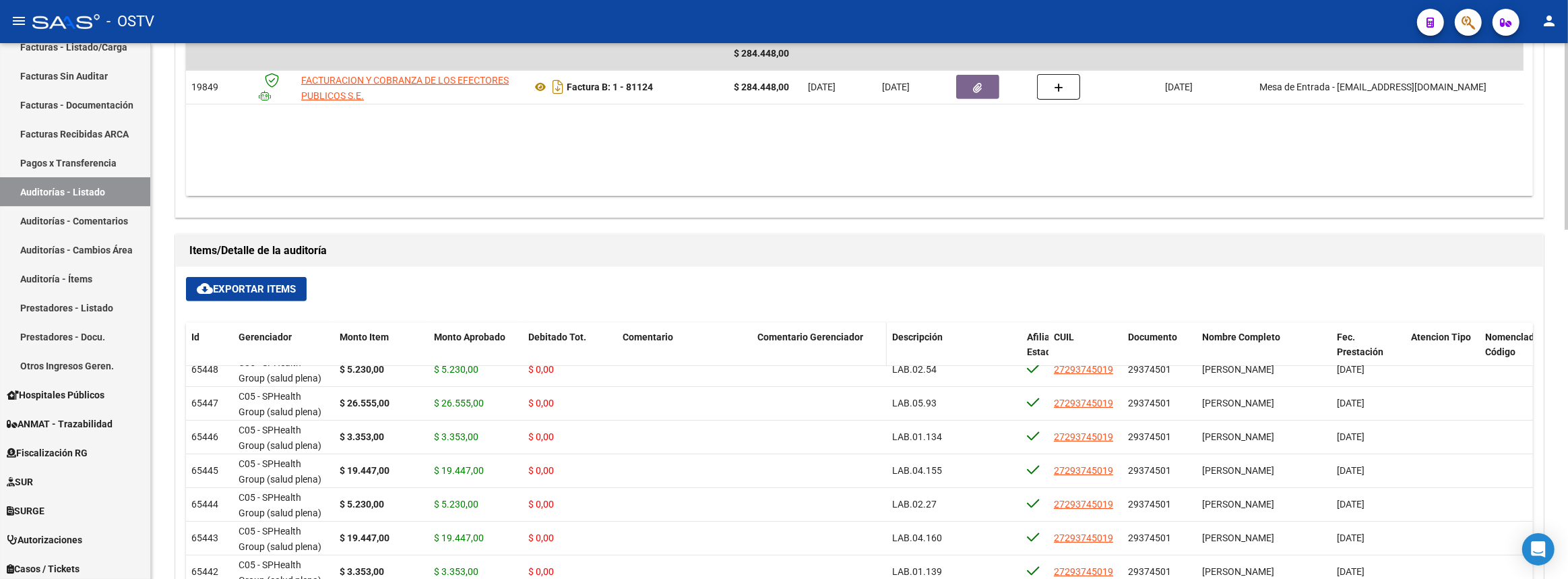
scroll to position [999, 0]
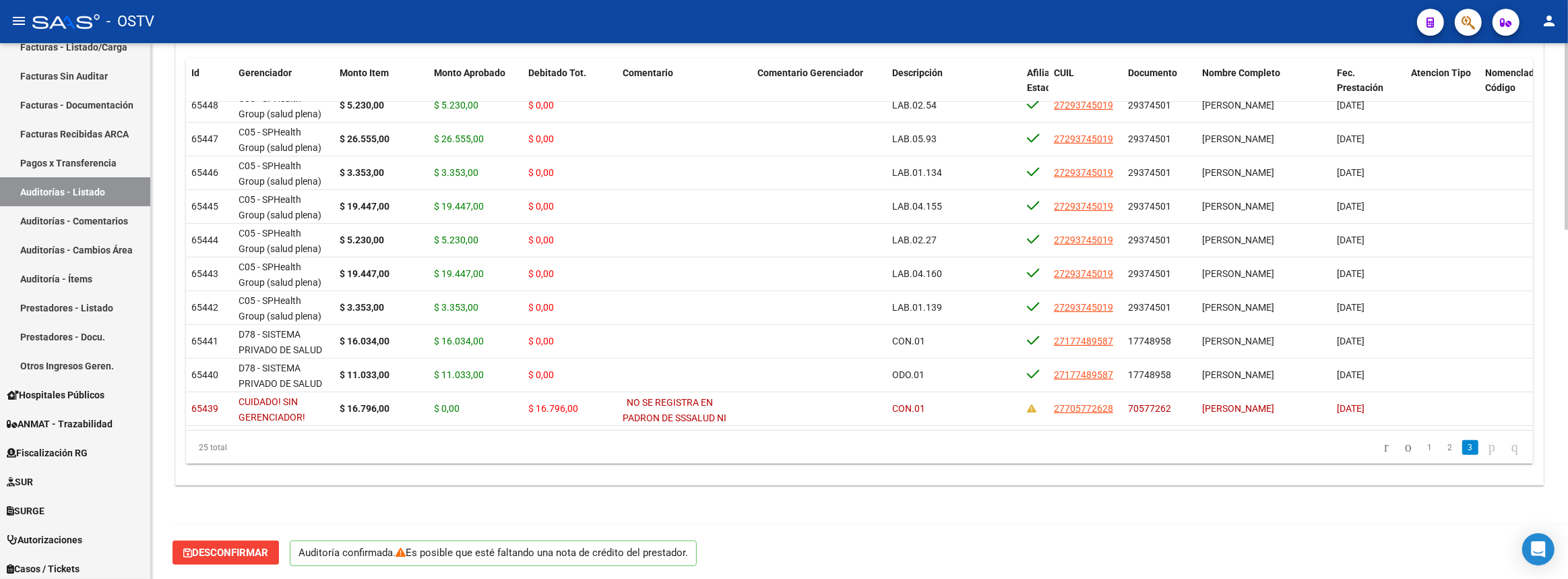
click at [261, 547] on span "Desconfirmar" at bounding box center [225, 553] width 85 height 12
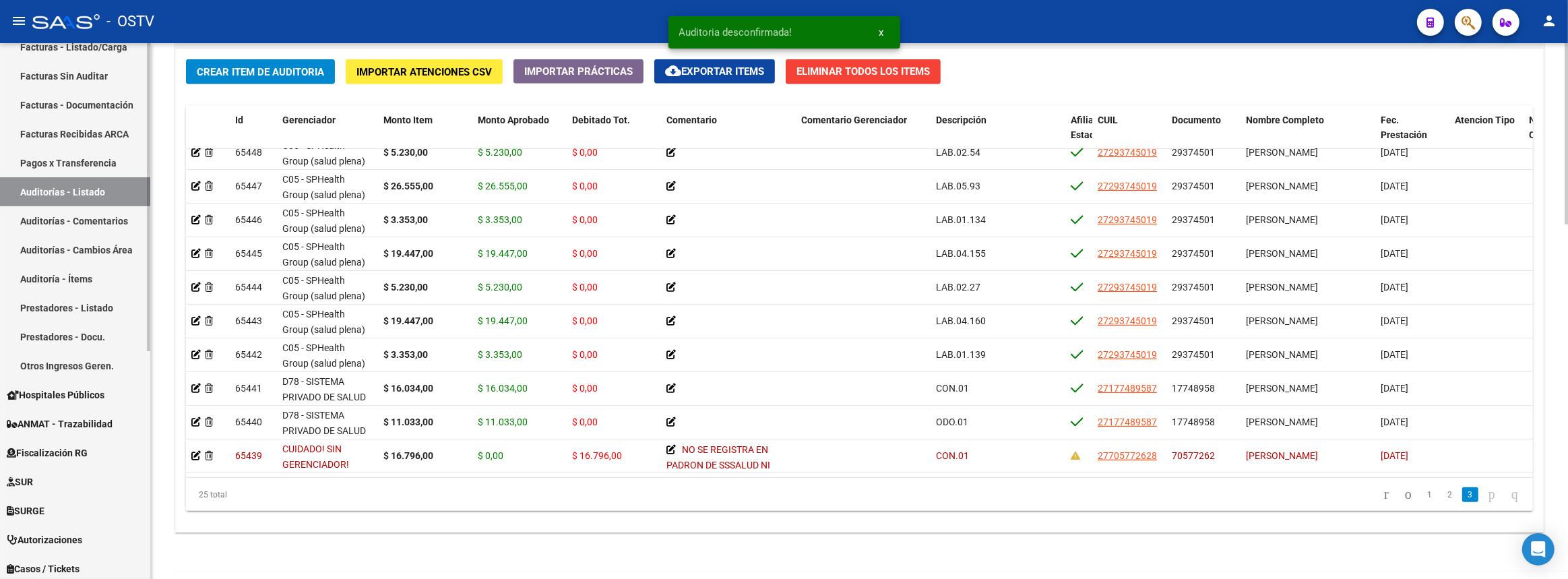
scroll to position [1046, 0]
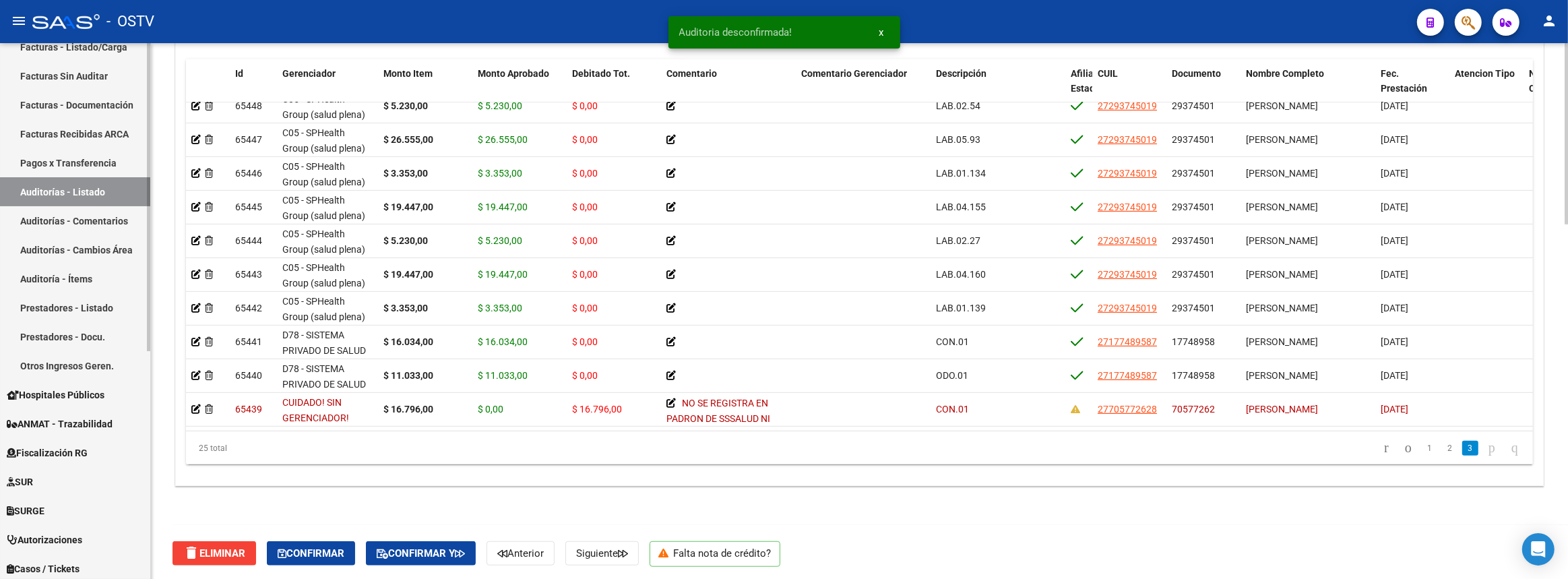
click at [118, 182] on link "Auditorías - Listado" at bounding box center [75, 192] width 150 height 29
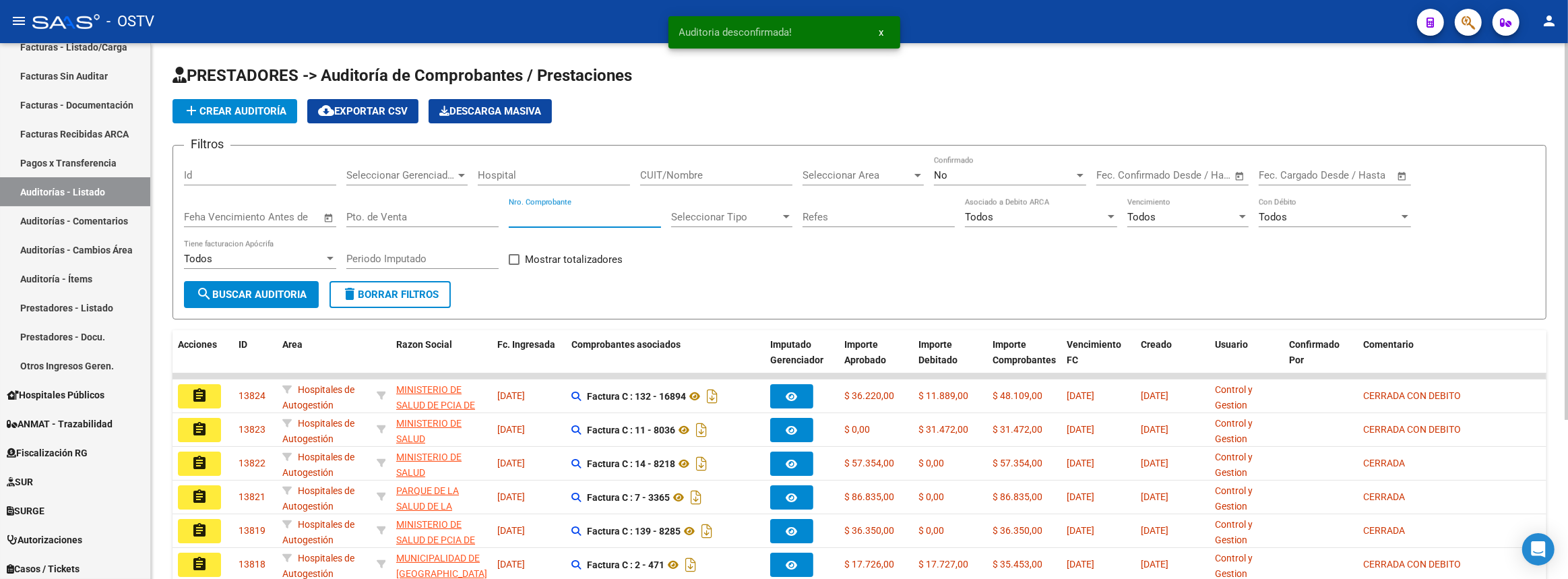
click at [591, 216] on input "Nro. Comprobante" at bounding box center [585, 217] width 152 height 12
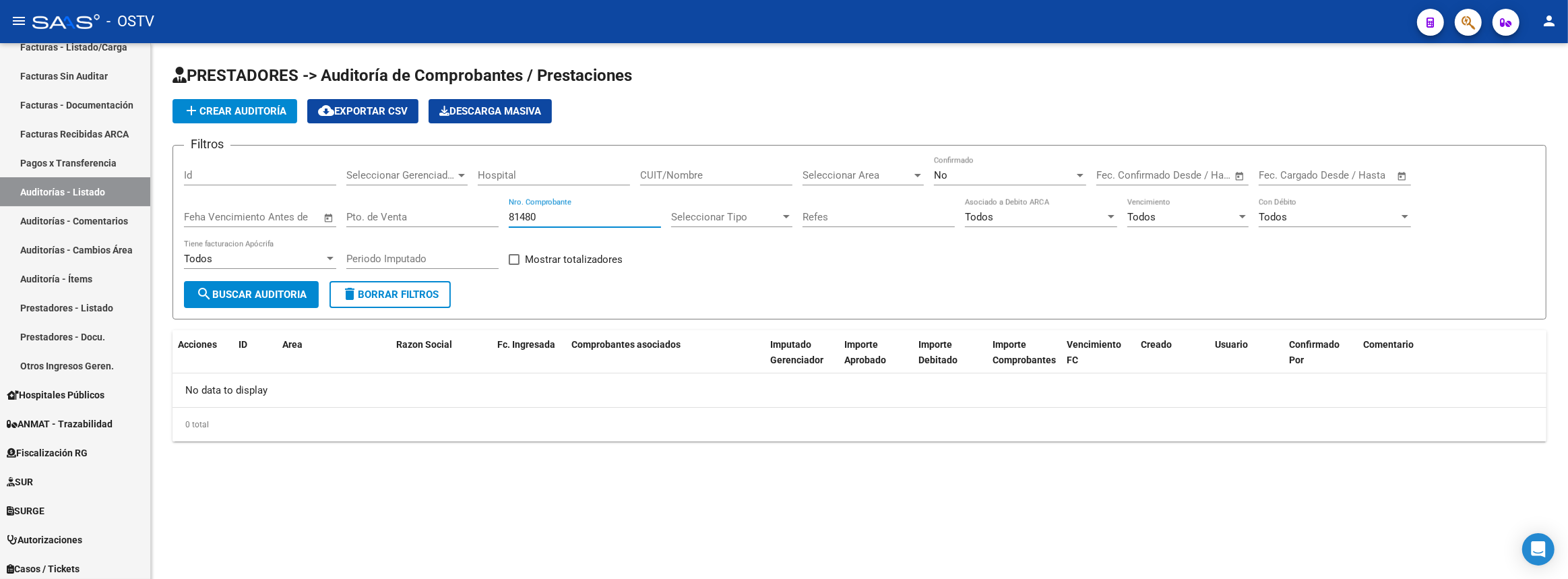
type input "81480"
click at [1026, 167] on div "No Confirmado" at bounding box center [1010, 171] width 152 height 29
click at [1002, 150] on span "Si" at bounding box center [1010, 143] width 152 height 30
click at [304, 283] on button "search Buscar Auditoria" at bounding box center [251, 294] width 135 height 27
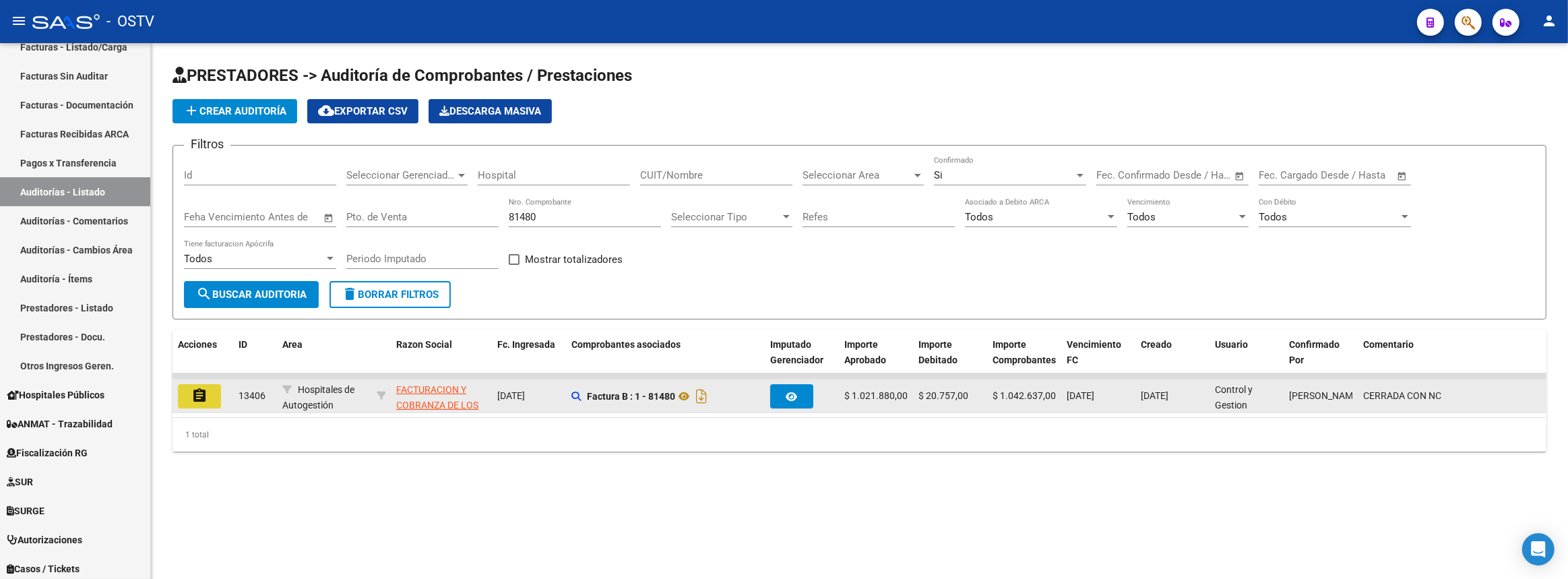
click at [188, 386] on button "assignment" at bounding box center [199, 397] width 43 height 25
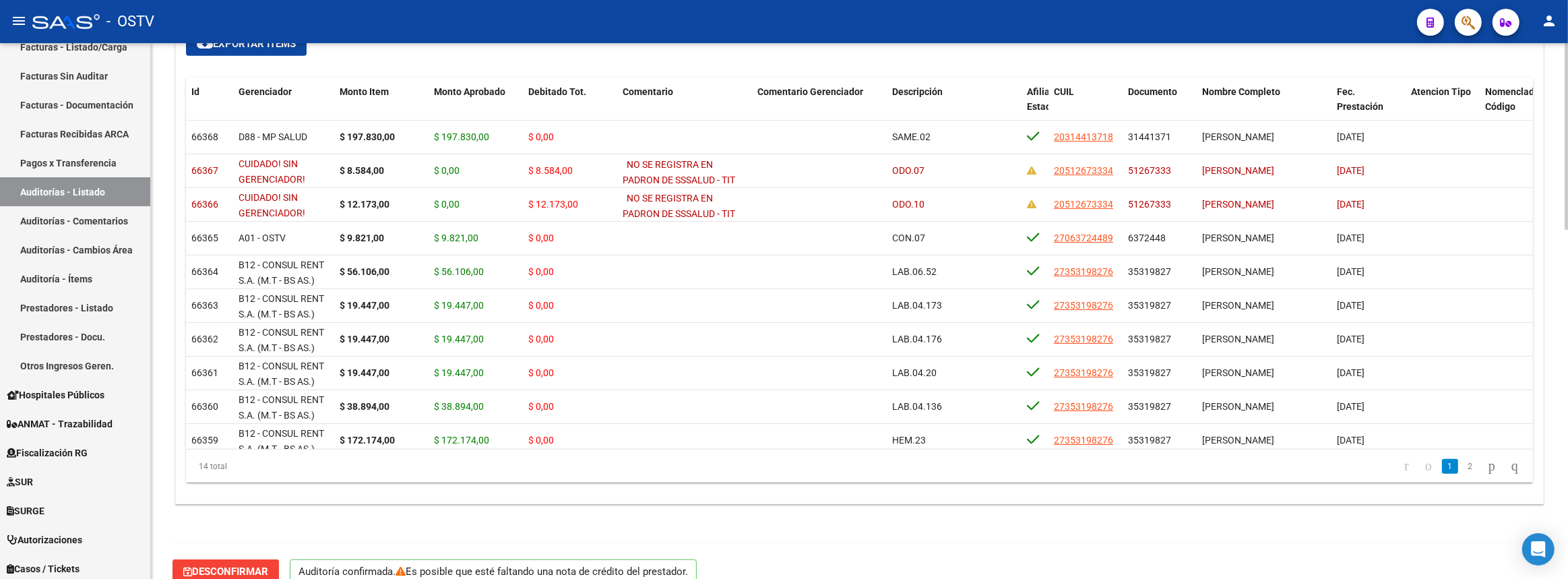
scroll to position [999, 0]
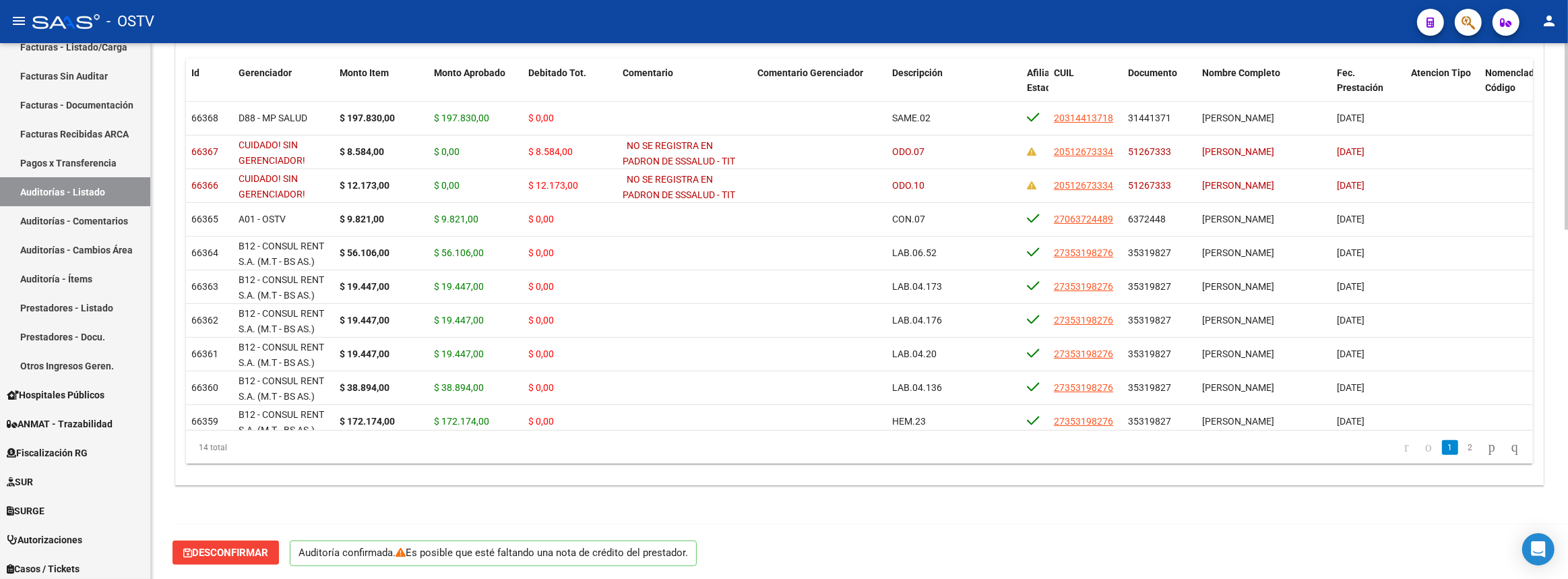
click at [241, 547] on span "Desconfirmar" at bounding box center [225, 553] width 85 height 12
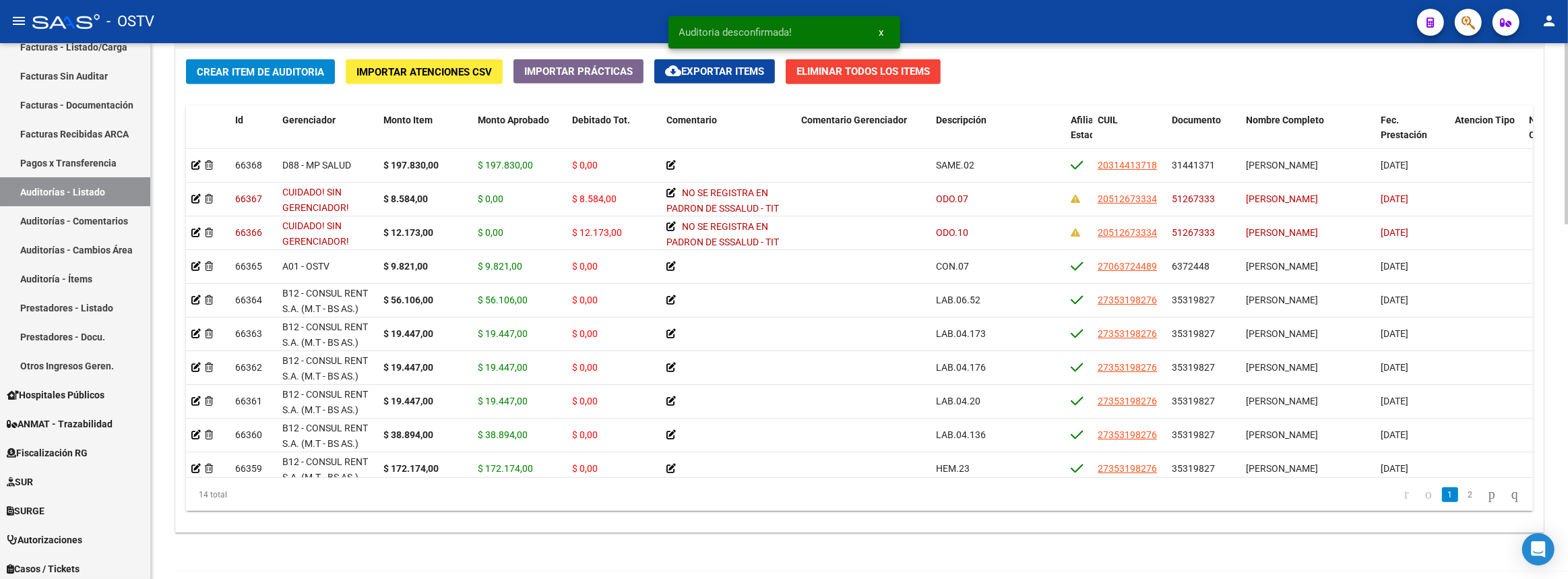
scroll to position [1046, 0]
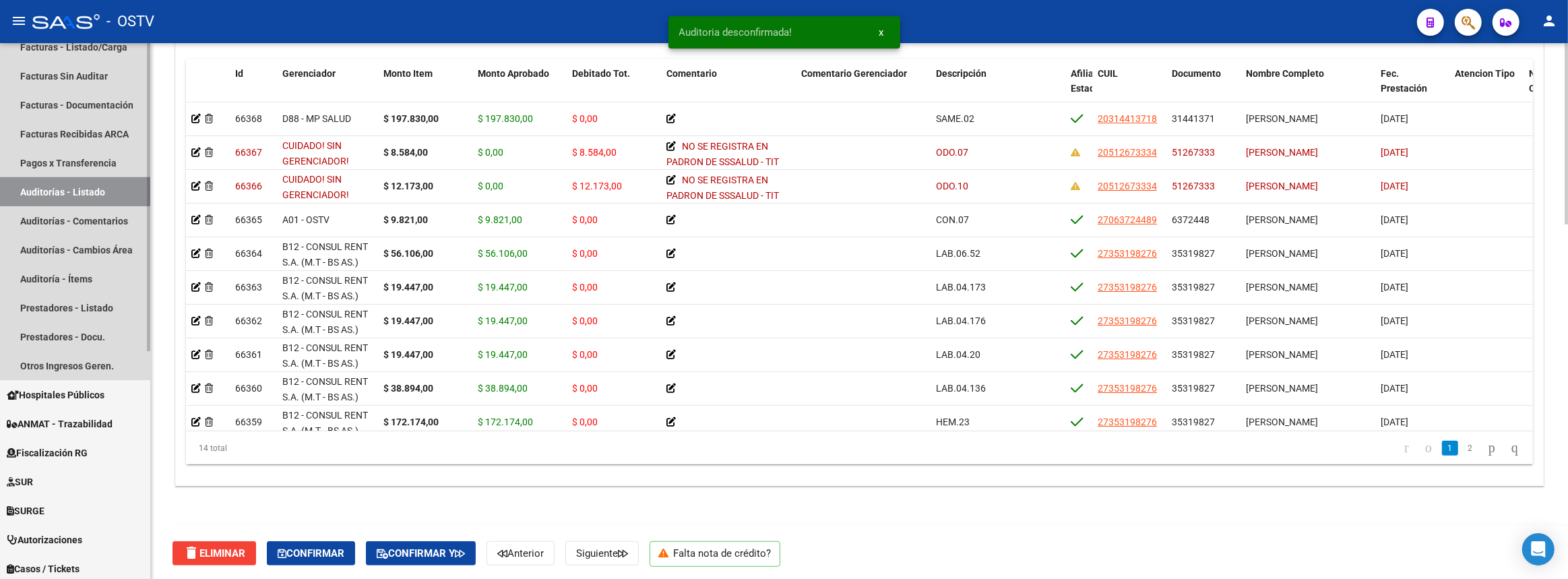
click at [90, 184] on link "Auditorías - Listado" at bounding box center [75, 192] width 150 height 29
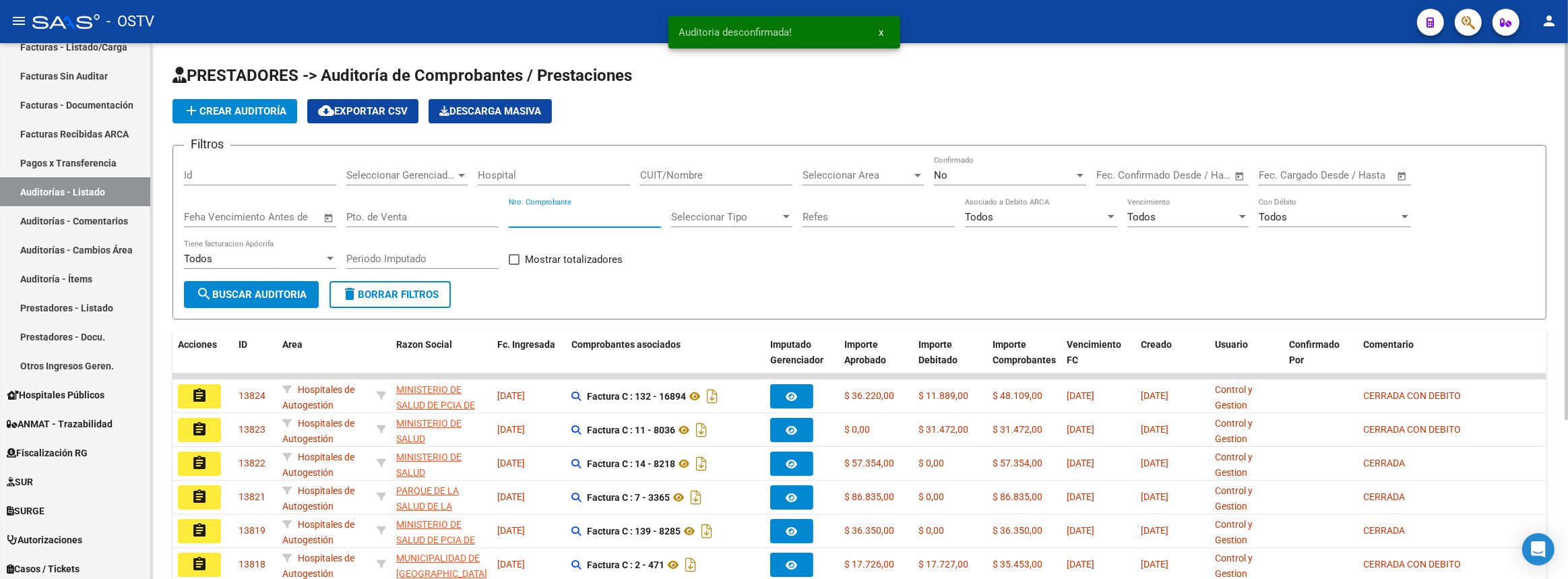
click at [589, 211] on input "Nro. Comprobante" at bounding box center [585, 217] width 152 height 12
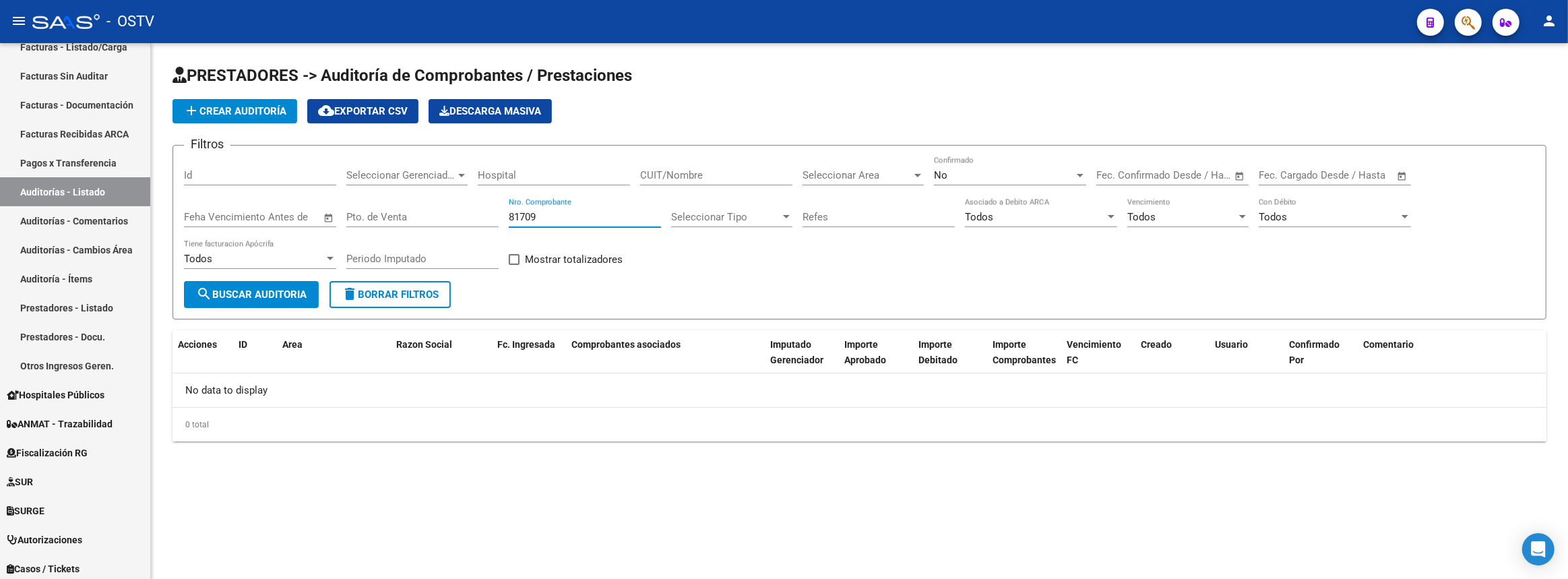
type input "81709"
click at [954, 161] on div "No Confirmado" at bounding box center [1010, 171] width 152 height 29
drag, startPoint x: 951, startPoint y: 143, endPoint x: 885, endPoint y: 154, distance: 66.9
click at [950, 143] on span "Si" at bounding box center [1010, 143] width 152 height 30
click at [234, 290] on span "search Buscar Auditoria" at bounding box center [251, 294] width 111 height 12
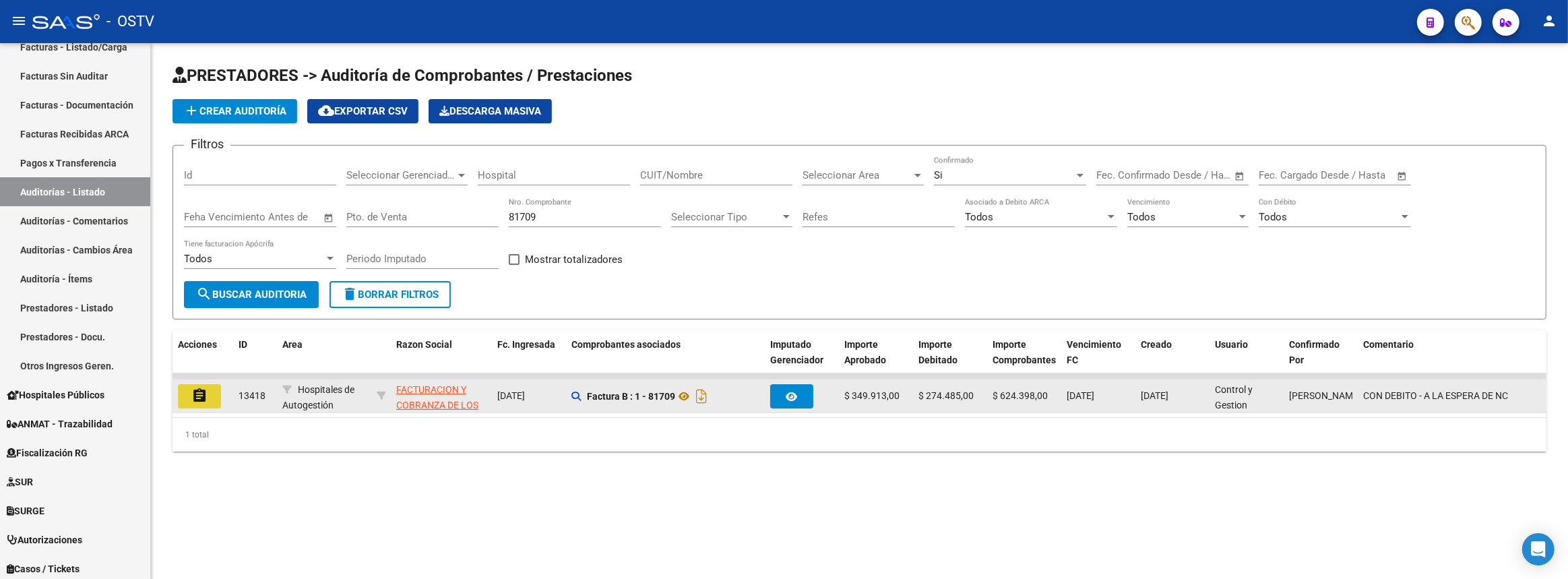
click at [199, 388] on mat-icon "assignment" at bounding box center [199, 395] width 16 height 16
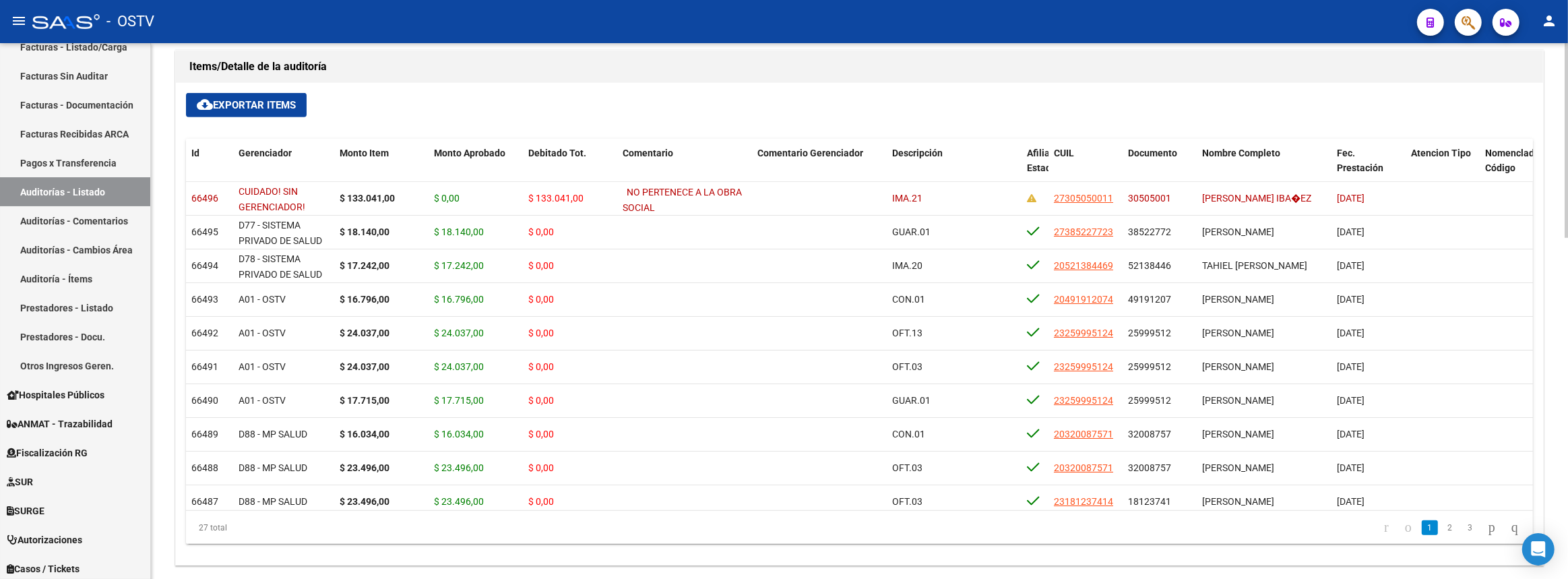
scroll to position [937, 0]
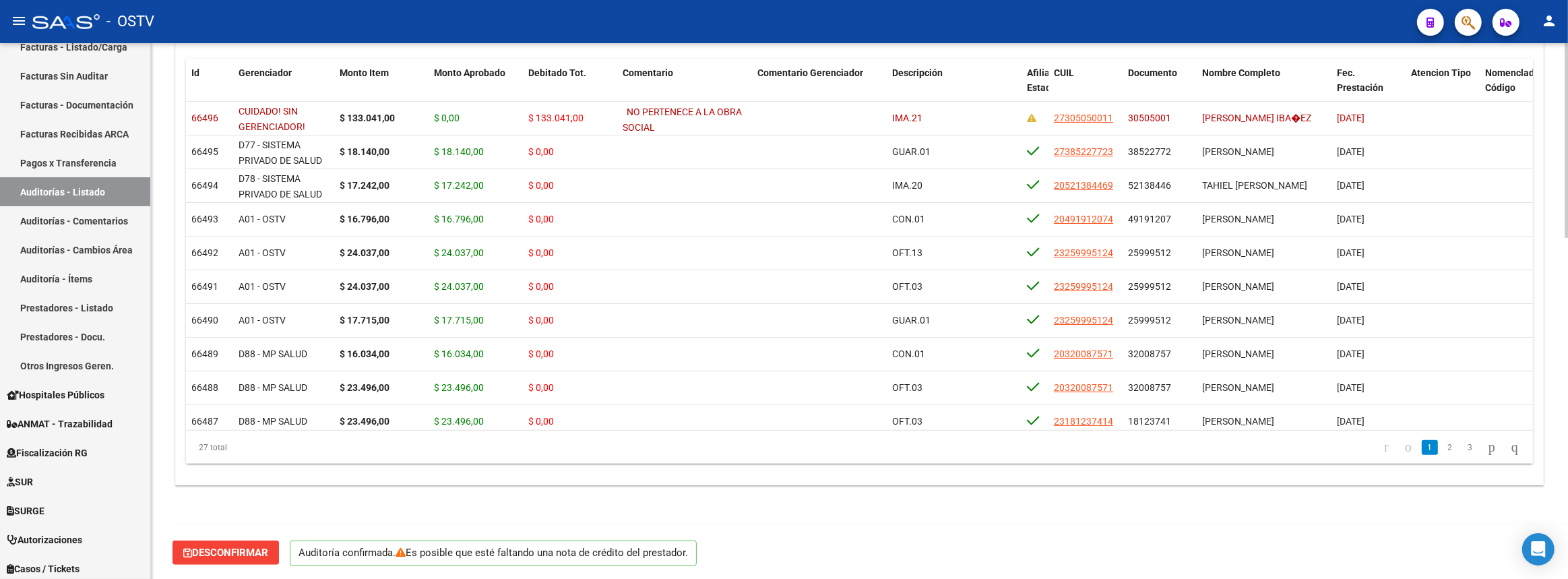
click at [232, 543] on button "Desconfirmar" at bounding box center [225, 553] width 107 height 25
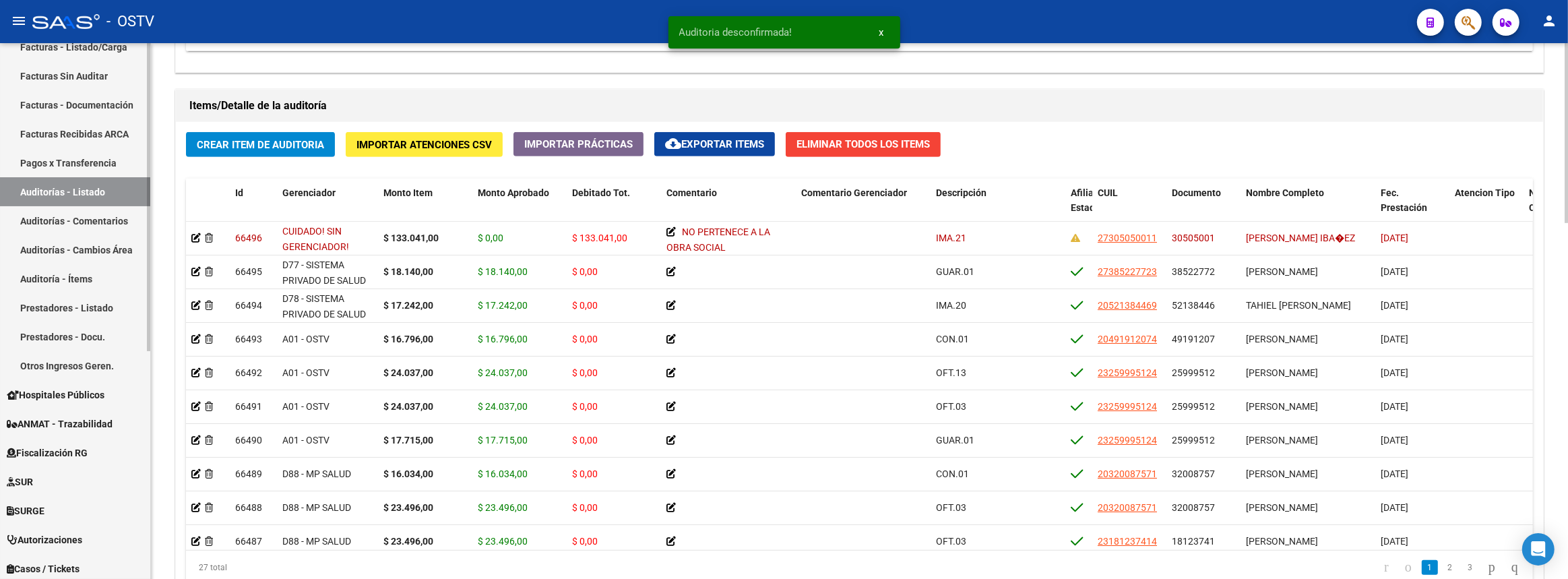
scroll to position [1057, 0]
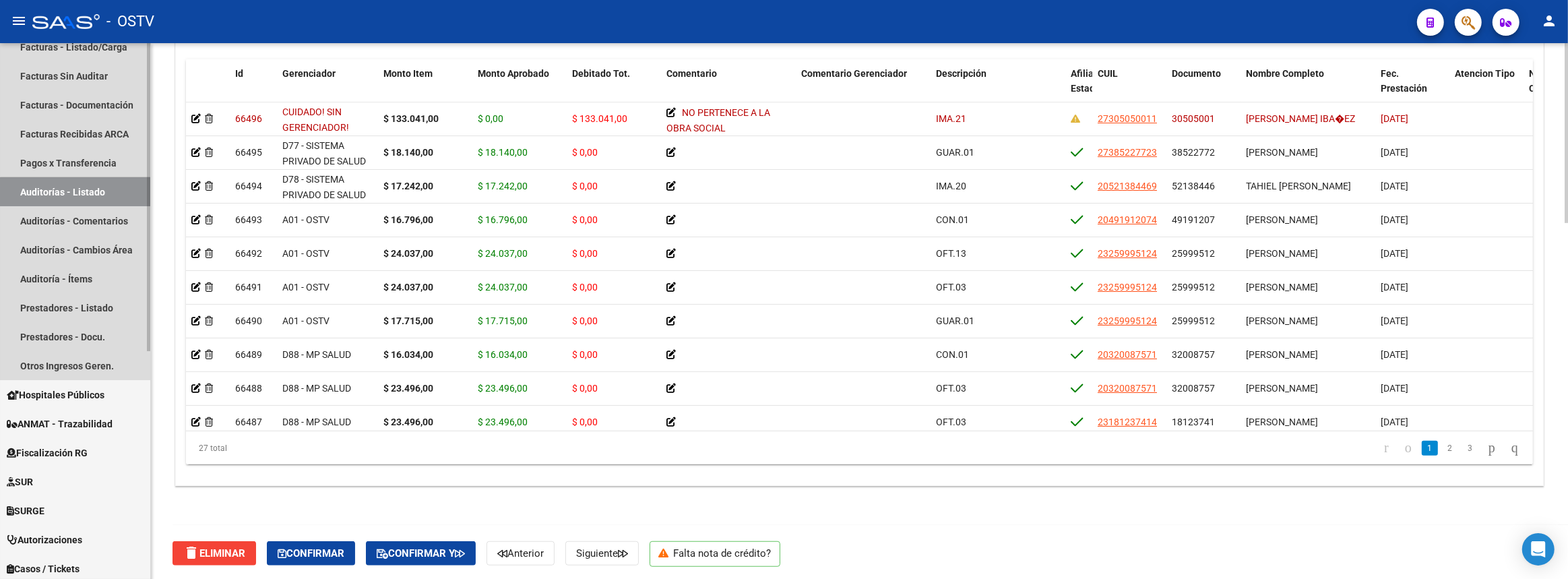
click at [101, 194] on link "Auditorías - Listado" at bounding box center [75, 192] width 150 height 29
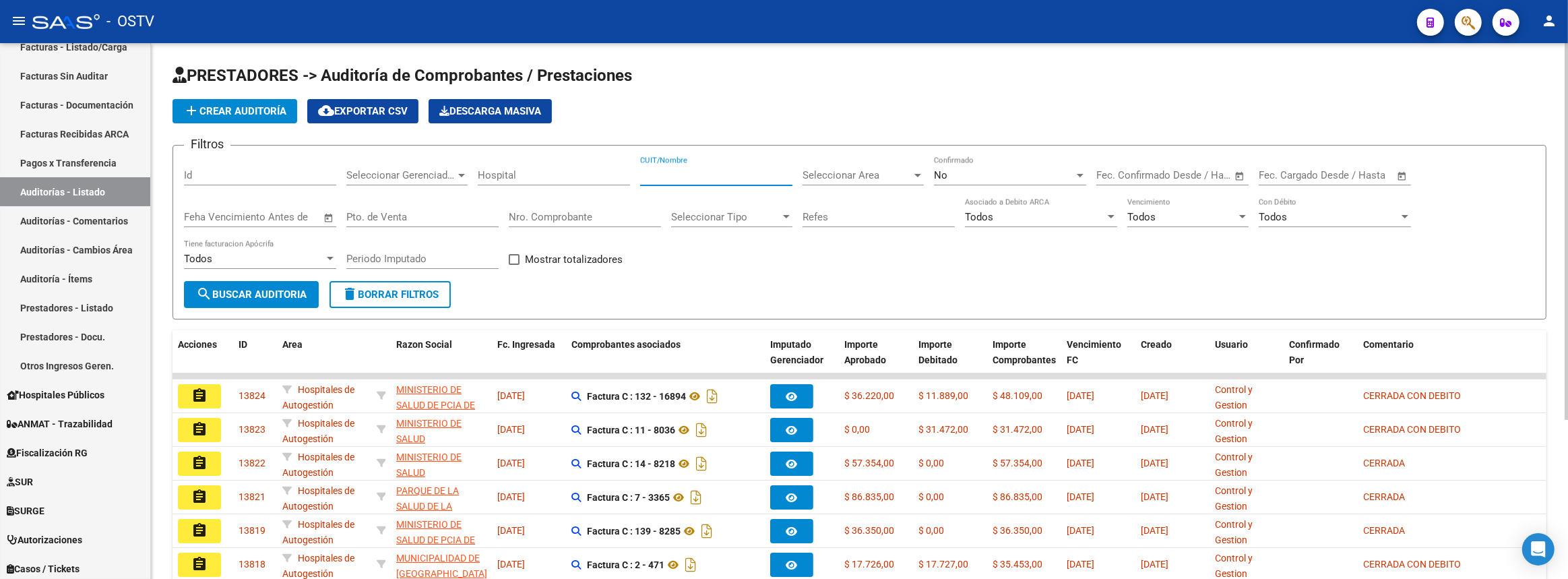
click at [699, 169] on input "CUIT/Nombre" at bounding box center [716, 175] width 152 height 12
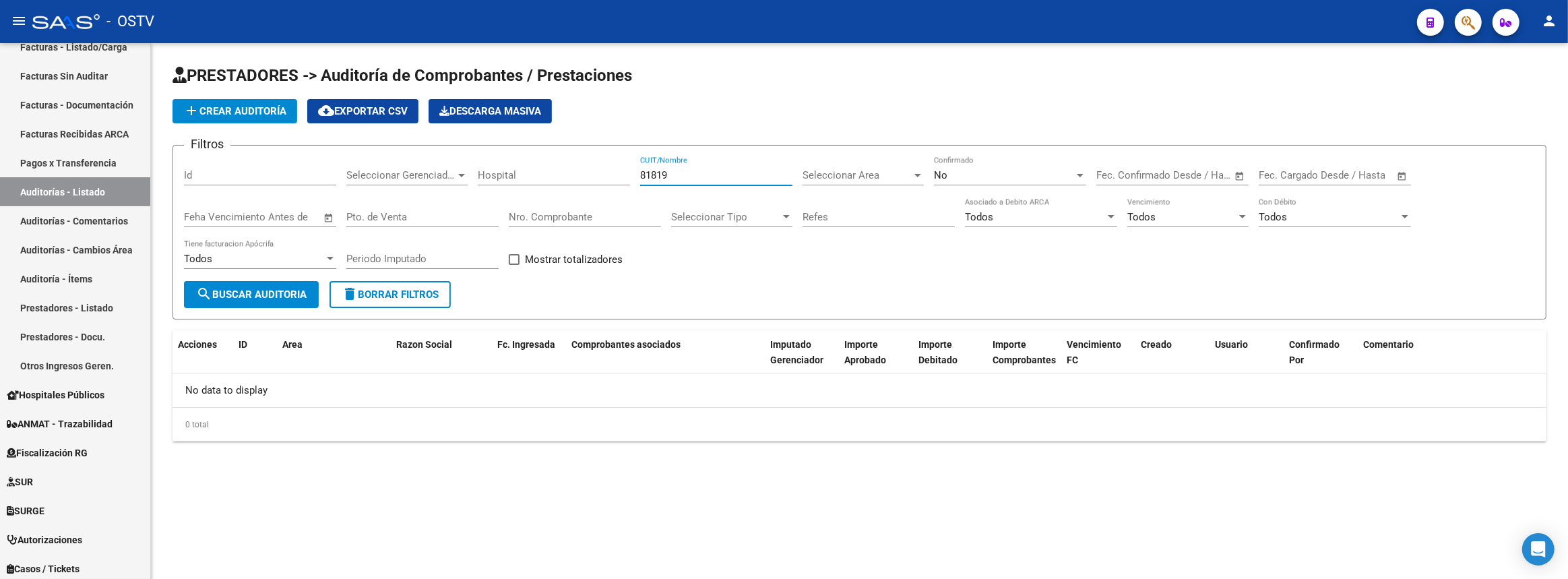
type input "81819"
click at [970, 185] on div "No Confirmado" at bounding box center [1010, 177] width 152 height 42
click at [970, 175] on div "No" at bounding box center [1004, 175] width 140 height 12
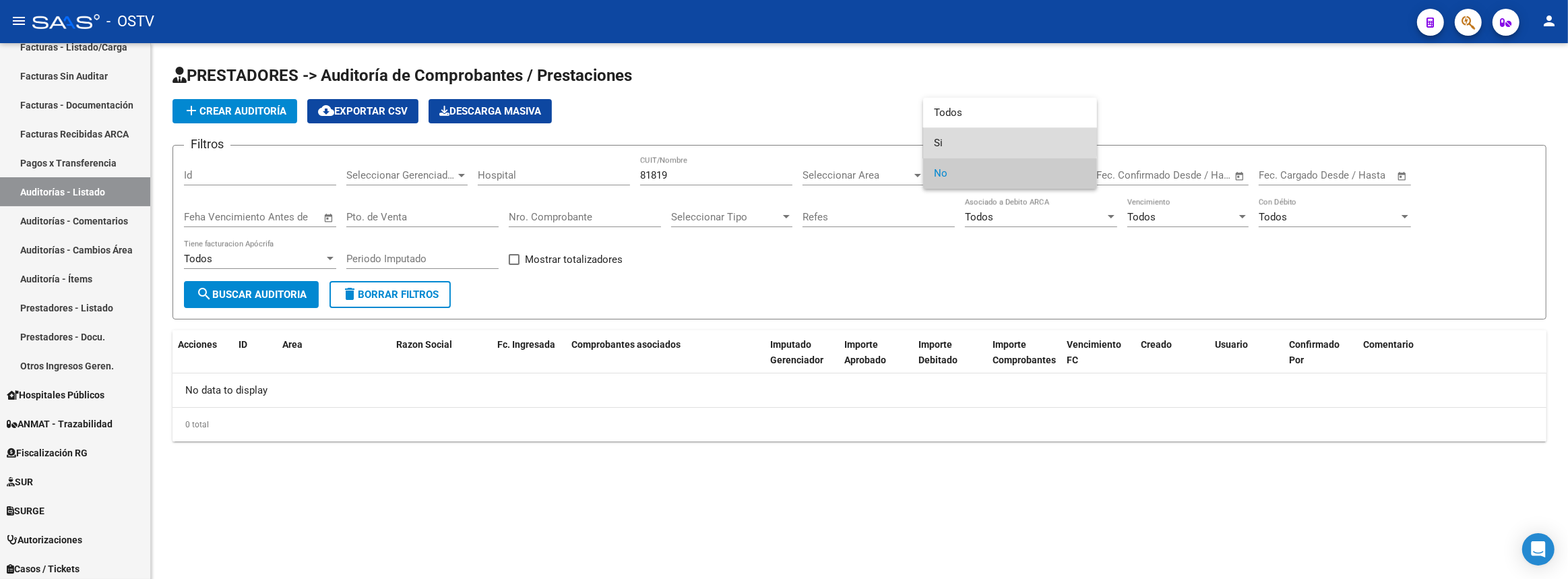
click at [964, 141] on span "Si" at bounding box center [1010, 143] width 152 height 30
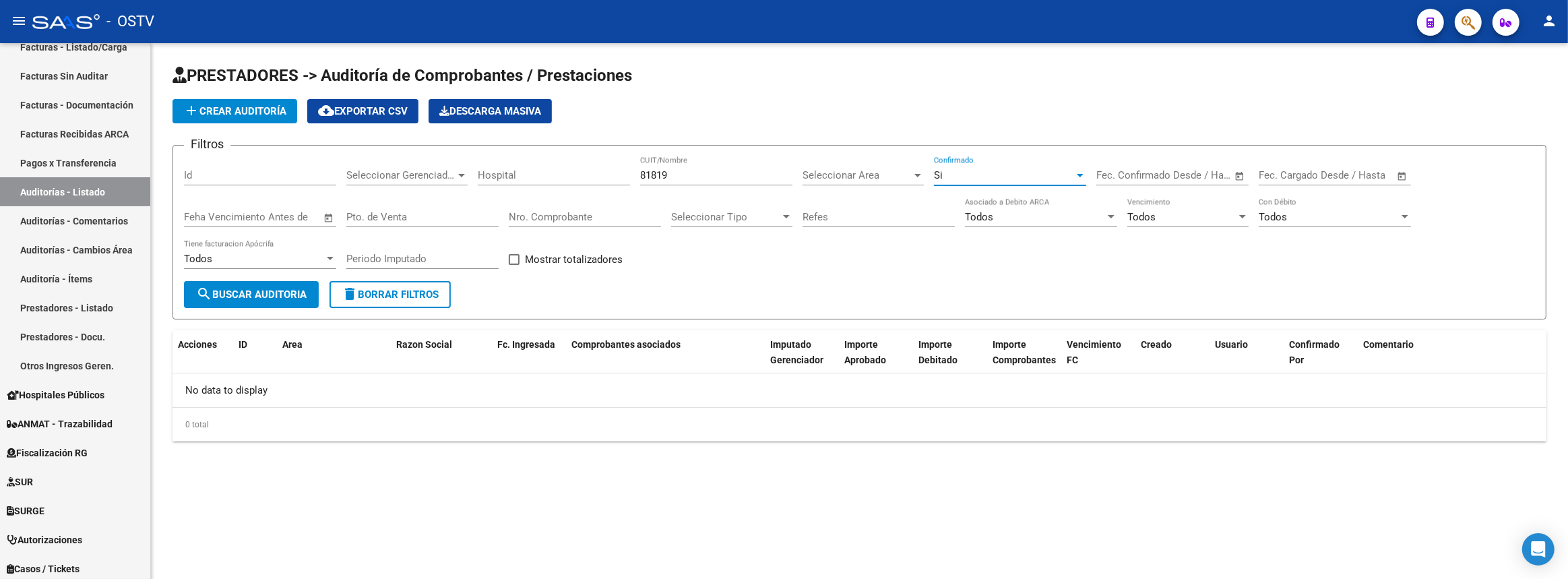
click at [281, 294] on span "search Buscar Auditoria" at bounding box center [251, 294] width 111 height 12
drag, startPoint x: 689, startPoint y: 174, endPoint x: 521, endPoint y: 172, distance: 168.0
click at [521, 171] on div "Filtros Id Seleccionar Gerenciador Seleccionar Gerenciador Hospital 81819 CUIT/…" at bounding box center [859, 218] width 1351 height 125
click at [533, 214] on input "Nro. Comprobante" at bounding box center [585, 217] width 152 height 12
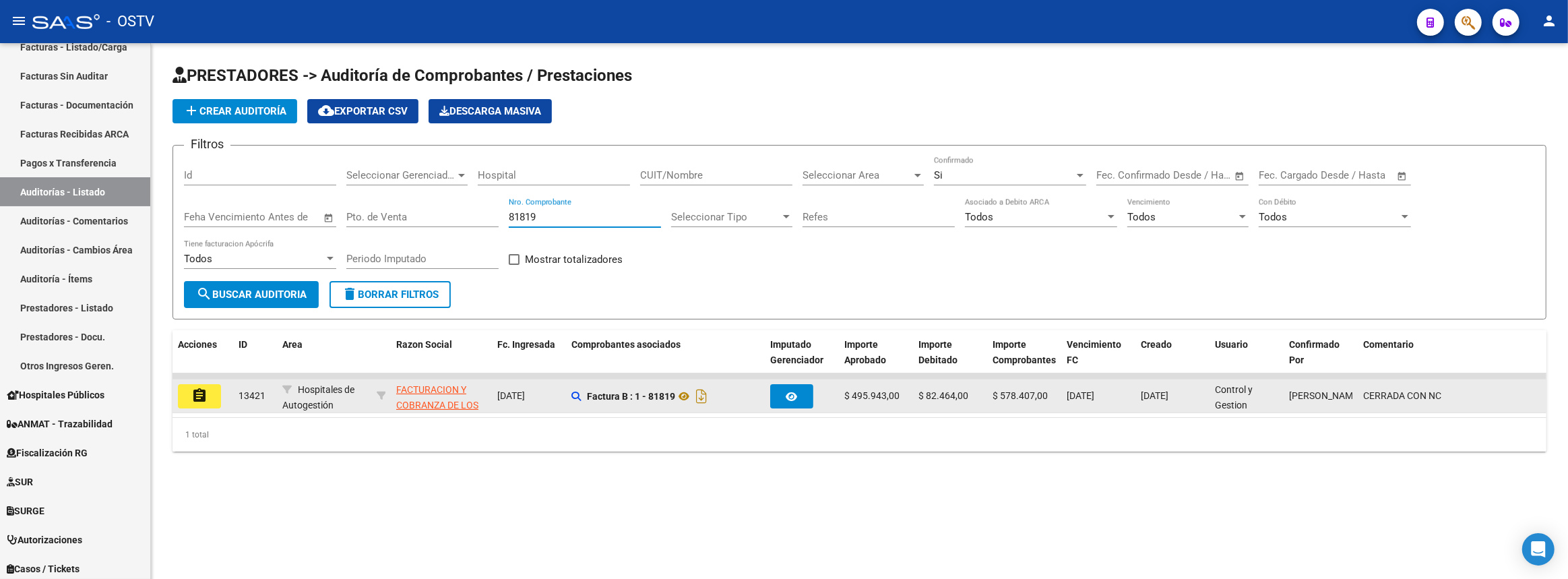
type input "81819"
click at [209, 401] on button "assignment" at bounding box center [199, 397] width 43 height 25
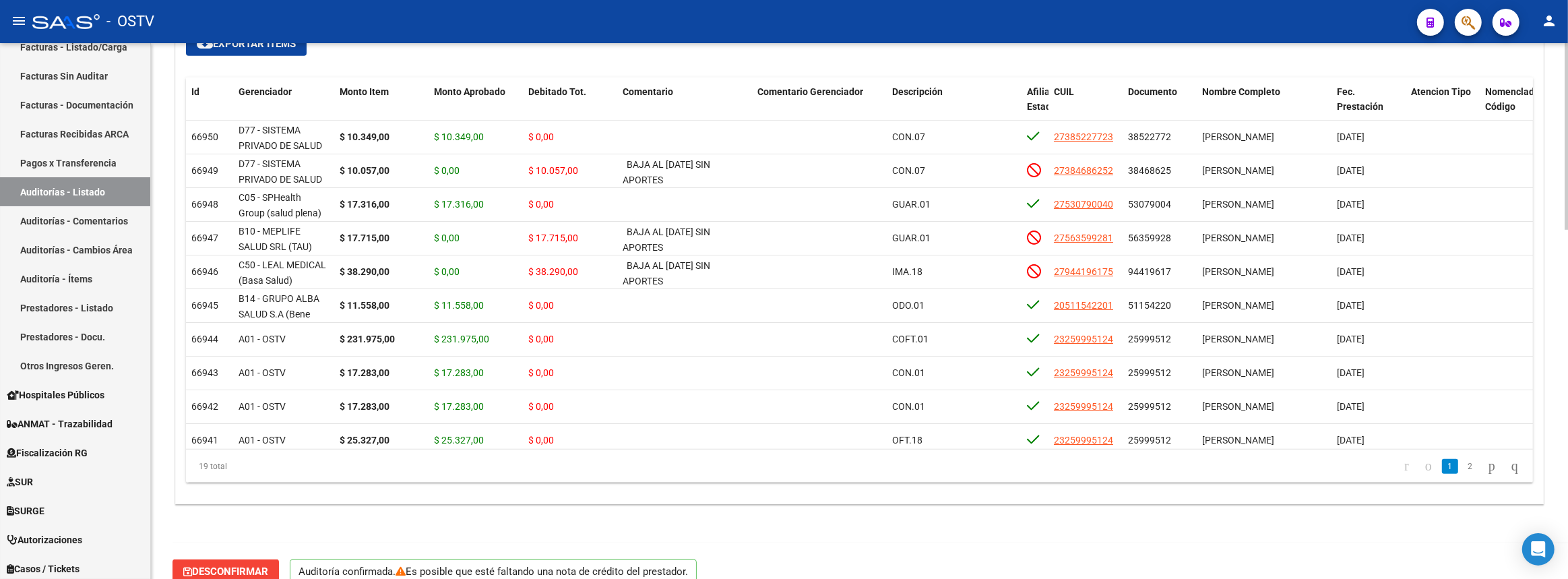
scroll to position [999, 0]
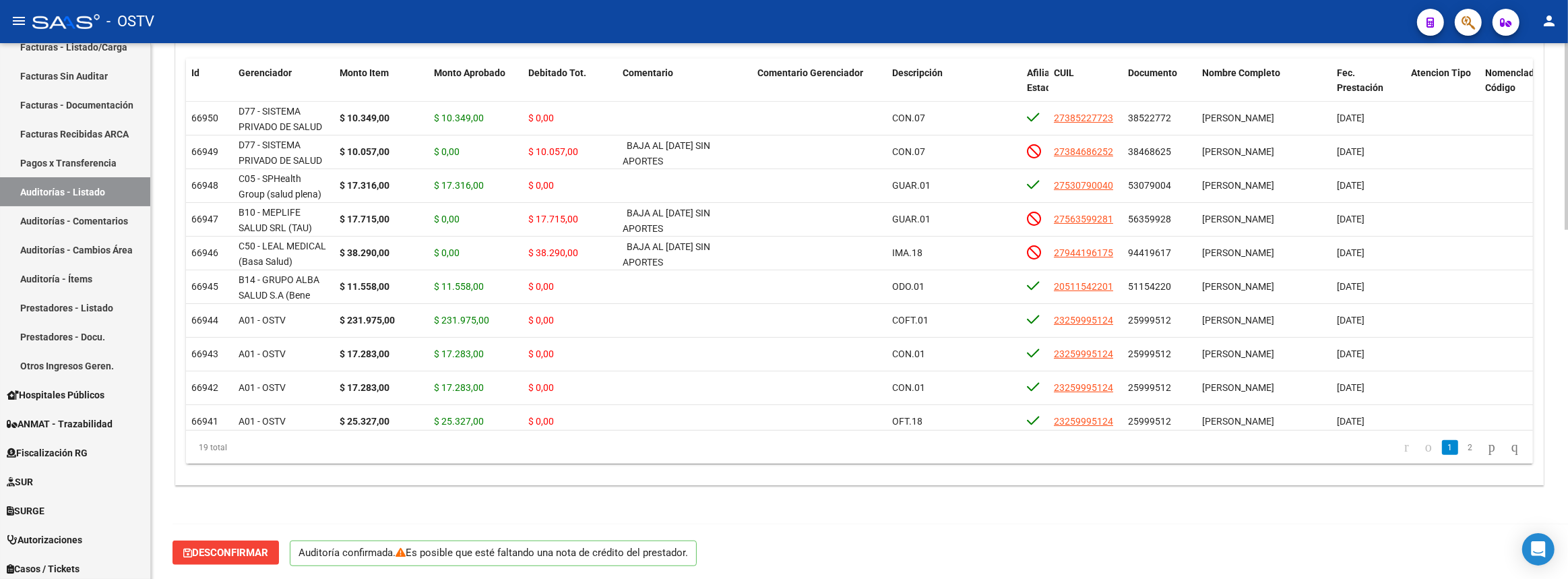
click at [259, 547] on span "Desconfirmar" at bounding box center [225, 553] width 85 height 12
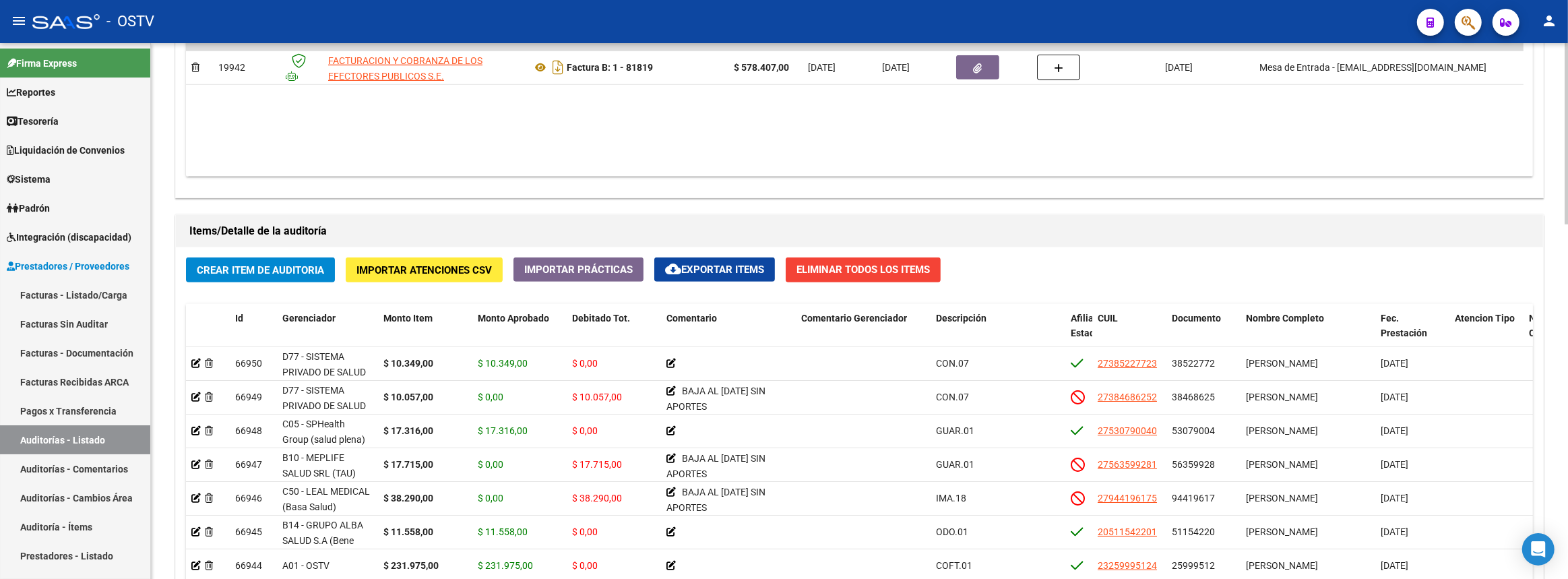
scroll to position [494, 0]
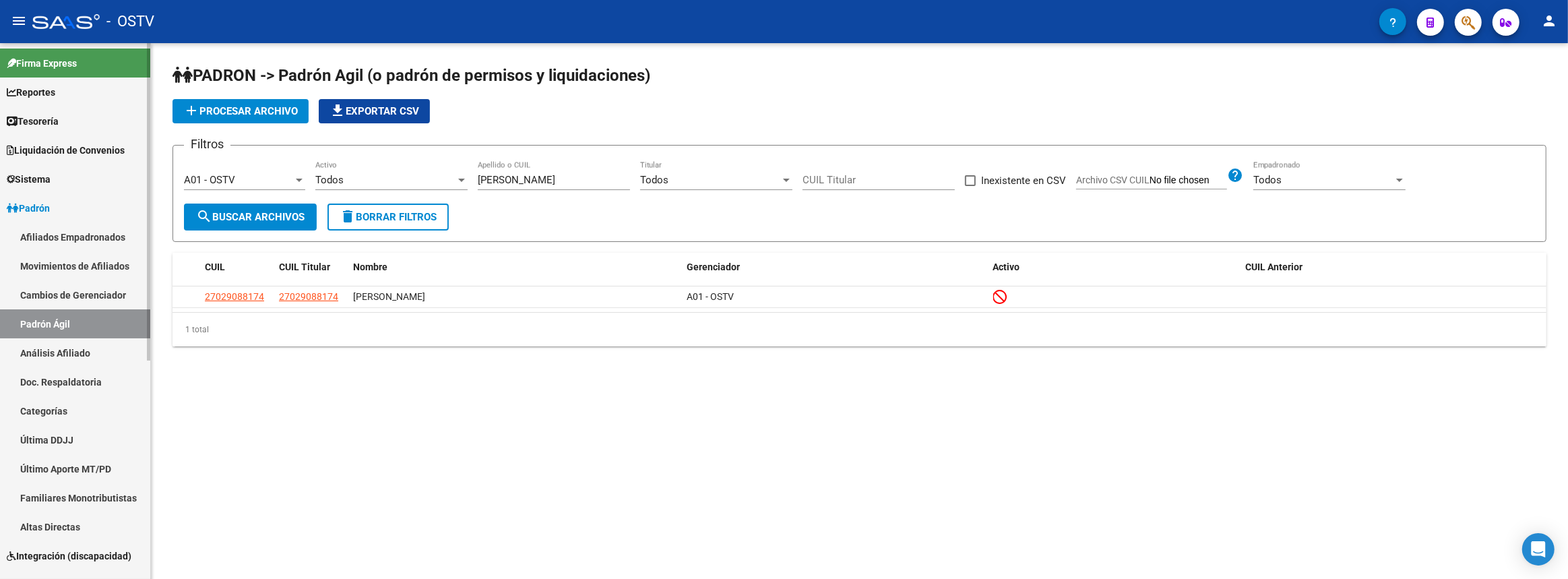
click at [30, 219] on link "Padrón" at bounding box center [75, 208] width 150 height 29
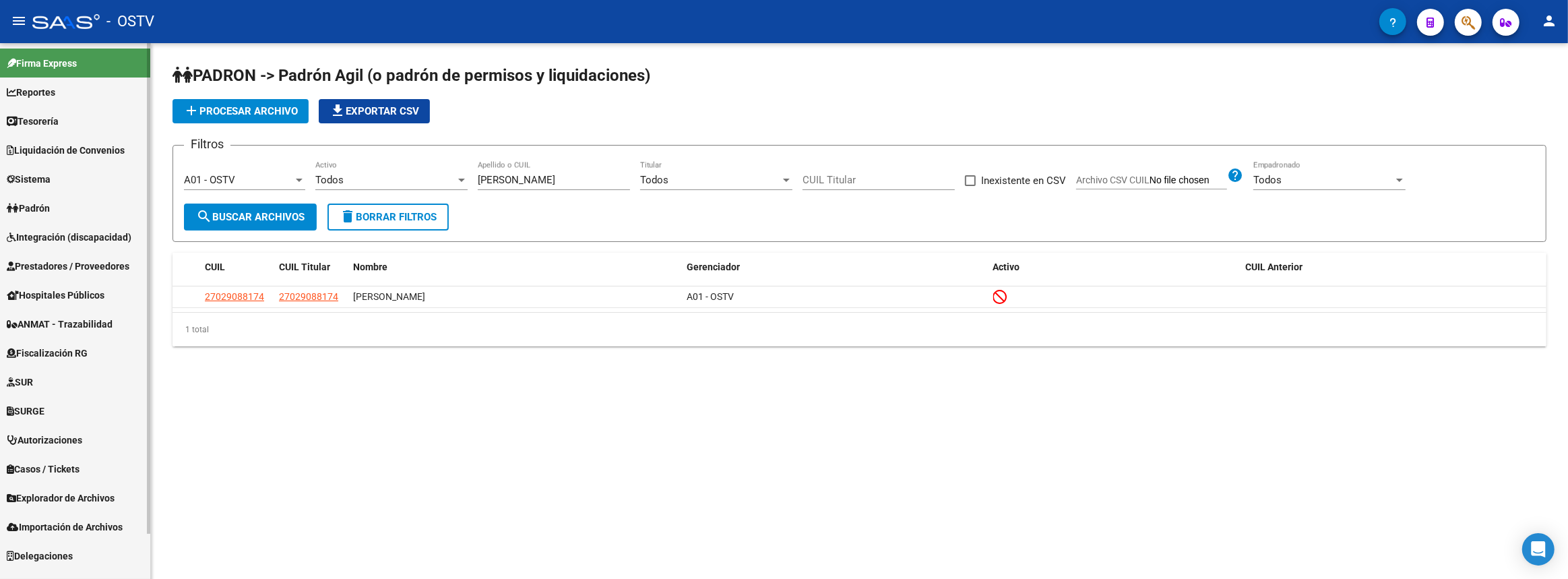
click at [30, 219] on link "Padrón" at bounding box center [75, 208] width 150 height 29
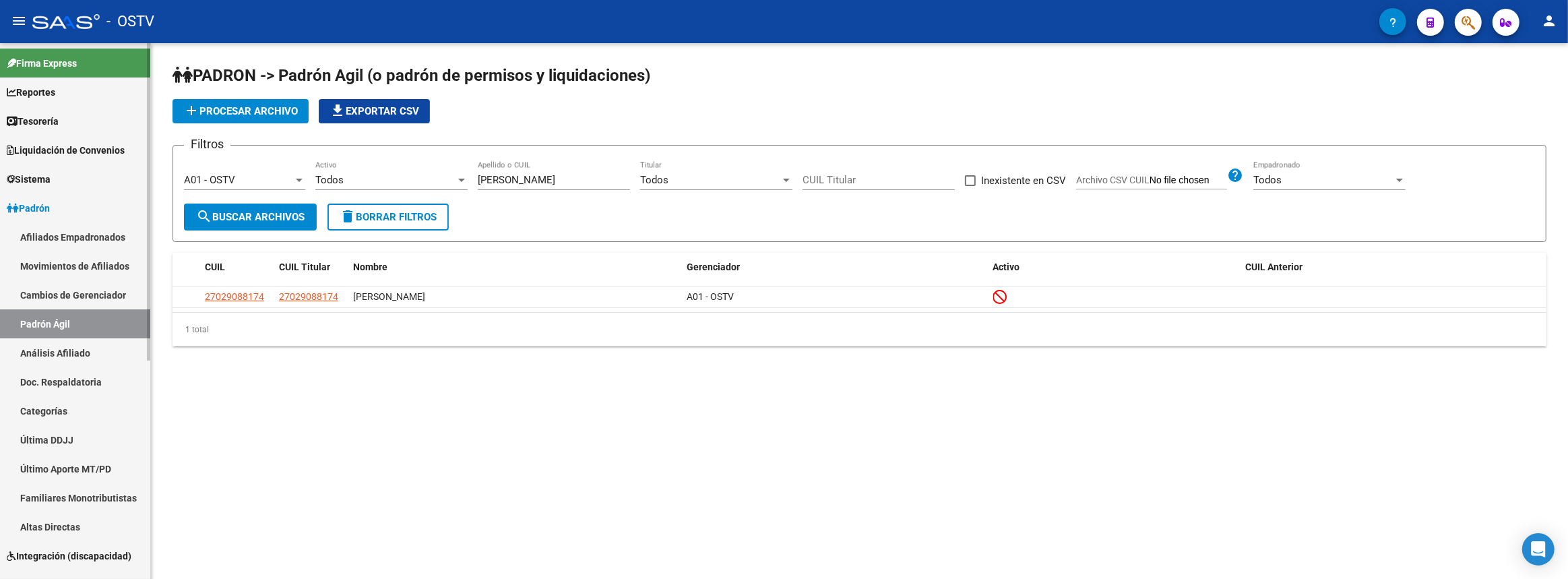
click at [51, 239] on link "Afiliados Empadronados" at bounding box center [75, 237] width 150 height 29
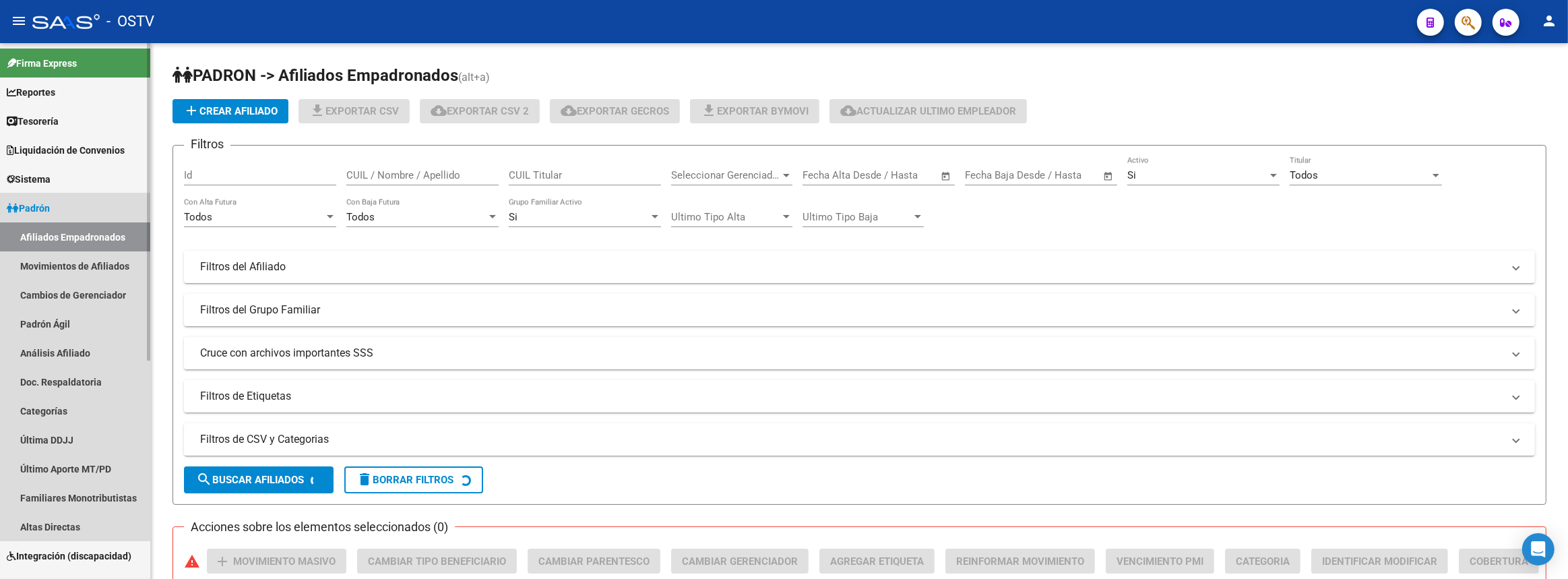
click at [50, 210] on span "Padrón" at bounding box center [28, 208] width 43 height 15
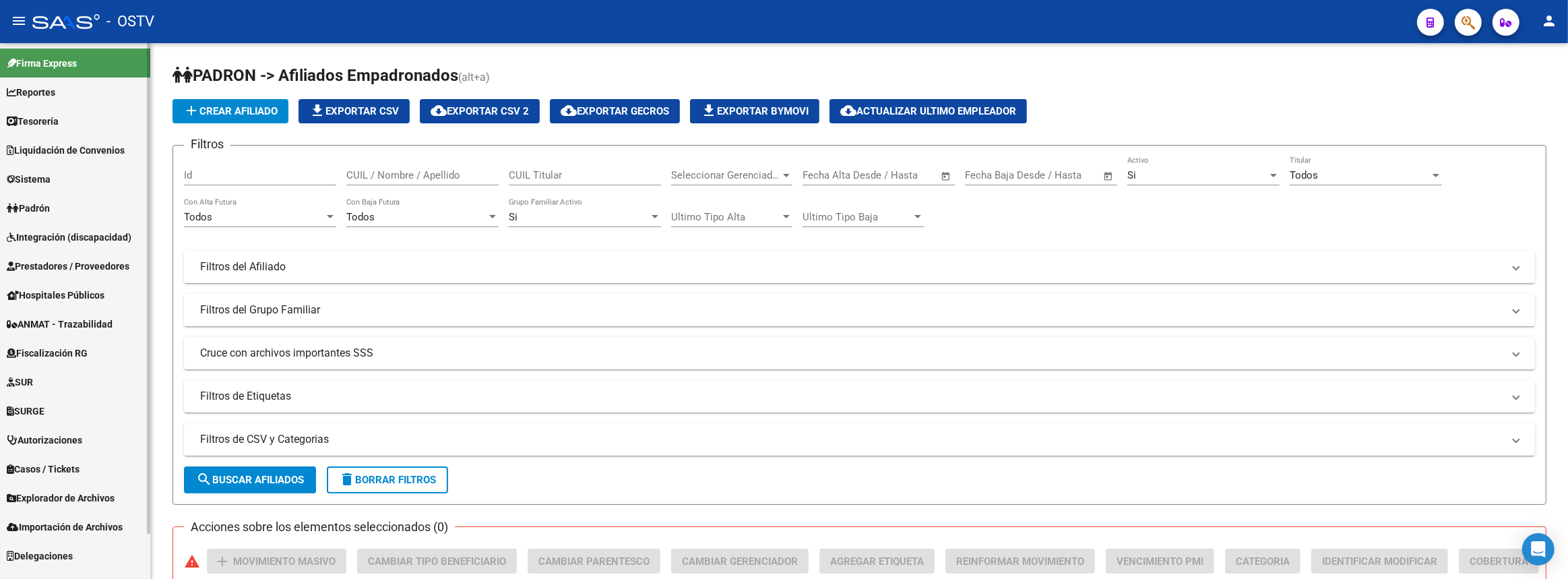
click at [66, 152] on span "Liquidación de Convenios" at bounding box center [65, 150] width 118 height 15
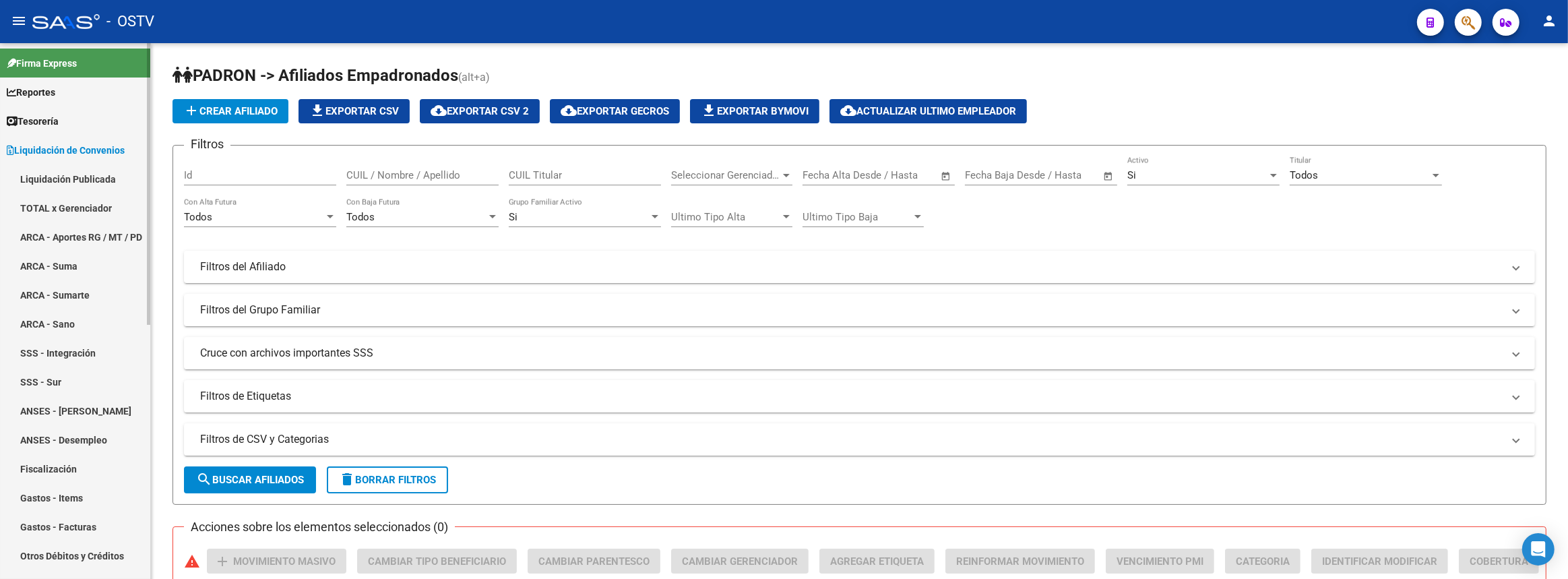
click at [77, 151] on span "Liquidación de Convenios" at bounding box center [65, 150] width 118 height 15
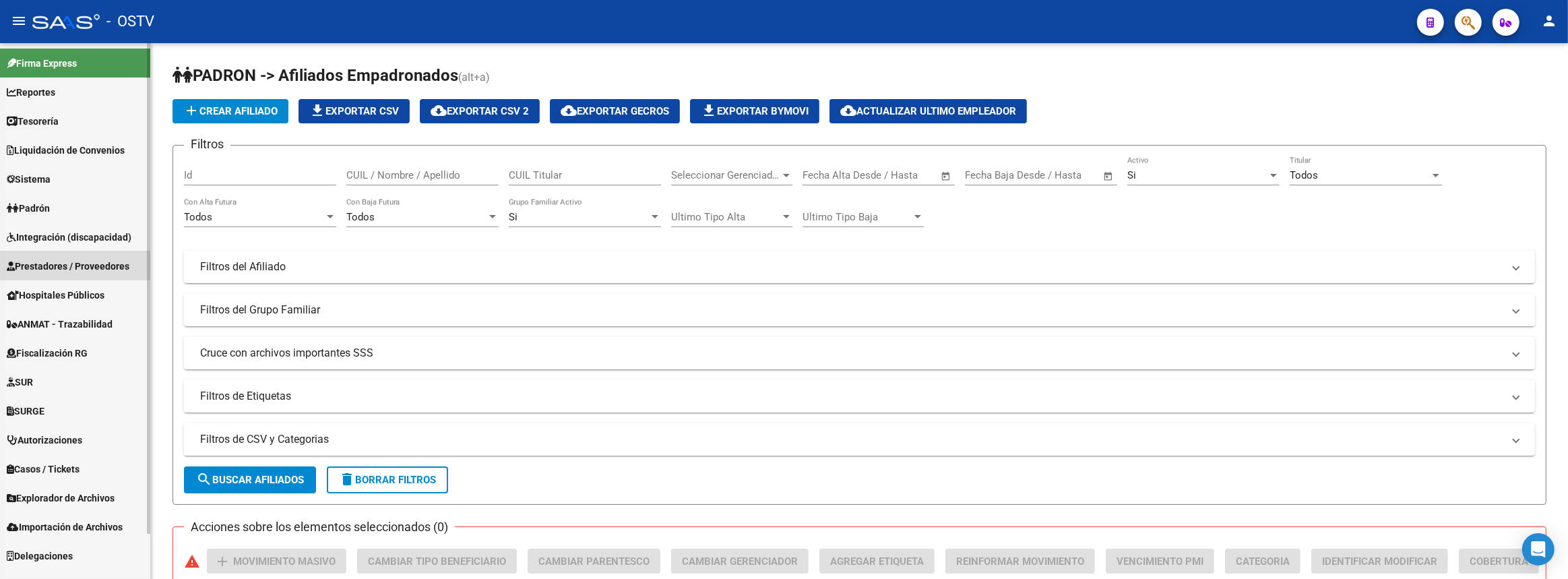
click at [58, 256] on link "Prestadores / Proveedores" at bounding box center [75, 266] width 150 height 29
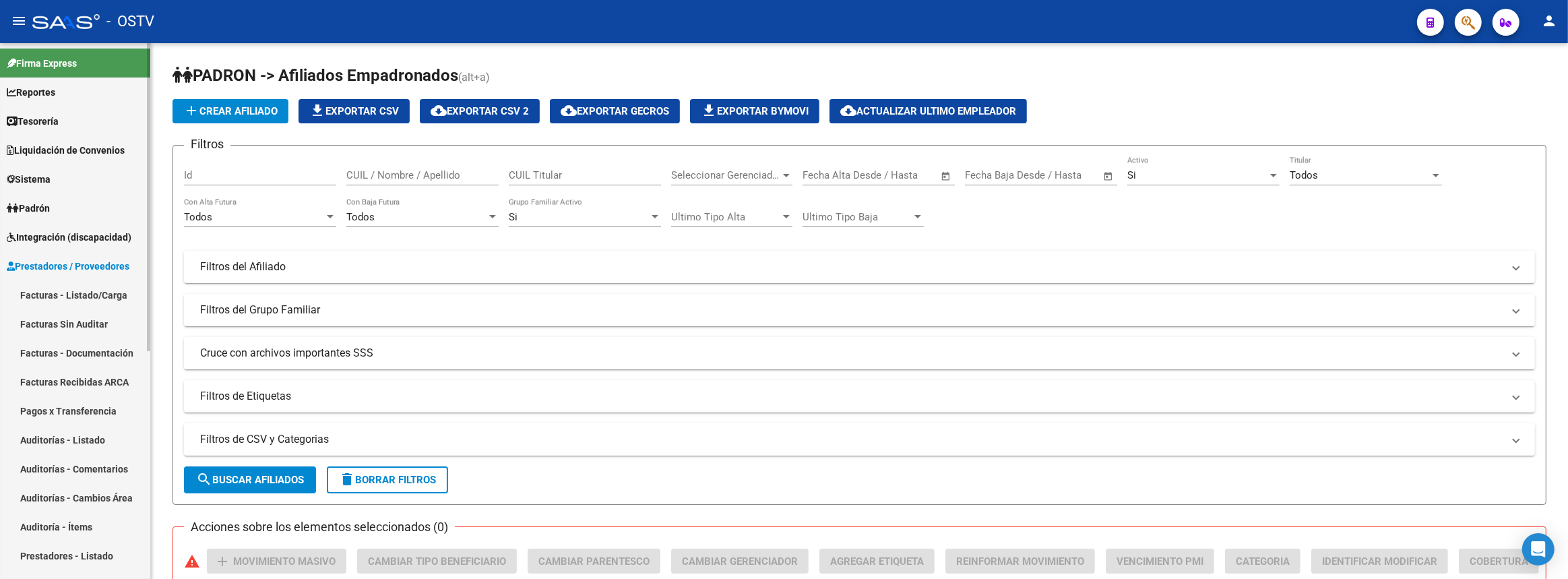
click at [78, 445] on link "Auditorías - Listado" at bounding box center [75, 440] width 150 height 29
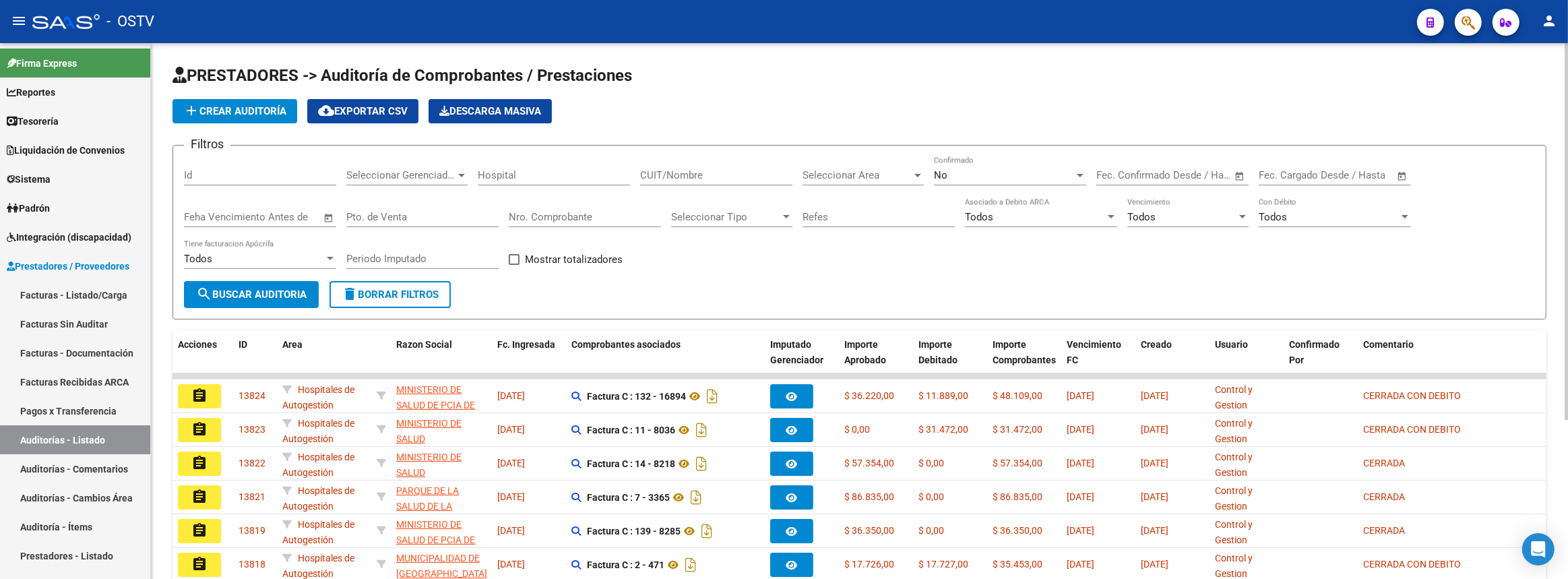
click at [565, 219] on input "Nro. Comprobante" at bounding box center [585, 217] width 152 height 12
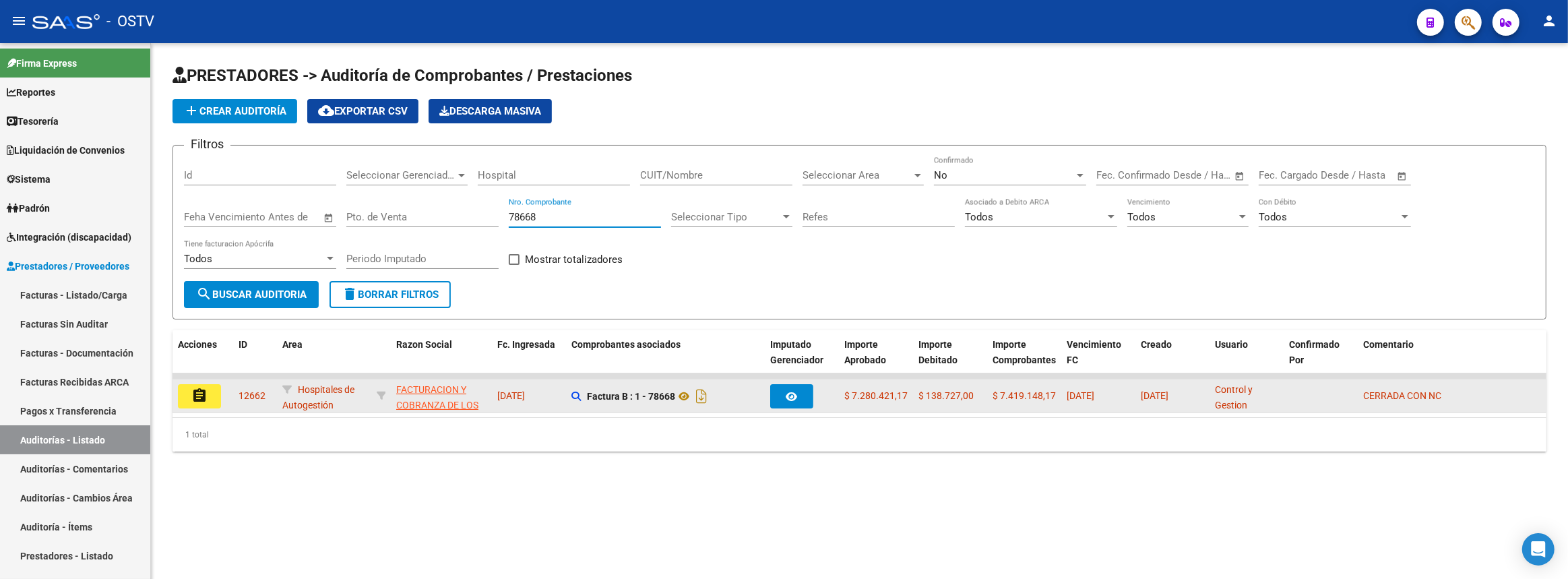
type input "78668"
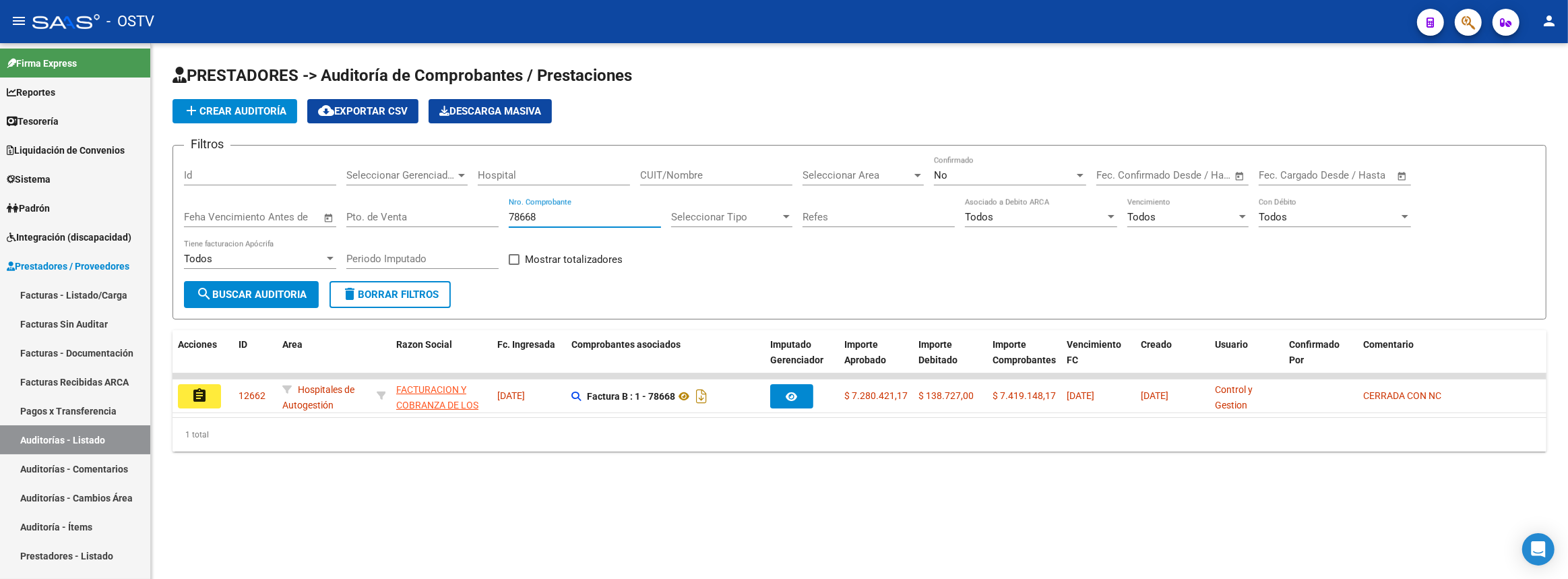
click at [192, 388] on mat-icon "assignment" at bounding box center [199, 395] width 16 height 16
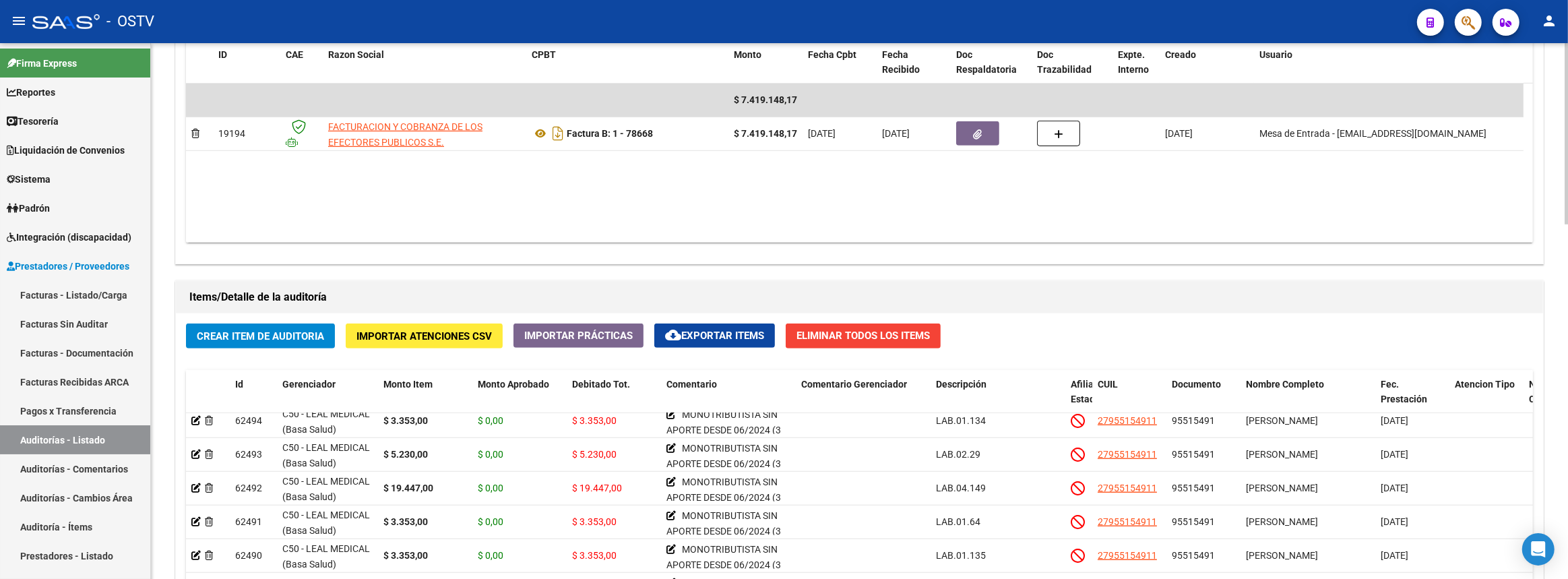
scroll to position [1654, 0]
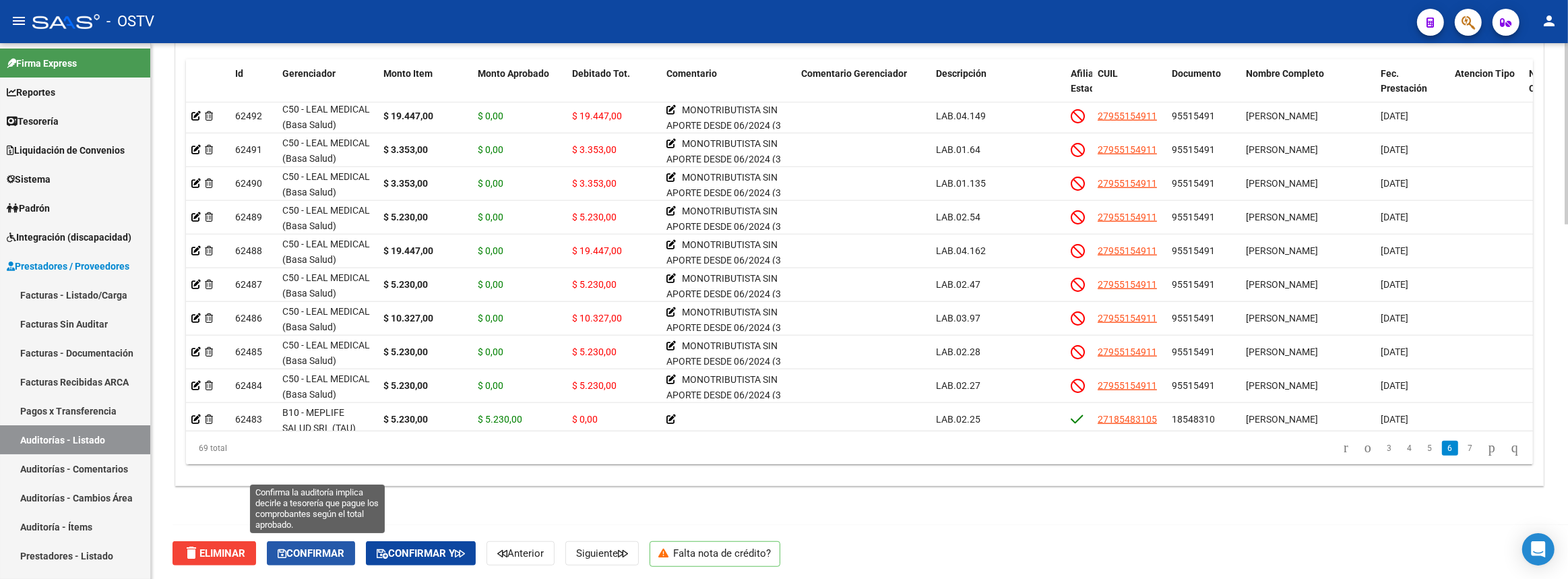
click at [321, 553] on span "Confirmar" at bounding box center [311, 554] width 67 height 12
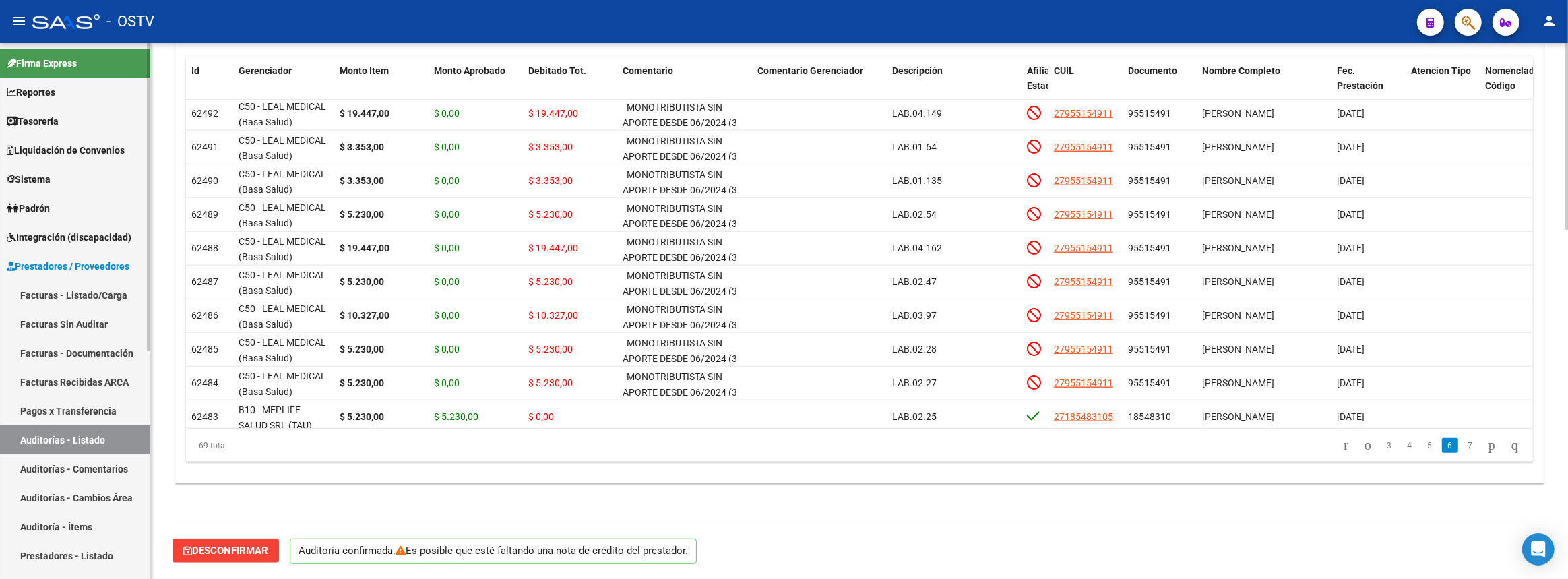
scroll to position [999, 0]
click at [42, 445] on link "Auditorías - Listado" at bounding box center [75, 440] width 150 height 29
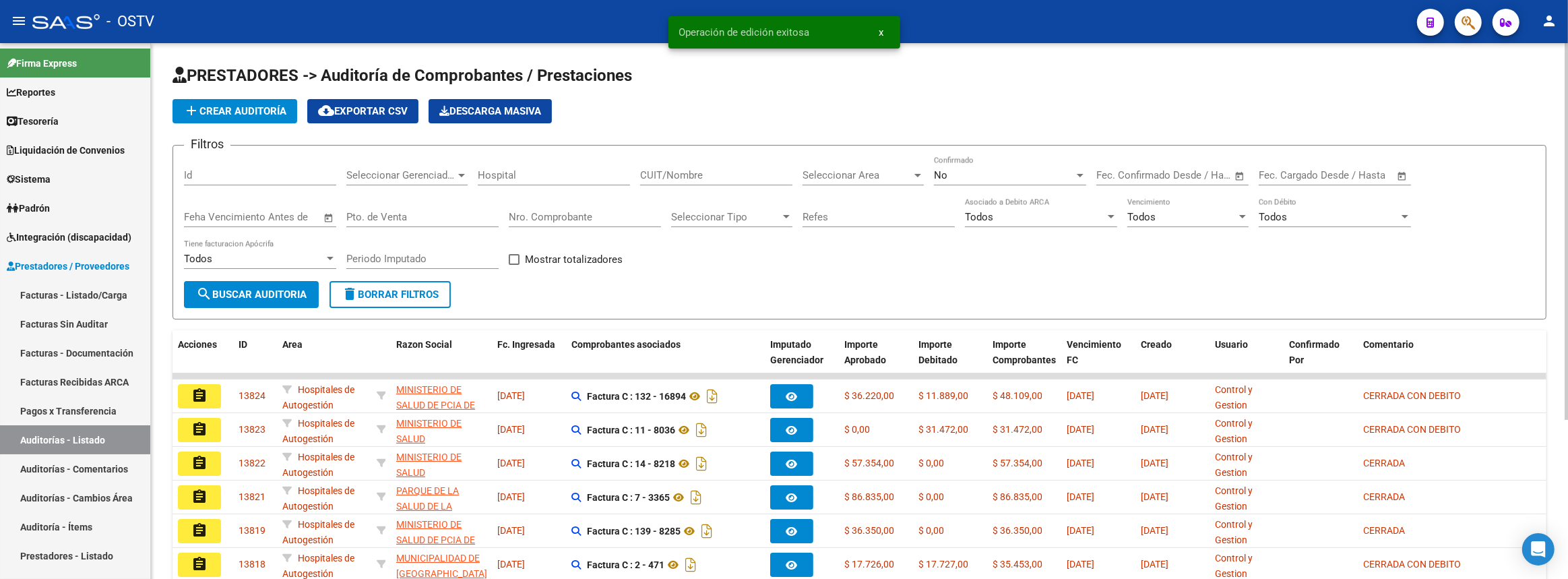
click at [556, 206] on div "Nro. Comprobante" at bounding box center [585, 213] width 152 height 29
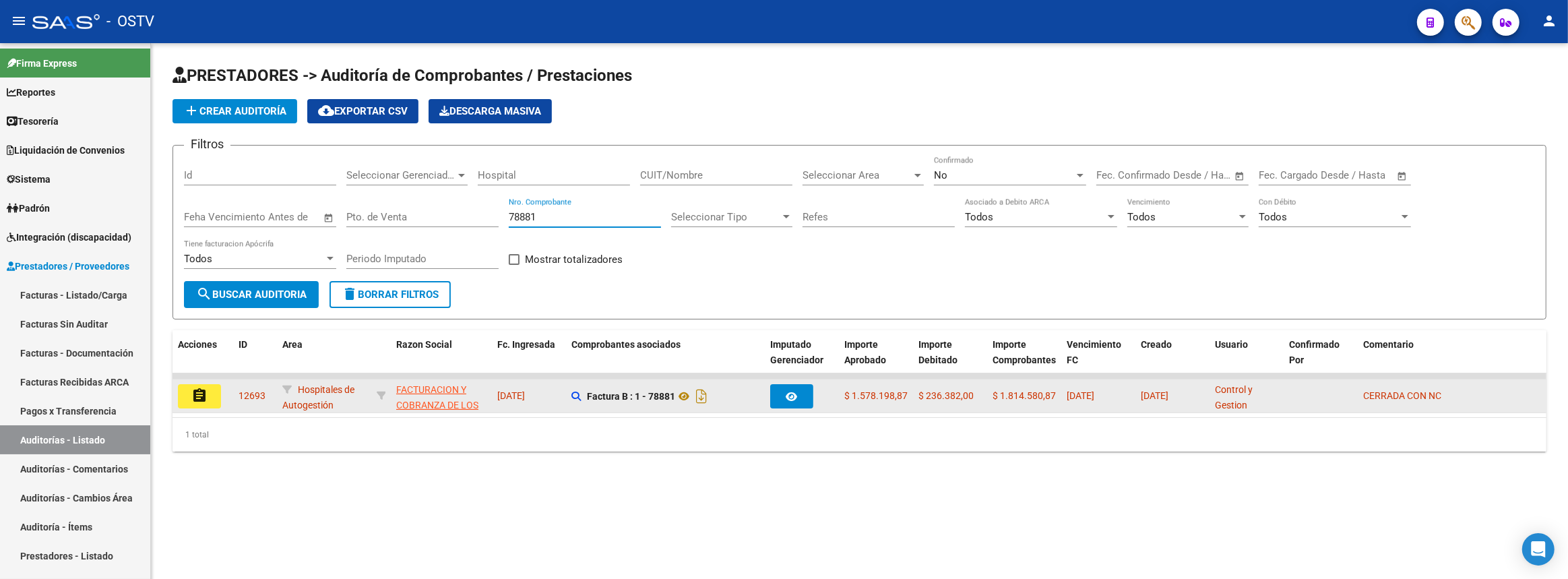
type input "78881"
click at [201, 394] on mat-icon "assignment" at bounding box center [199, 395] width 16 height 16
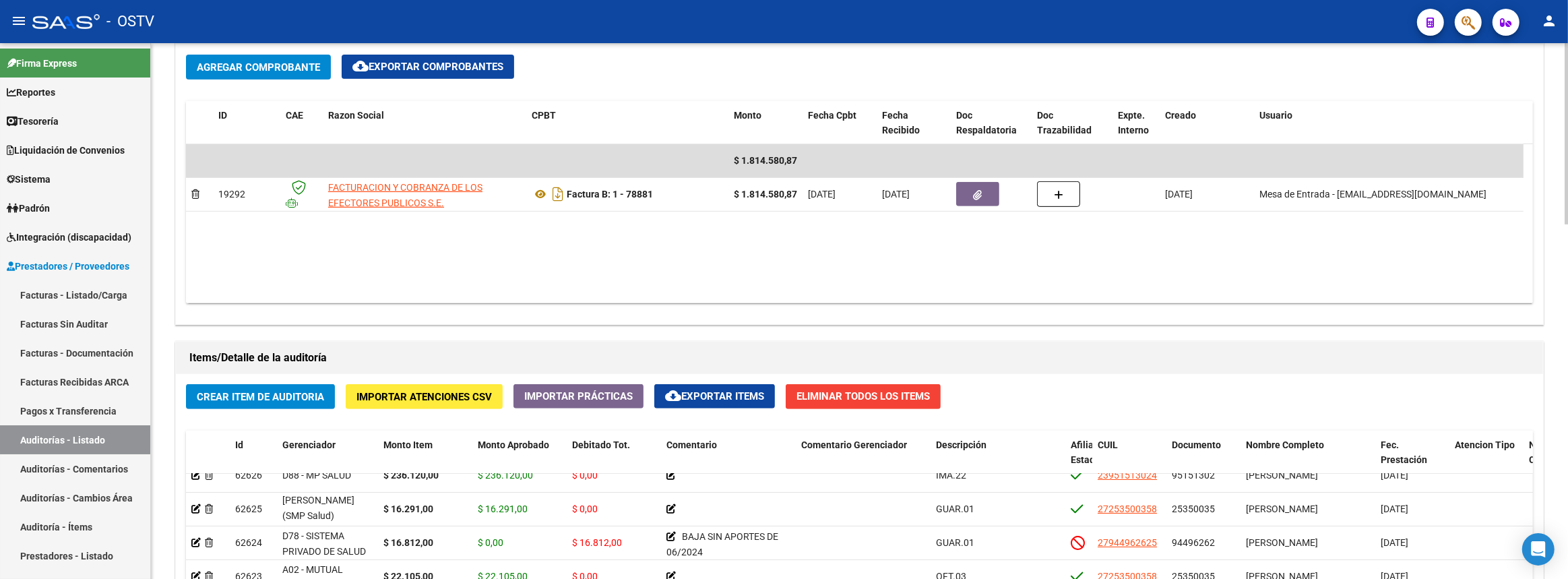
scroll to position [1046, 0]
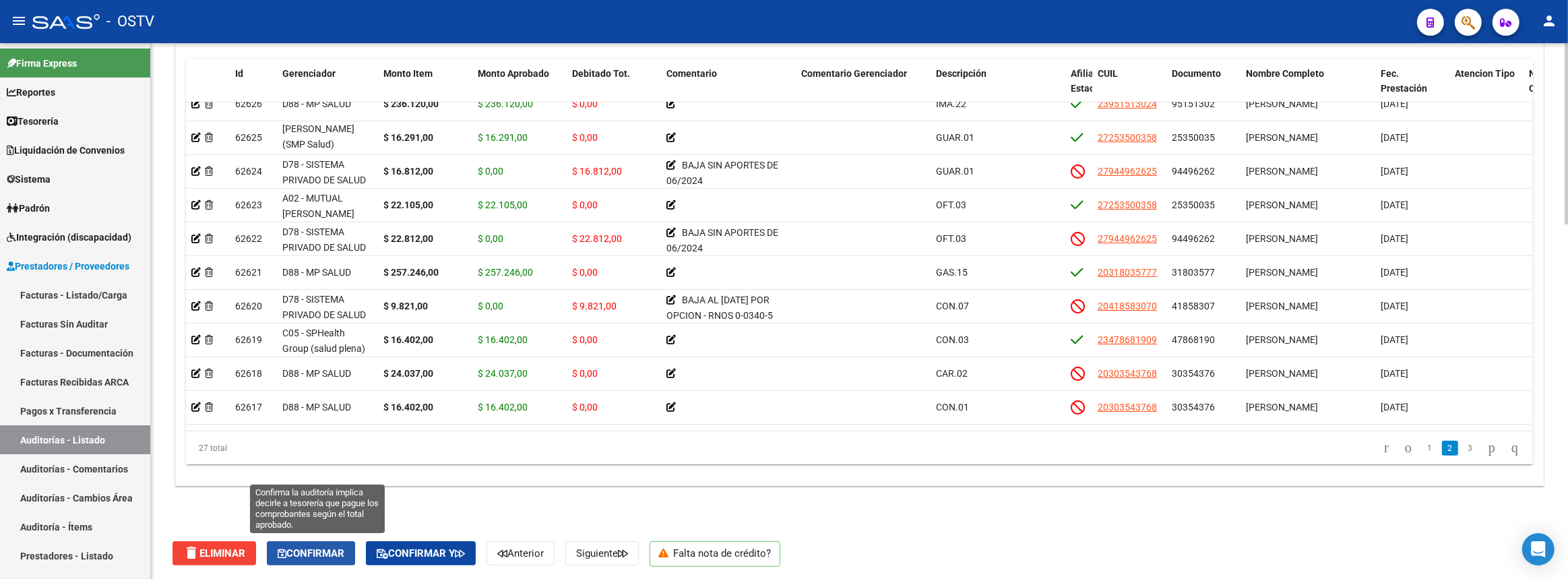
click at [338, 547] on span "Confirmar" at bounding box center [311, 554] width 67 height 12
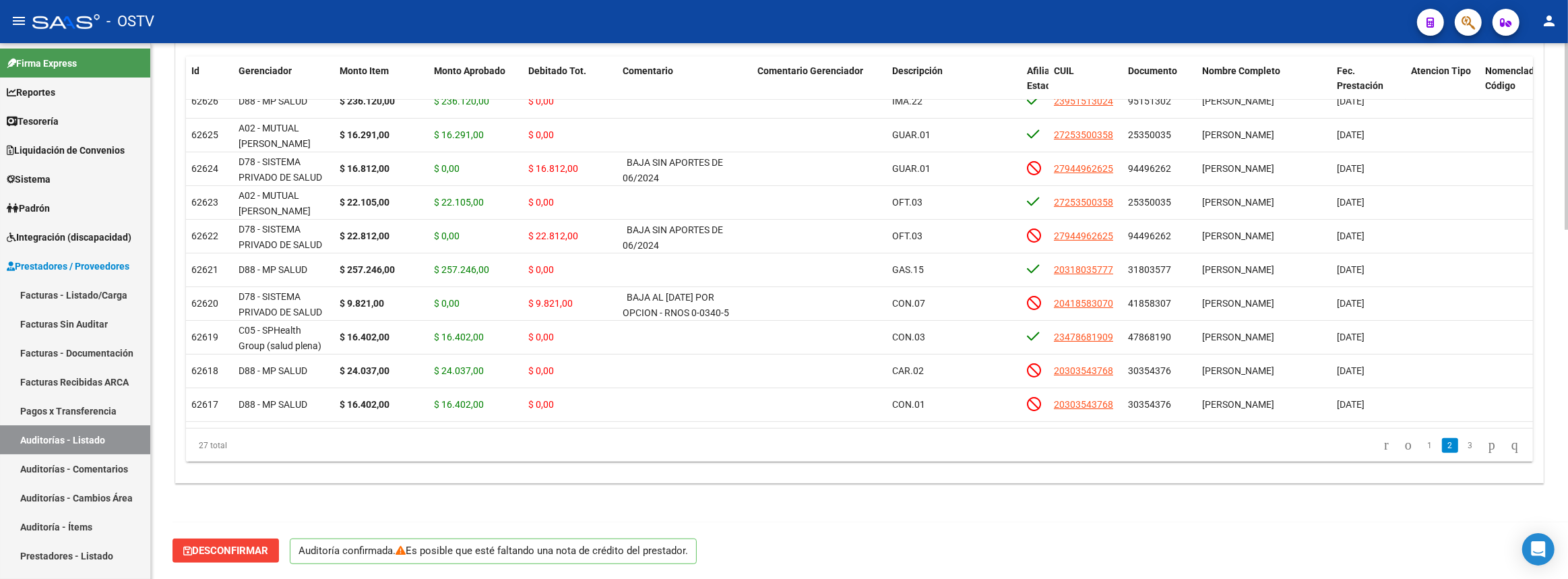
scroll to position [999, 0]
type input "202508"
click at [123, 441] on link "Auditorías - Listado" at bounding box center [75, 440] width 150 height 29
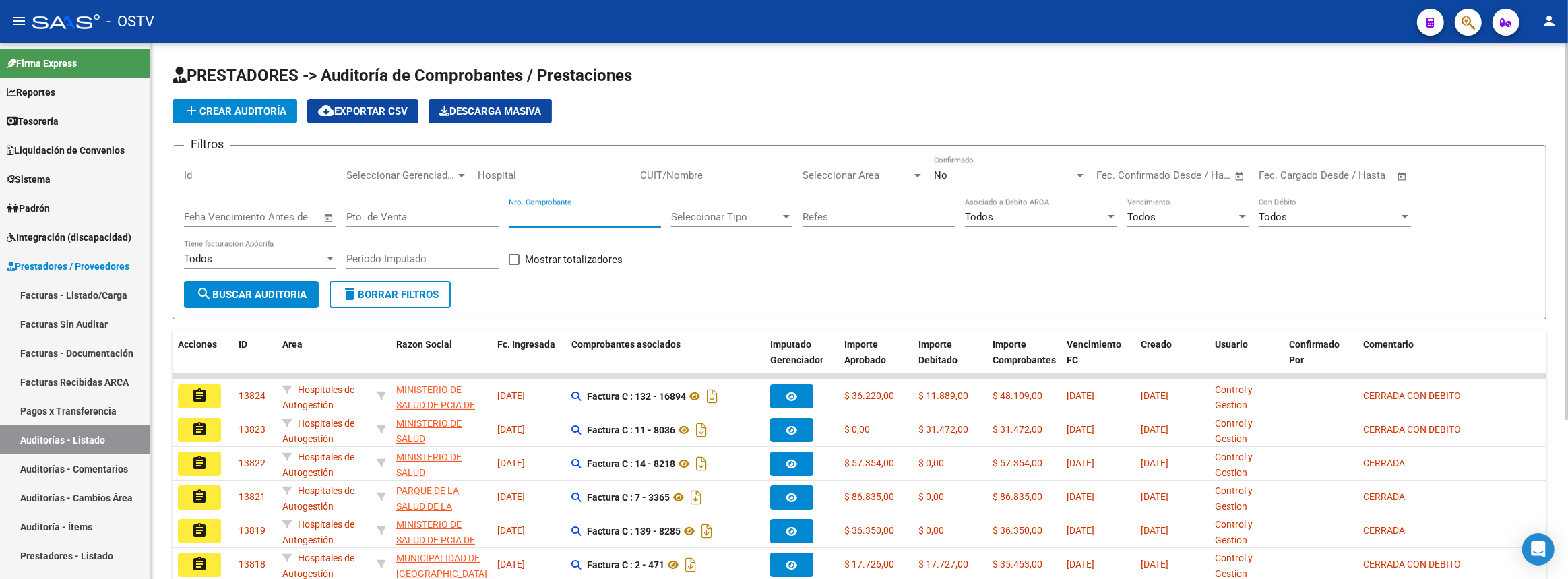
click at [557, 212] on input "Nro. Comprobante" at bounding box center [585, 217] width 152 height 12
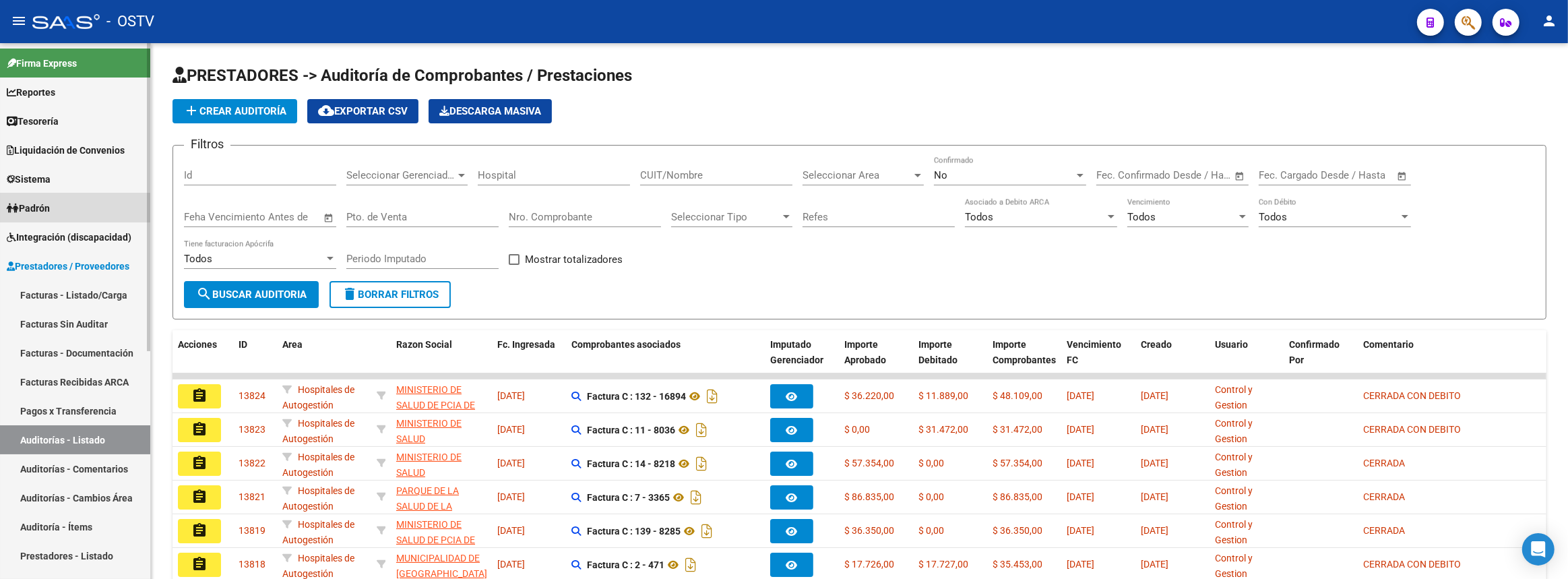
click at [46, 202] on span "Padrón" at bounding box center [28, 208] width 43 height 15
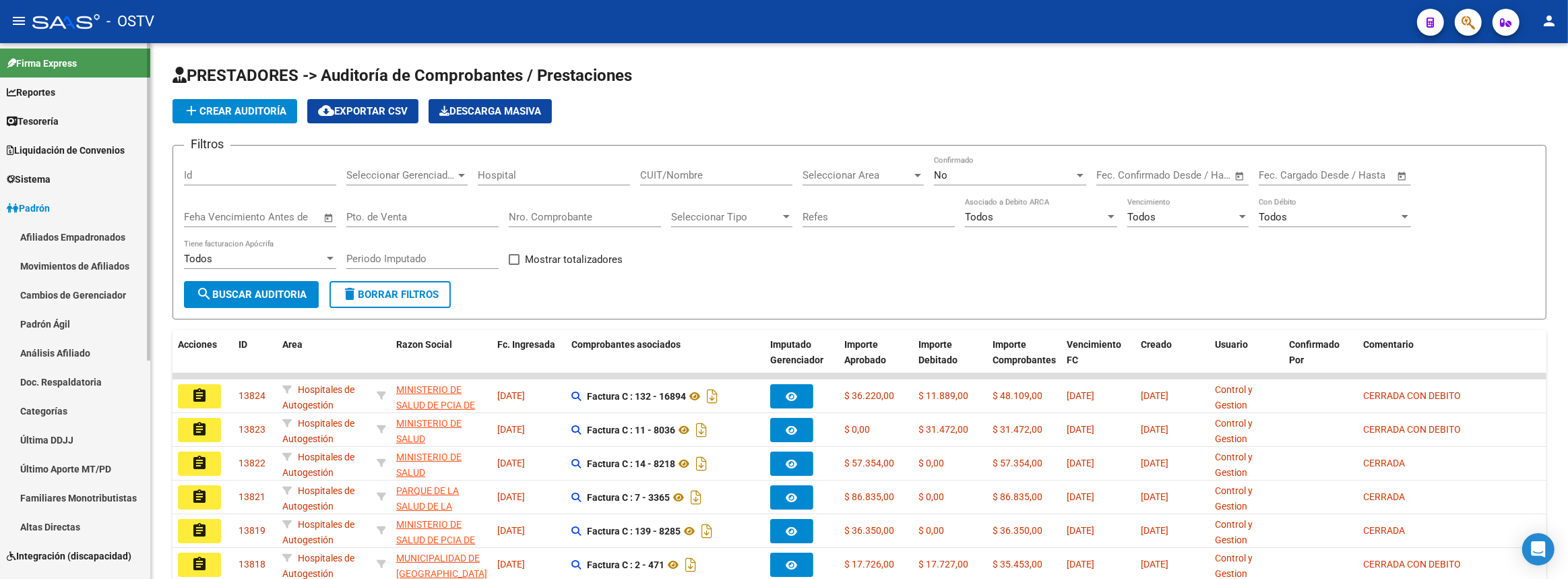
click at [56, 316] on link "Padrón Ágil" at bounding box center [75, 324] width 150 height 29
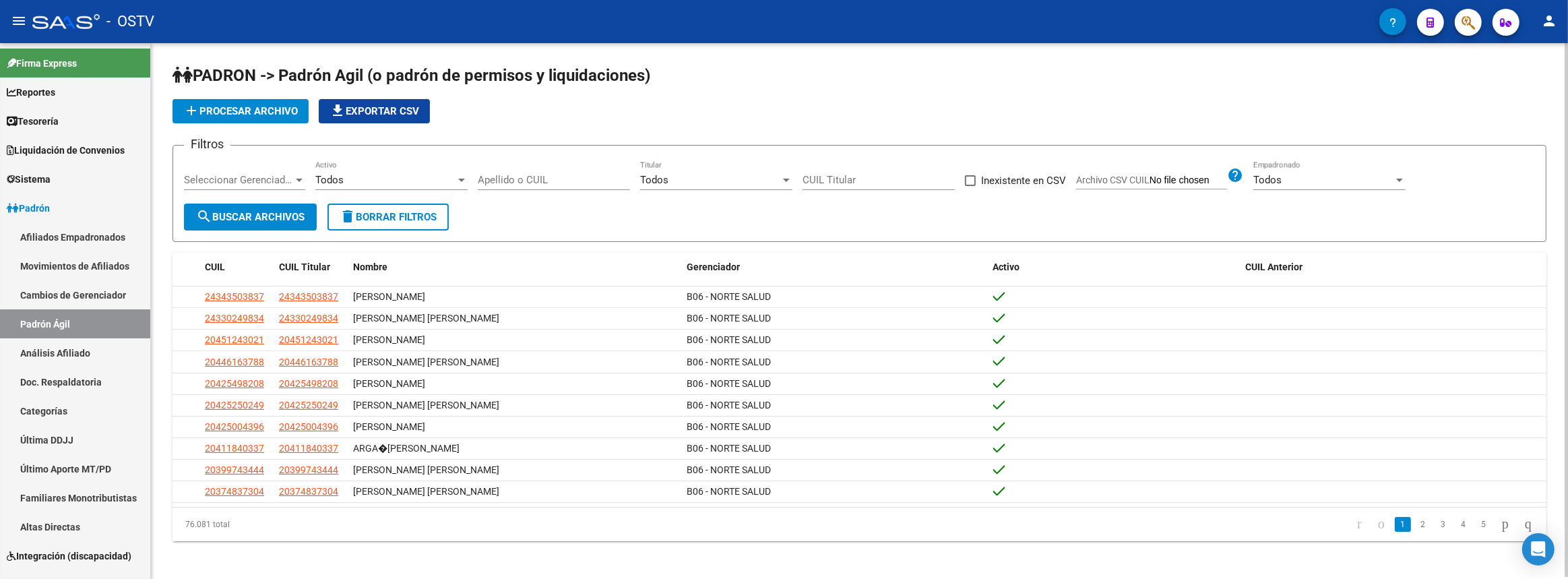
click at [556, 178] on input "Apellido o CUIL" at bounding box center [554, 180] width 152 height 12
paste input "027857097"
type input "027857097"
click at [271, 216] on span "search Buscar Archivos" at bounding box center [250, 217] width 108 height 12
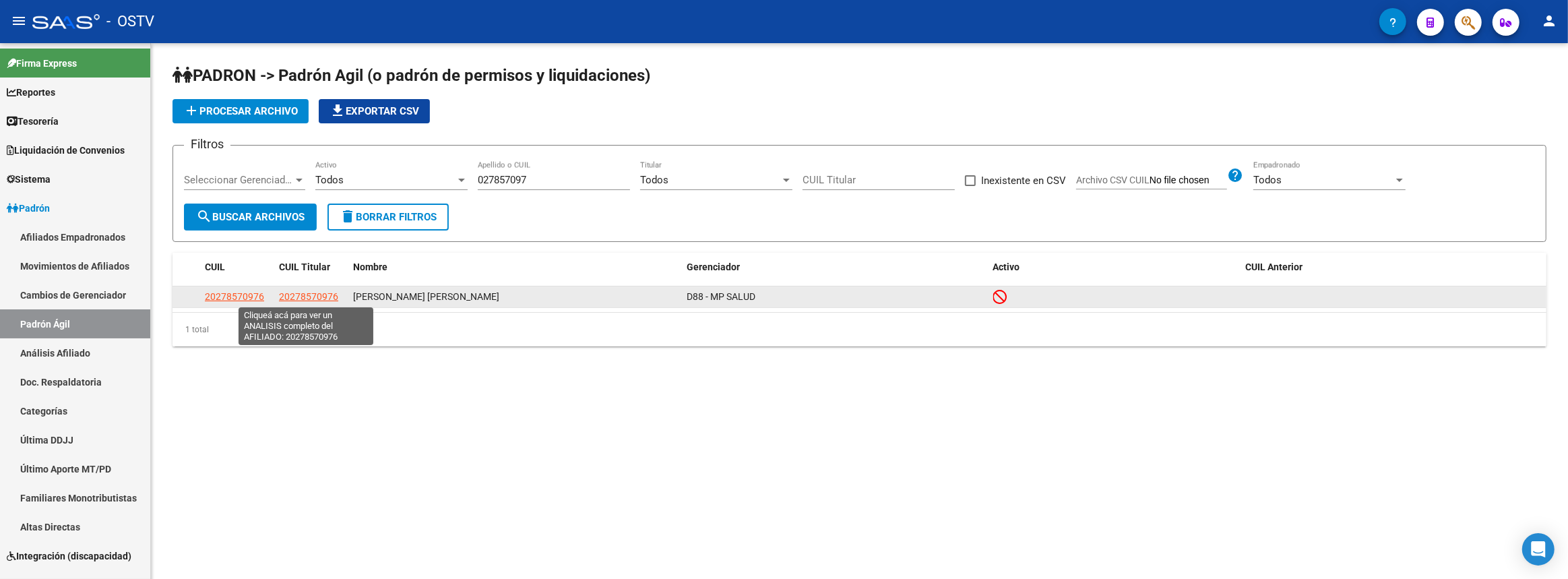
click at [294, 296] on span "20278570976" at bounding box center [308, 297] width 59 height 11
type textarea "20278570976"
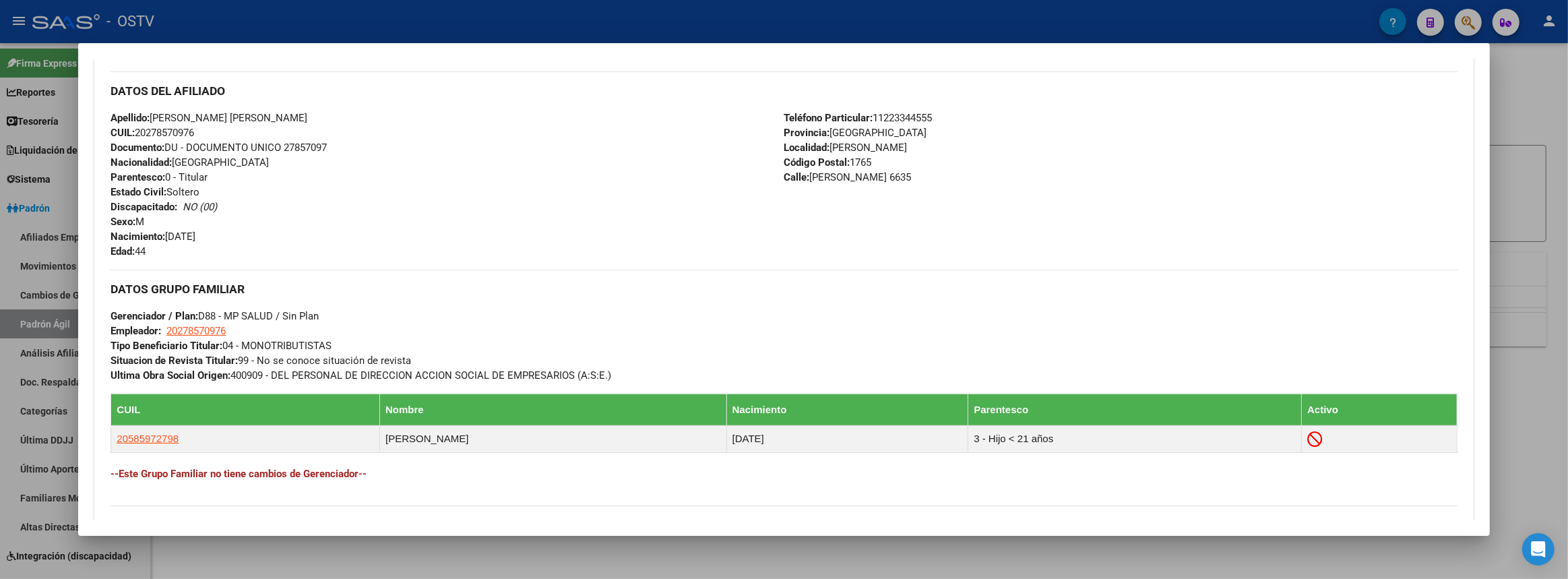
scroll to position [511, 0]
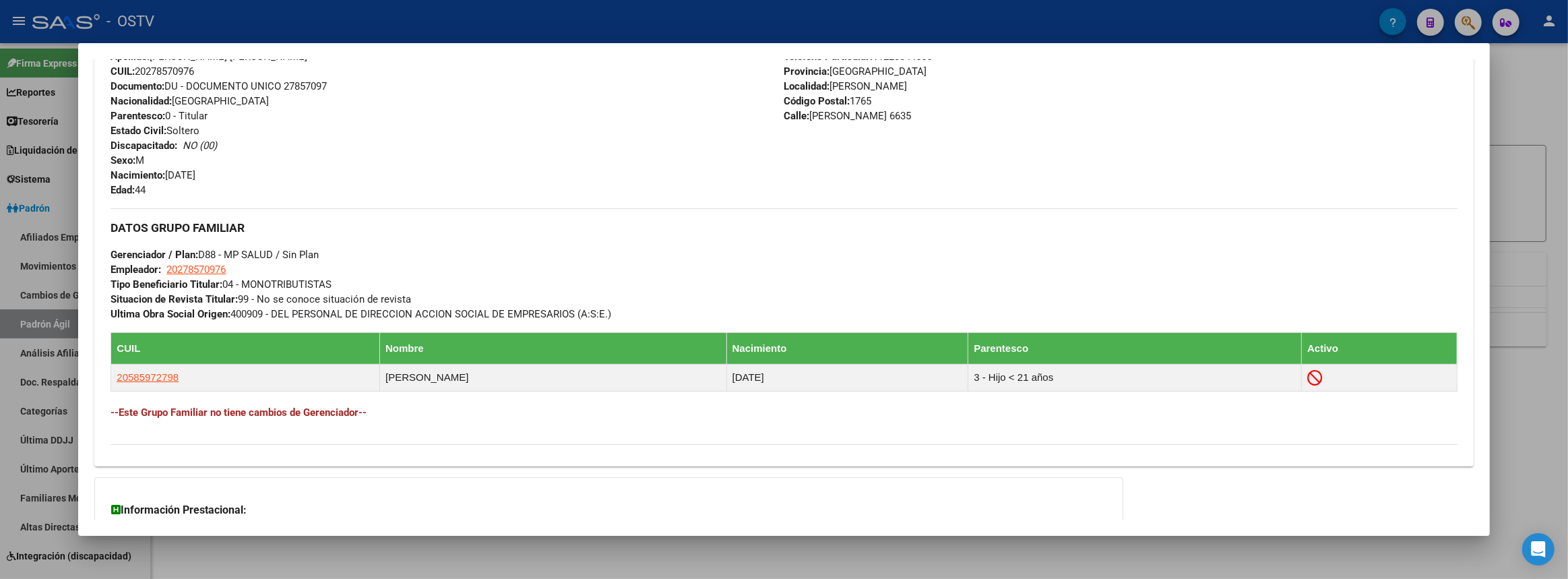
click at [1567, 298] on div at bounding box center [784, 289] width 1568 height 579
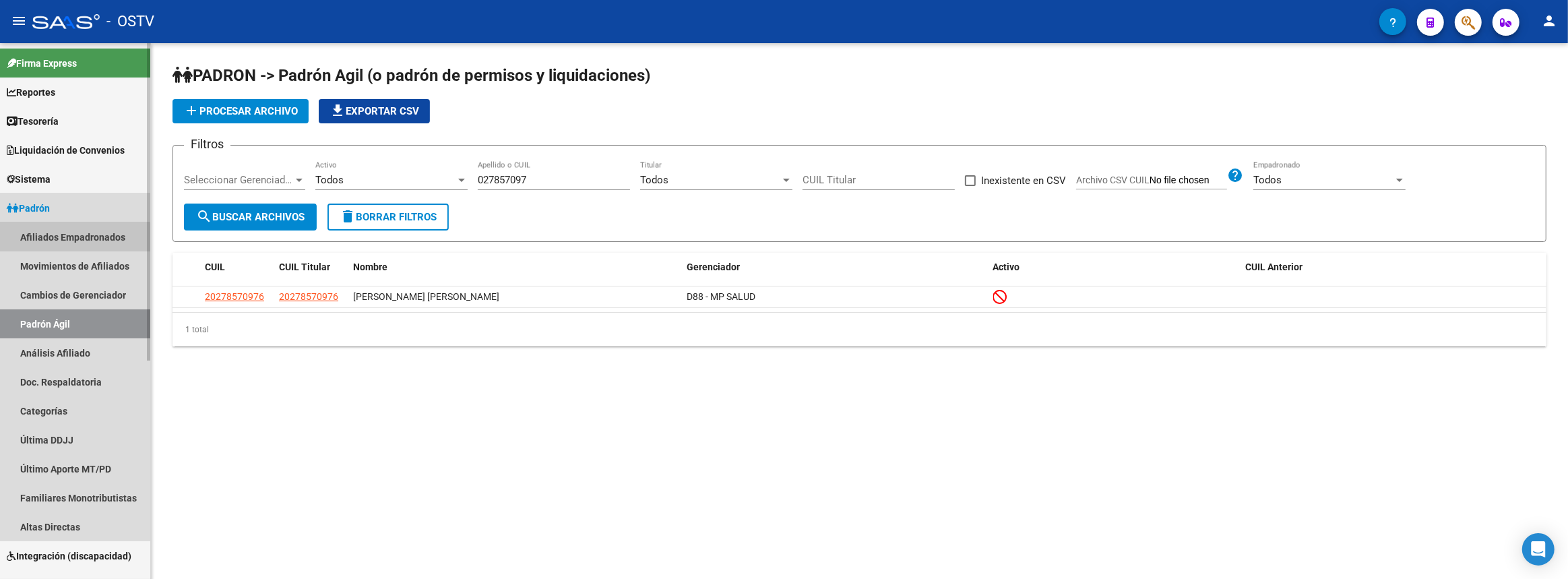
click at [32, 245] on link "Afiliados Empadronados" at bounding box center [75, 237] width 150 height 29
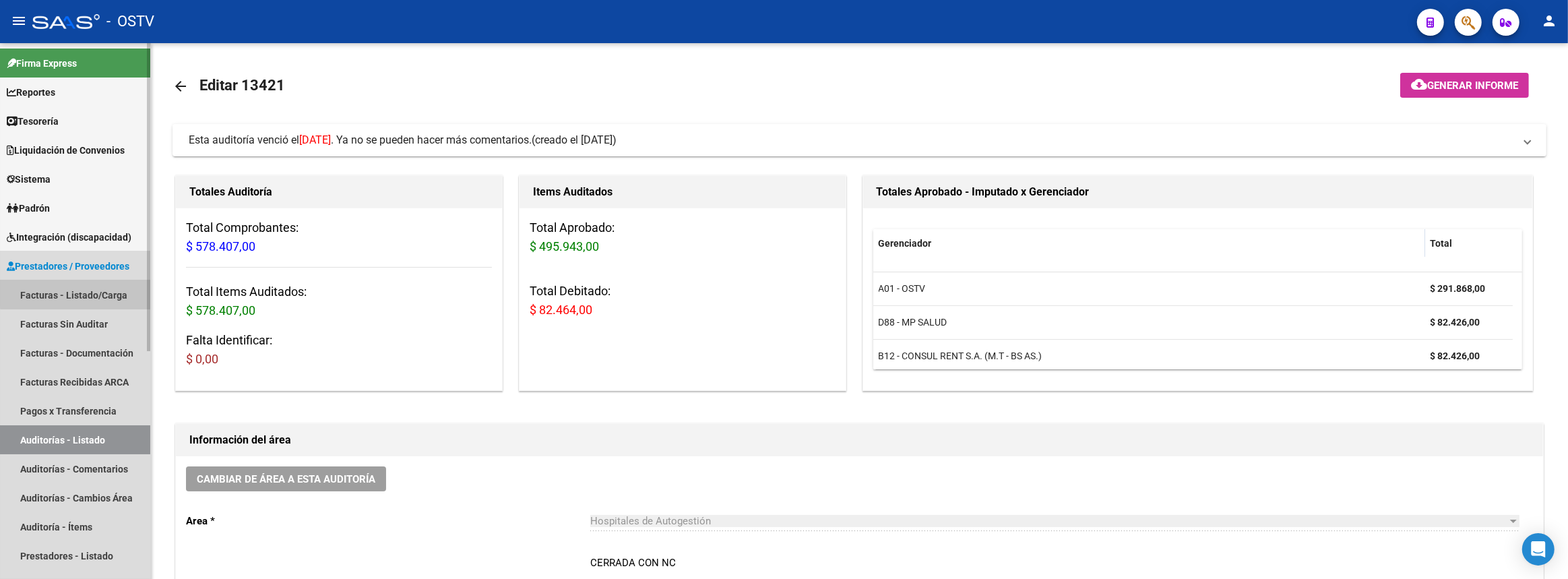
click at [134, 288] on link "Facturas - Listado/Carga" at bounding box center [75, 295] width 150 height 29
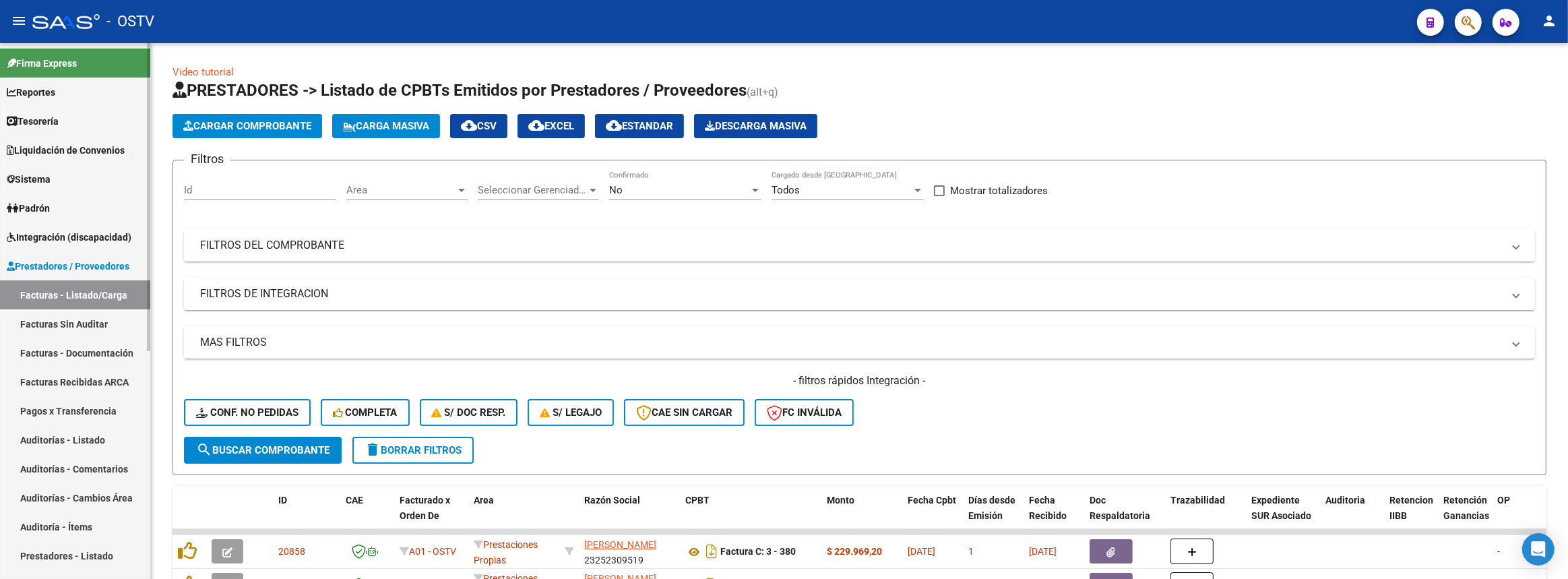
click at [32, 154] on span "Liquidación de Convenios" at bounding box center [65, 150] width 118 height 15
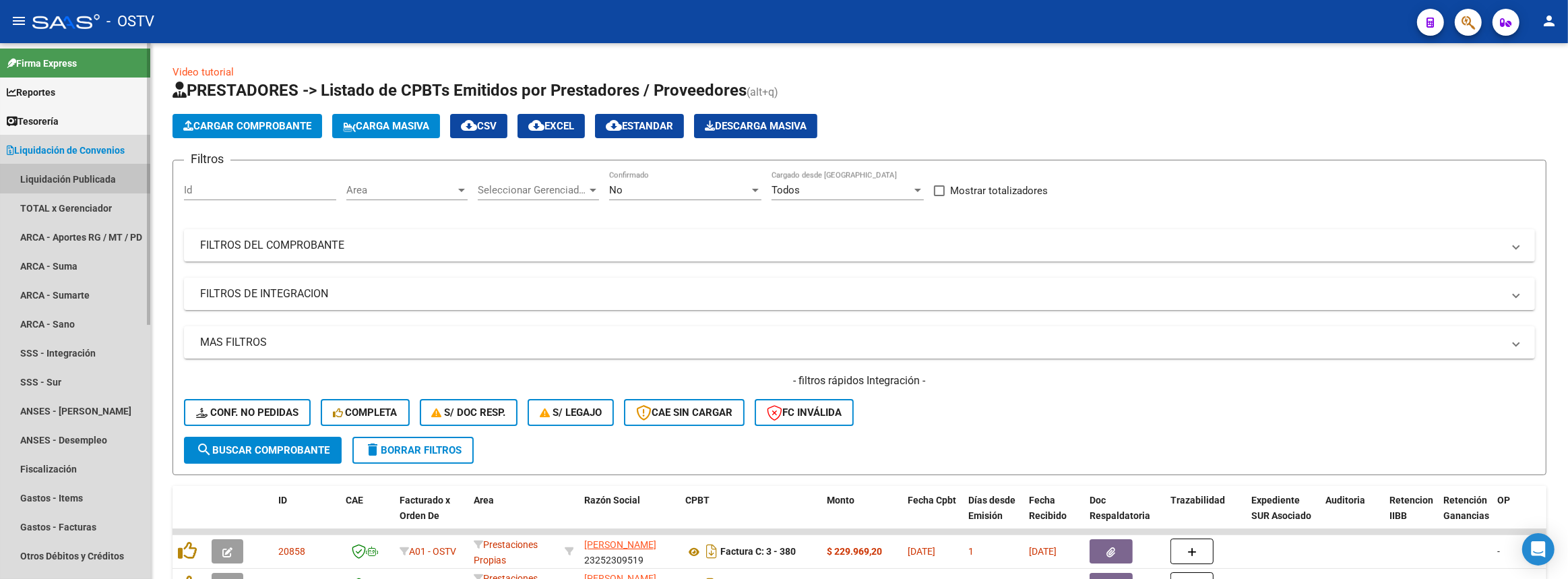
click at [61, 186] on link "Liquidación Publicada" at bounding box center [75, 179] width 150 height 29
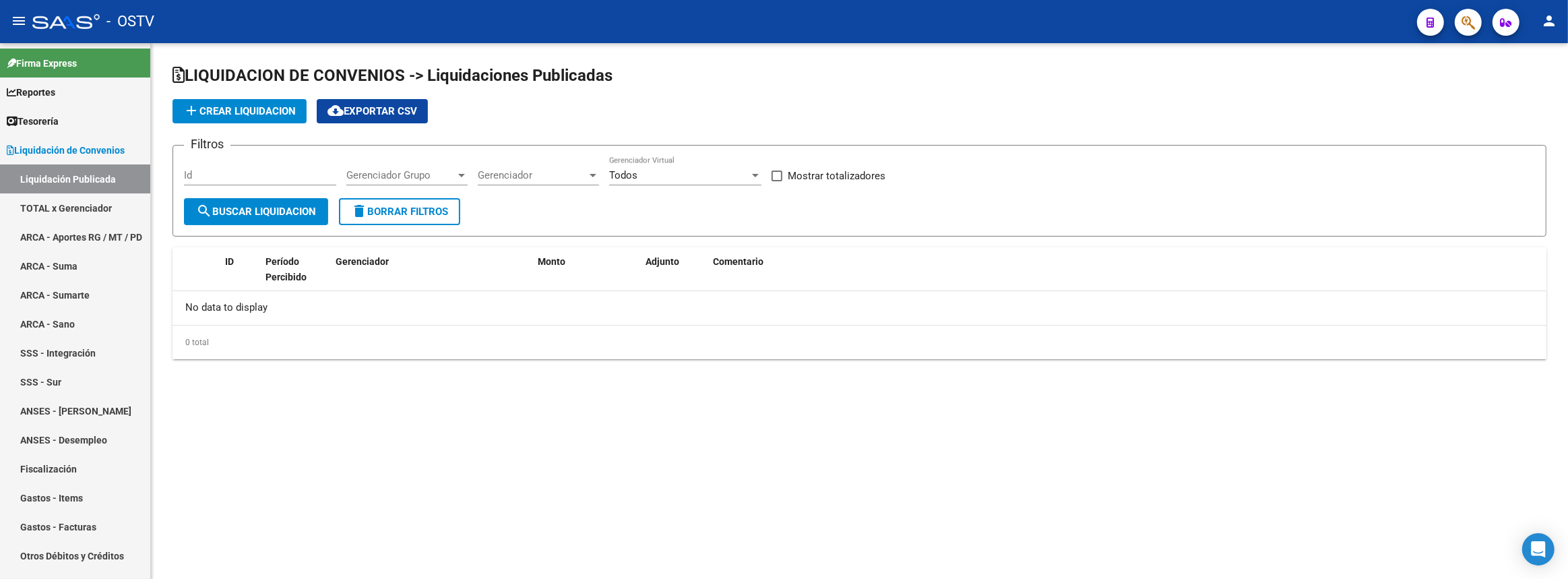
checkbox input "true"
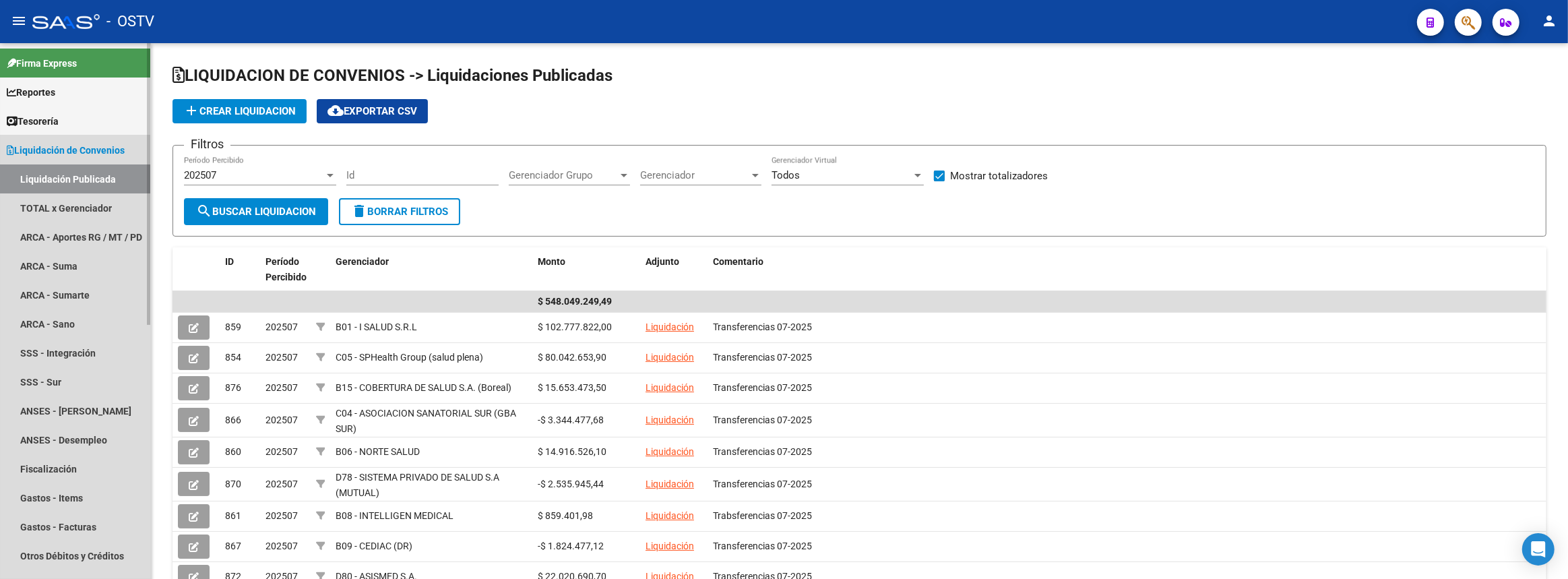
click at [67, 155] on span "Liquidación de Convenios" at bounding box center [65, 150] width 118 height 15
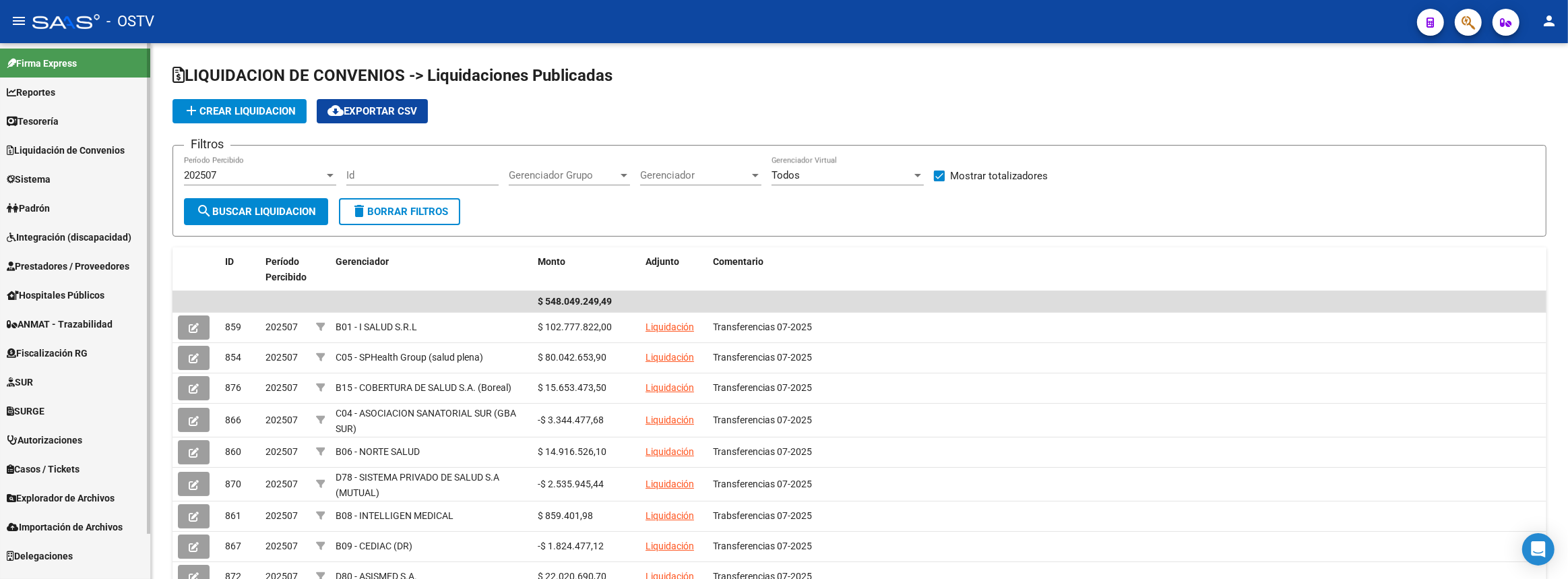
click at [52, 270] on span "Prestadores / Proveedores" at bounding box center [68, 266] width 123 height 15
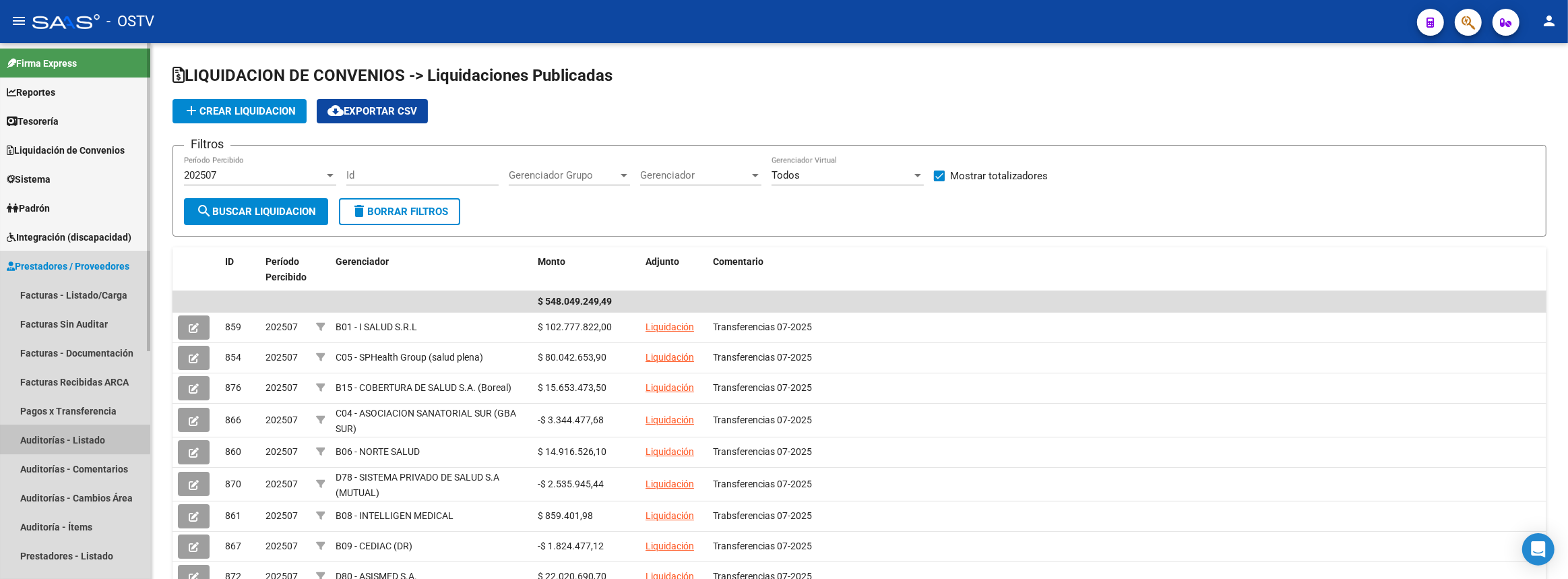
click at [61, 438] on link "Auditorías - Listado" at bounding box center [75, 440] width 150 height 29
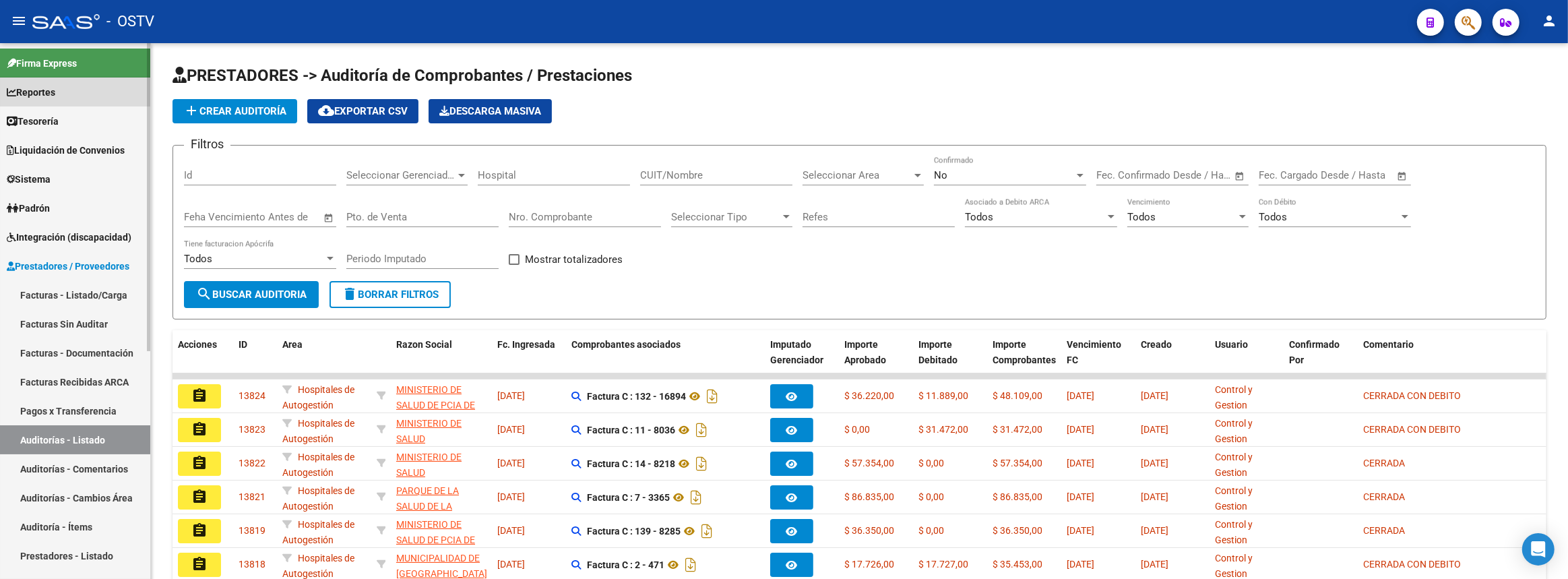
click at [81, 88] on link "Reportes" at bounding box center [75, 92] width 150 height 29
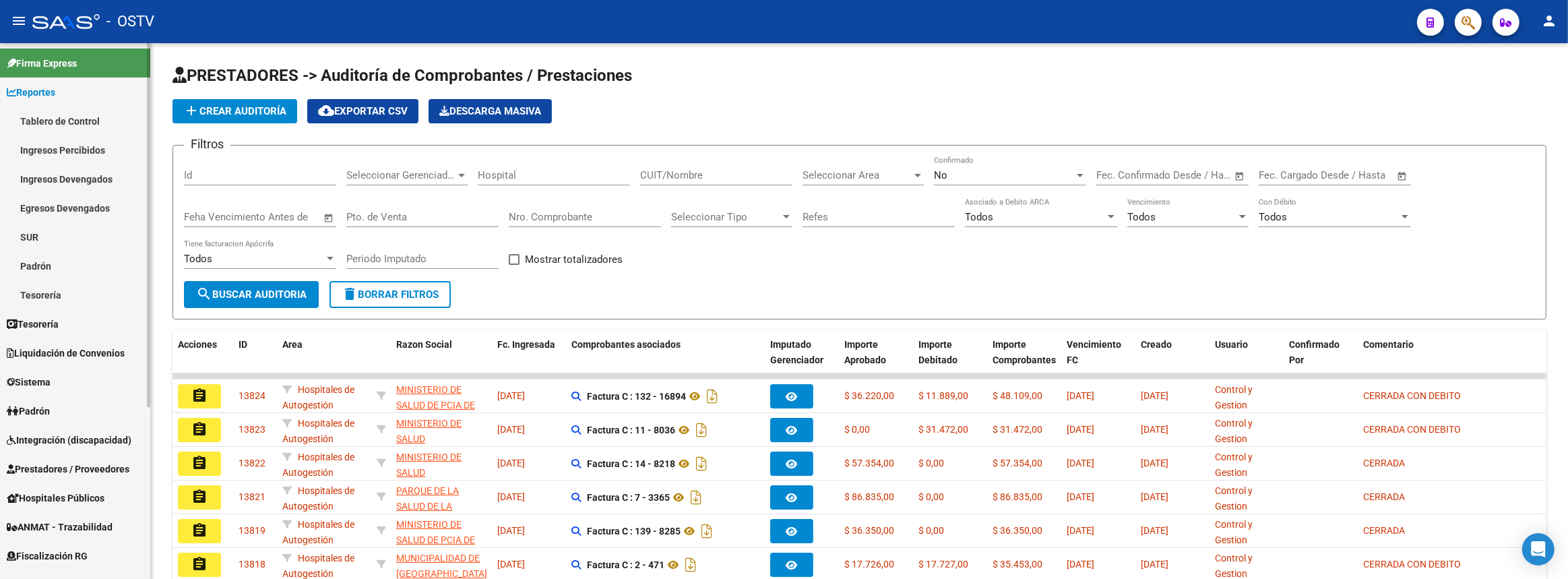
click at [61, 127] on link "Tablero de Control" at bounding box center [75, 121] width 150 height 29
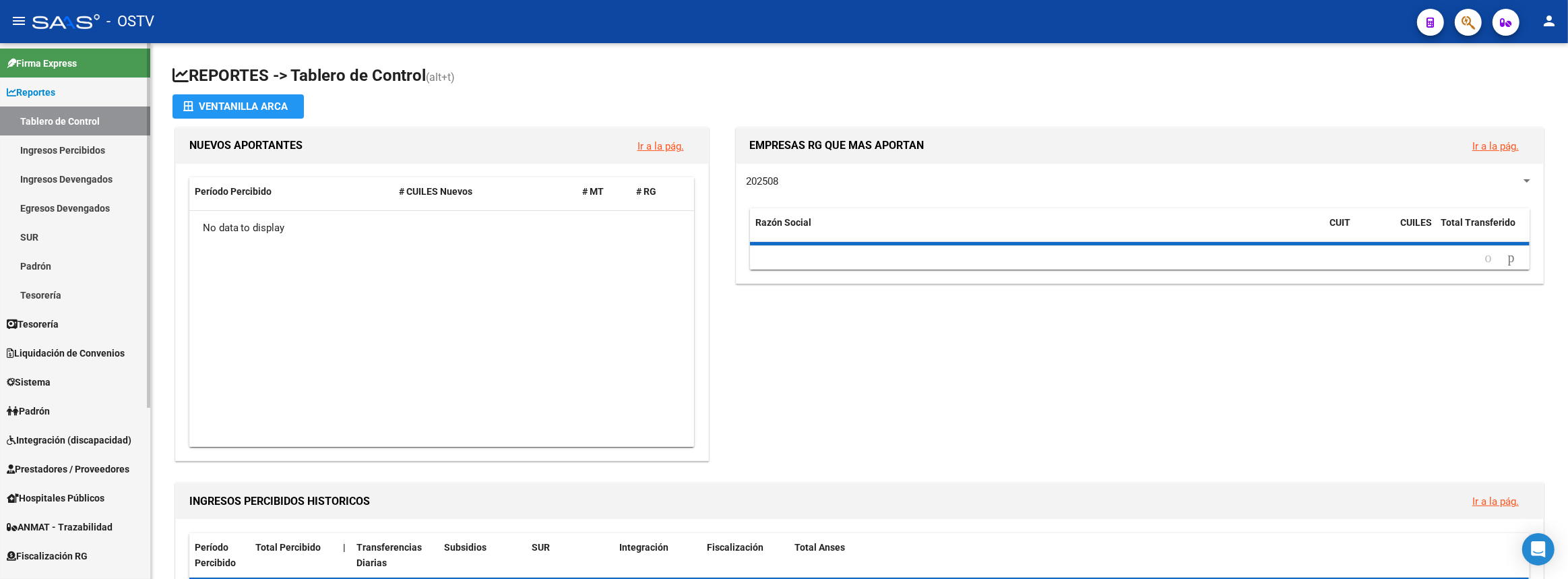
click at [61, 143] on link "Ingresos Percibidos" at bounding box center [75, 150] width 150 height 29
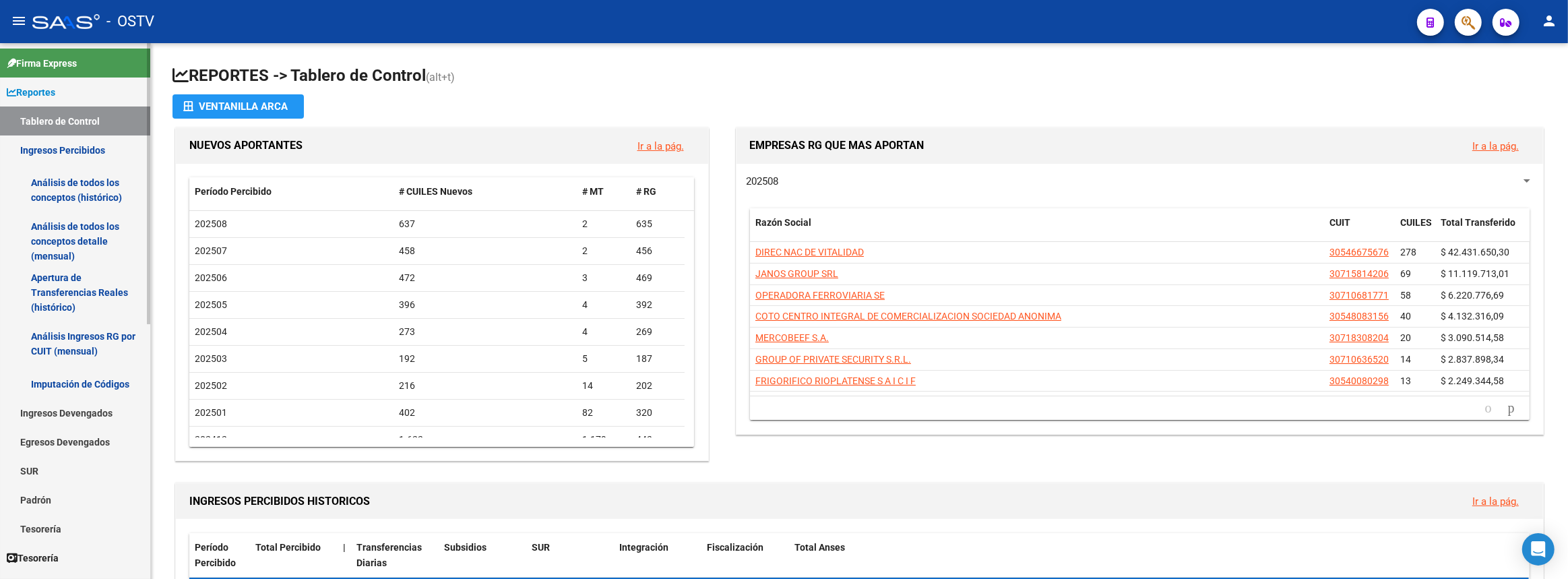
click at [59, 243] on link "Análisis de todos los conceptos detalle (mensual)" at bounding box center [75, 241] width 150 height 52
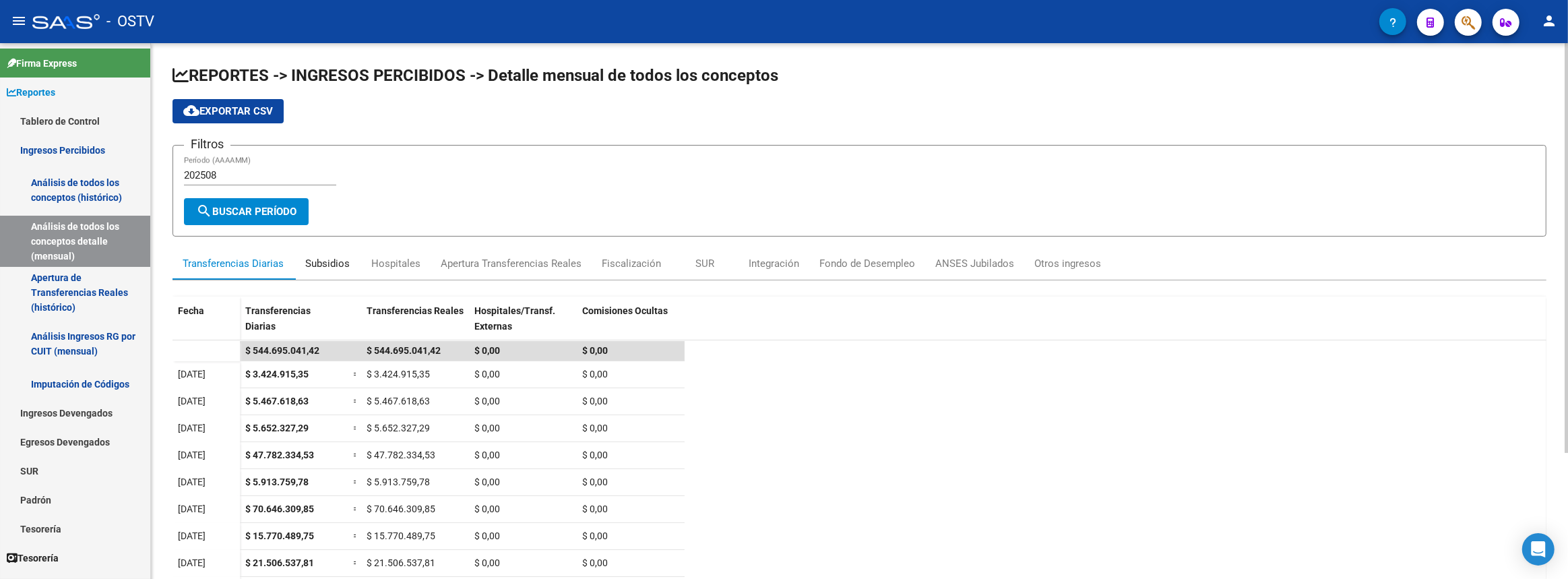
click at [330, 263] on div "Subsidios" at bounding box center [327, 263] width 45 height 15
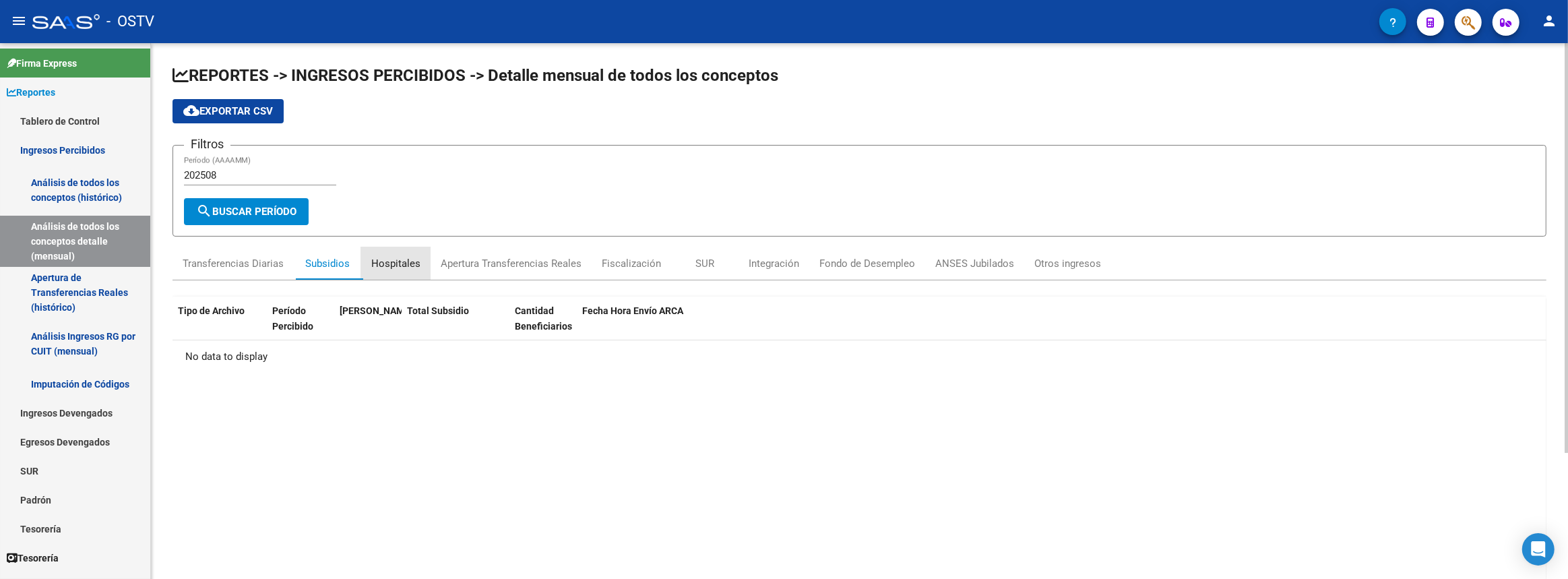
click at [404, 259] on div "Hospitales" at bounding box center [396, 263] width 49 height 15
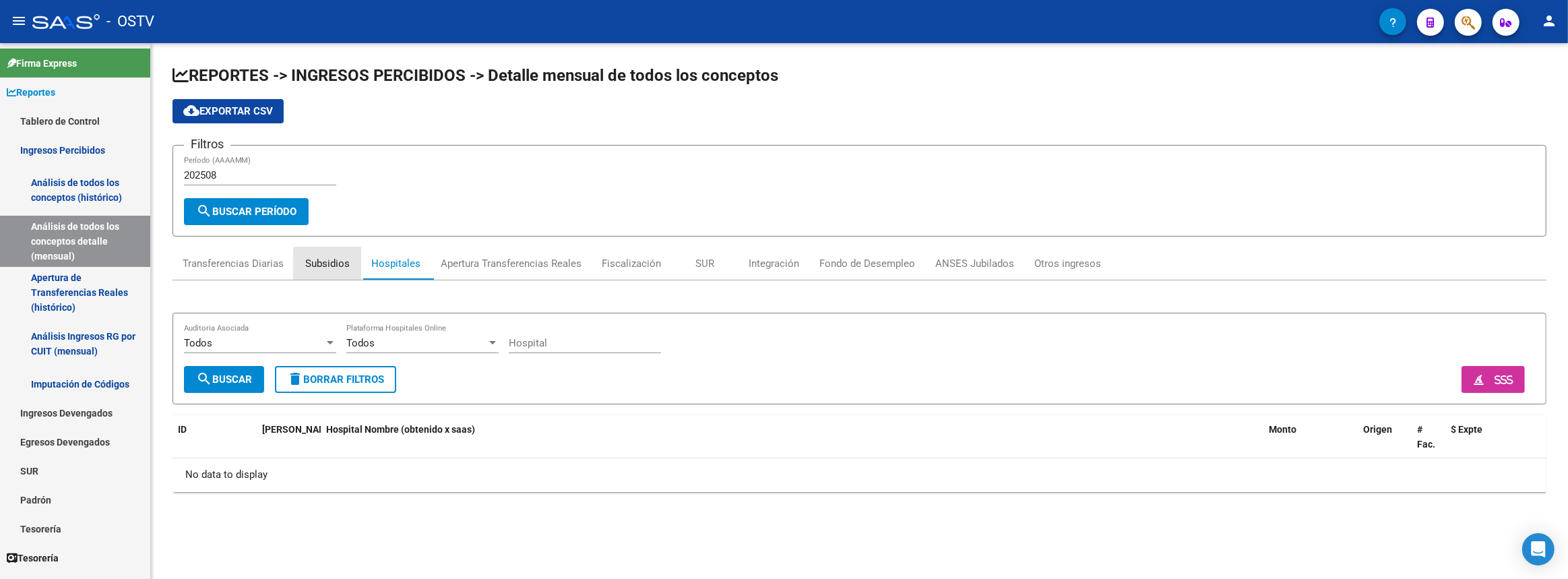
click at [350, 264] on div "Subsidios" at bounding box center [327, 263] width 45 height 15
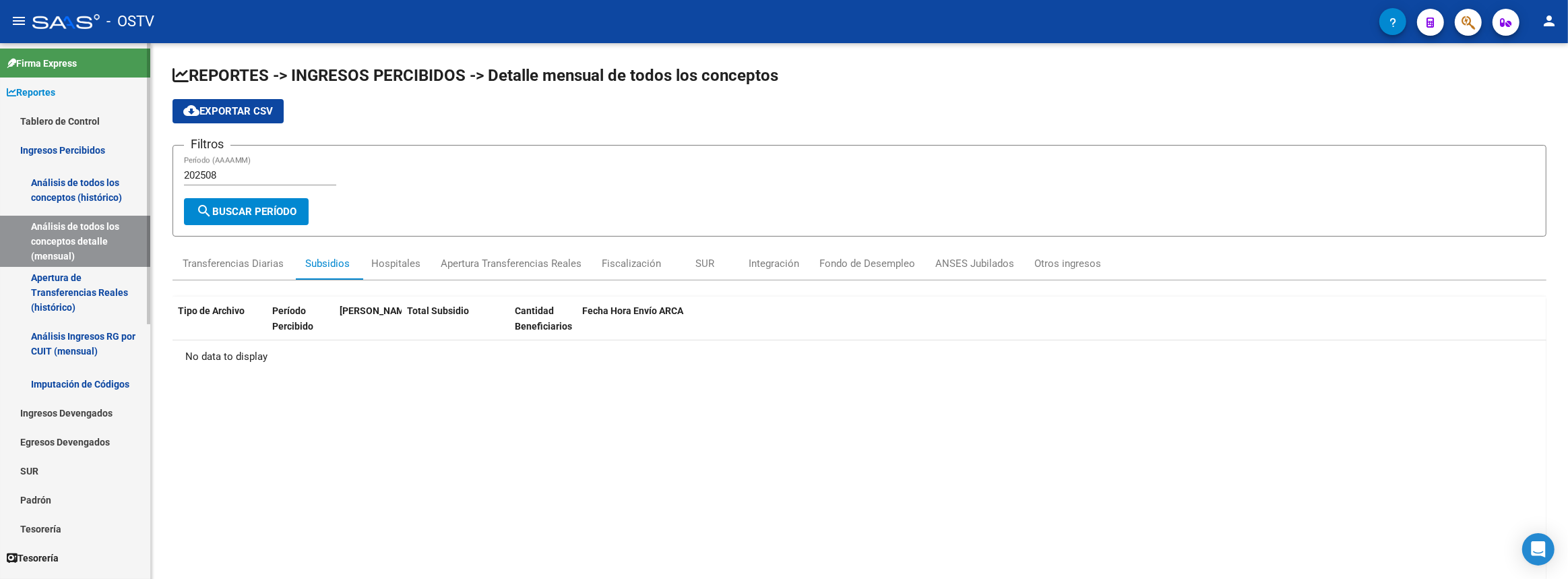
click at [88, 108] on link "Tablero de Control" at bounding box center [75, 121] width 150 height 29
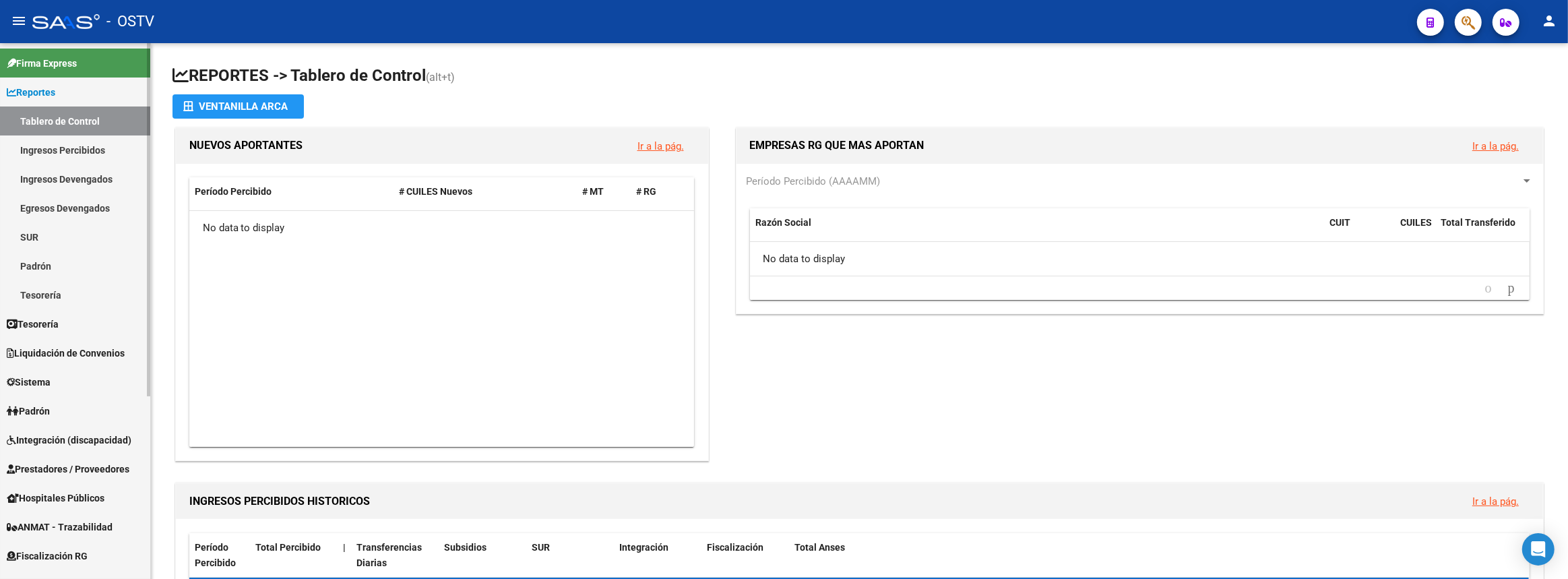
click at [75, 96] on link "Reportes" at bounding box center [75, 92] width 150 height 29
